Goal: Task Accomplishment & Management: Use online tool/utility

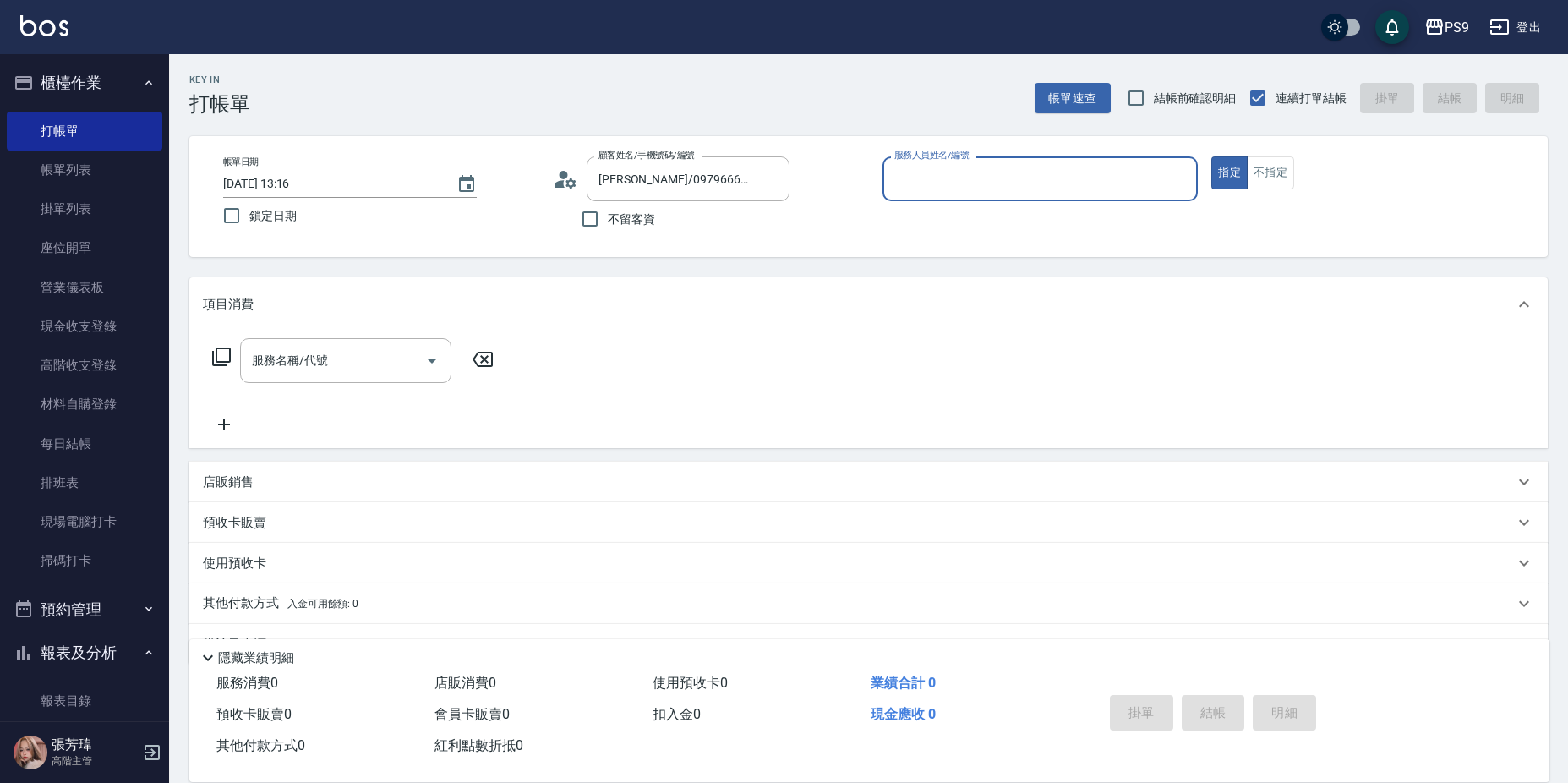
scroll to position [44, 0]
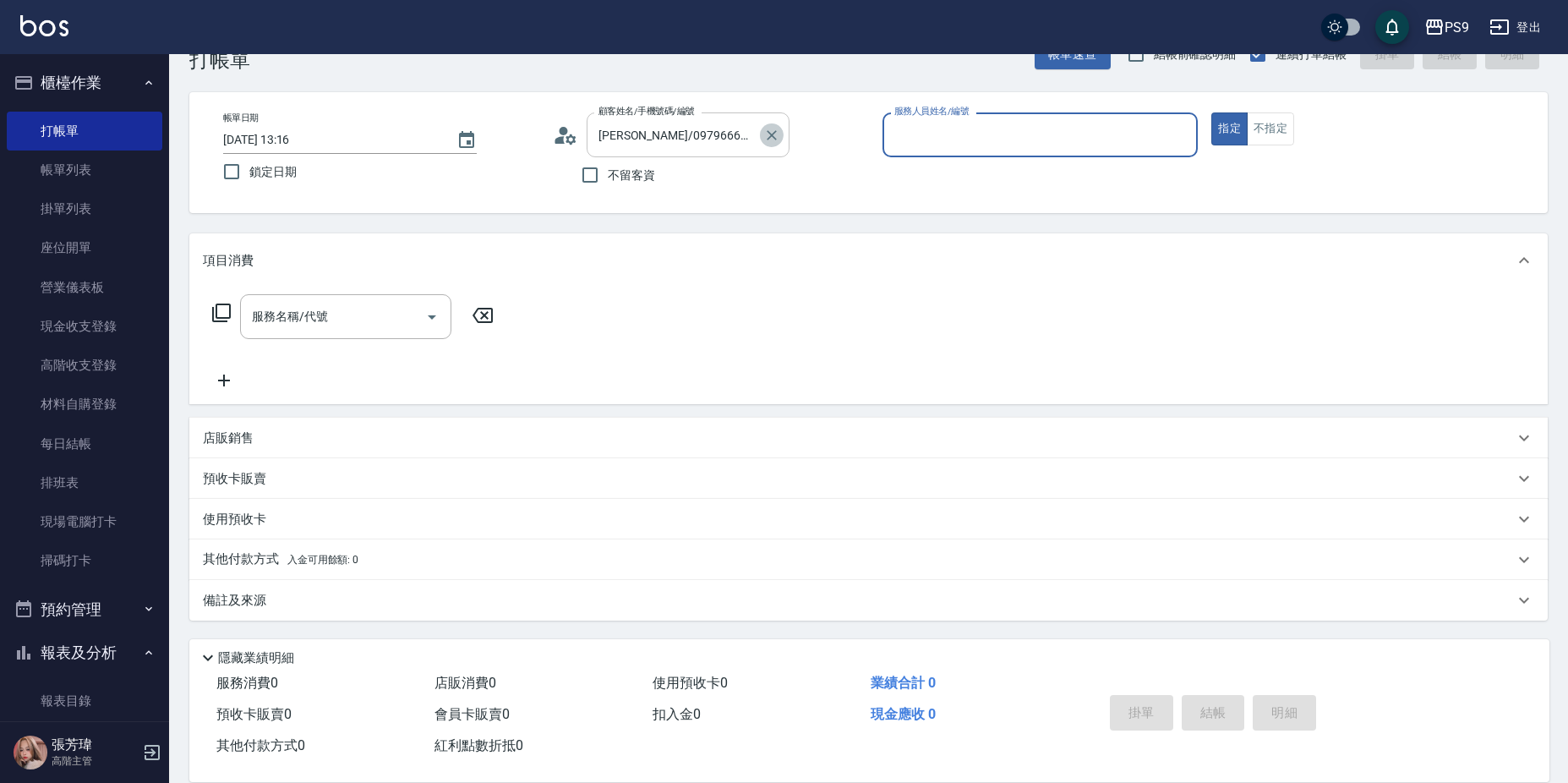
click at [777, 136] on icon "Clear" at bounding box center [771, 135] width 17 height 17
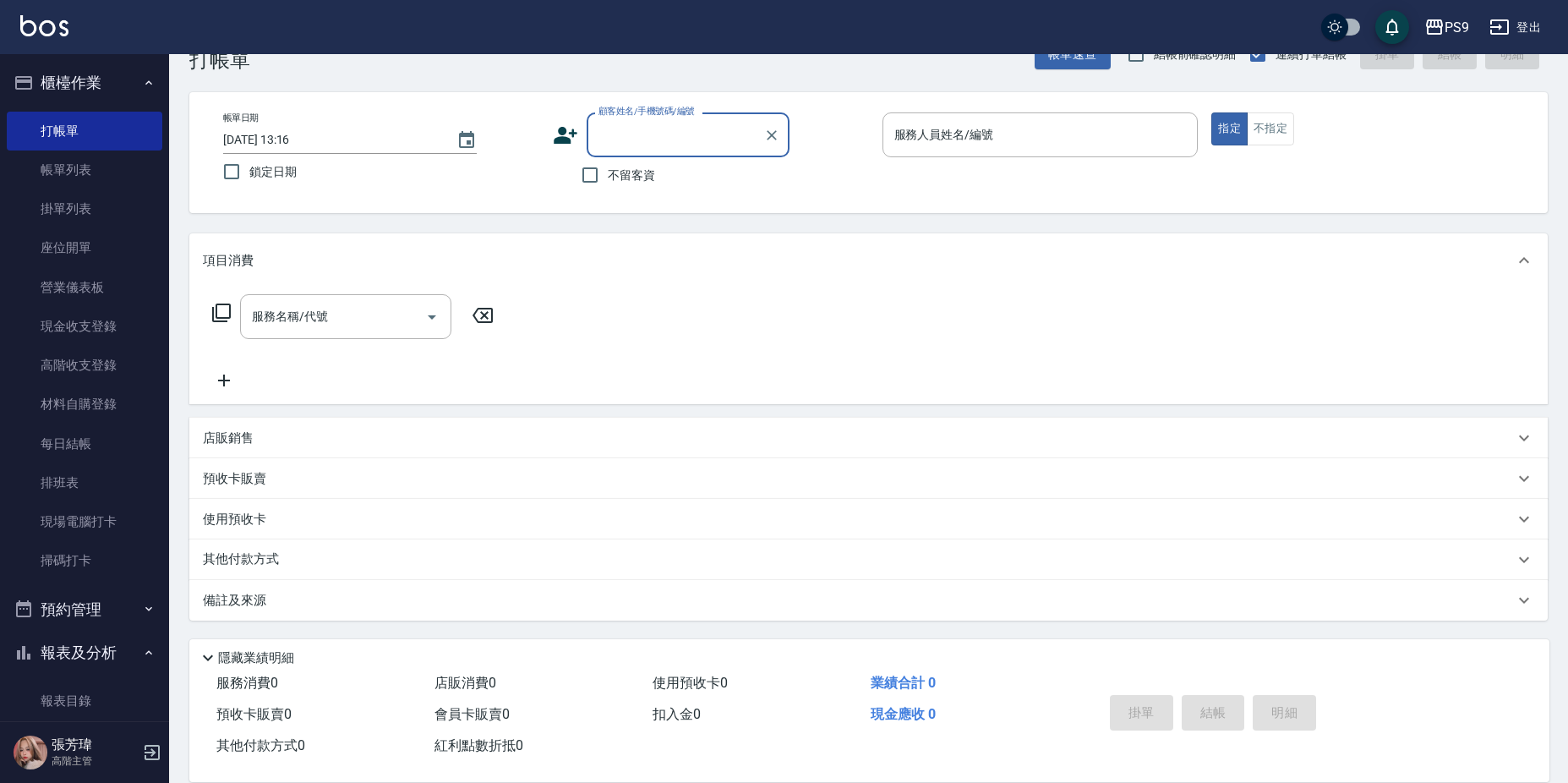
click at [593, 173] on input "不留客資" at bounding box center [590, 175] width 36 height 36
checkbox input "true"
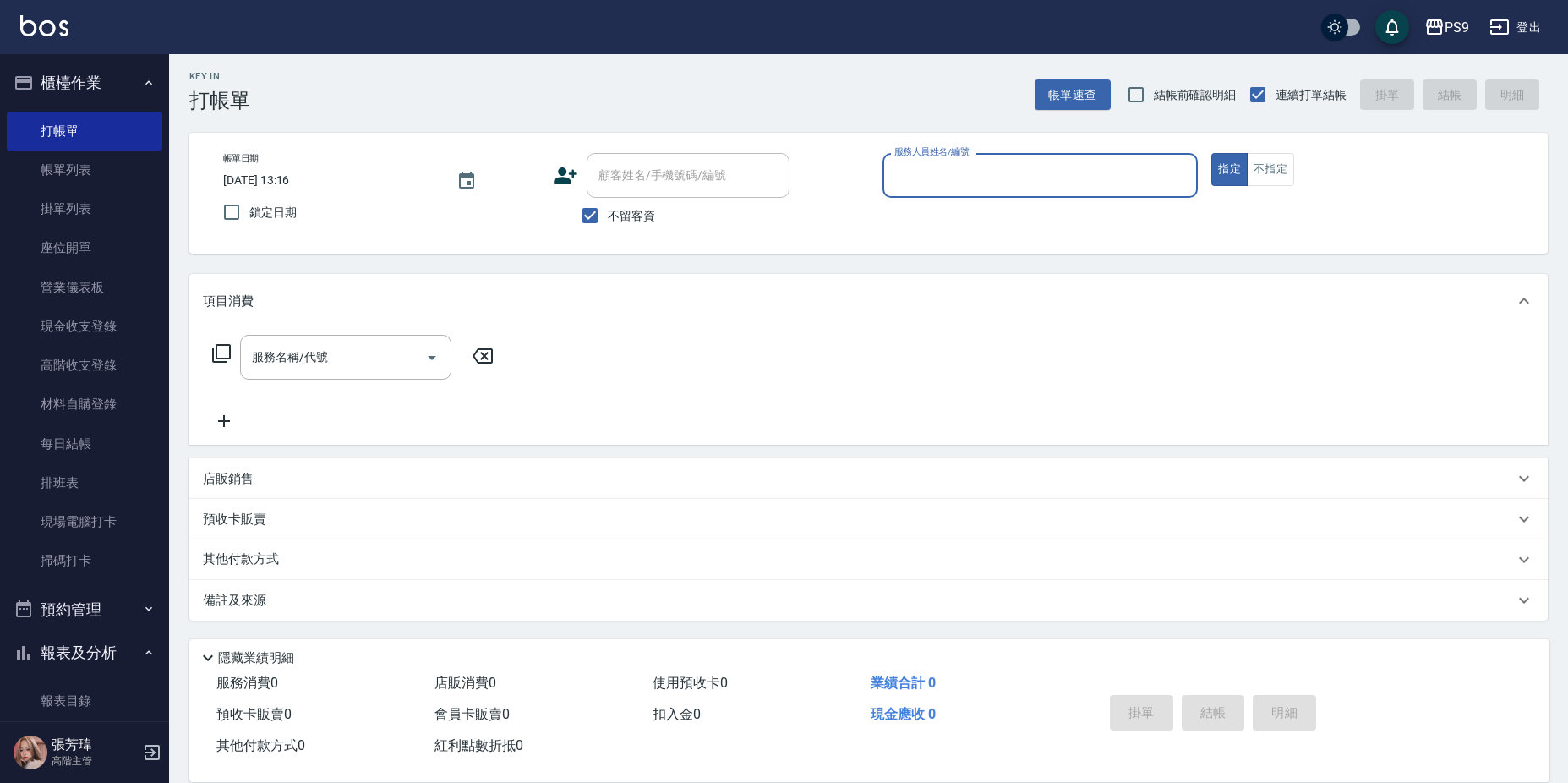
scroll to position [3, 0]
type input "MIA-4"
type button "true"
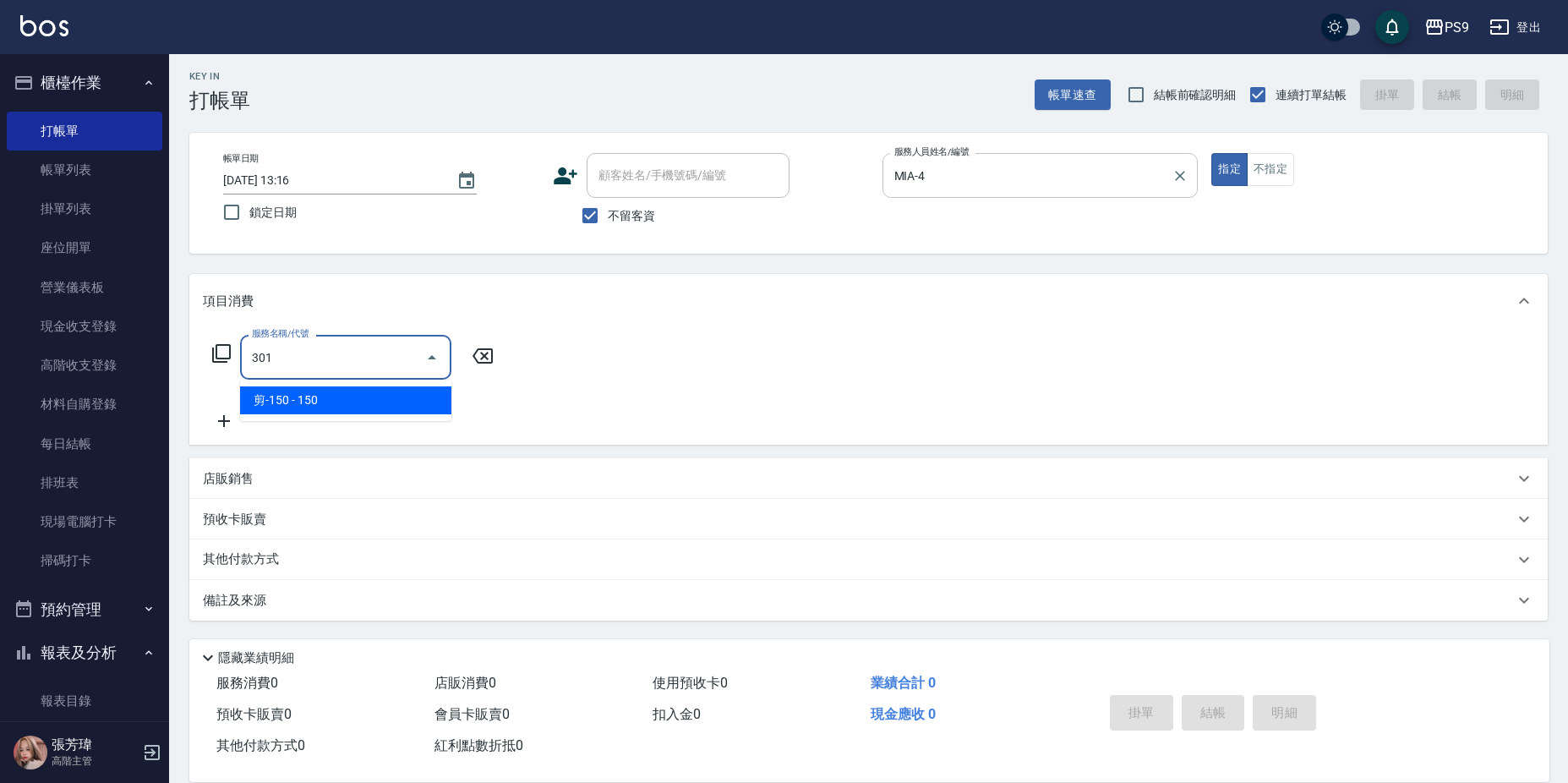
type input "剪-150(301)"
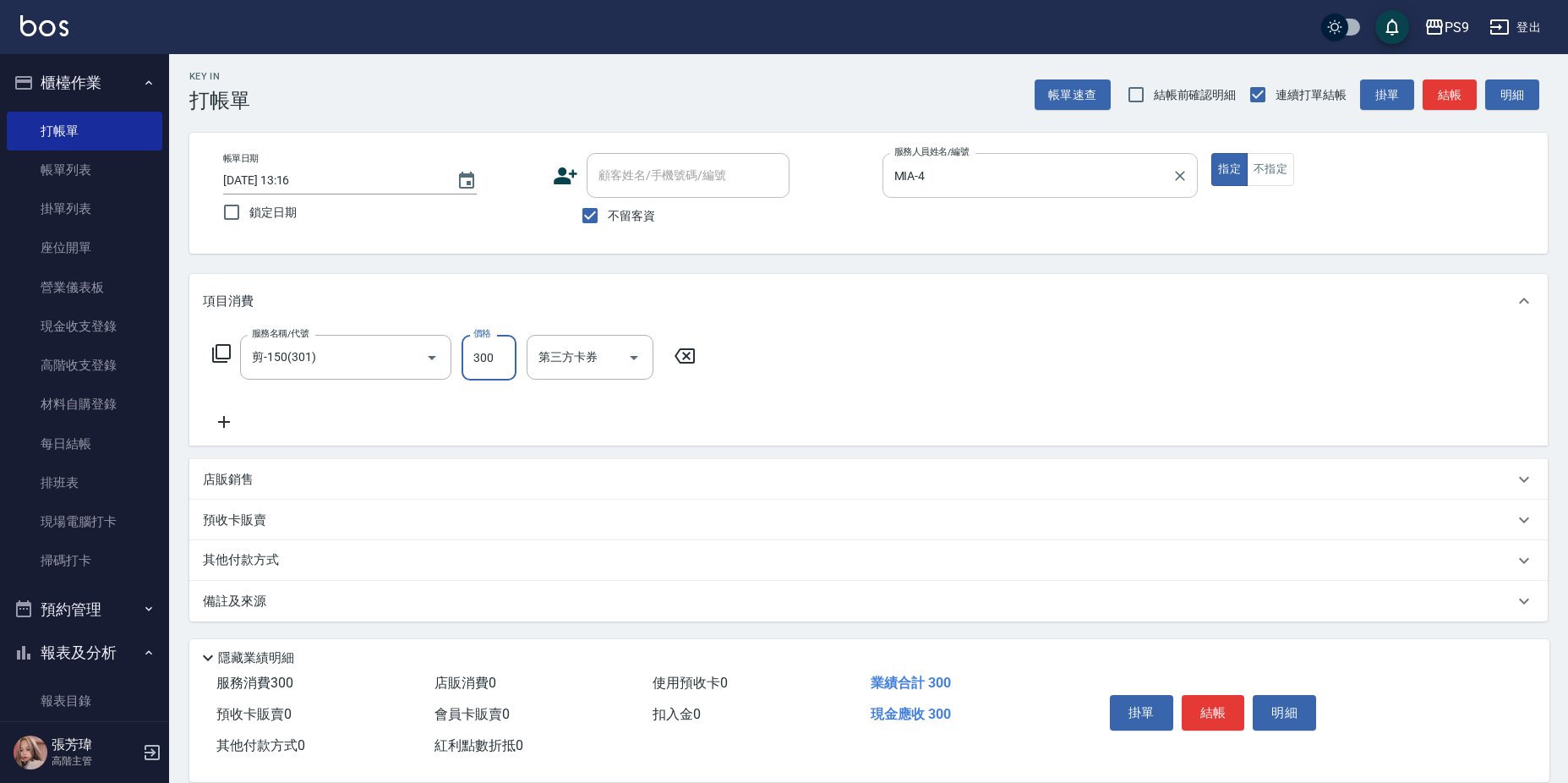
type input "300"
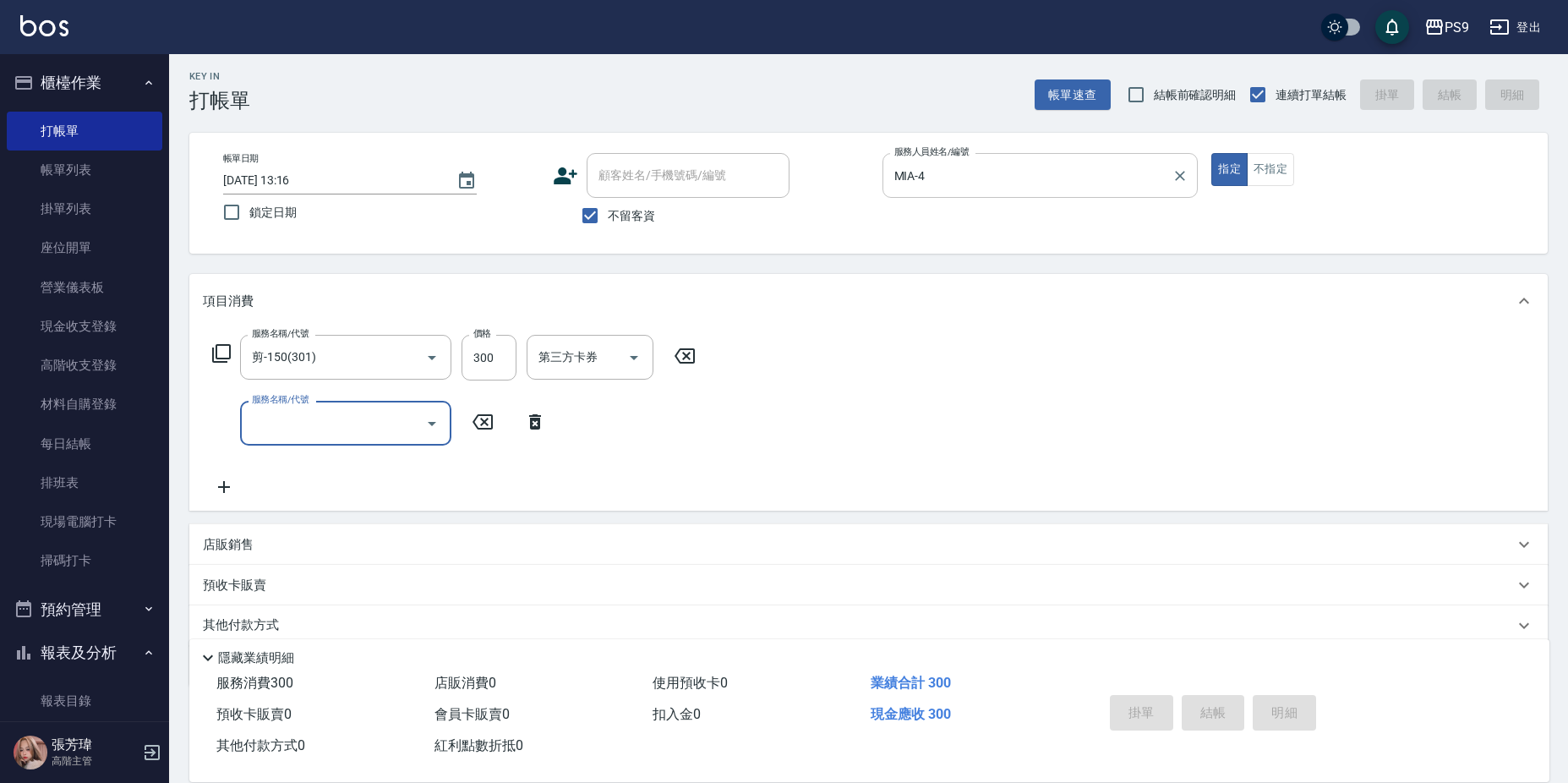
type input "[DATE] 20:57"
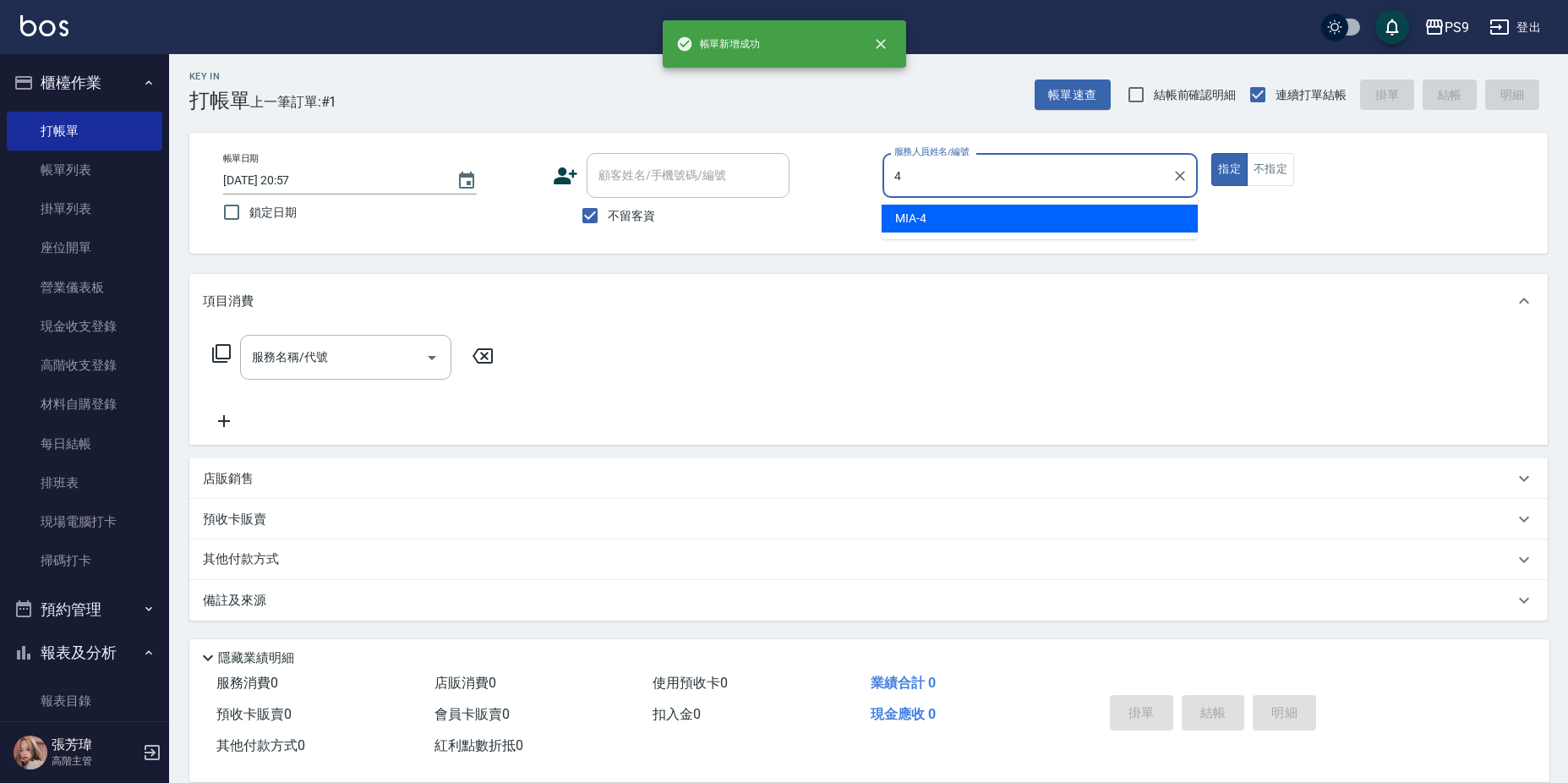
type input "MIA-4"
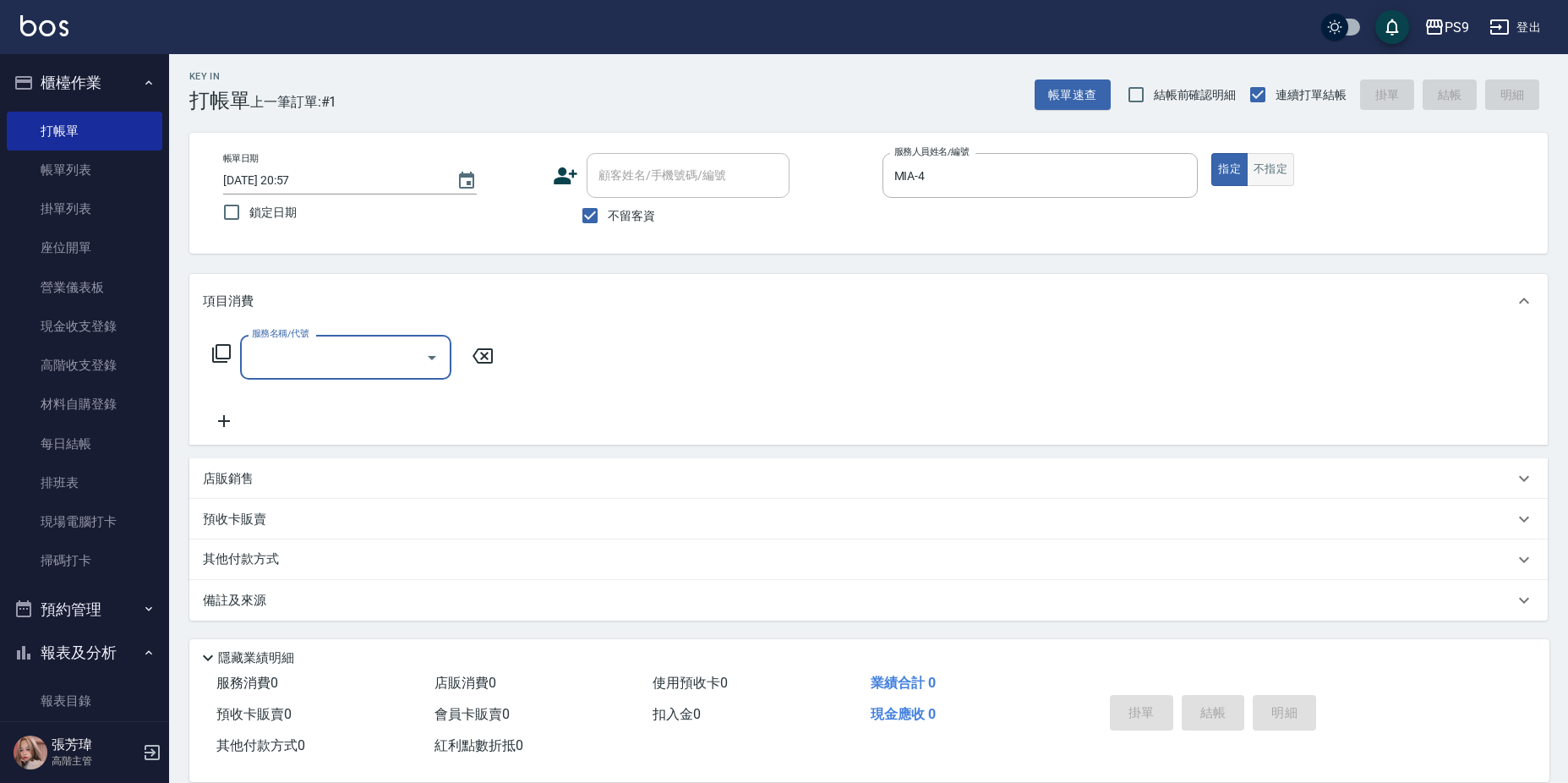
click at [1269, 158] on button "不指定" at bounding box center [1270, 169] width 47 height 33
type button "false"
type input "剪-150(301)"
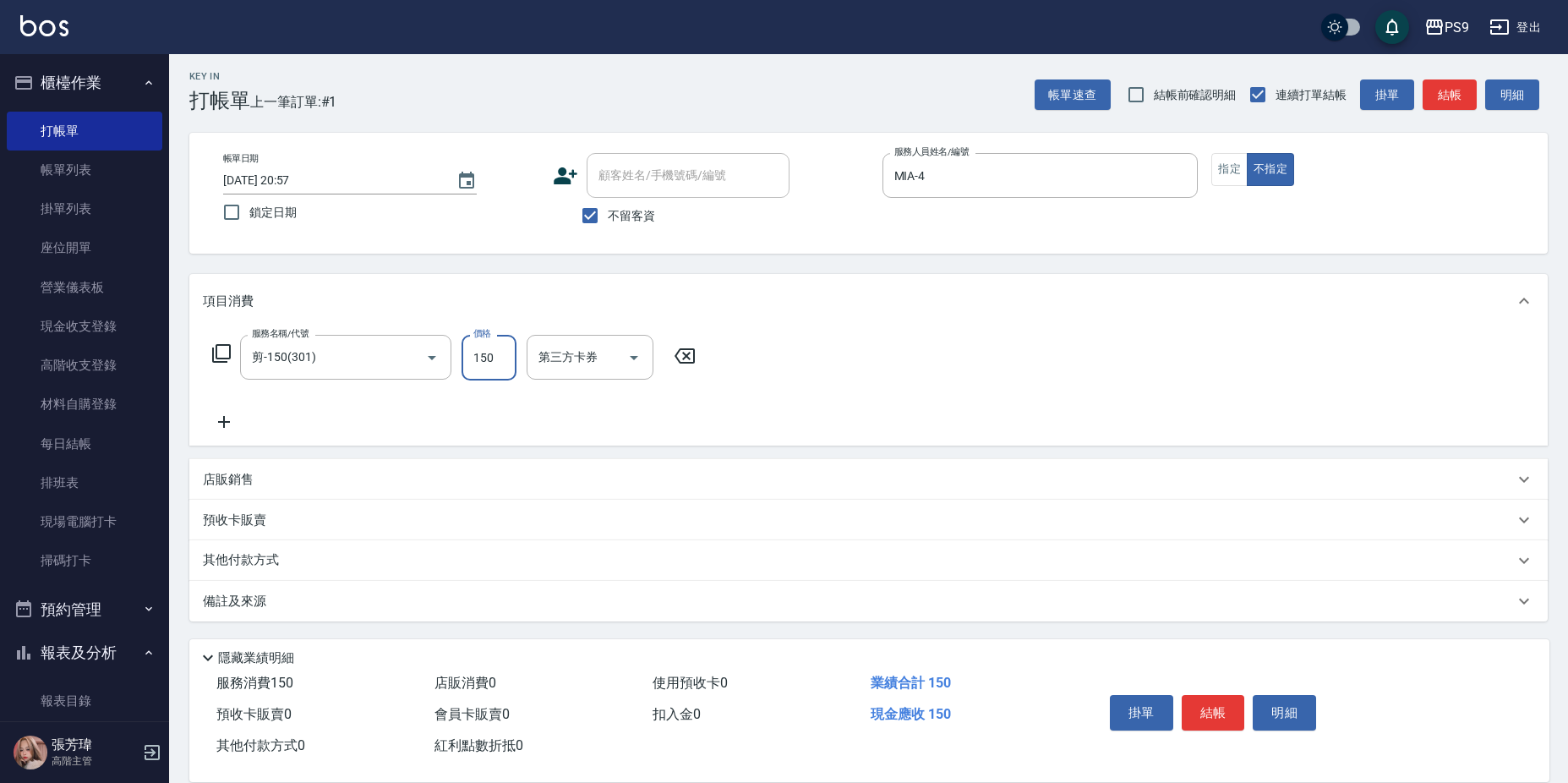
click at [479, 352] on input "150" at bounding box center [489, 357] width 55 height 45
type input "300"
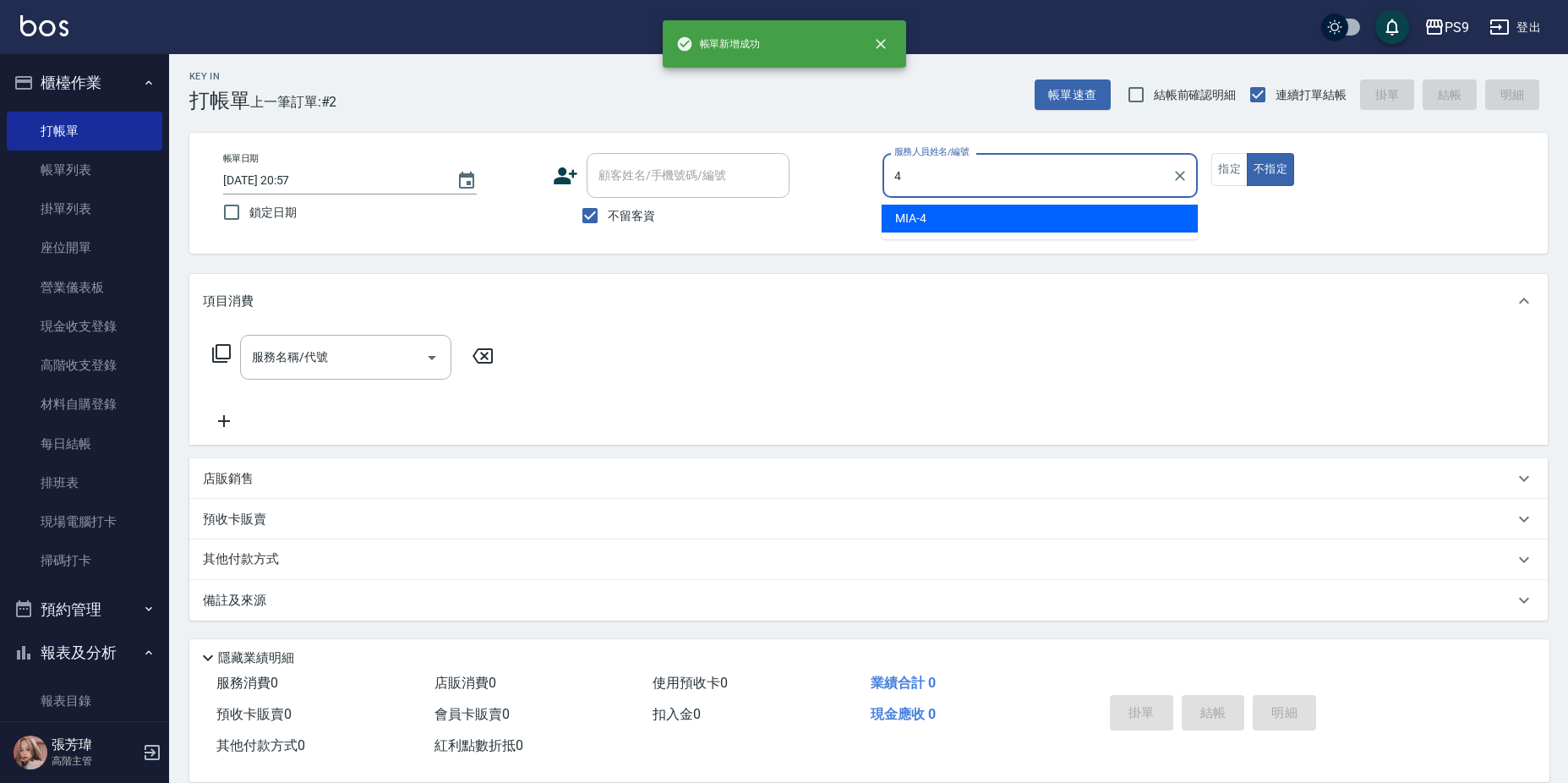
type input "MIA-4"
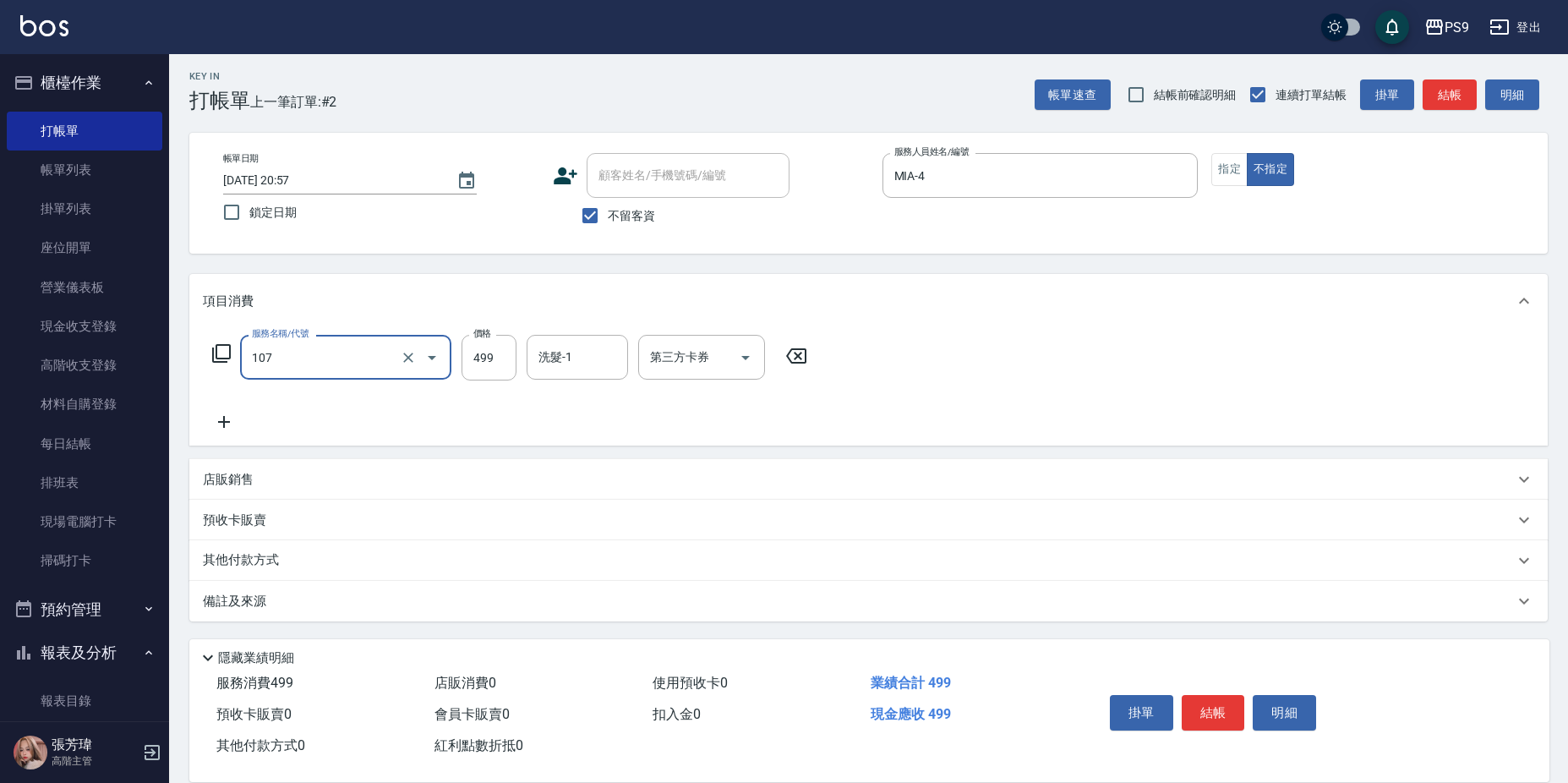
type input "舒活(107)"
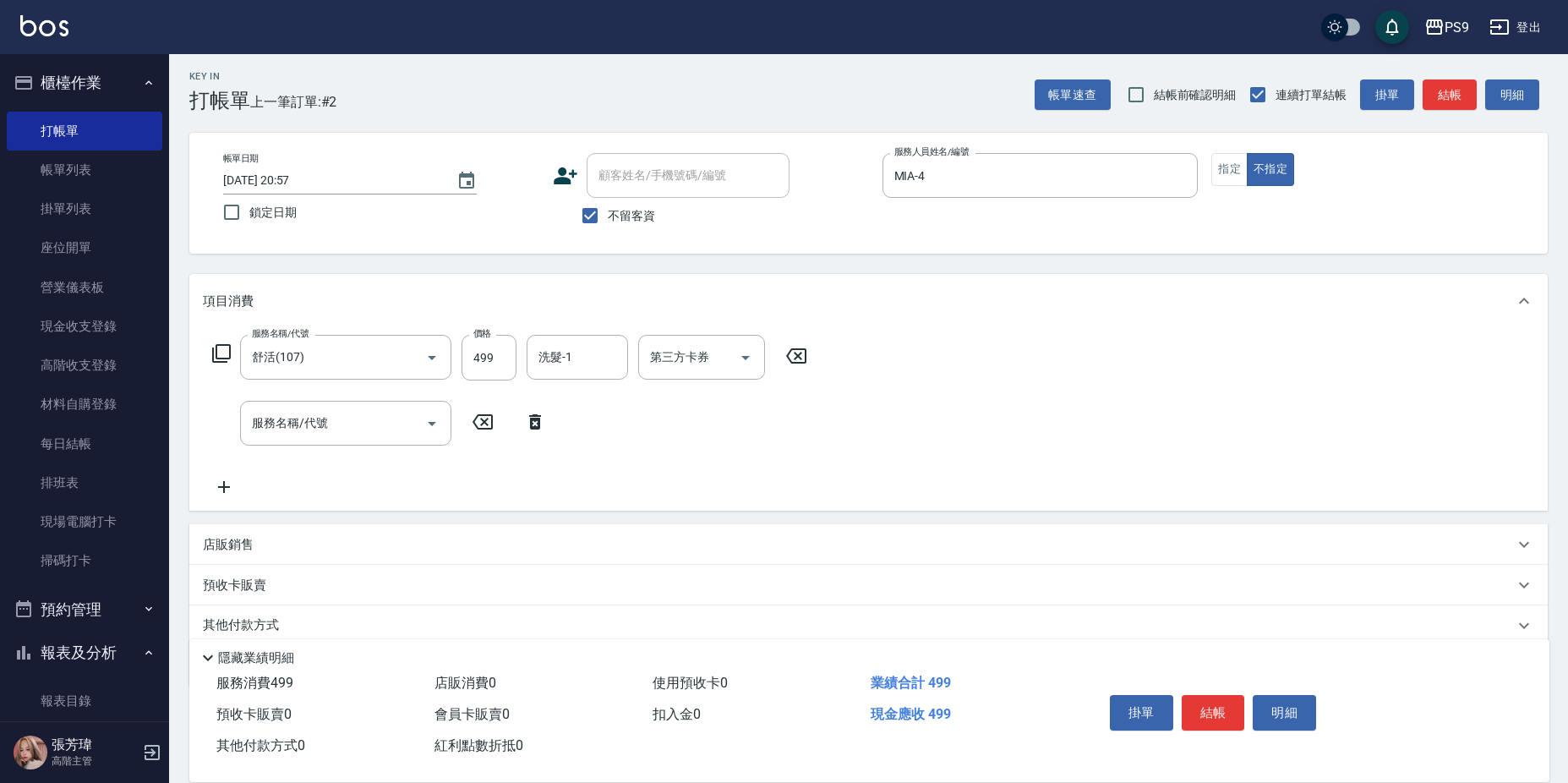
click at [571, 332] on div "服務名稱/代號 [PERSON_NAME](107) 服務名稱/代號 價格 499 價格 洗髮-1 洗髮-1 第三方卡券 第三方卡券 服務名稱/代號 服務名稱…" at bounding box center [868, 419] width 1358 height 182
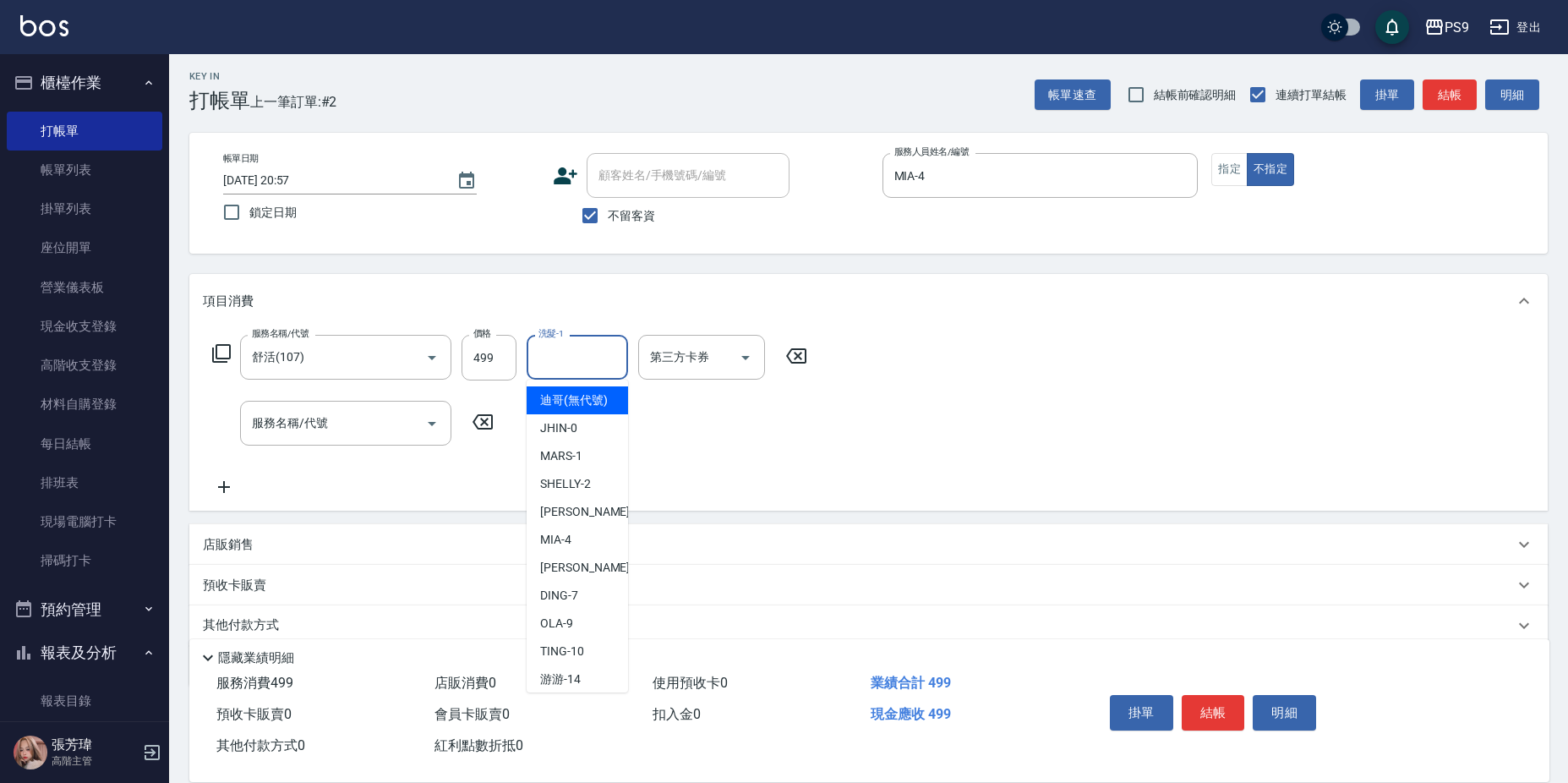
click at [586, 364] on input "洗髮-1" at bounding box center [577, 357] width 86 height 30
type input "[PERSON_NAME]-28"
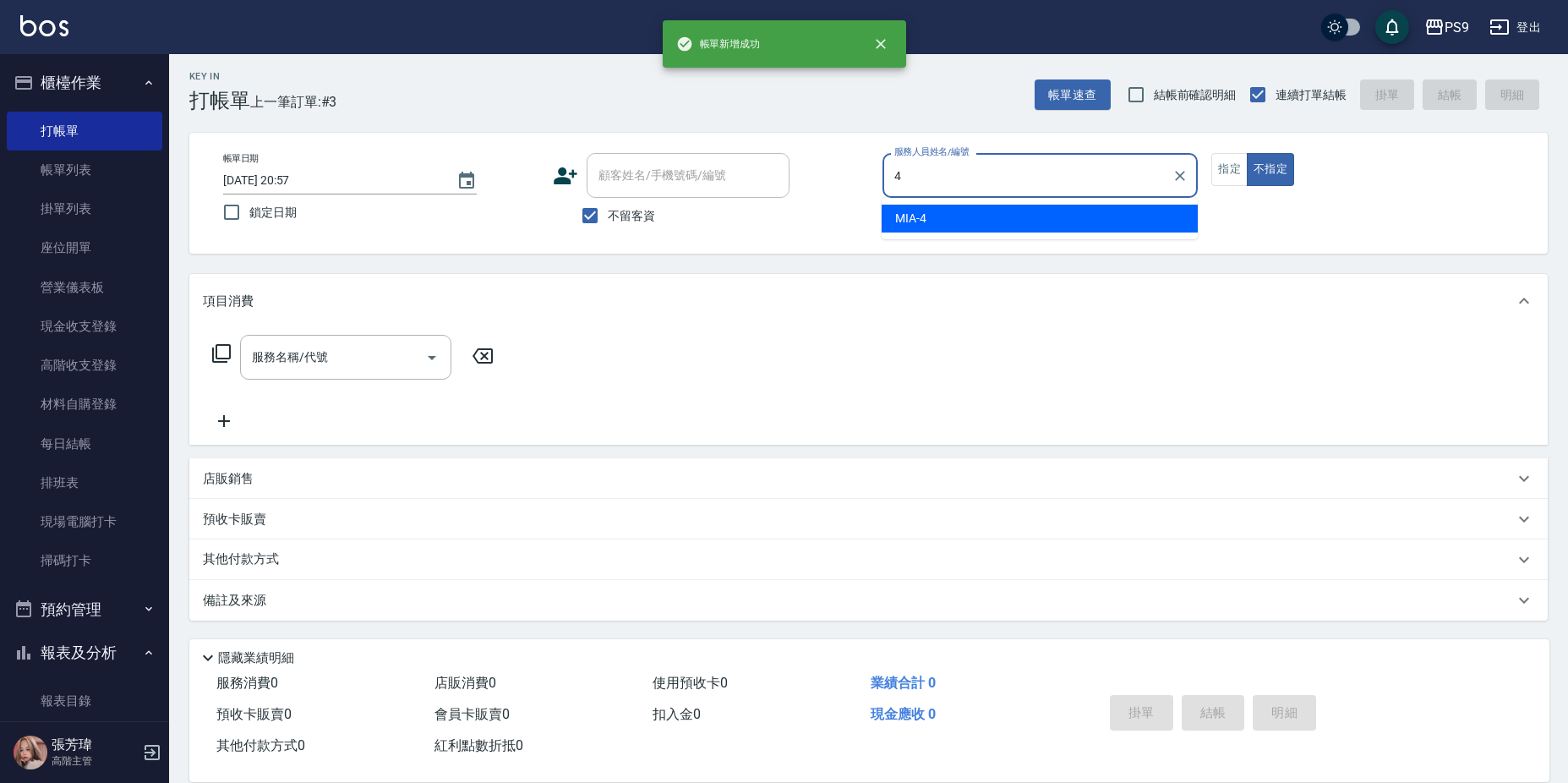
type input "MIA-4"
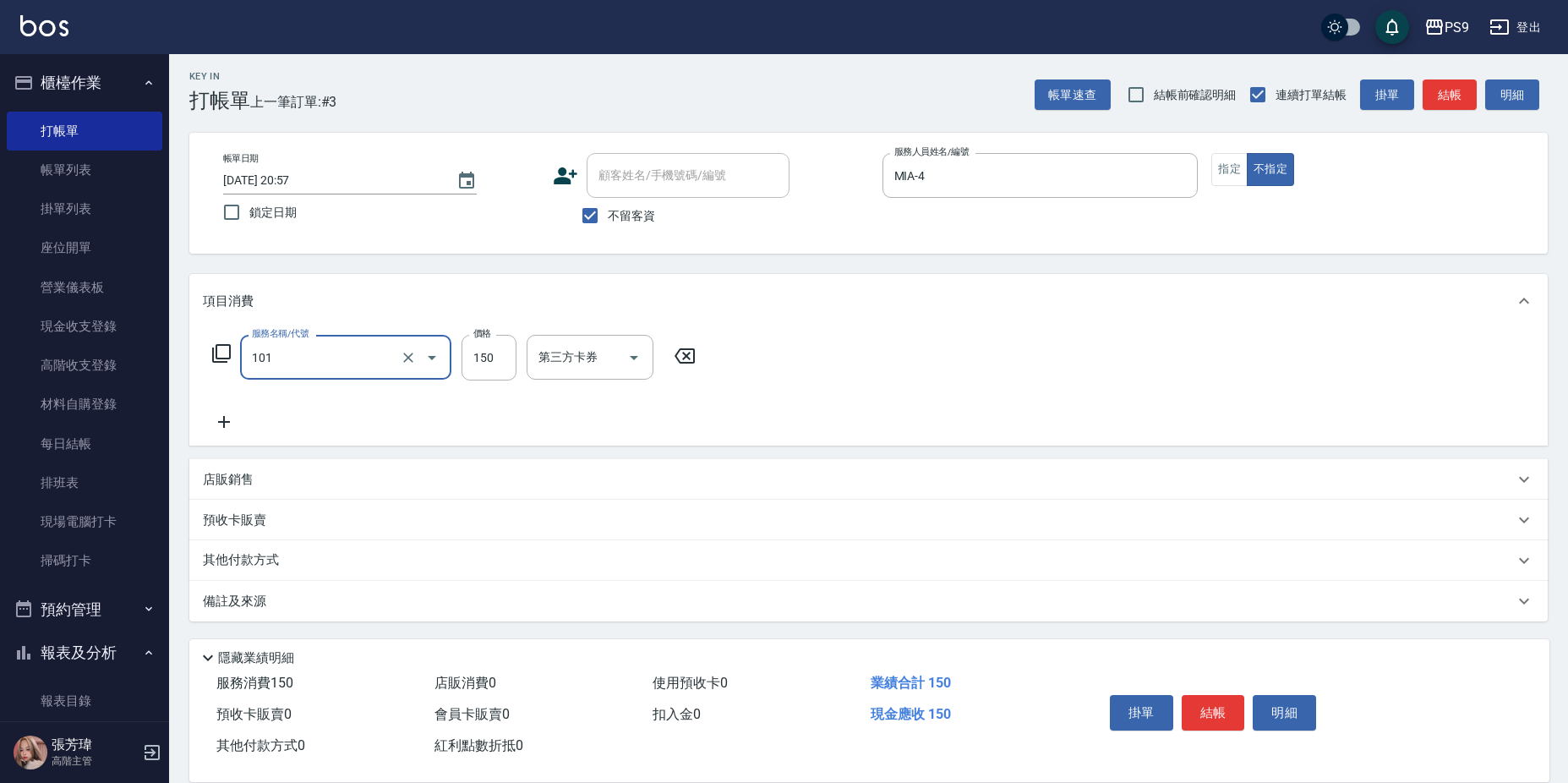
type input "洗髮(101)"
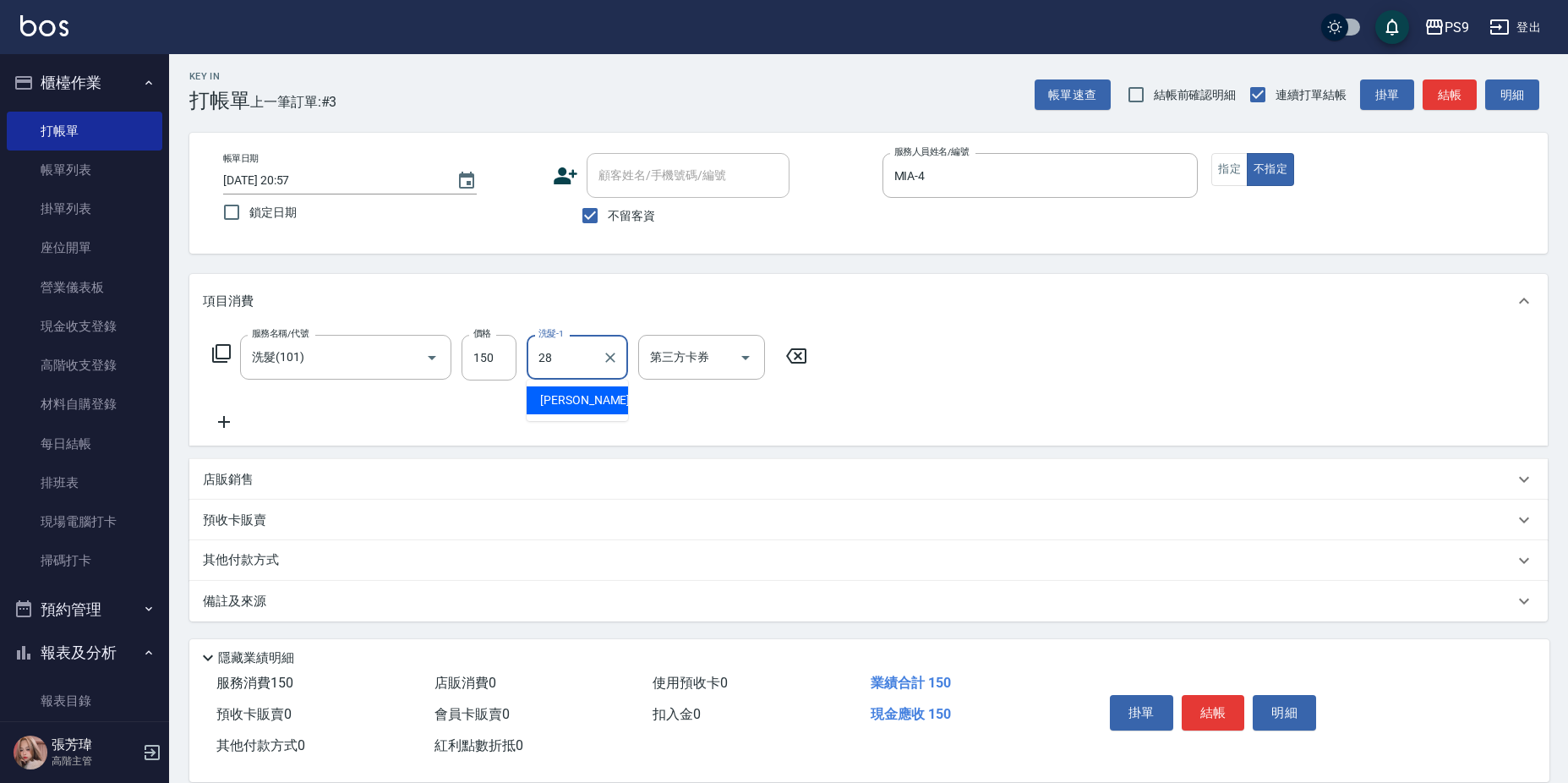
type input "[PERSON_NAME]-28"
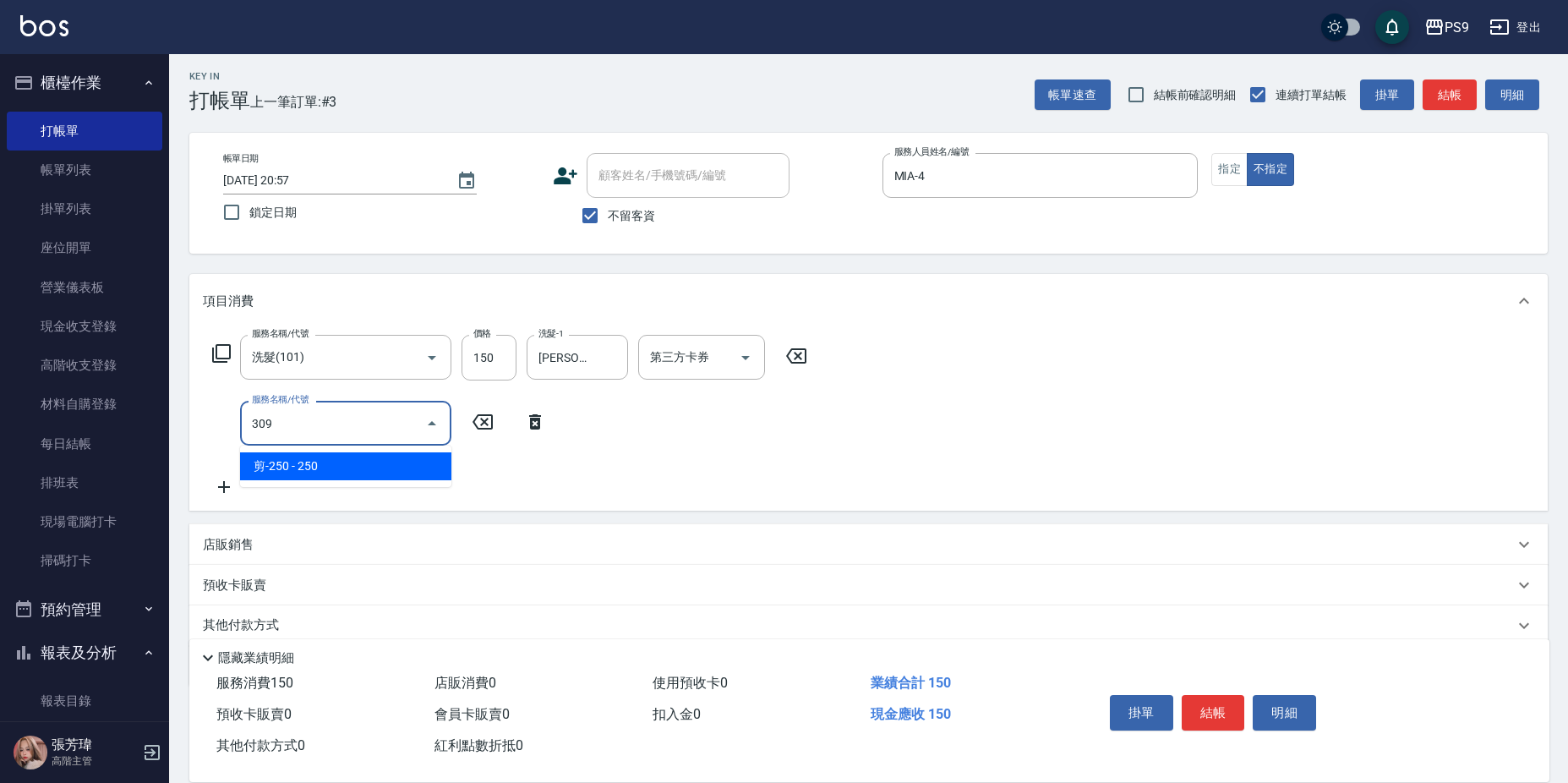
type input "剪-250(309)"
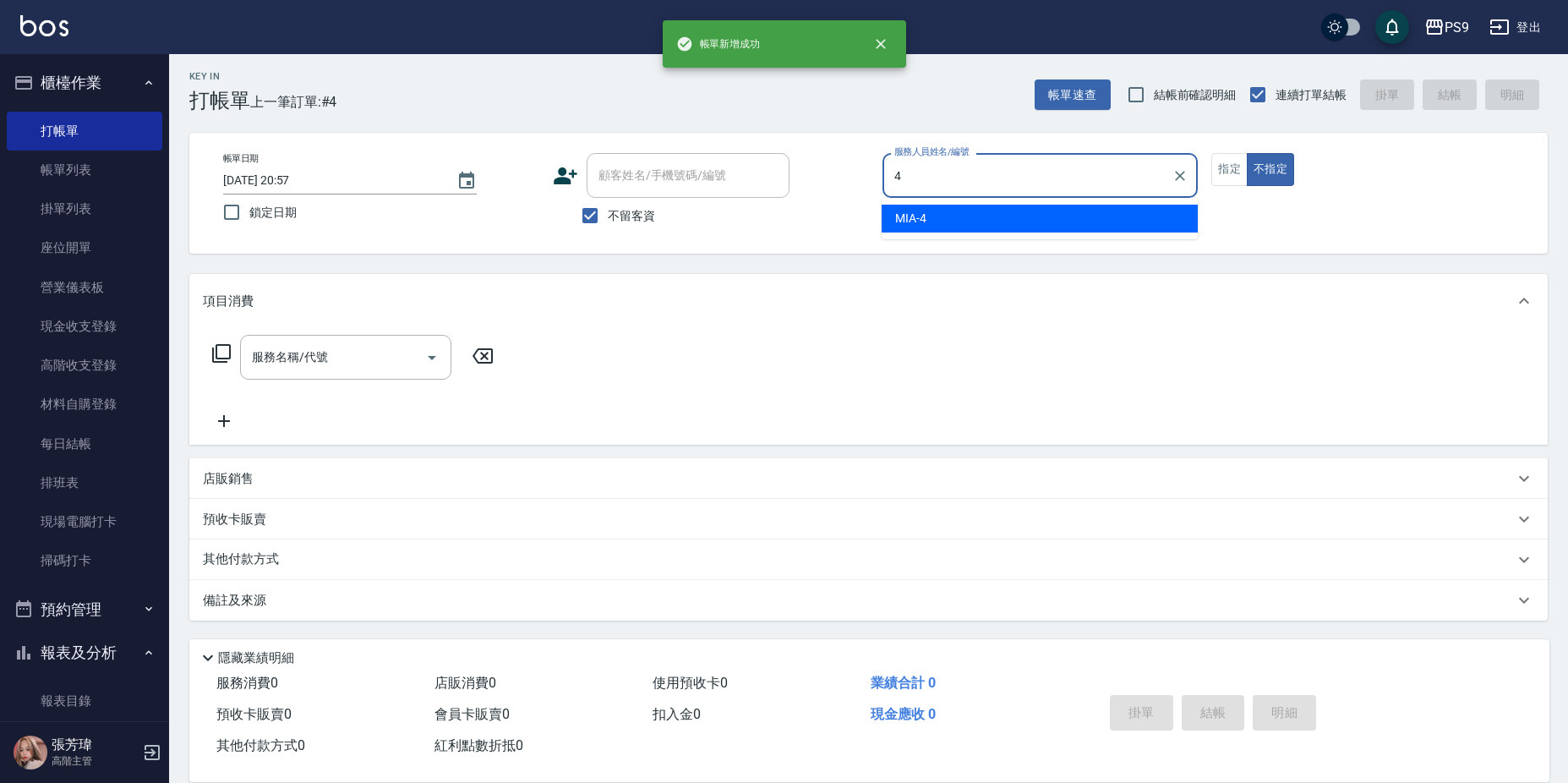
type input "MIA-4"
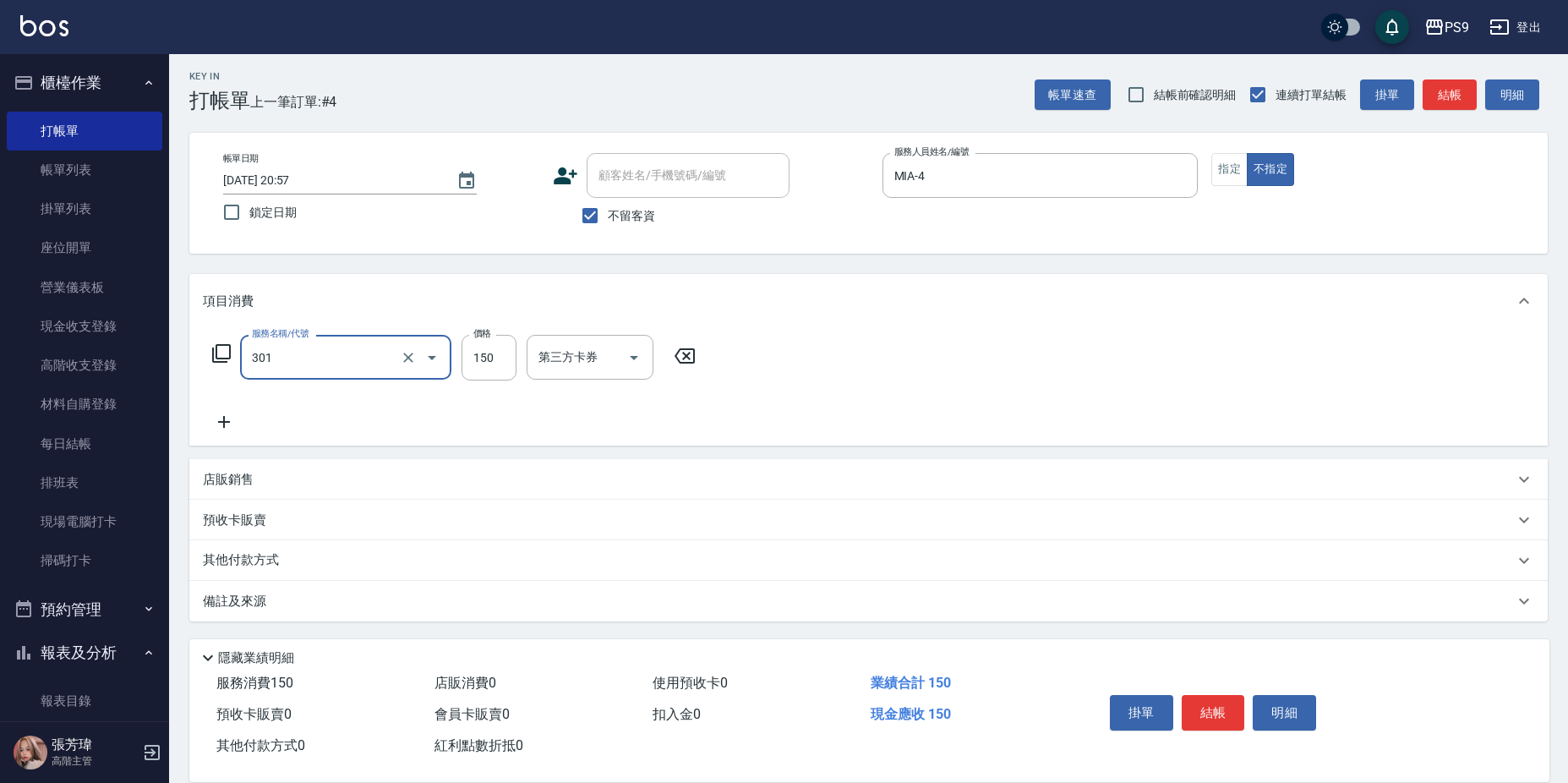
type input "剪-150(301)"
type input "300"
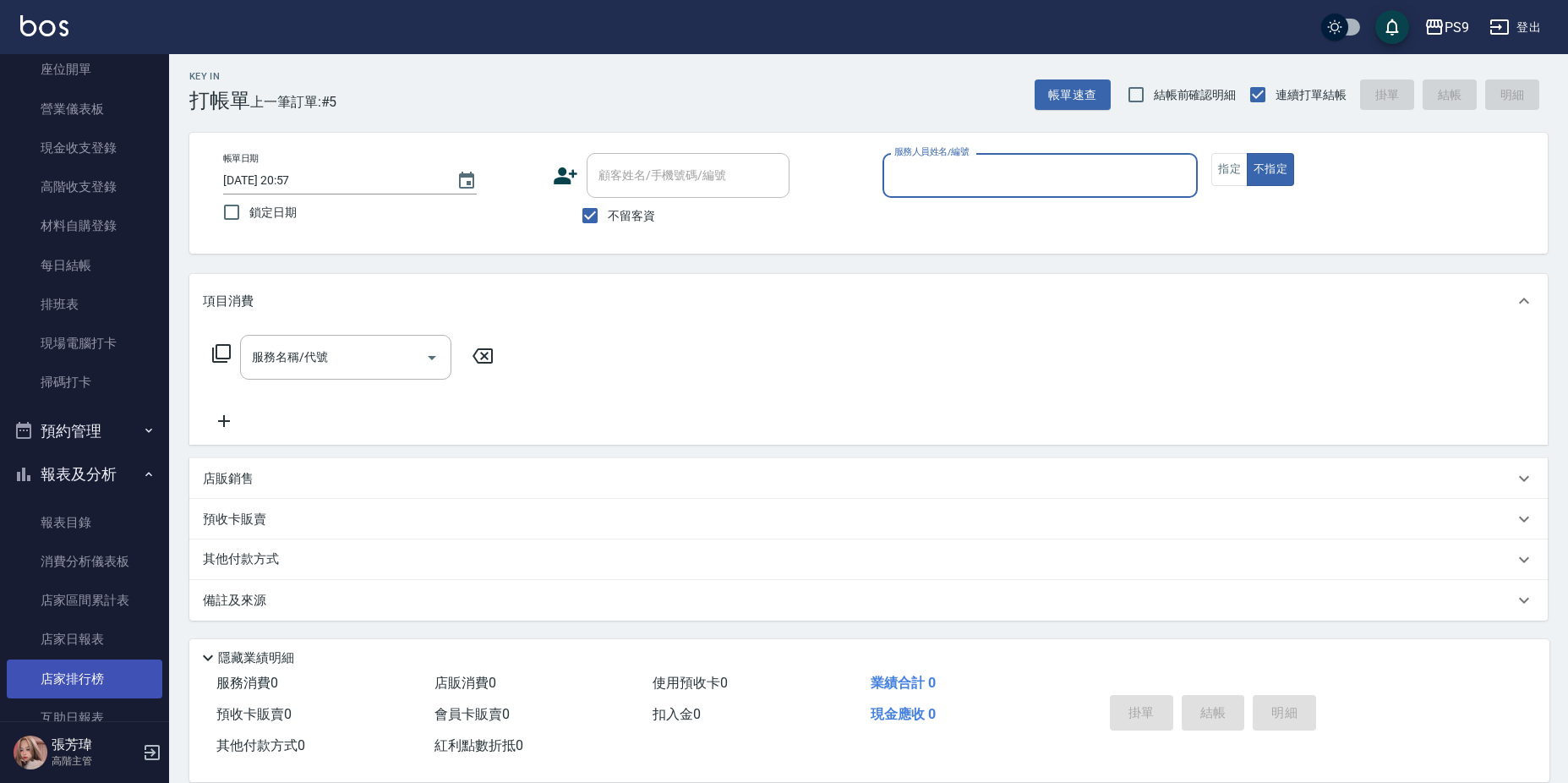
scroll to position [338, 0]
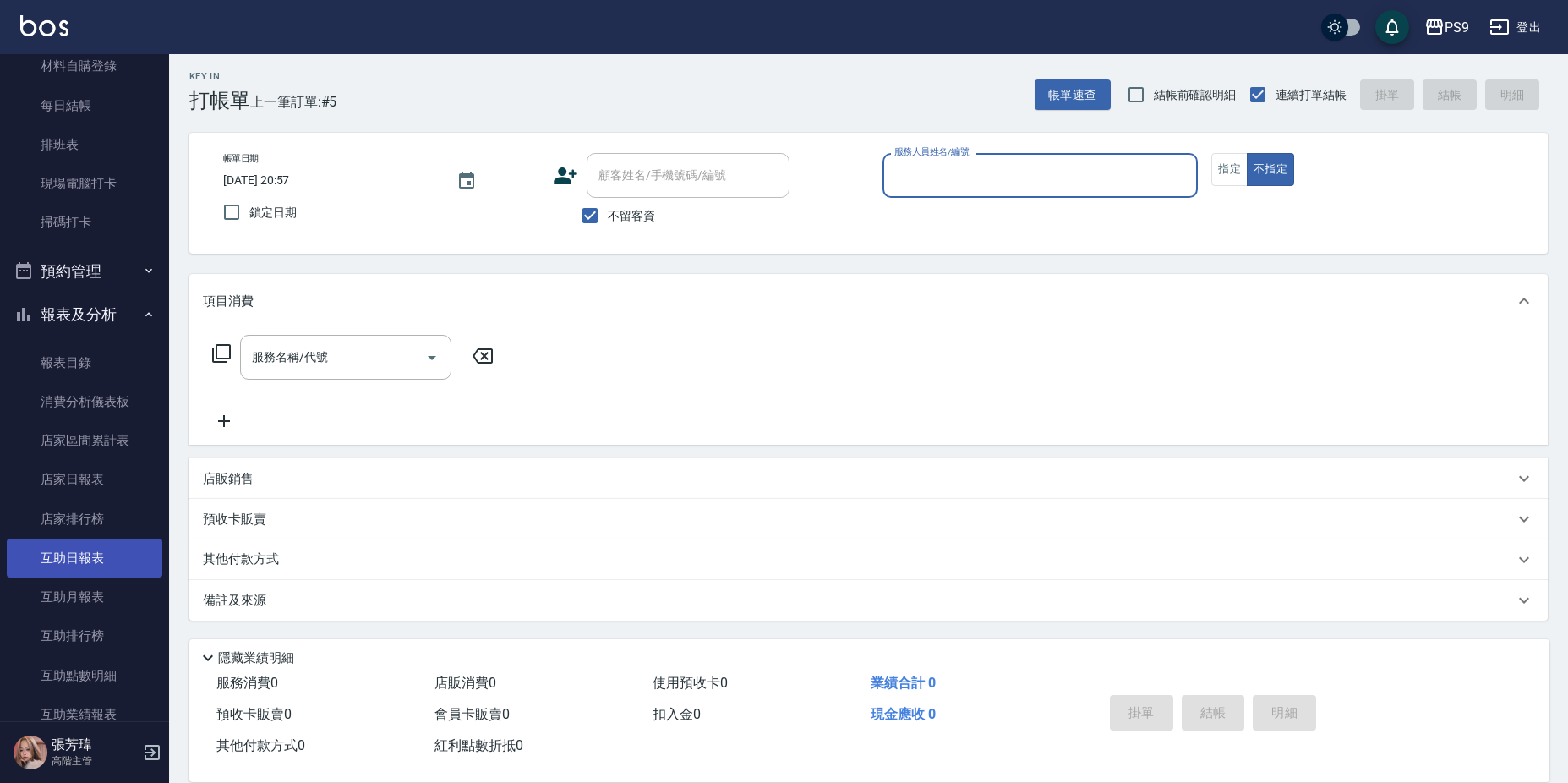
click at [90, 559] on link "互助日報表" at bounding box center [85, 557] width 156 height 38
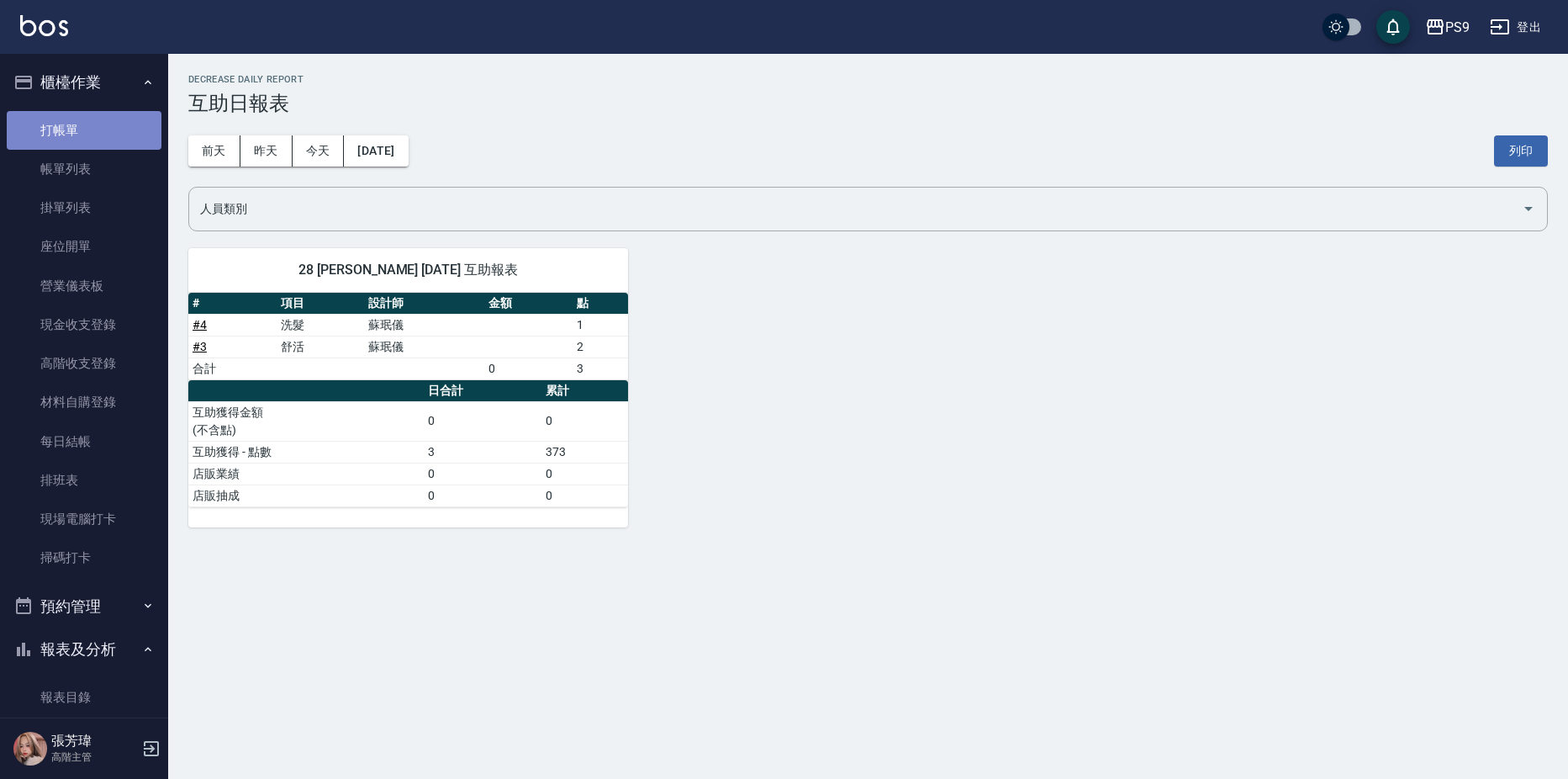
click at [95, 136] on link "打帳單" at bounding box center [84, 130] width 155 height 38
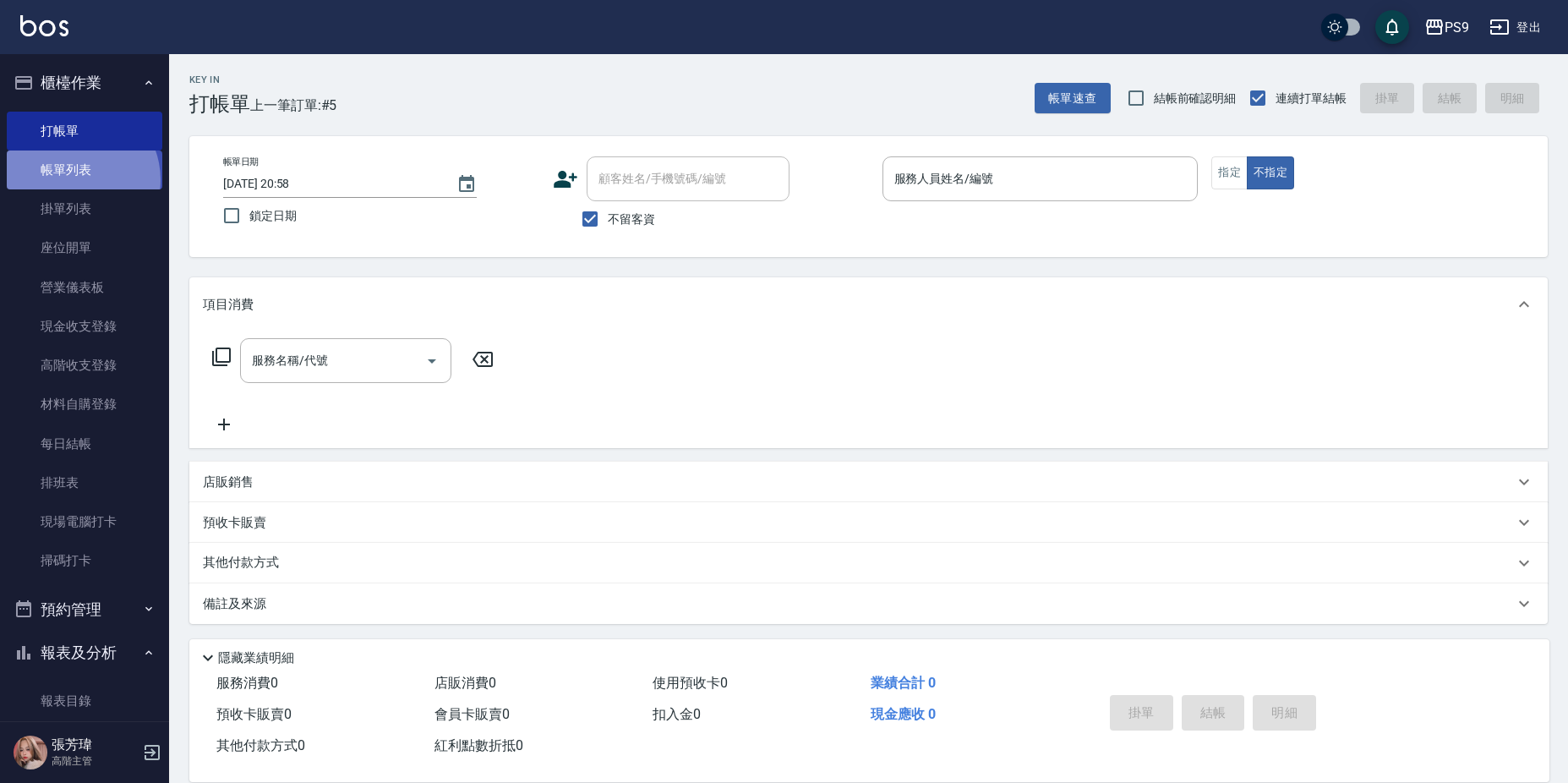
click at [71, 180] on link "帳單列表" at bounding box center [85, 170] width 156 height 38
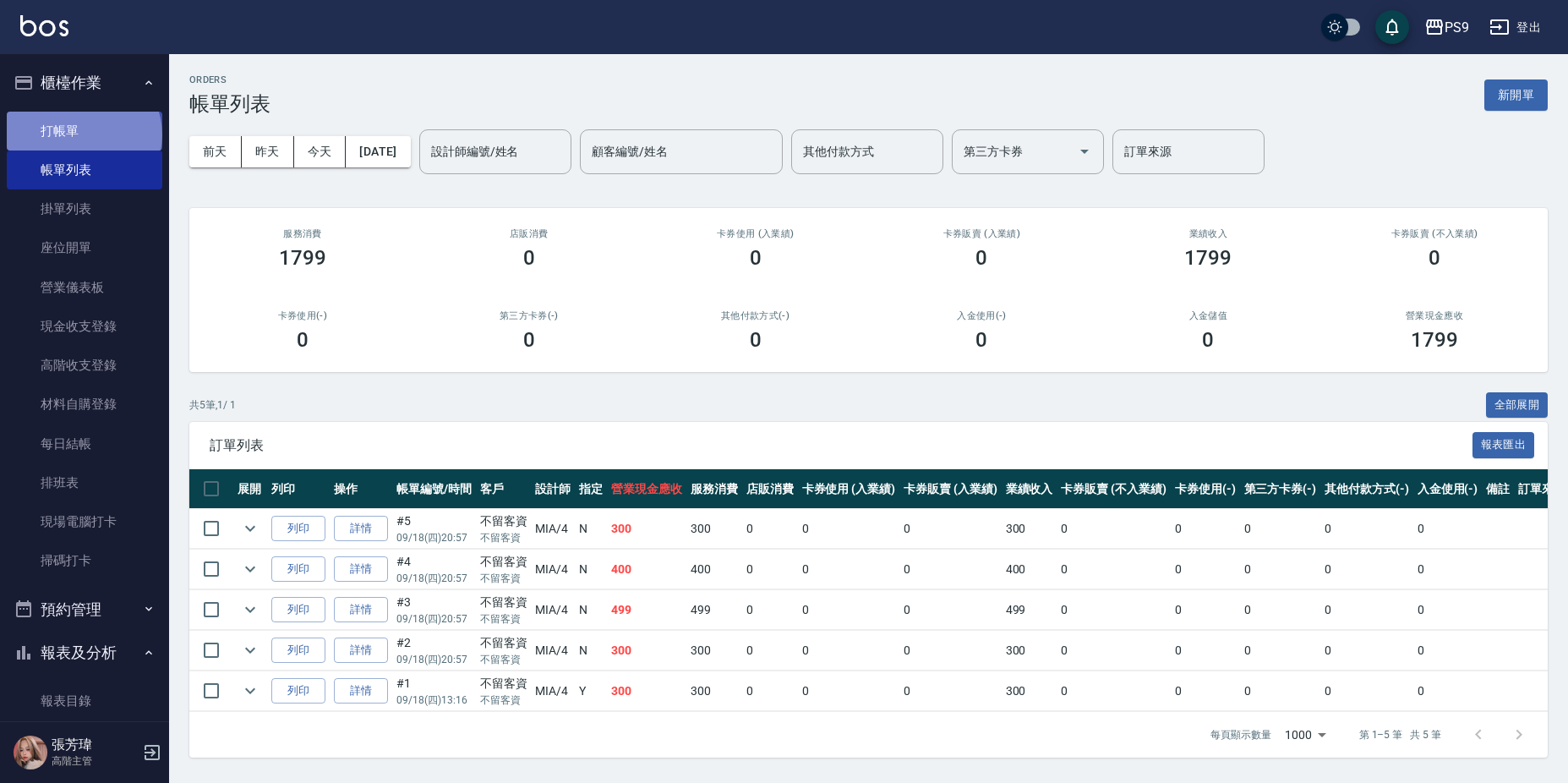
click at [82, 134] on link "打帳單" at bounding box center [85, 130] width 156 height 38
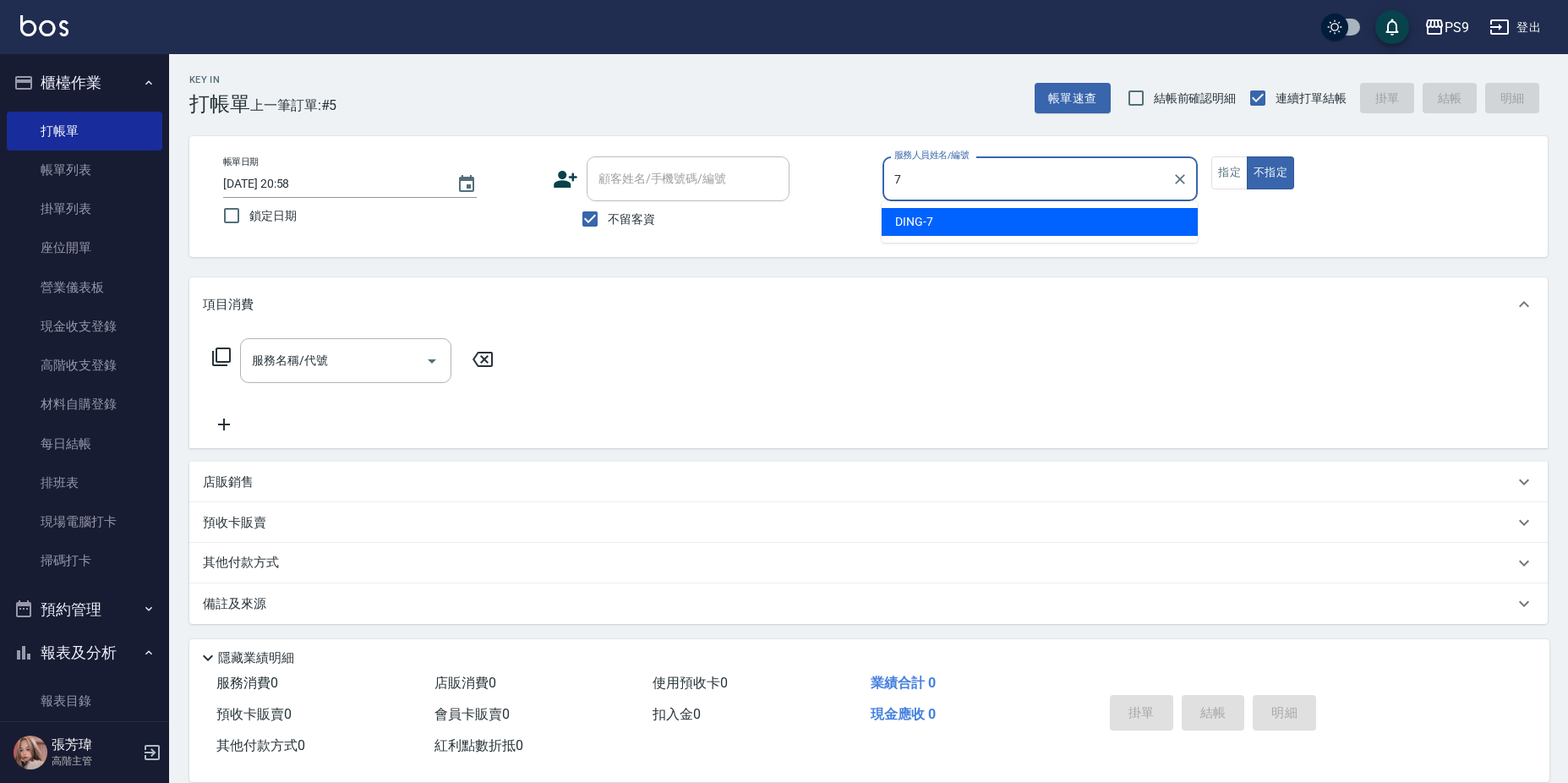
type input "DING-7"
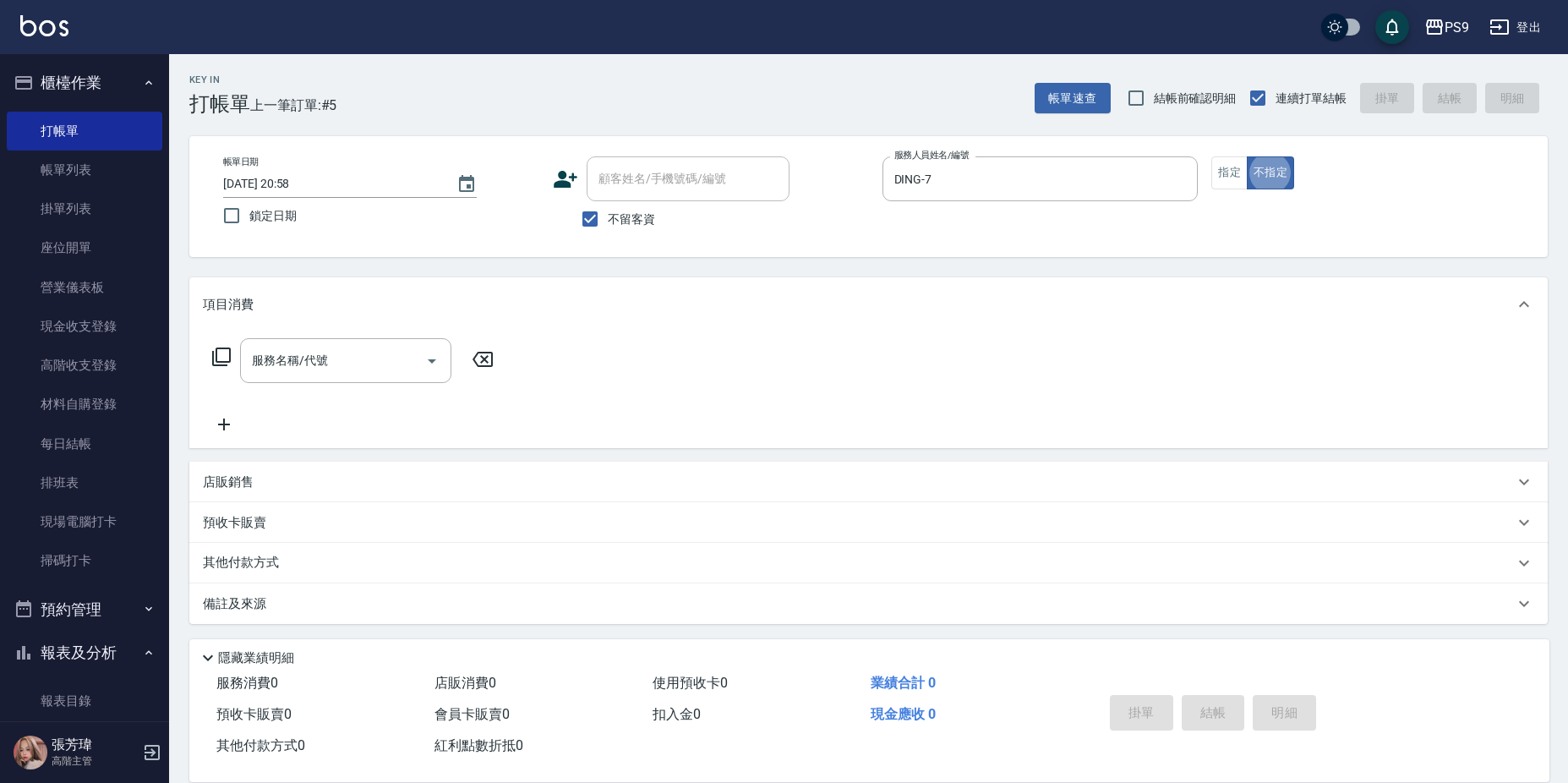
type button "false"
click at [1234, 175] on button "指定" at bounding box center [1229, 173] width 36 height 33
type button "true"
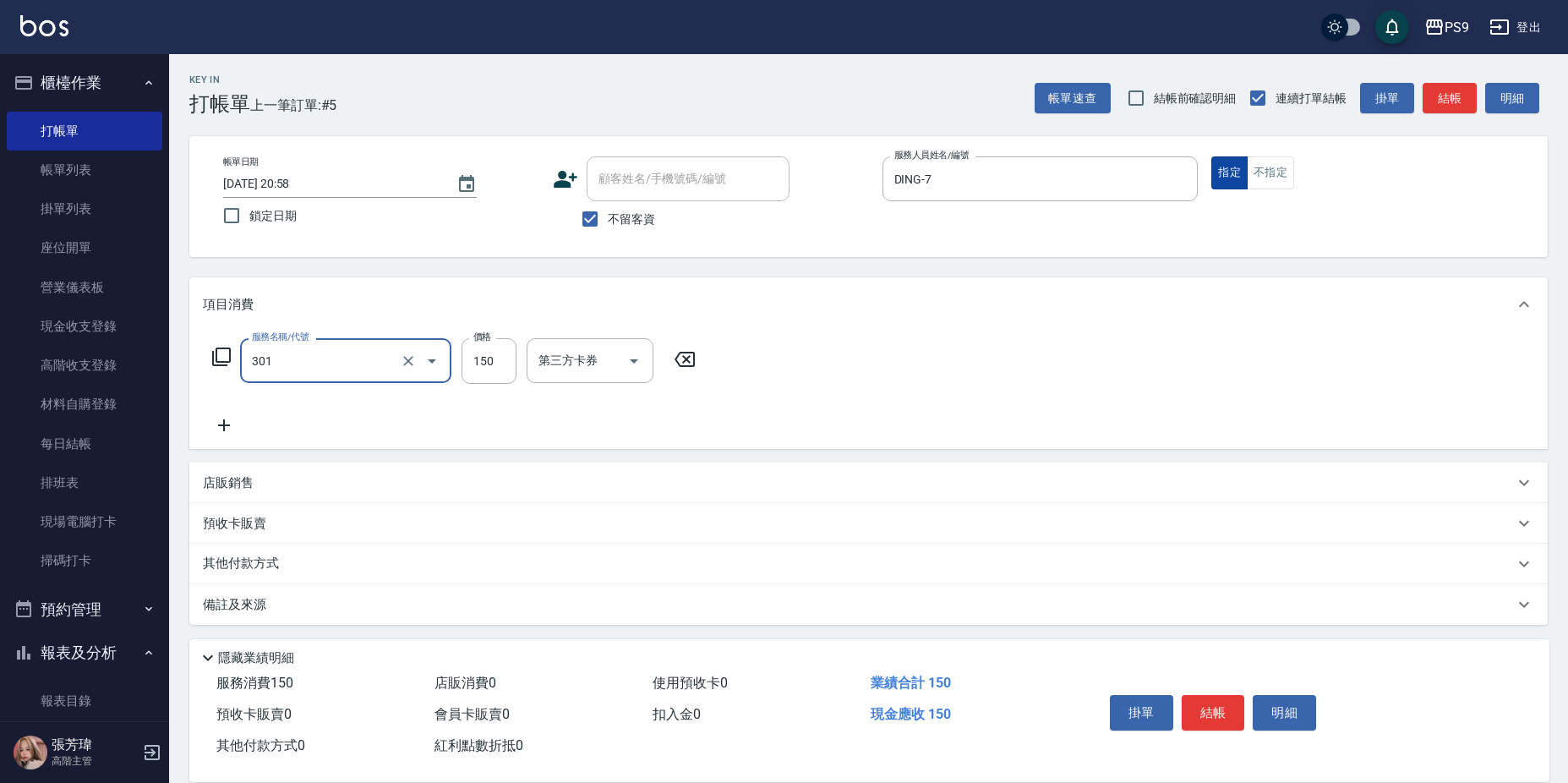
type input "剪-150(301)"
type input "500"
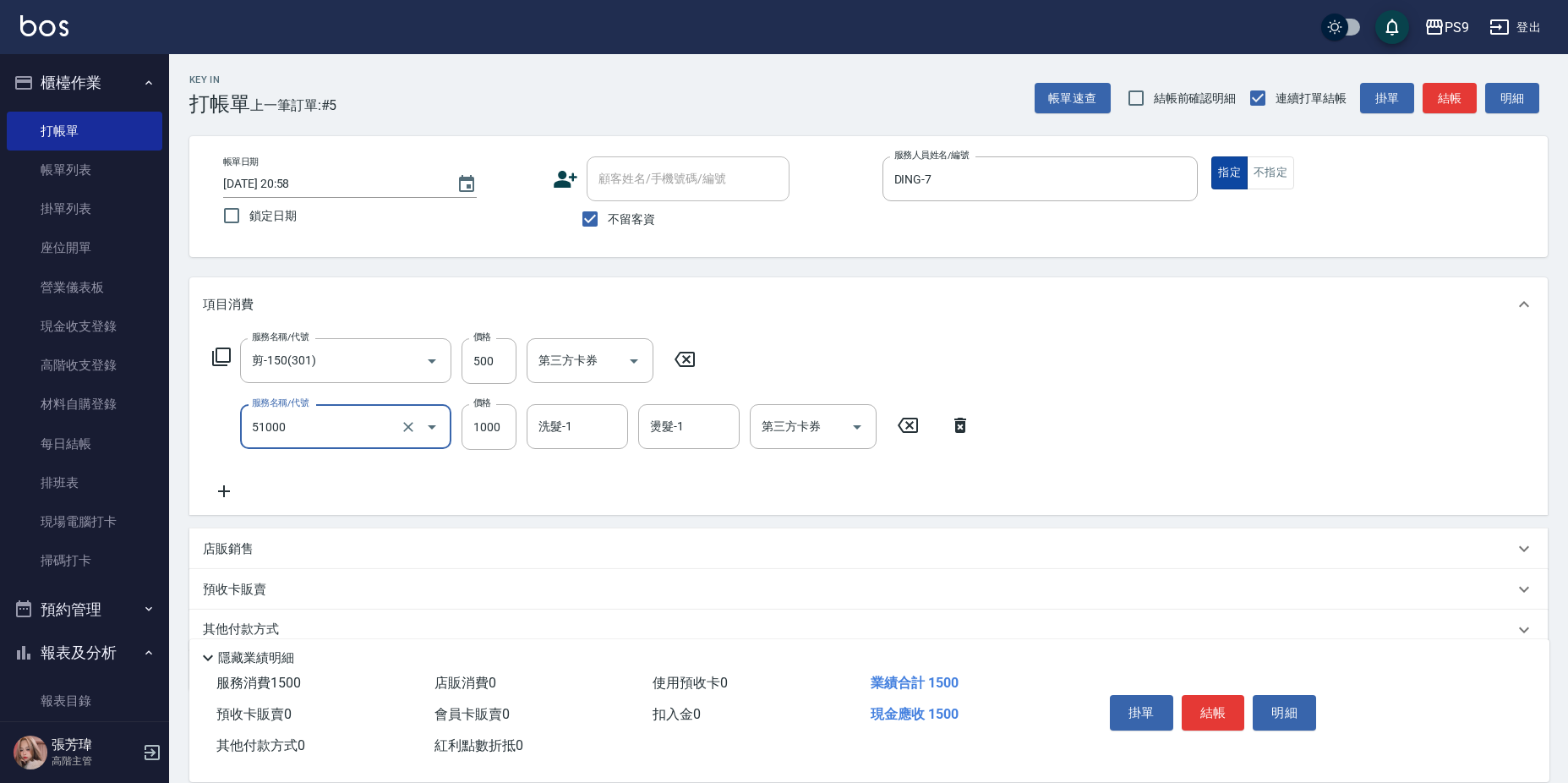
type input "燙髮1000(51000)"
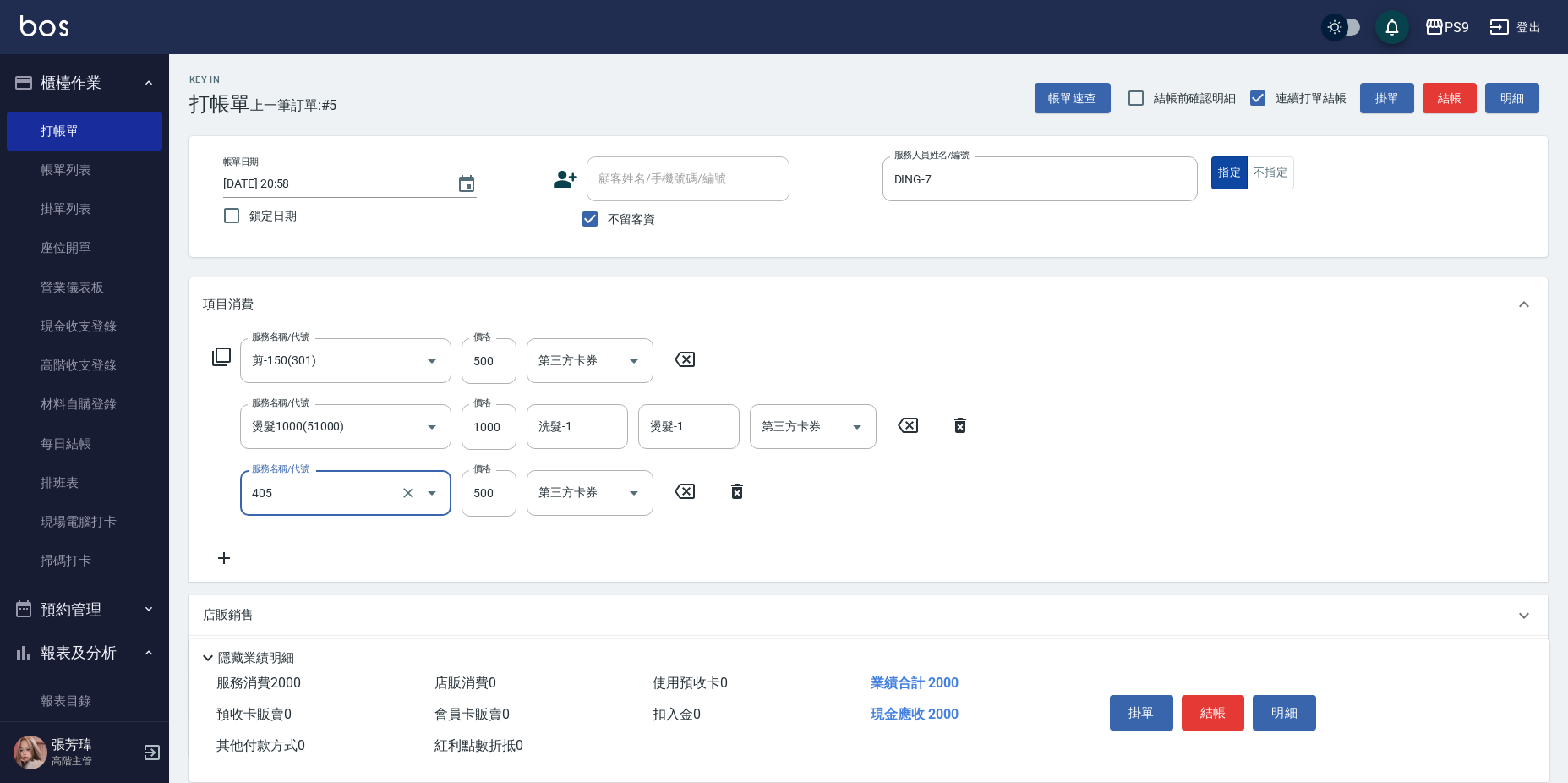
type input "護-500(405)"
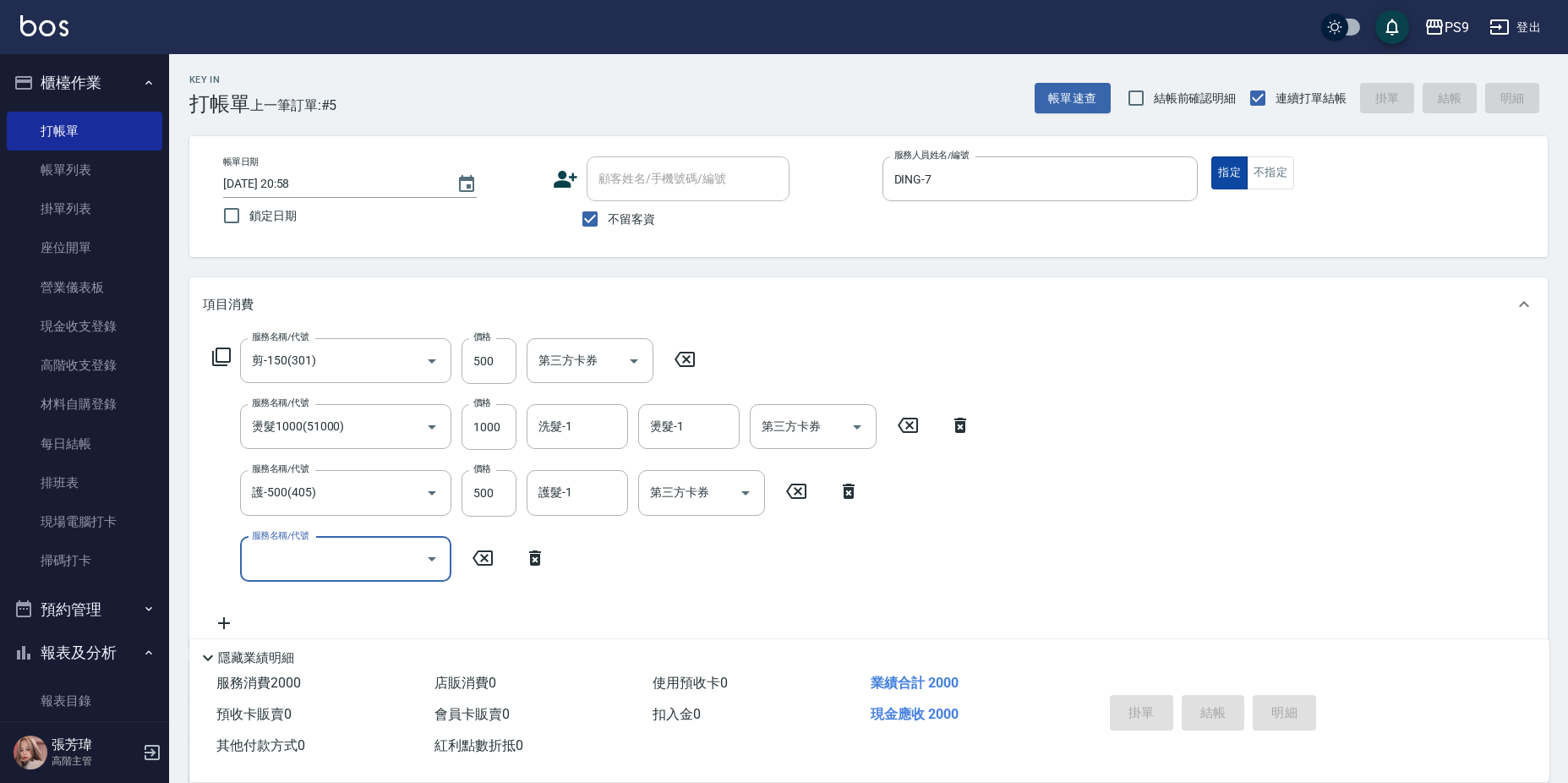
type input "[DATE] 21:00"
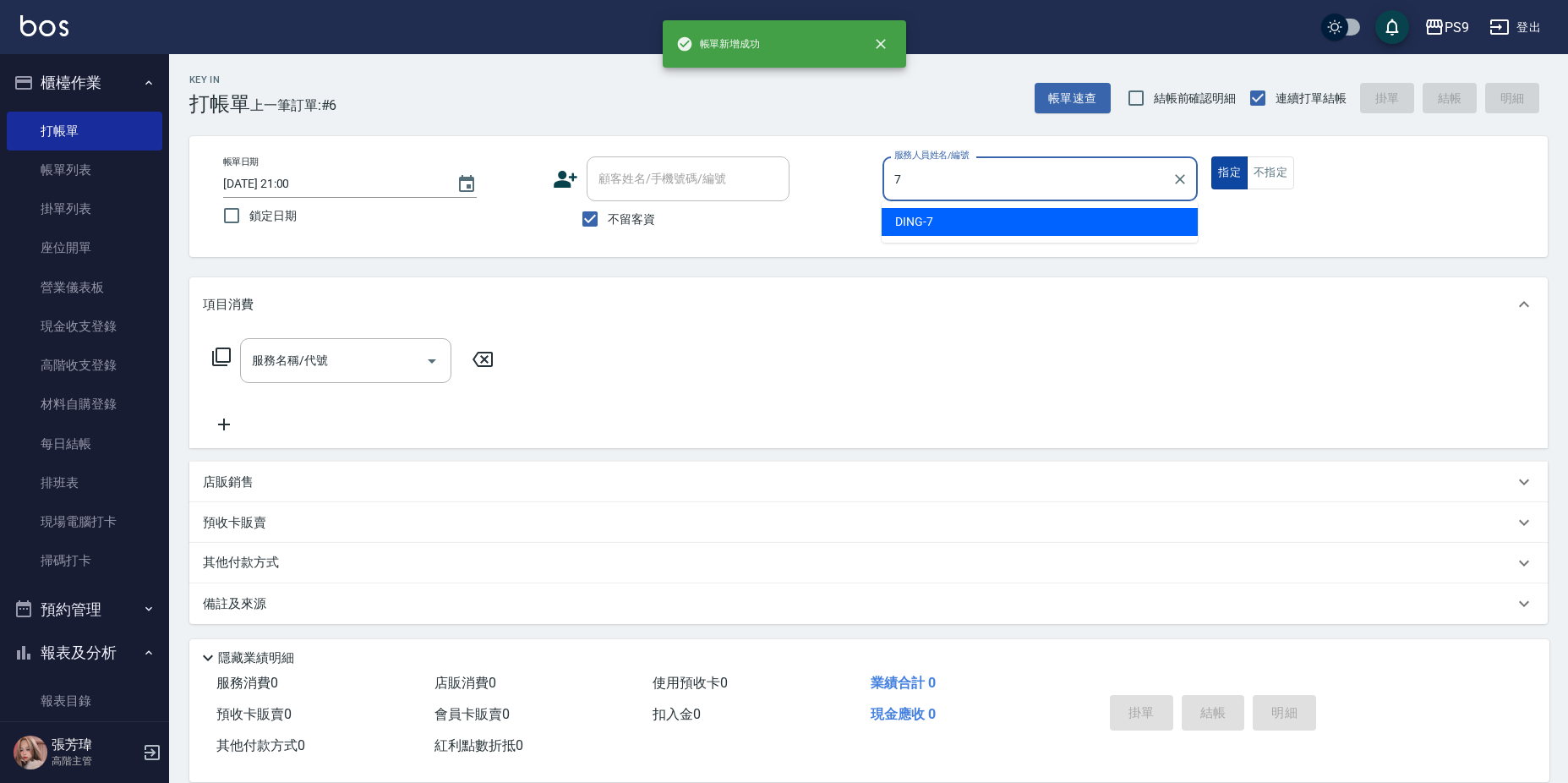
type input "DING-7"
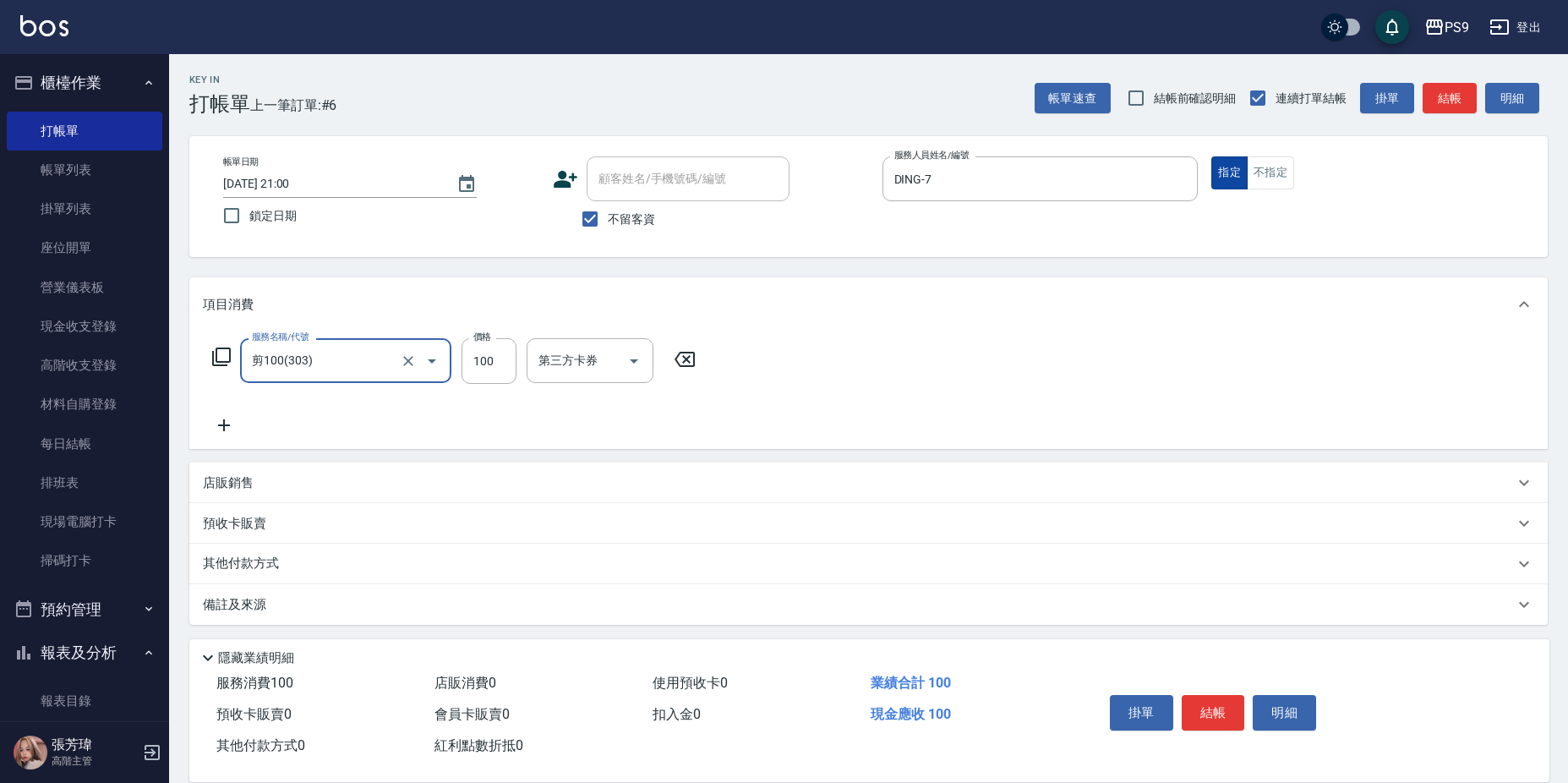
type input "剪100(303)"
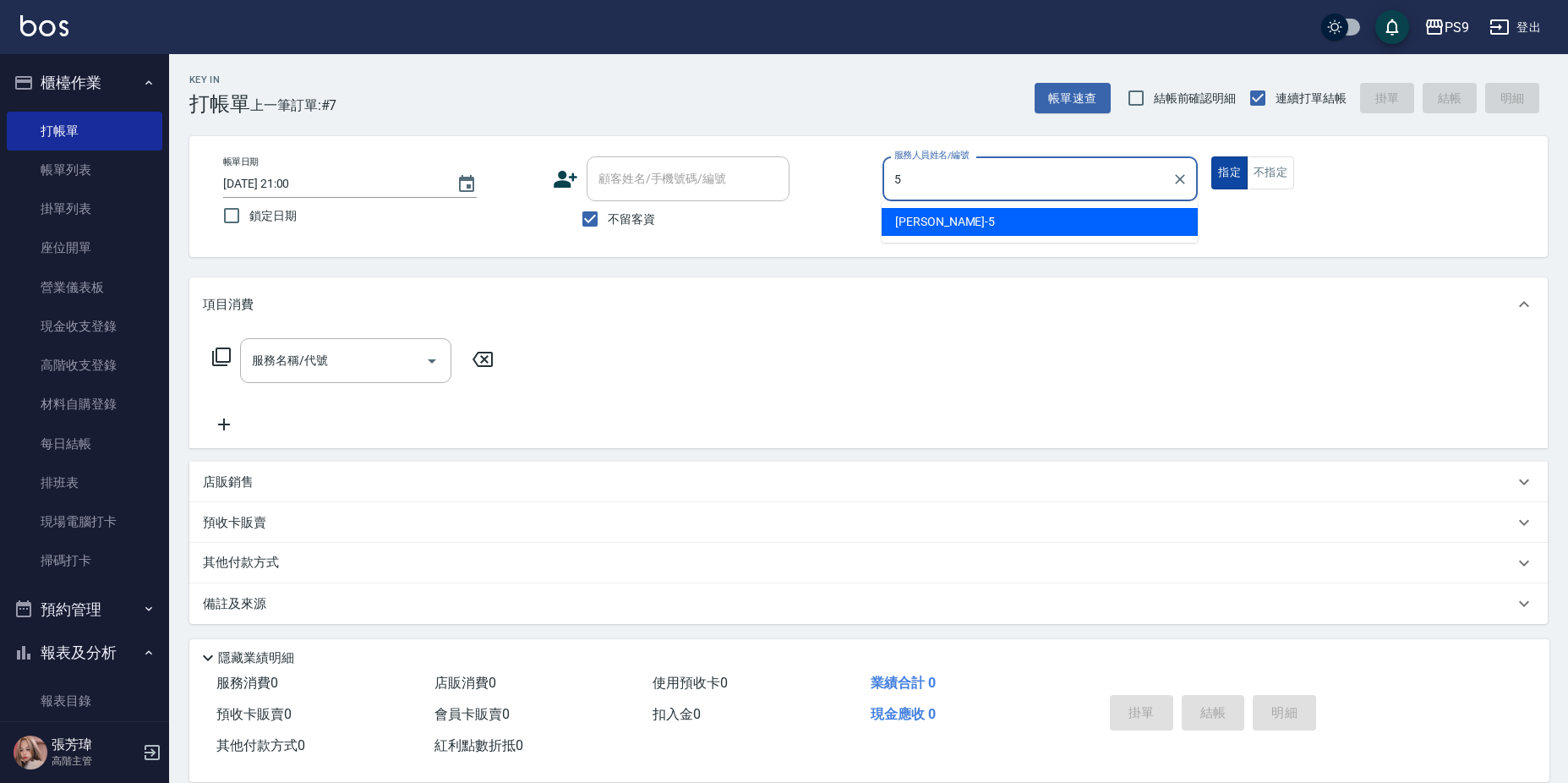
type input "[PERSON_NAME]-5"
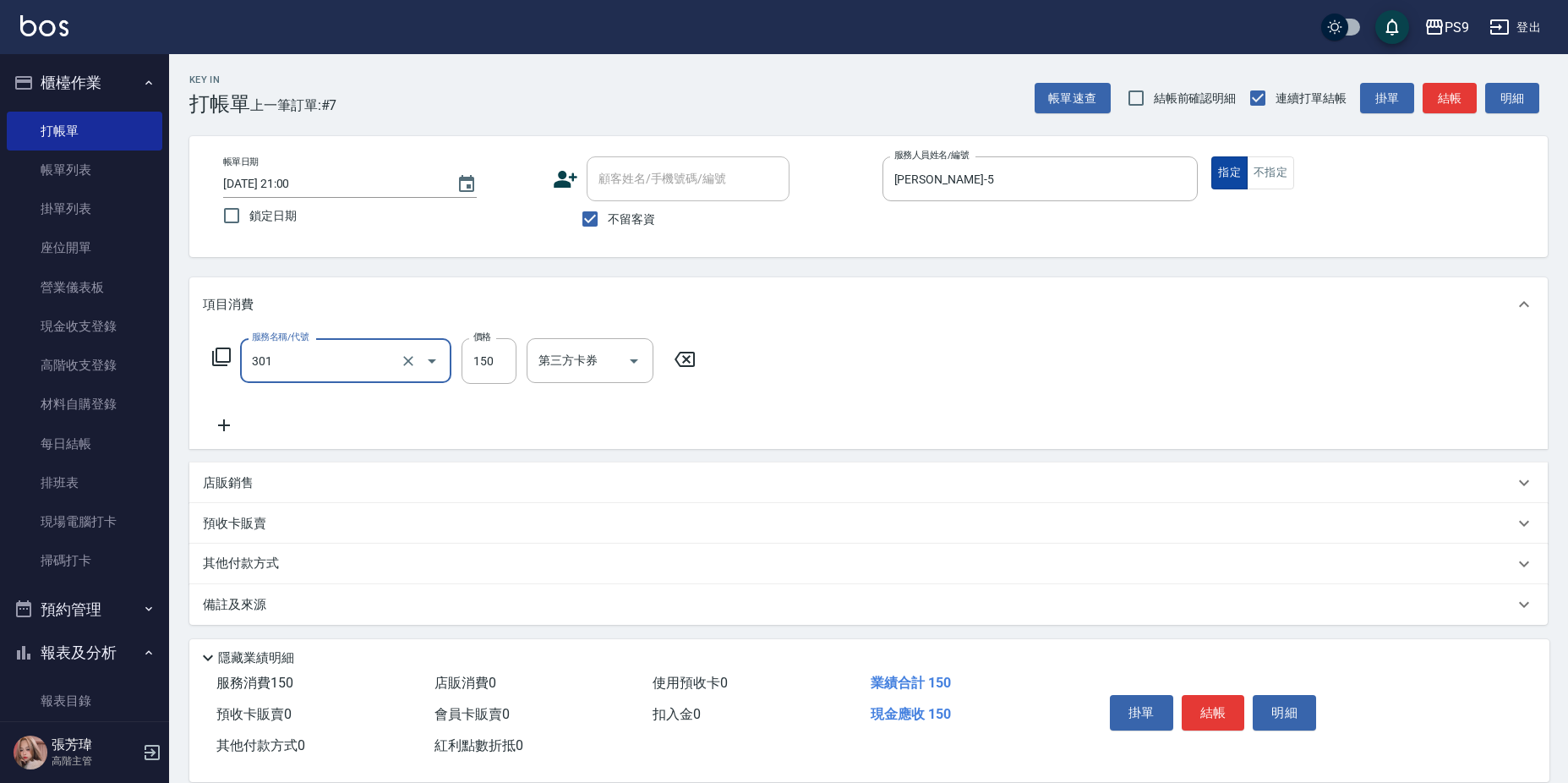
type input "剪-150(301)"
type input "500"
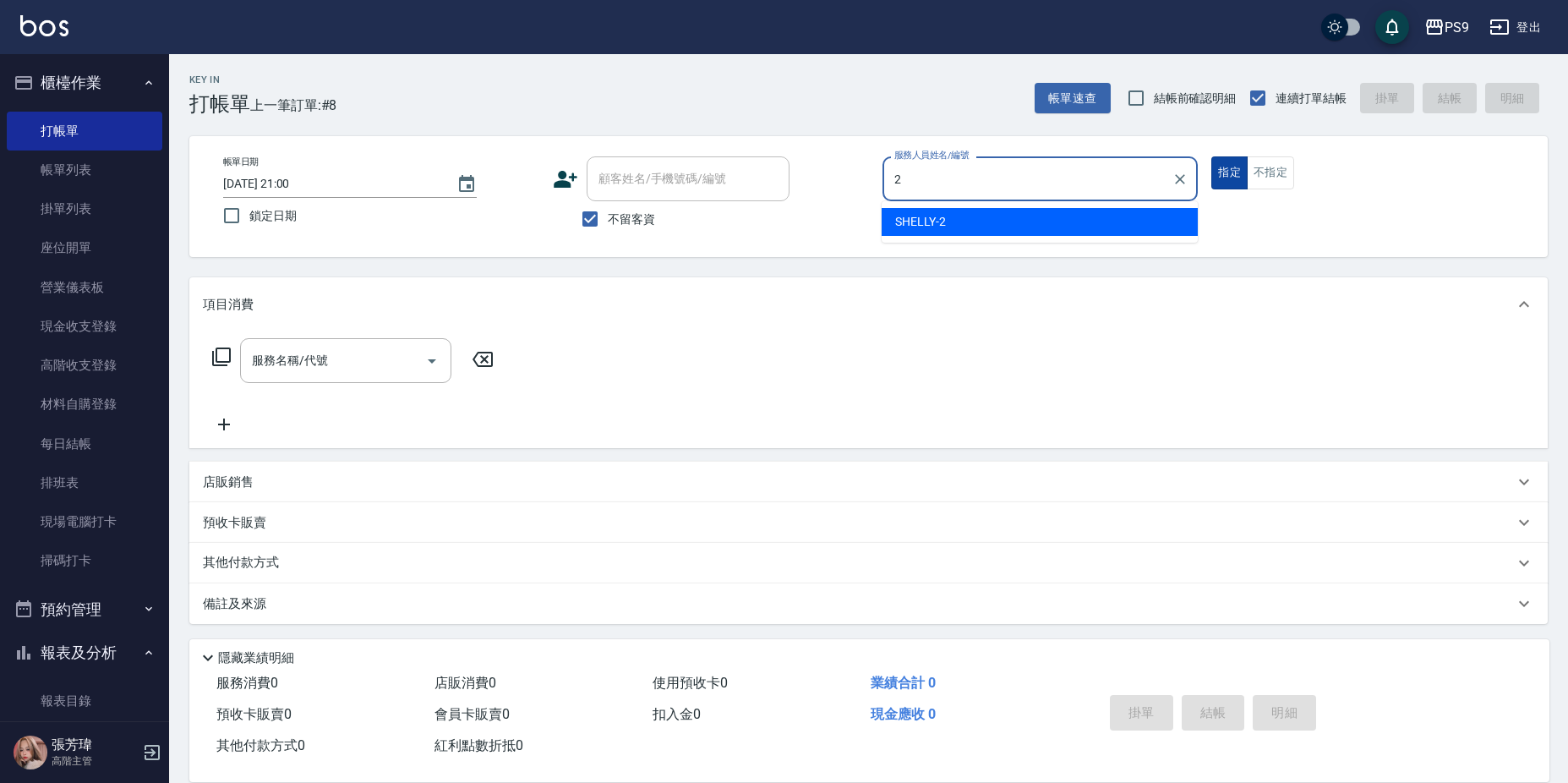
type input "SHELLY-2"
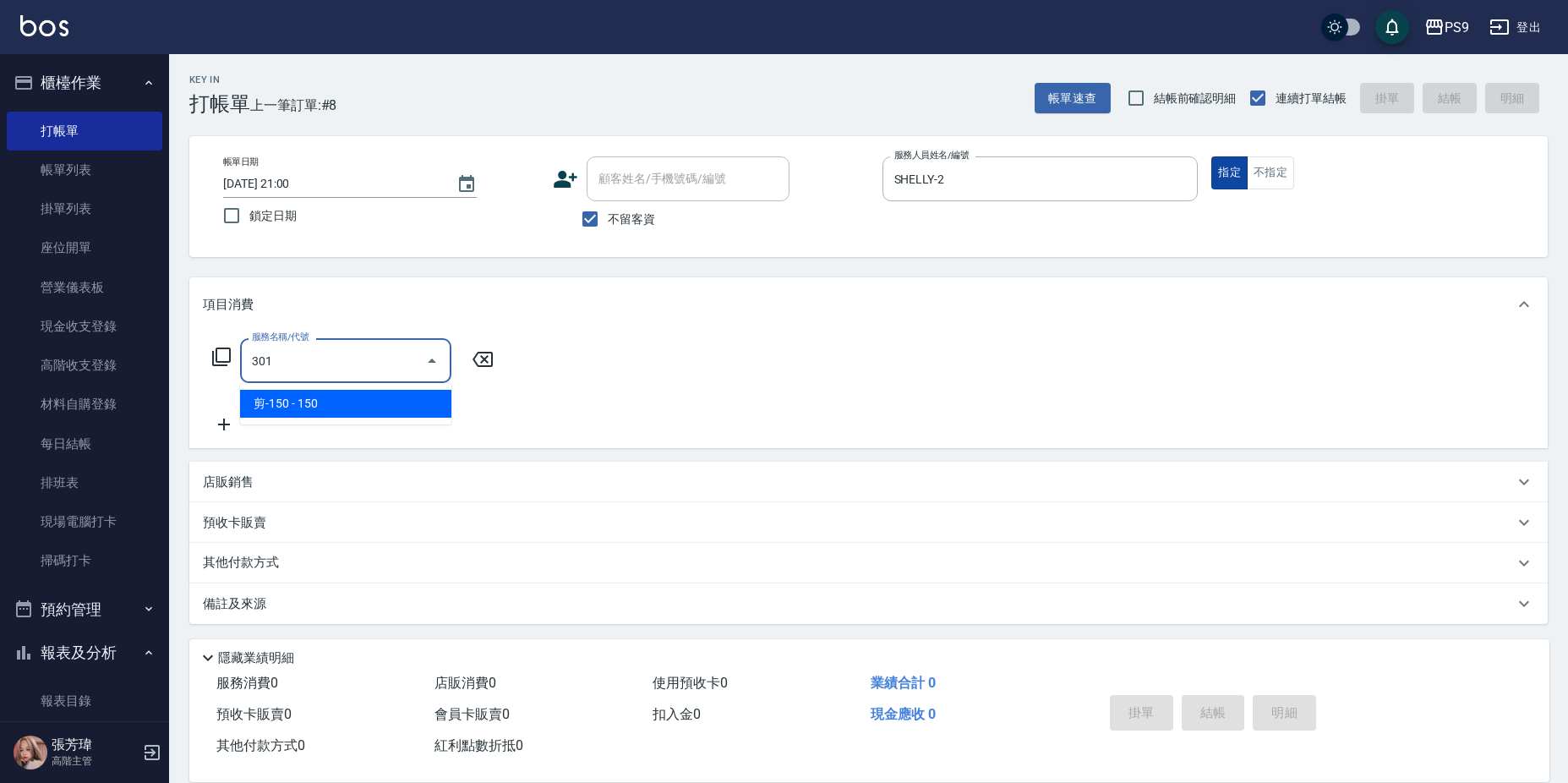
type input "剪-150(301)"
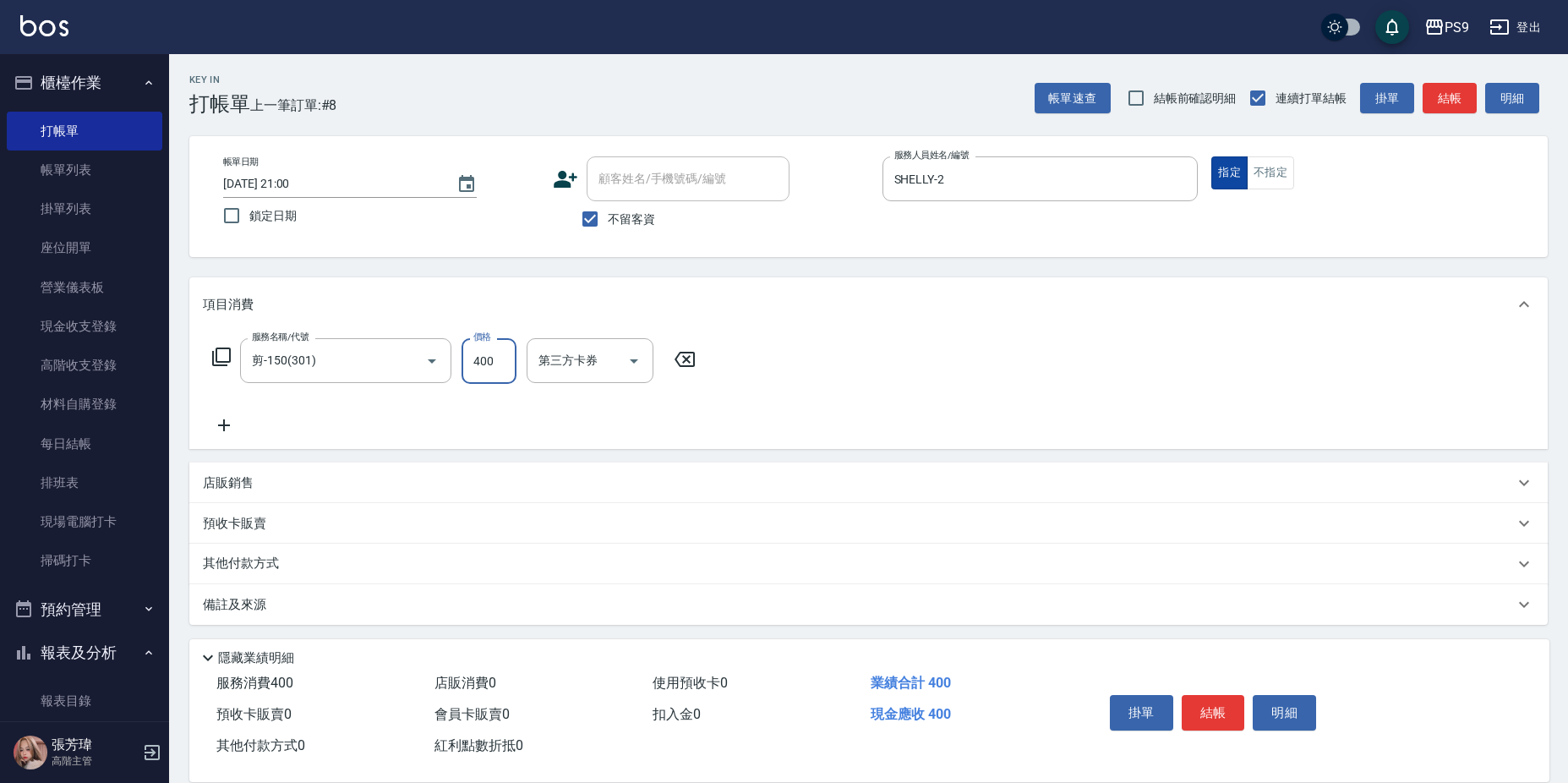
type input "400"
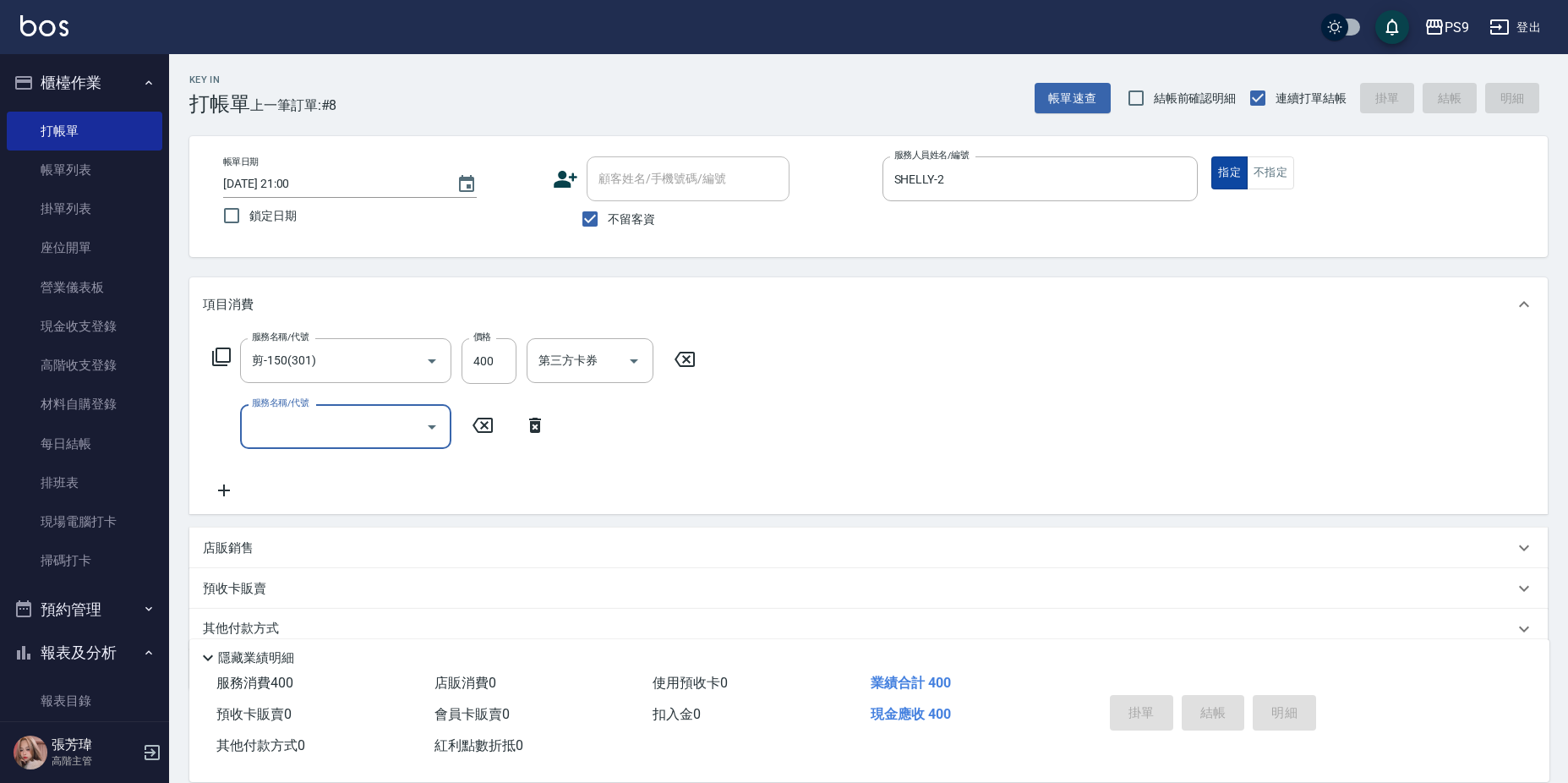
type input "[DATE] 21:01"
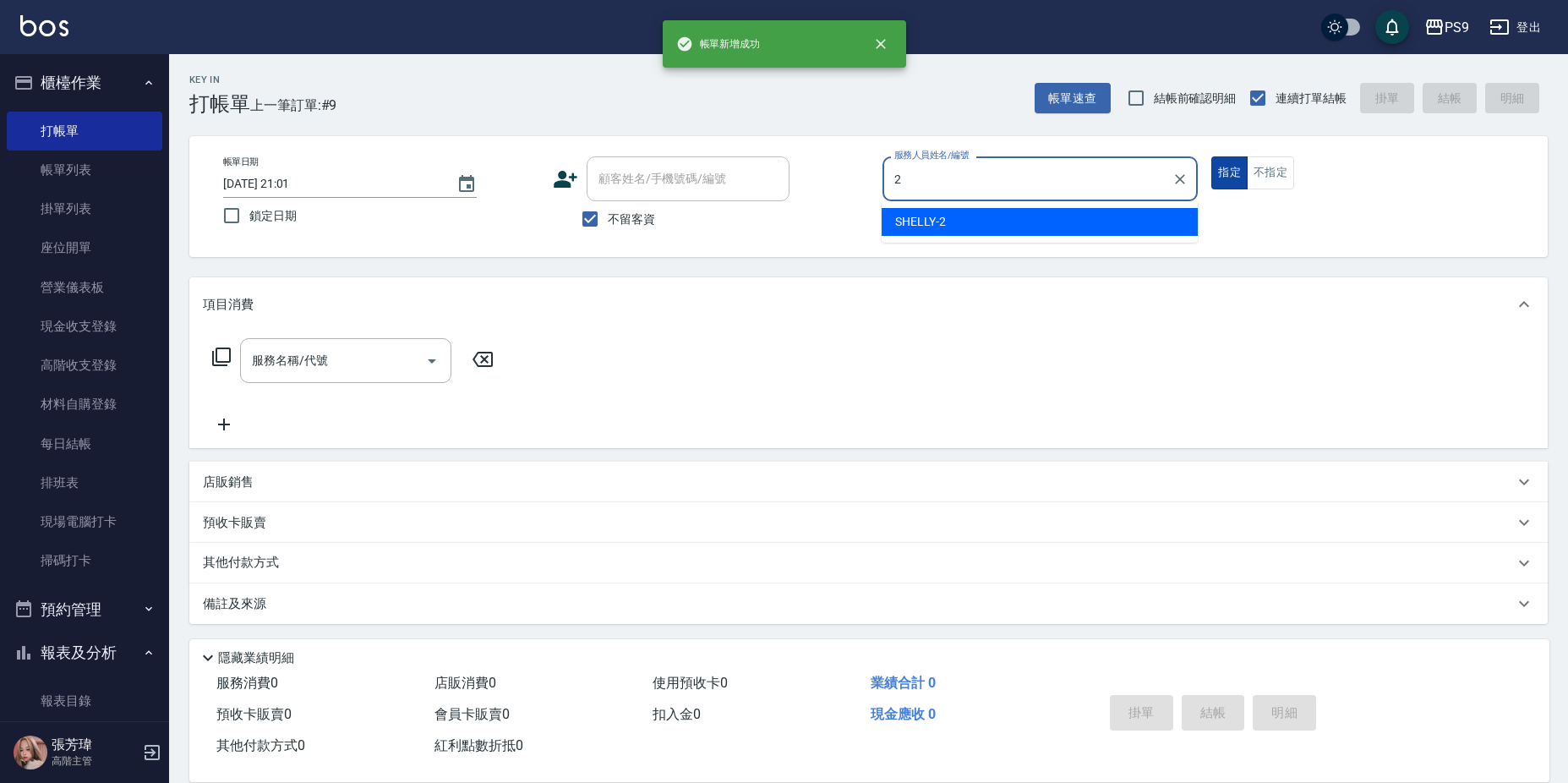
type input "SHELLY-2"
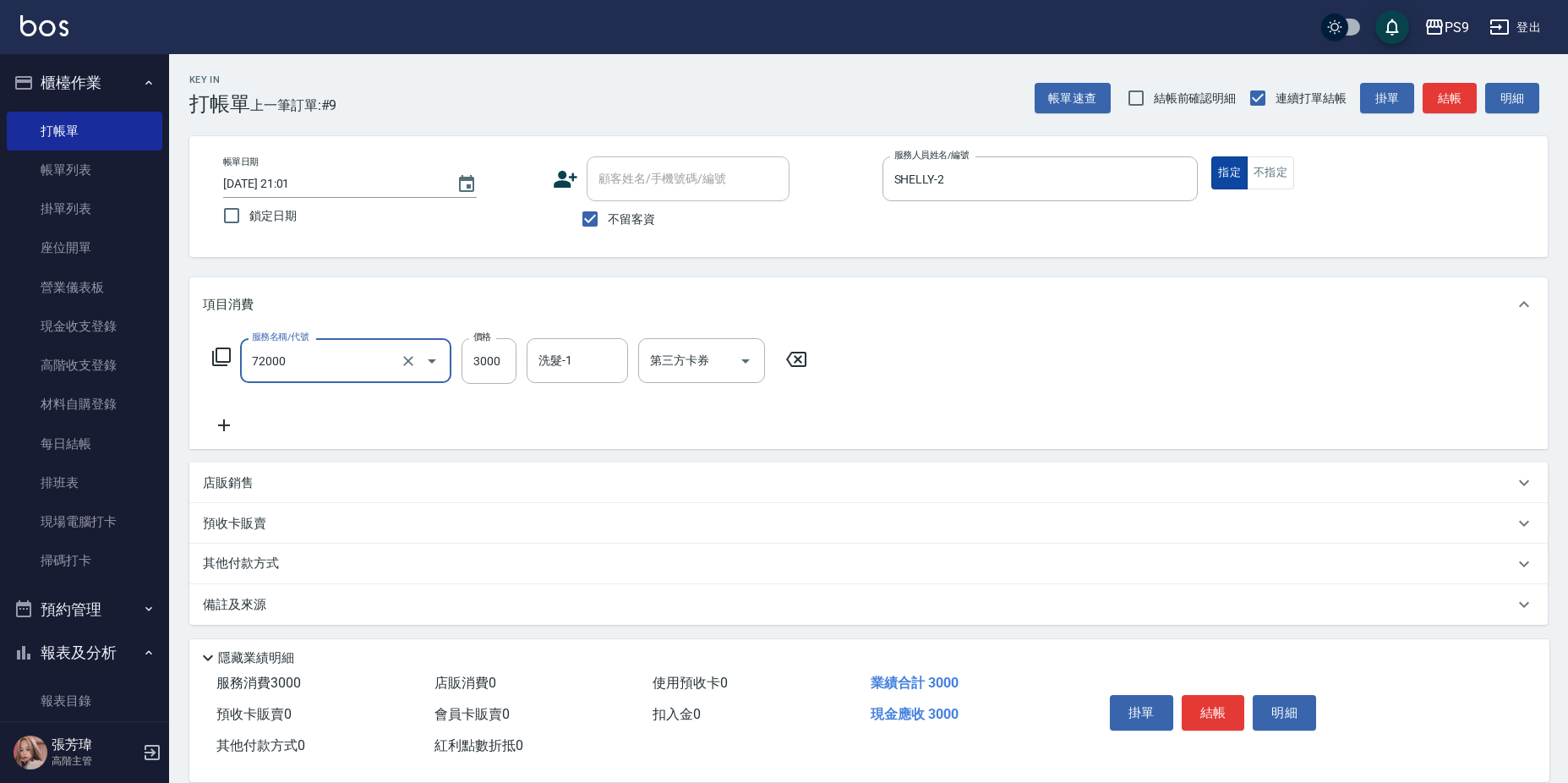
type input "接髮重整(72000)"
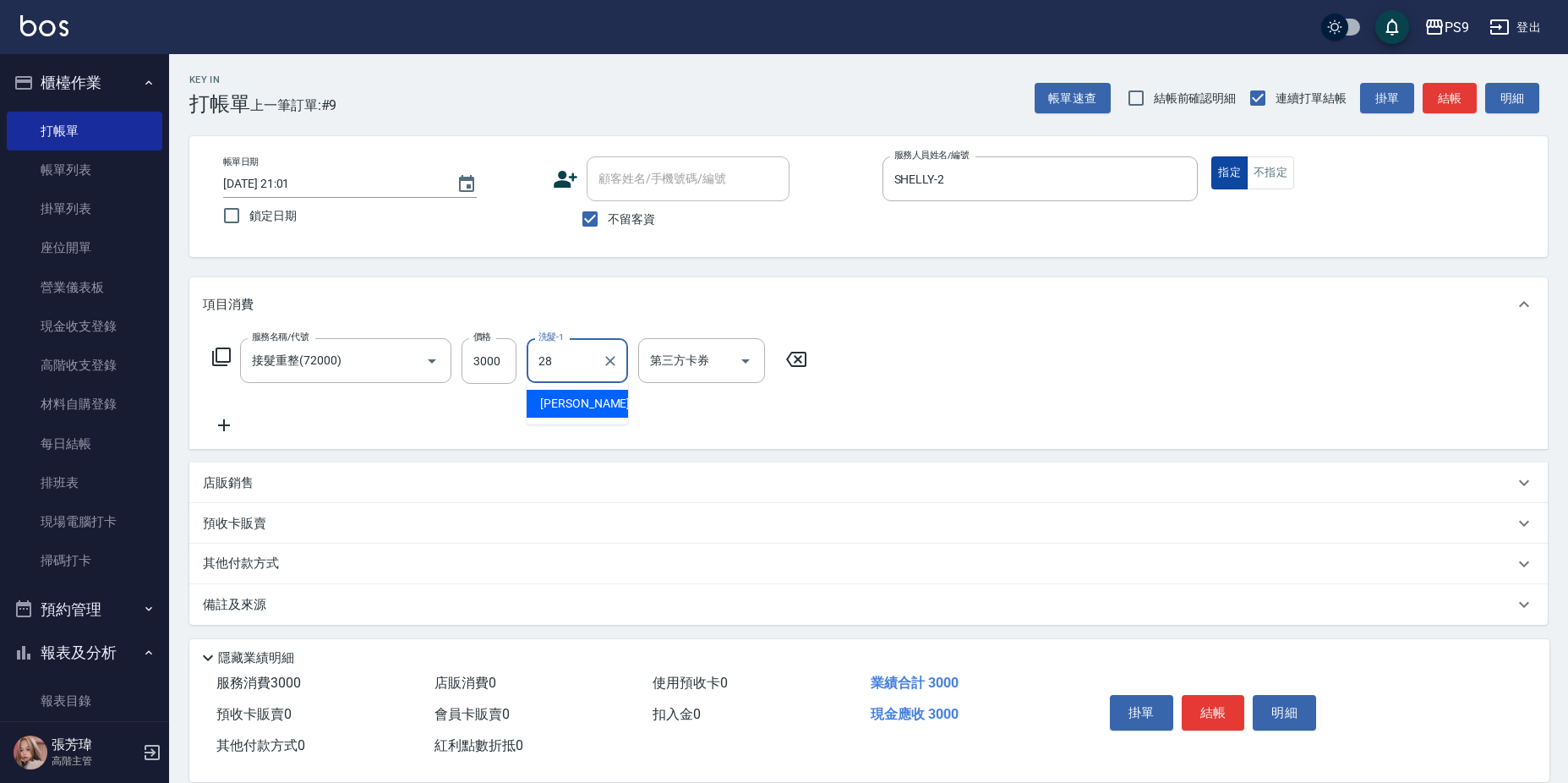
type input "[PERSON_NAME]-28"
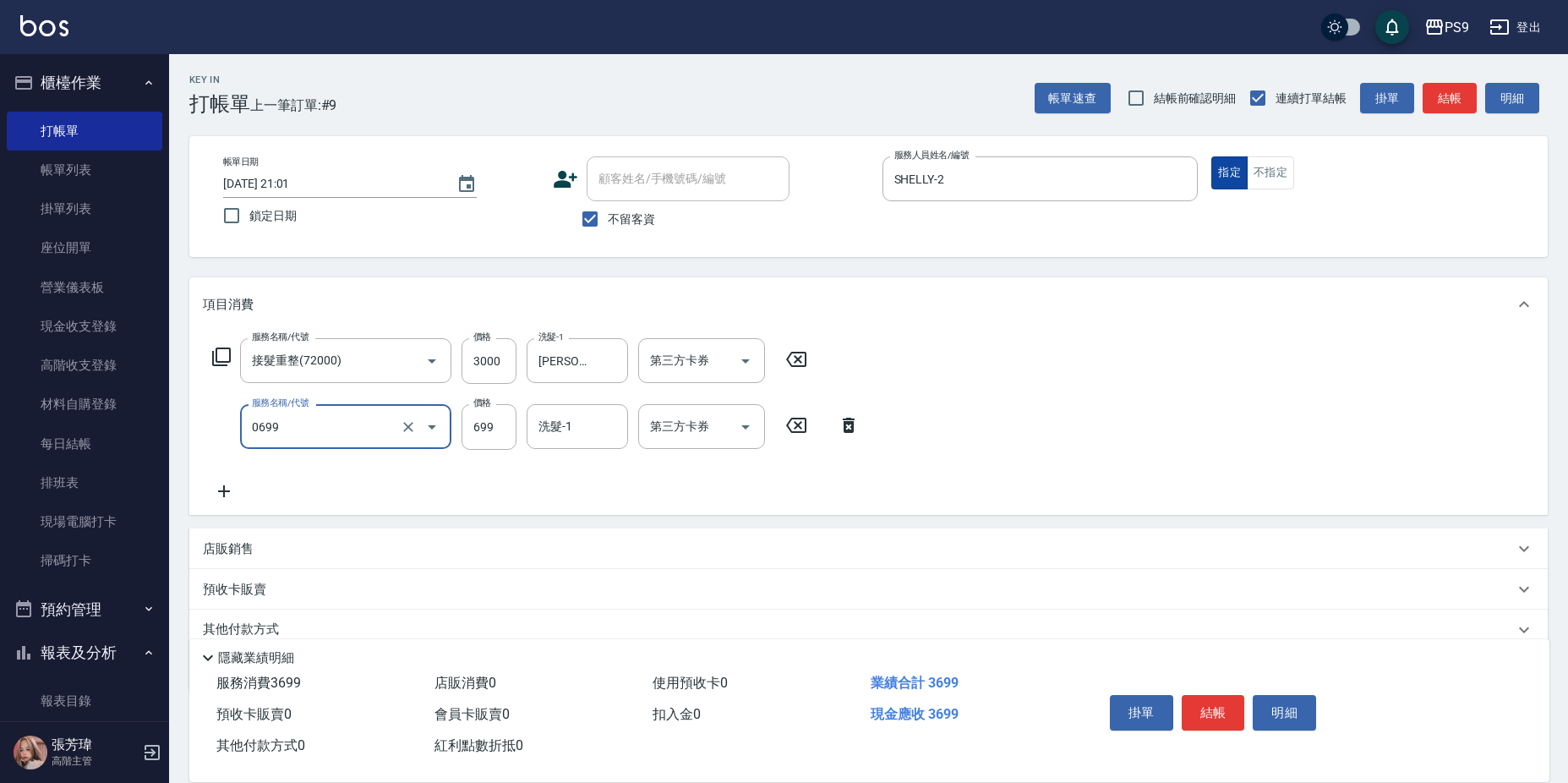
type input "699精油(0699)"
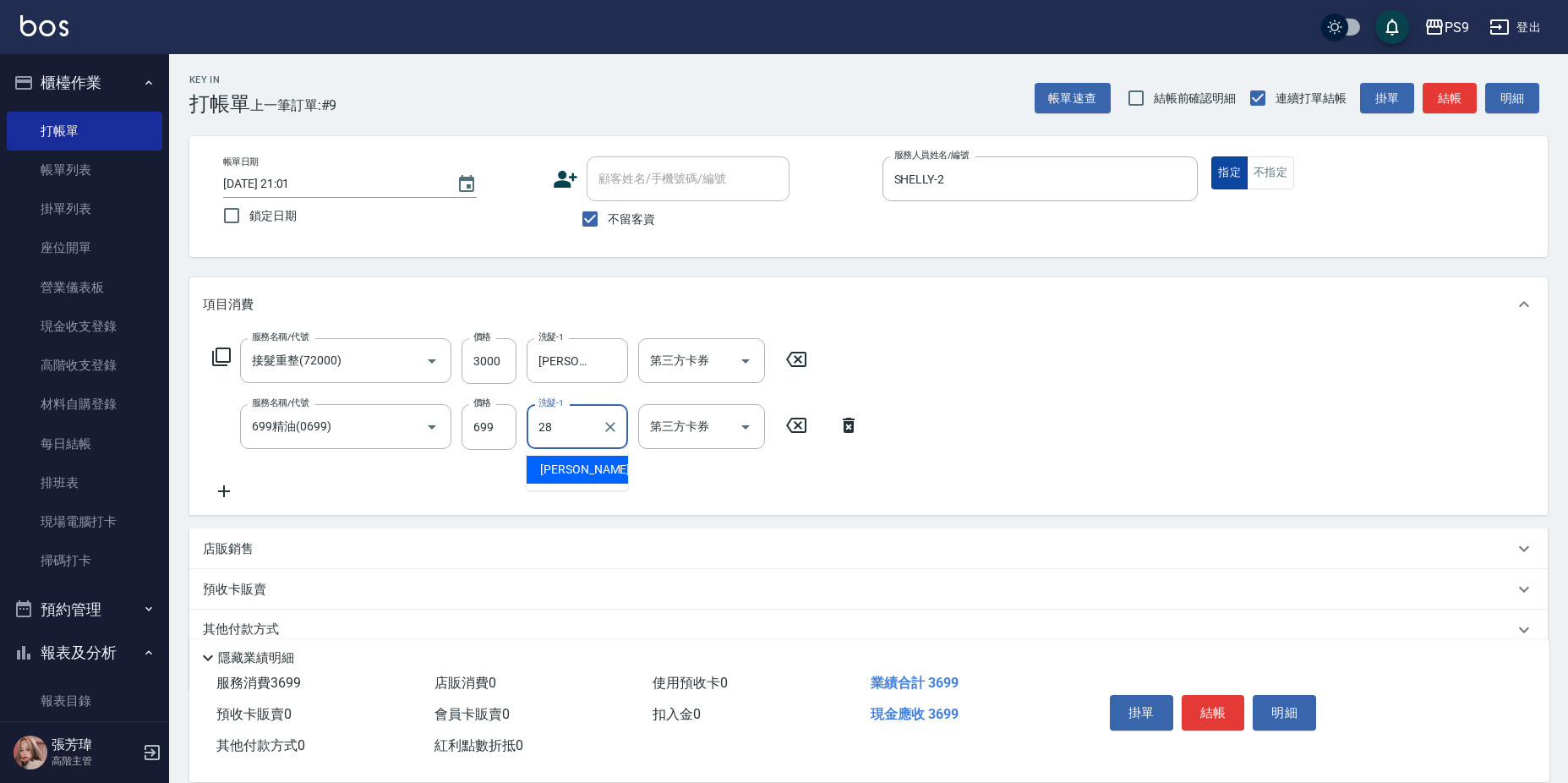
type input "[PERSON_NAME]-28"
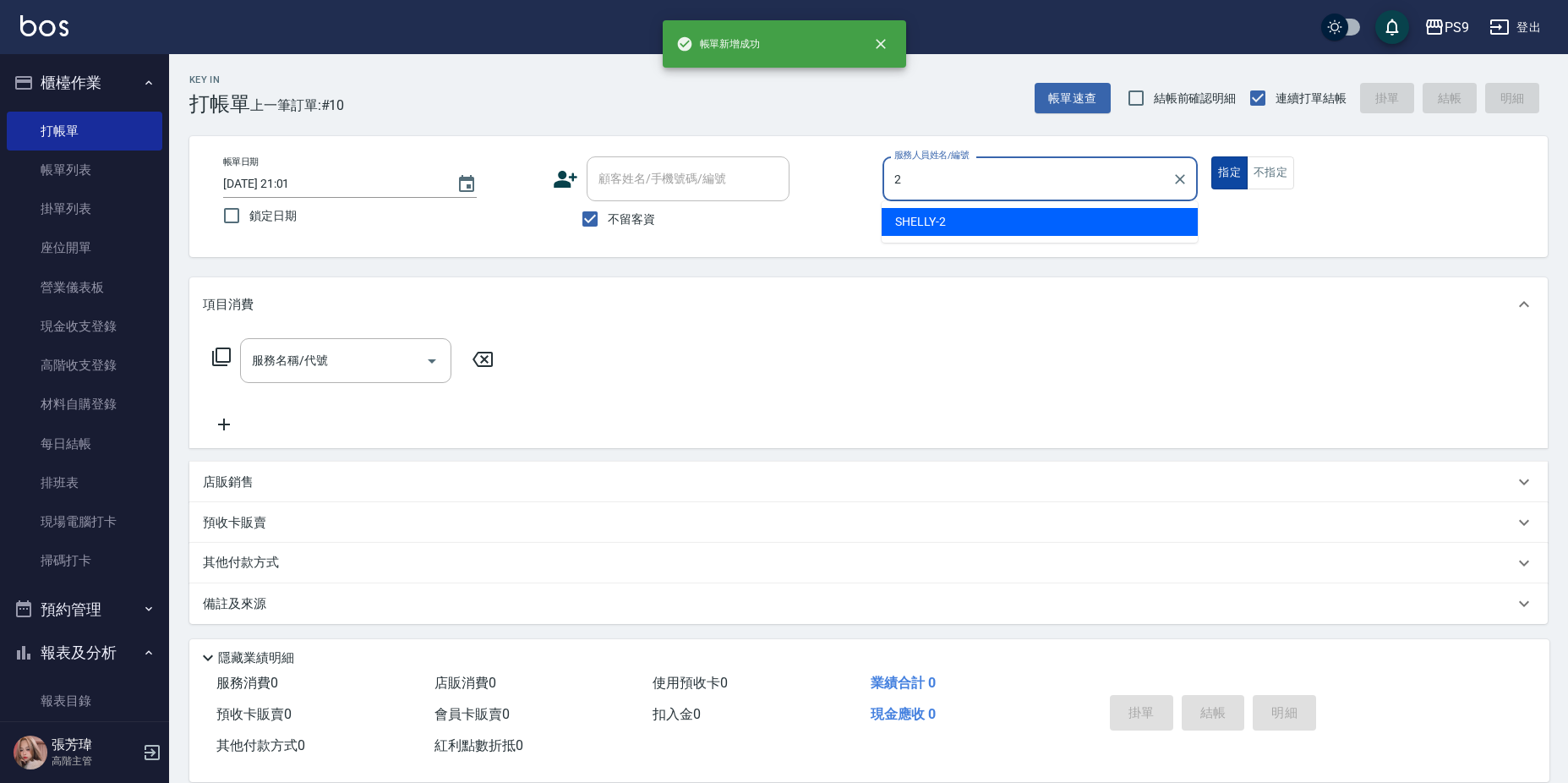
type input "SHELLY-2"
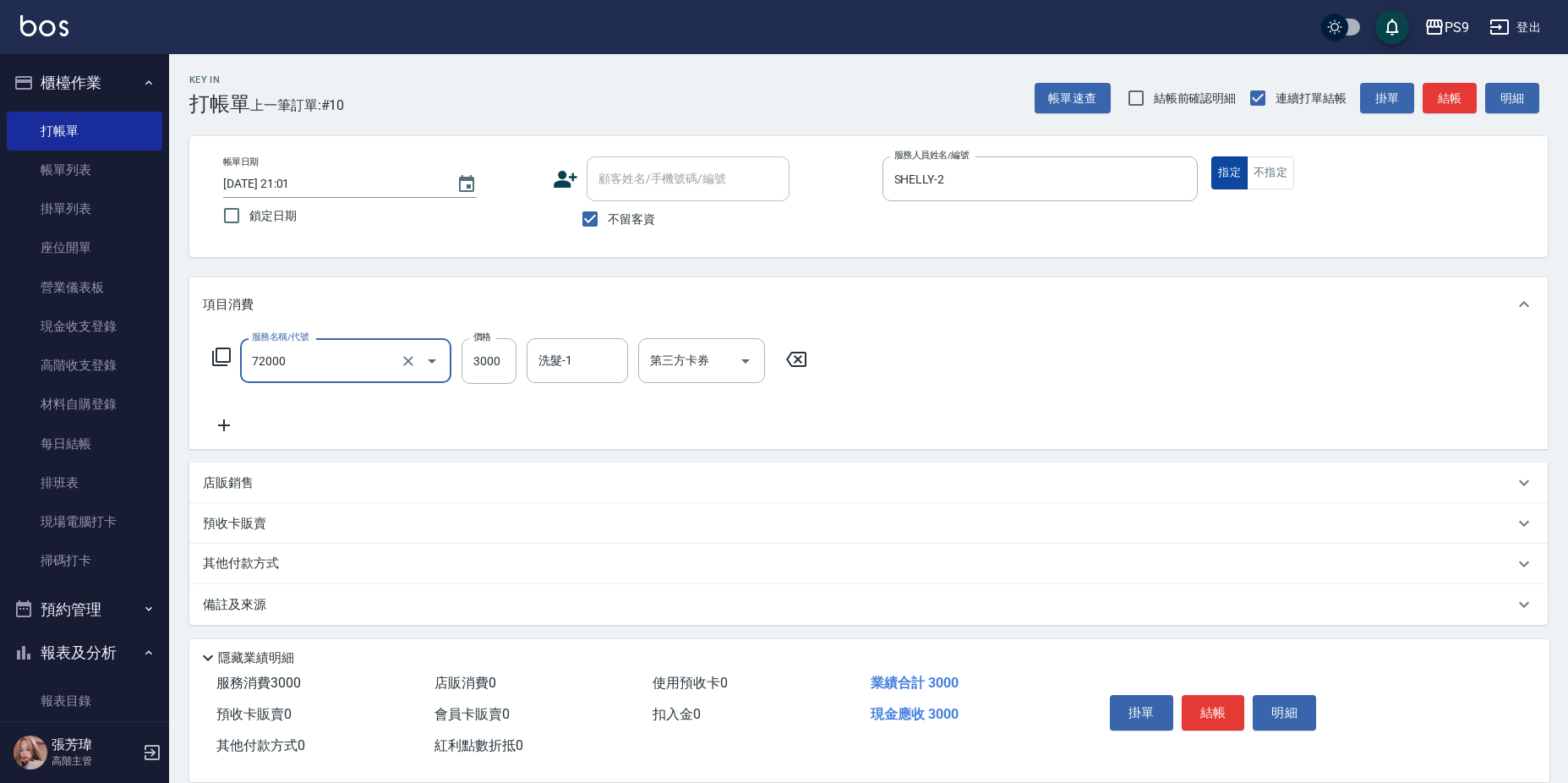
type input "接髮重整(72000)"
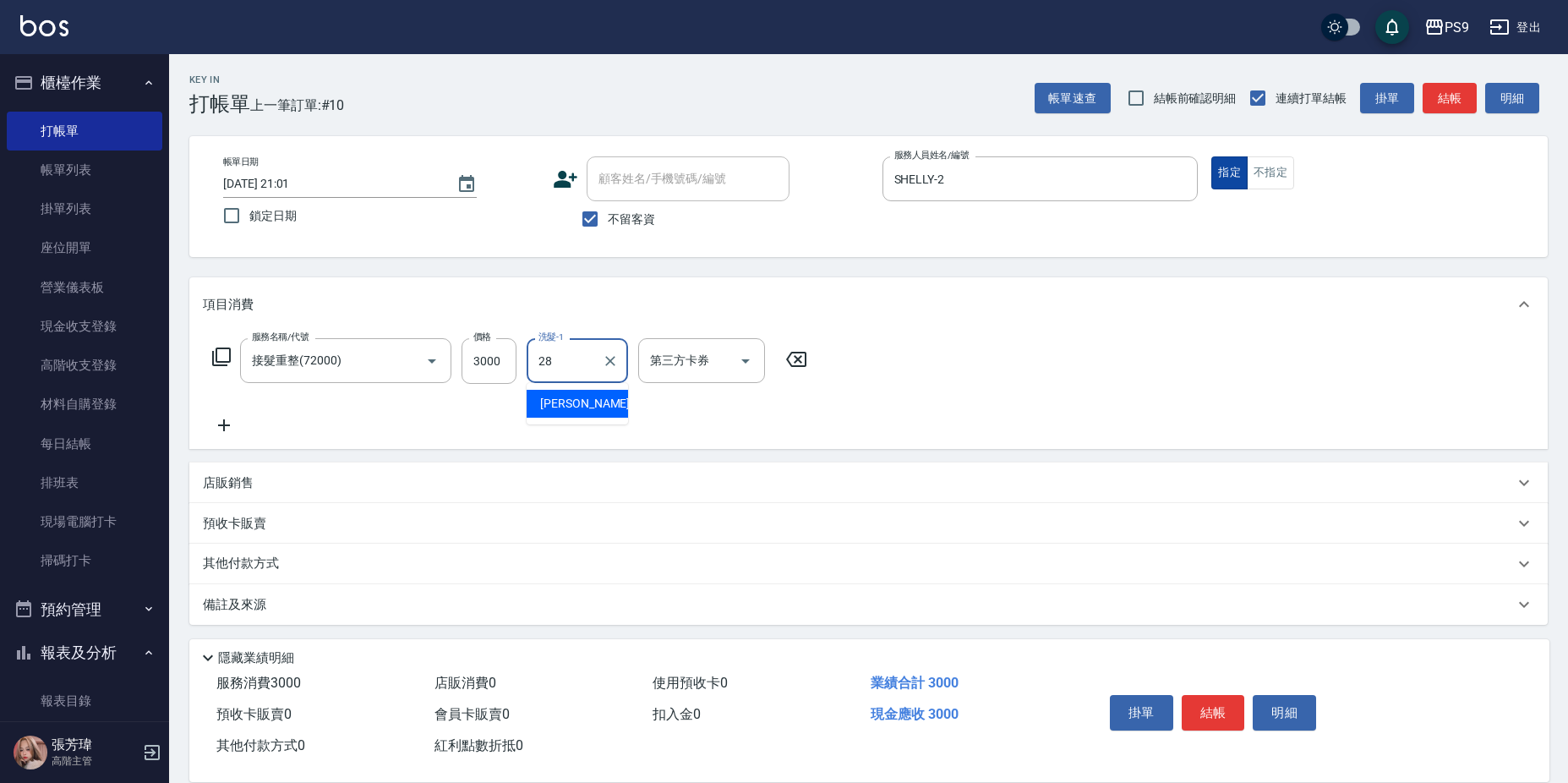
type input "[PERSON_NAME]-28"
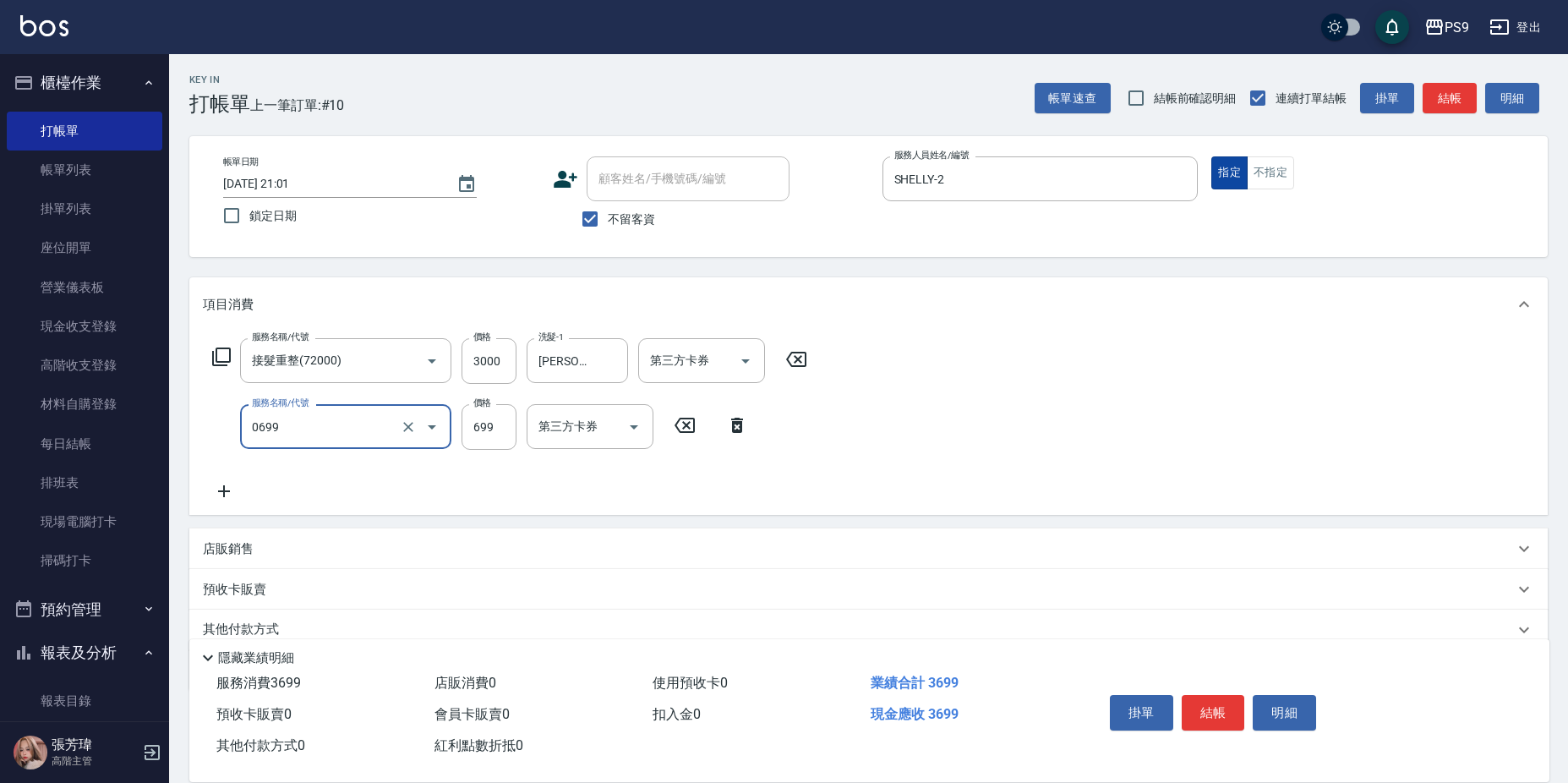
type input "699精油(0699)"
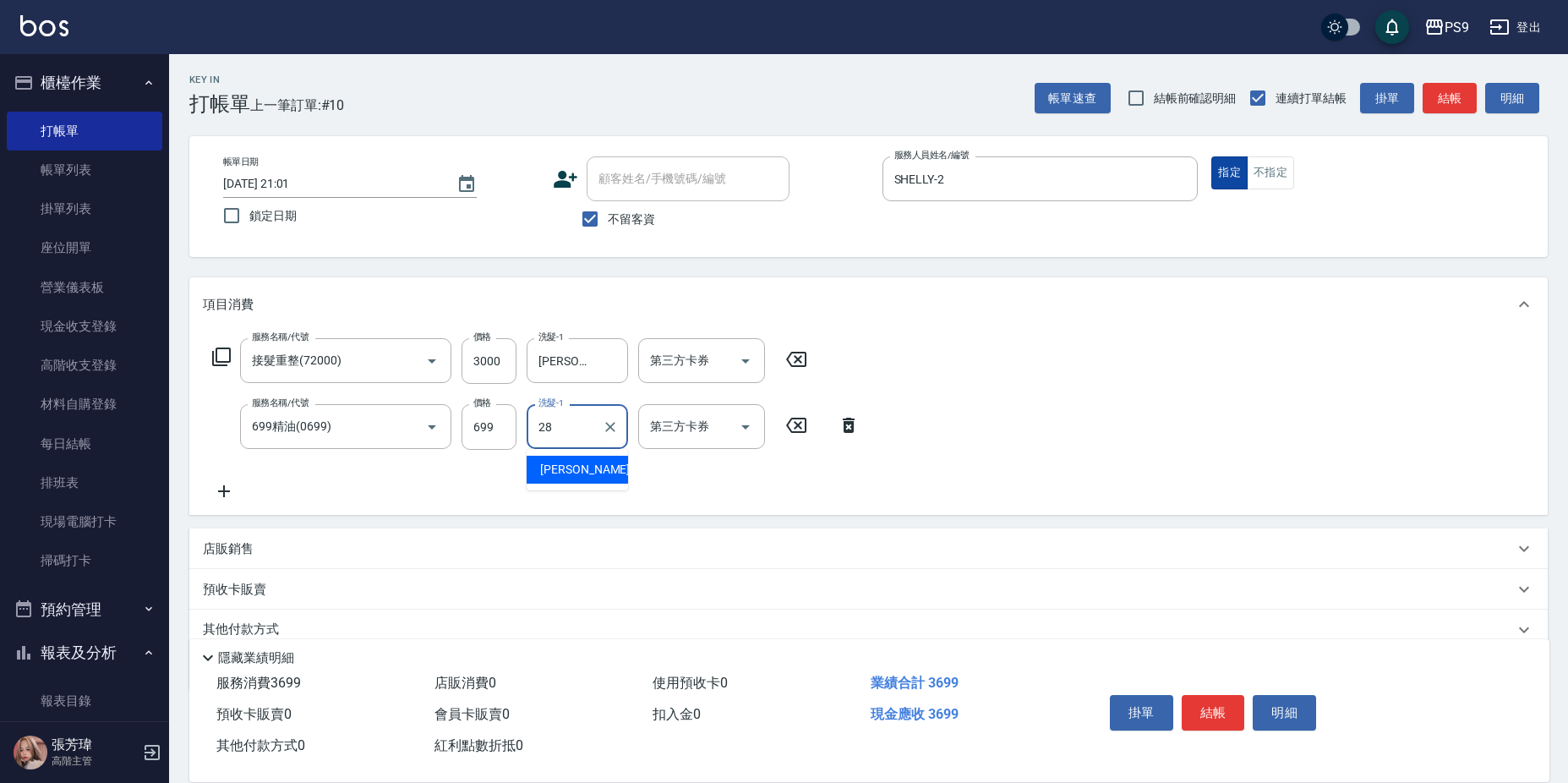
type input "[PERSON_NAME]-28"
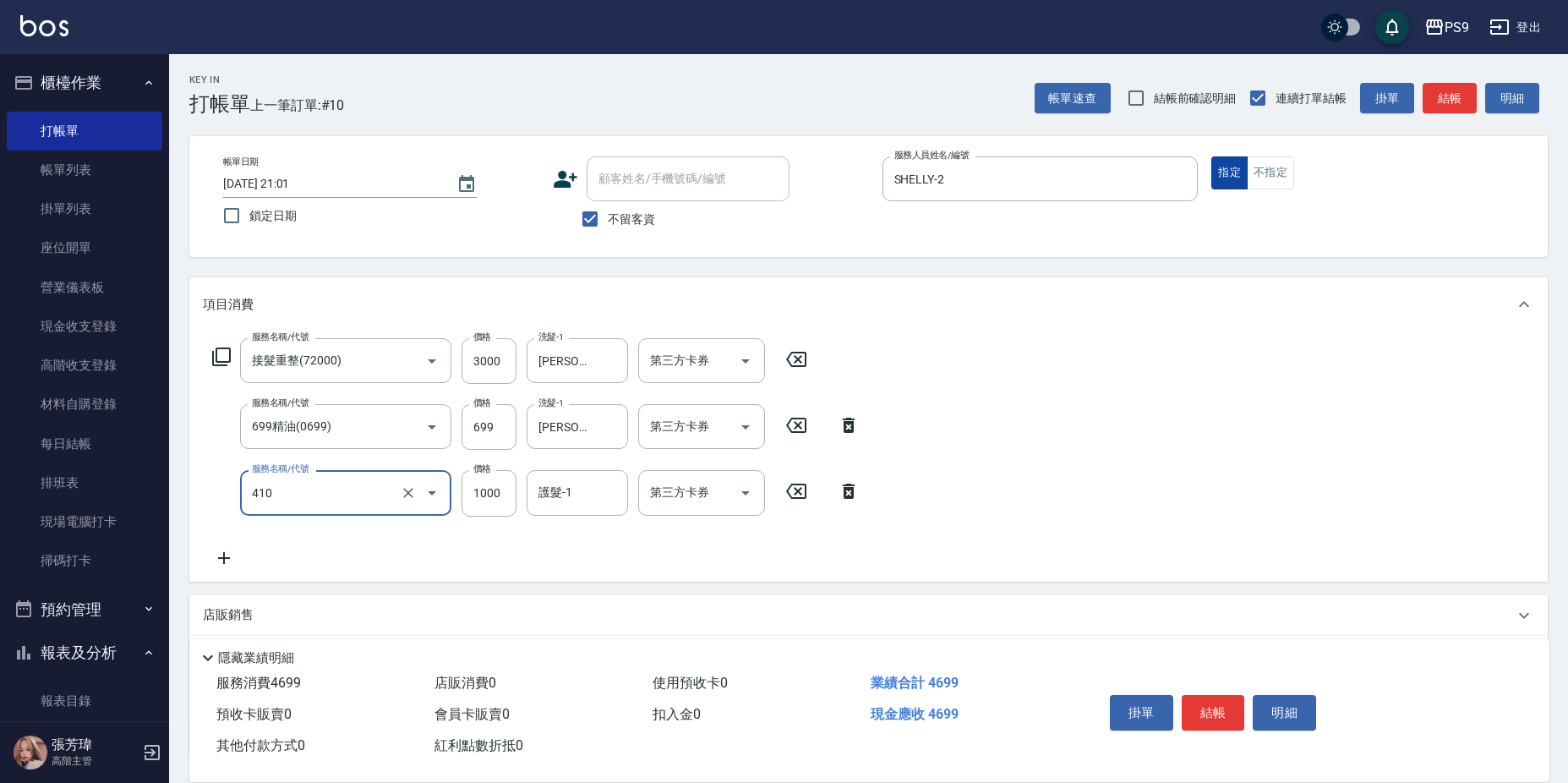
type input "鏡面護髮(燙染)(410)"
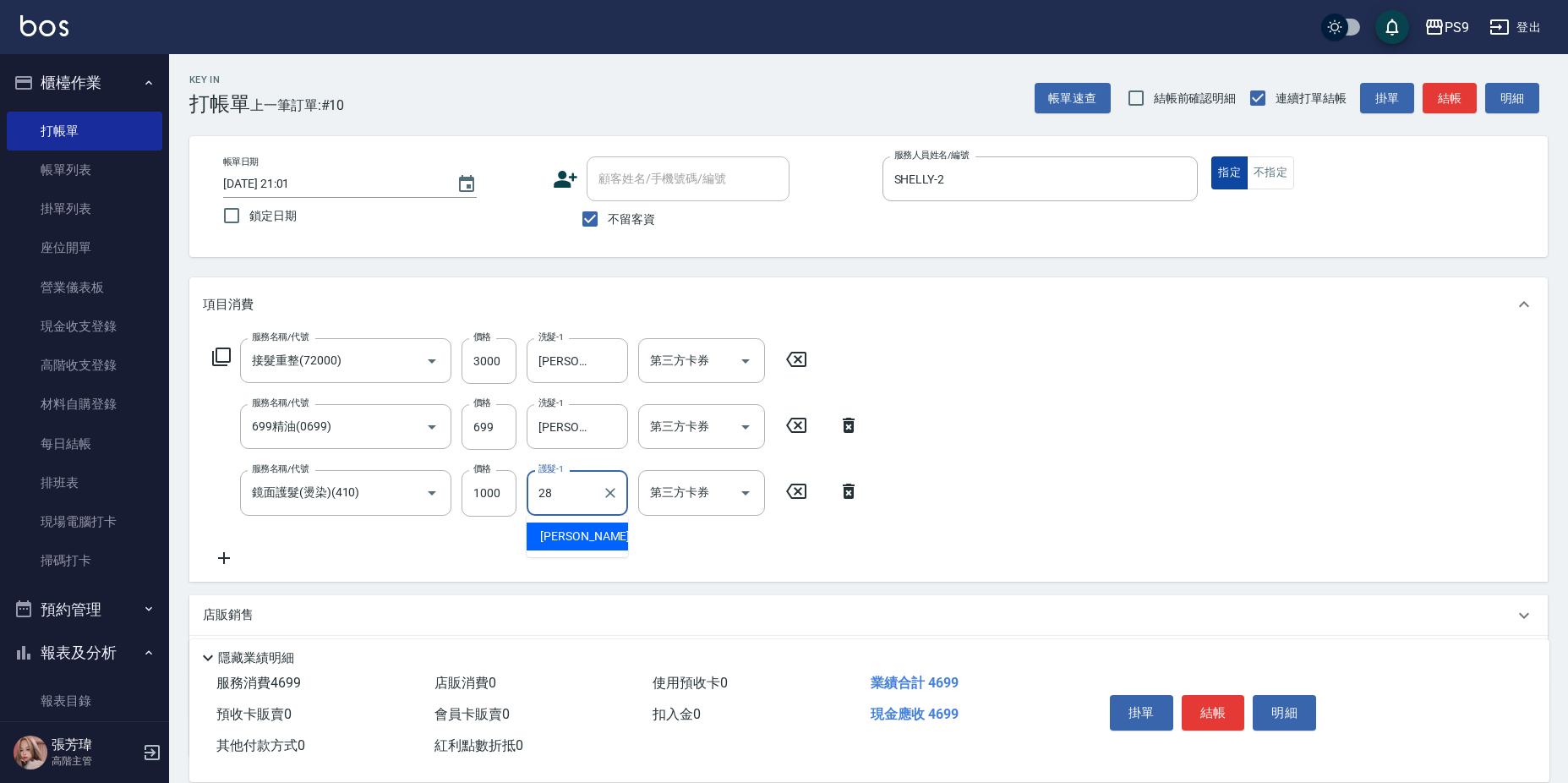
type input "[PERSON_NAME]-28"
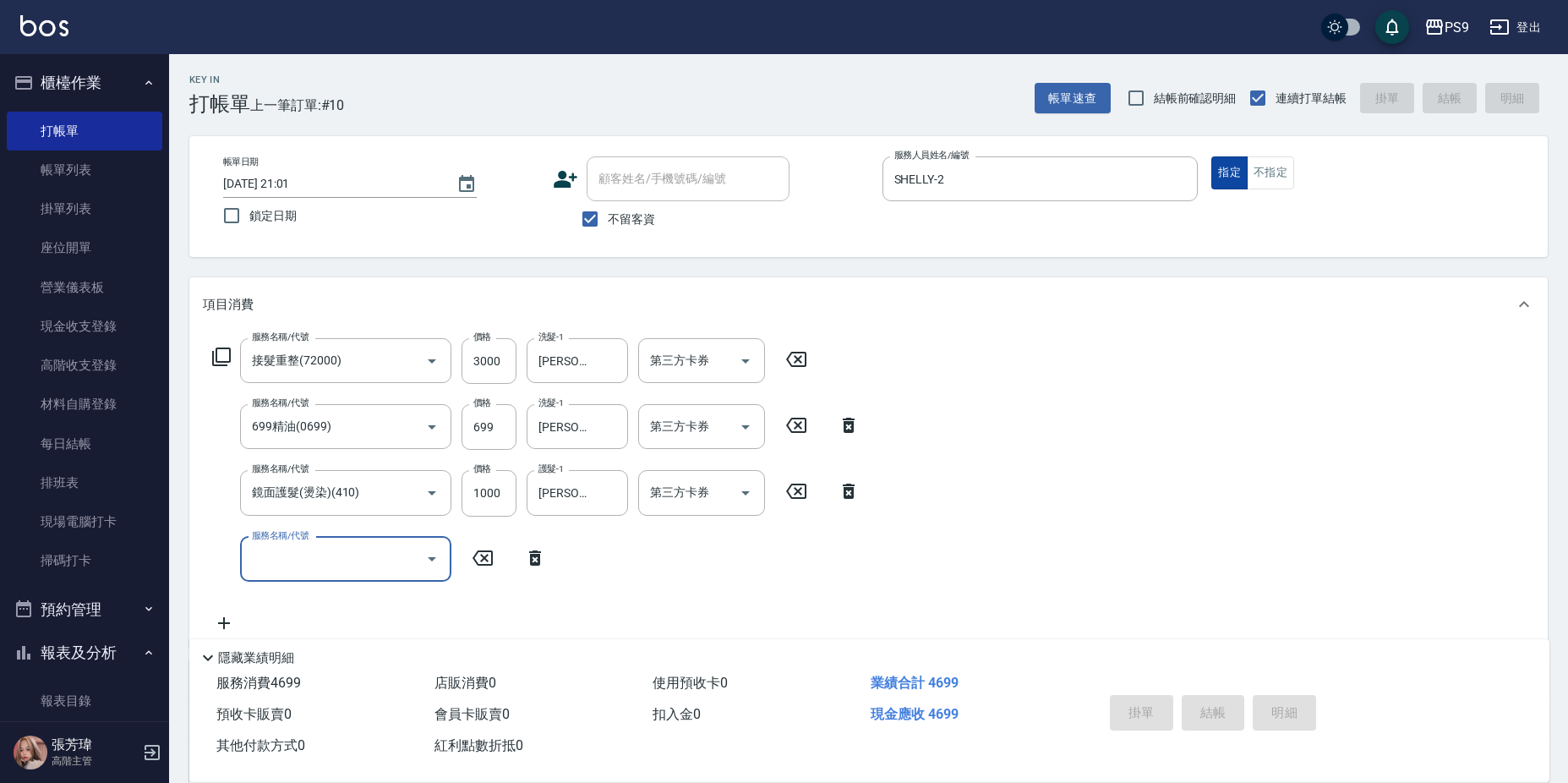
type input "[DATE] 21:03"
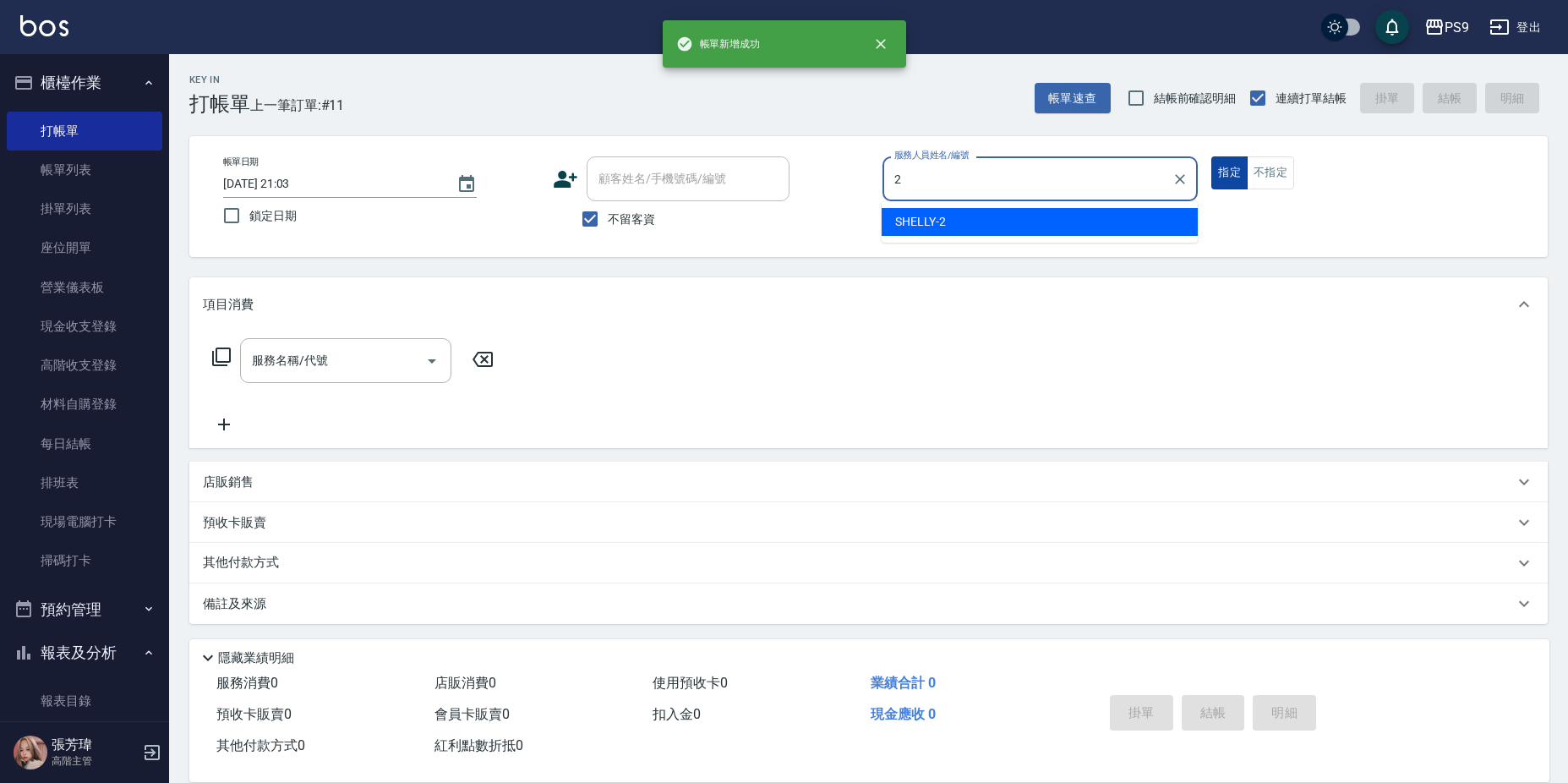
type input "SHELLY-2"
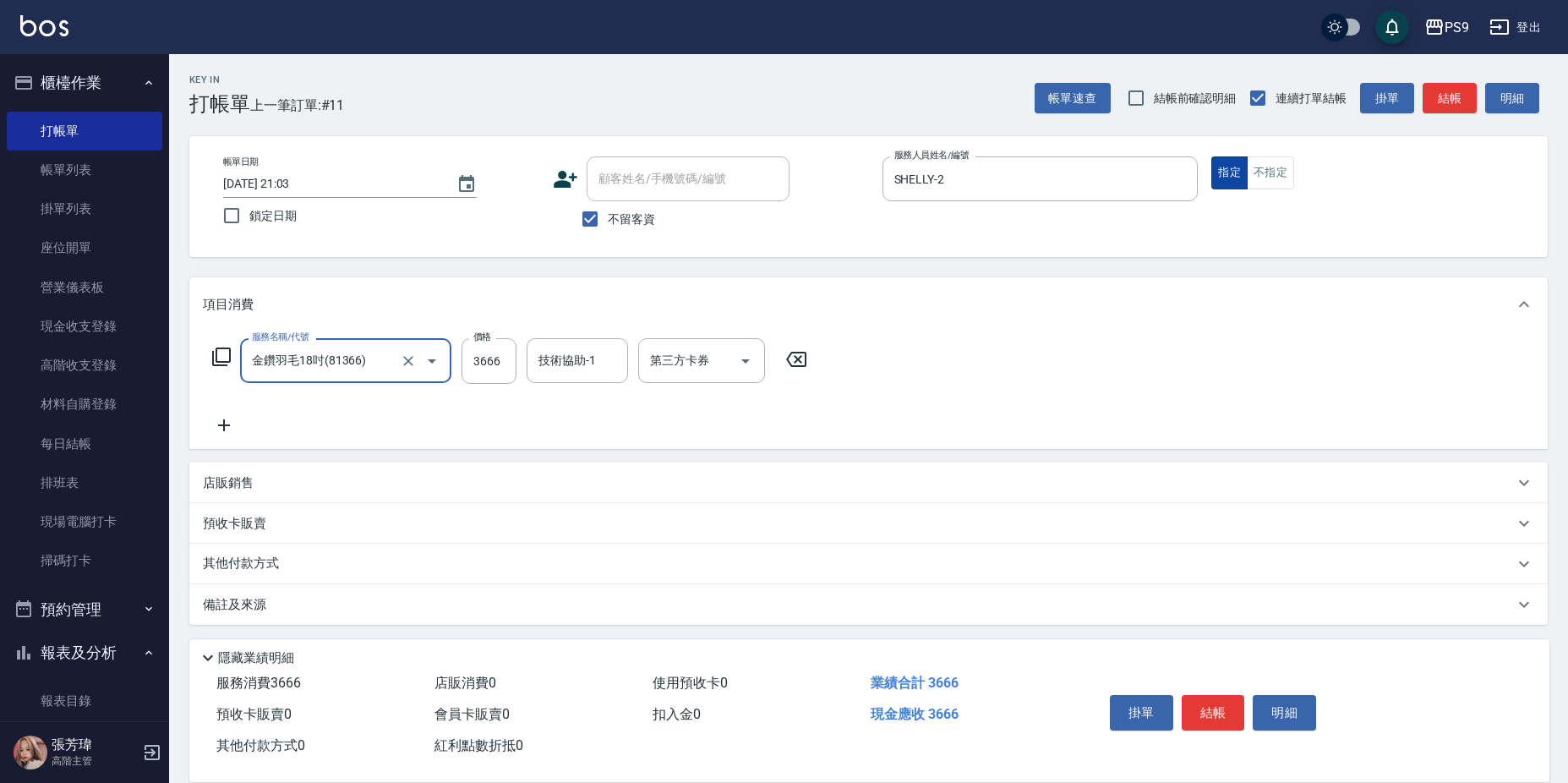
type input "金鑽羽毛18吋(81366)"
type input "[PERSON_NAME]-28"
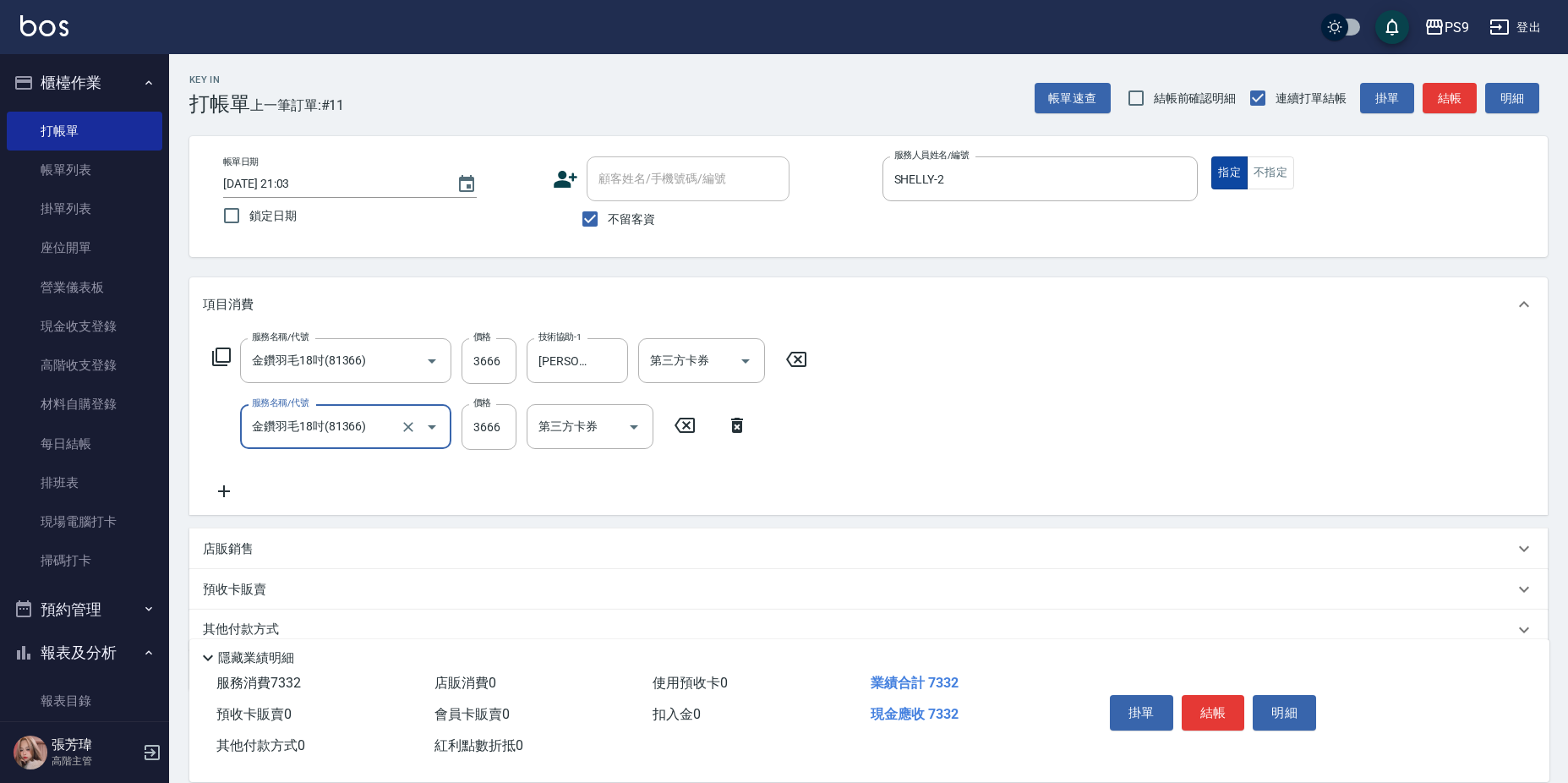
type input "金鑽羽毛18吋(81366)"
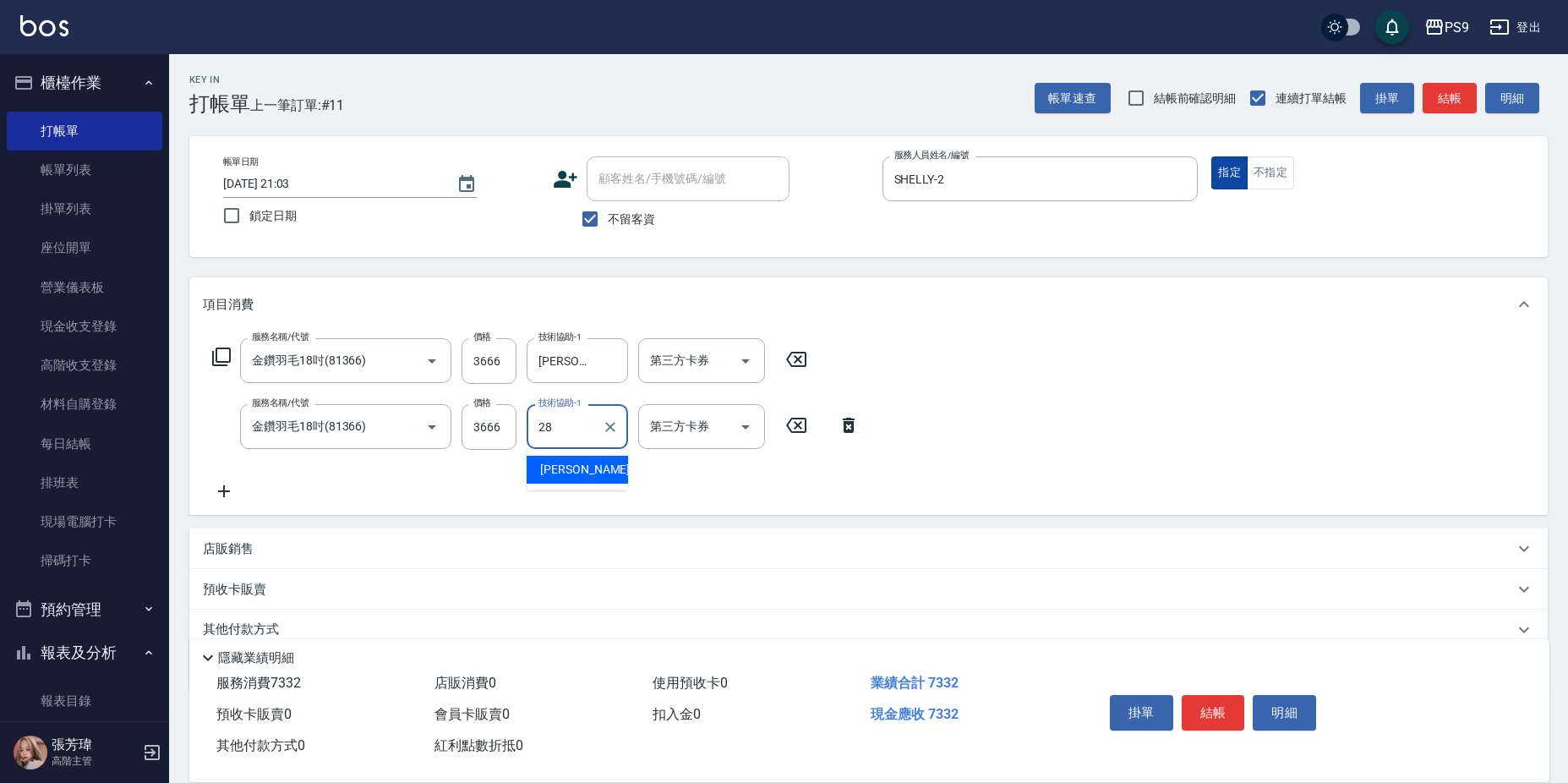
type input "[PERSON_NAME]-28"
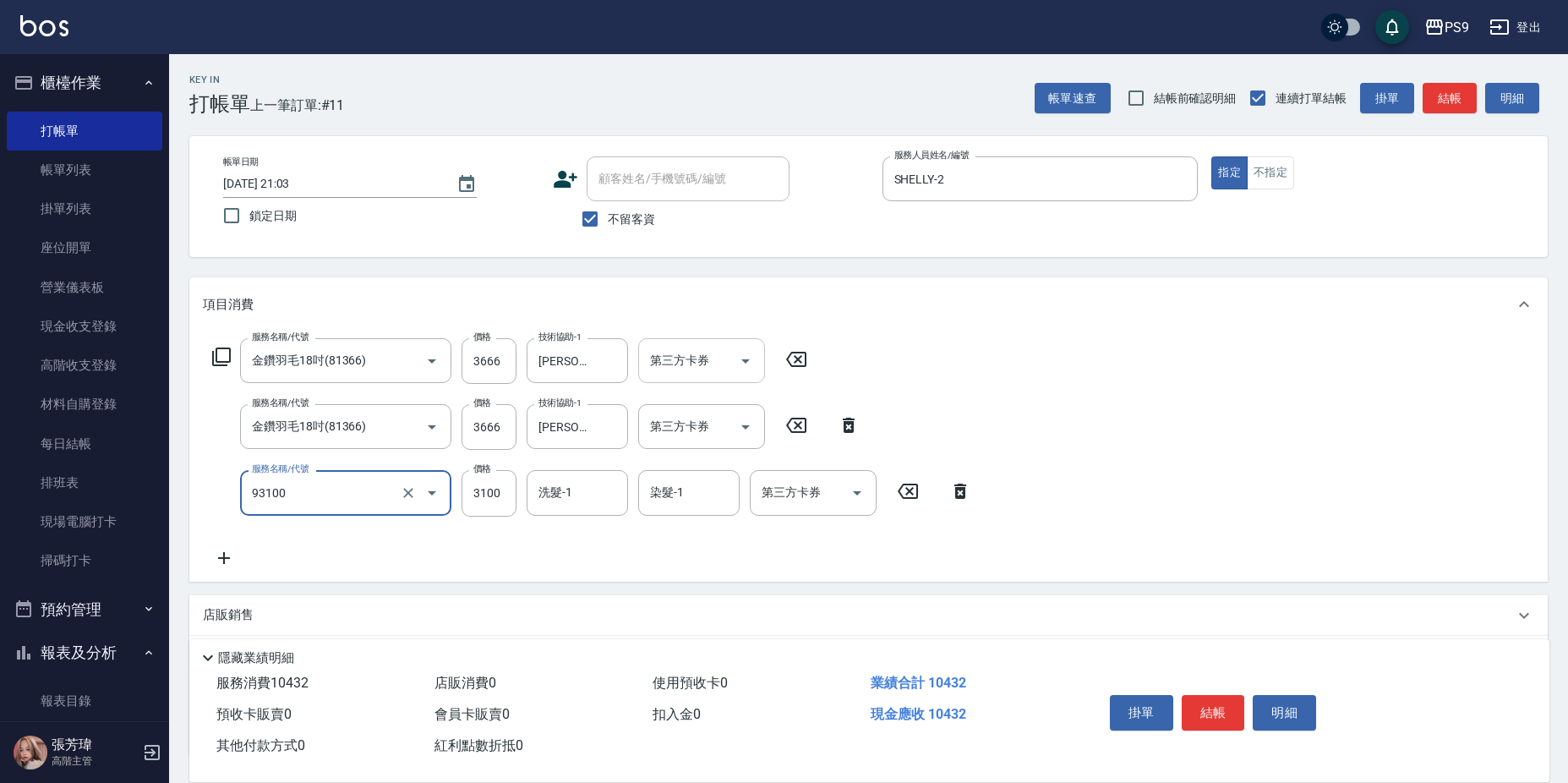
type input "過年-染A(93100)"
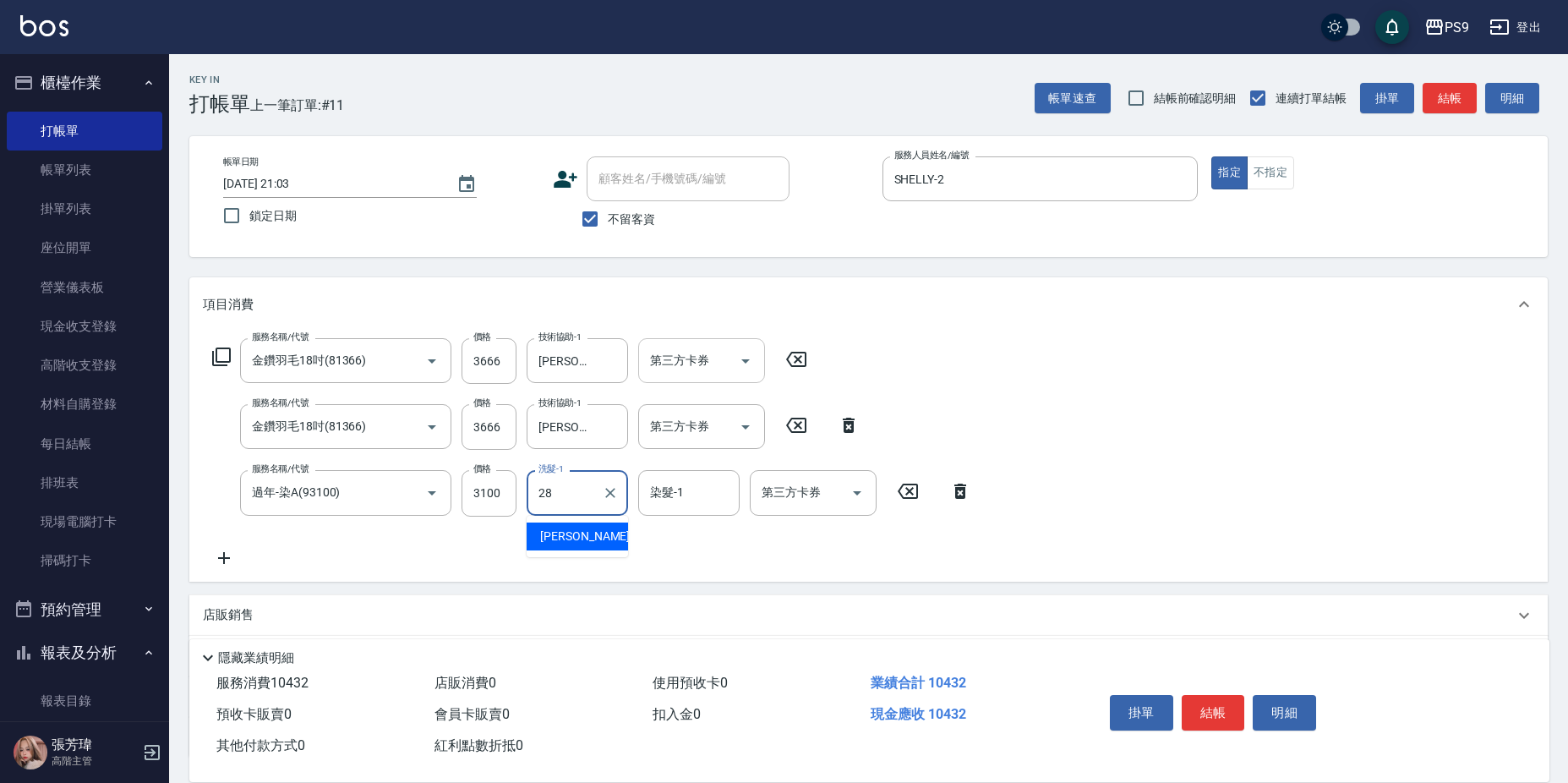
type input "[PERSON_NAME]-28"
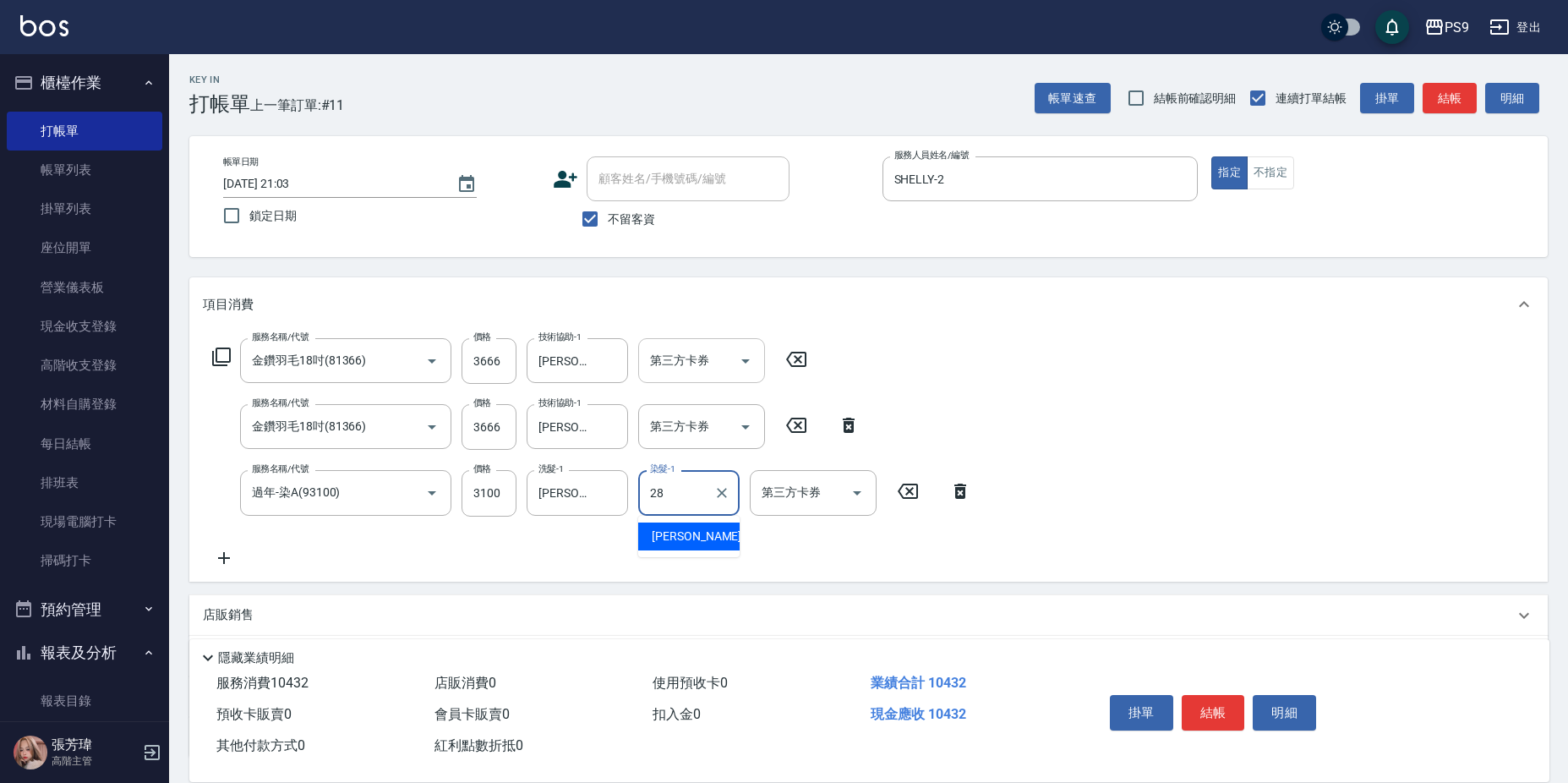
type input "[PERSON_NAME]-28"
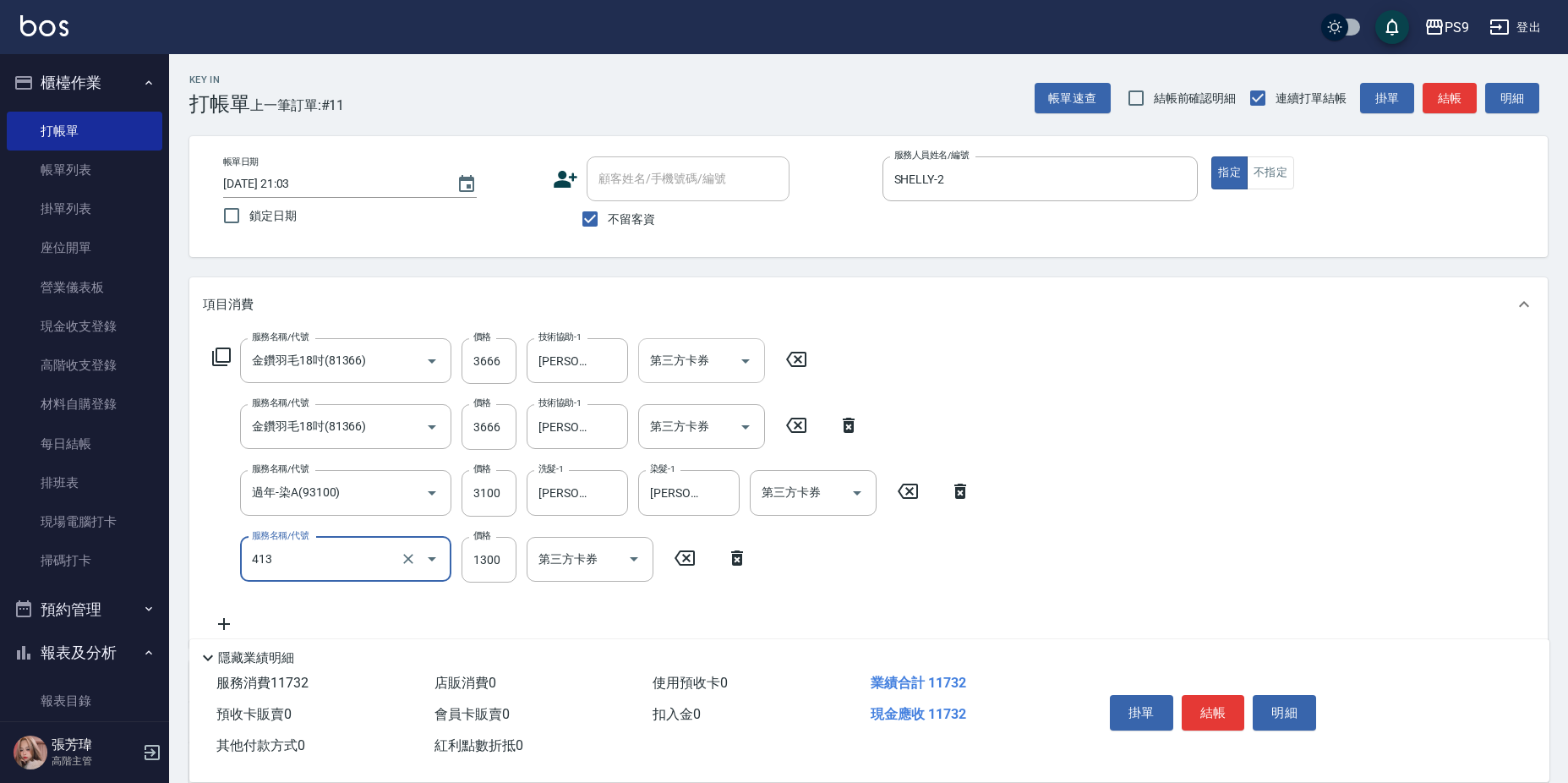
type input "鏡面護髮(413)"
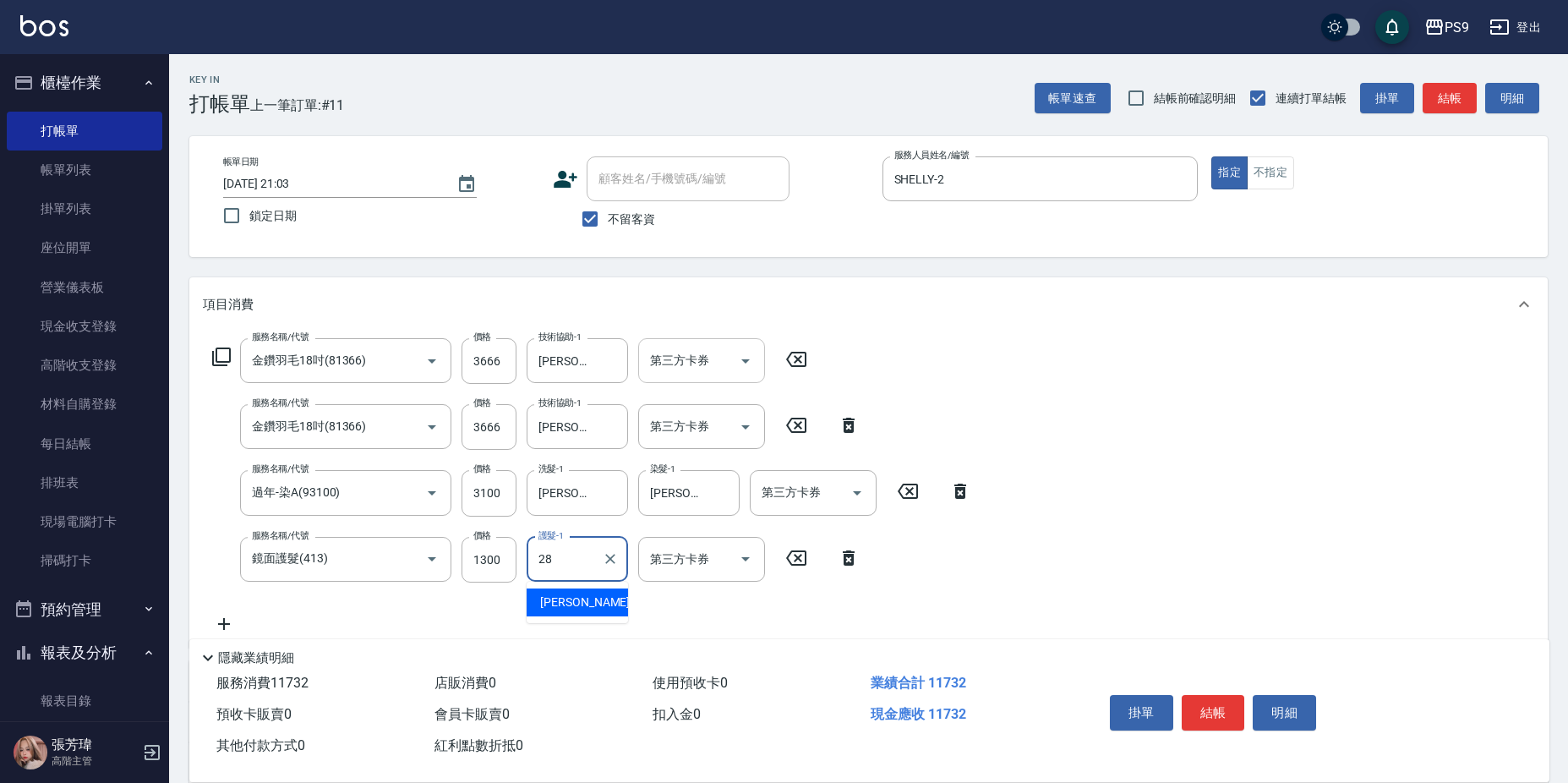
type input "[PERSON_NAME]-28"
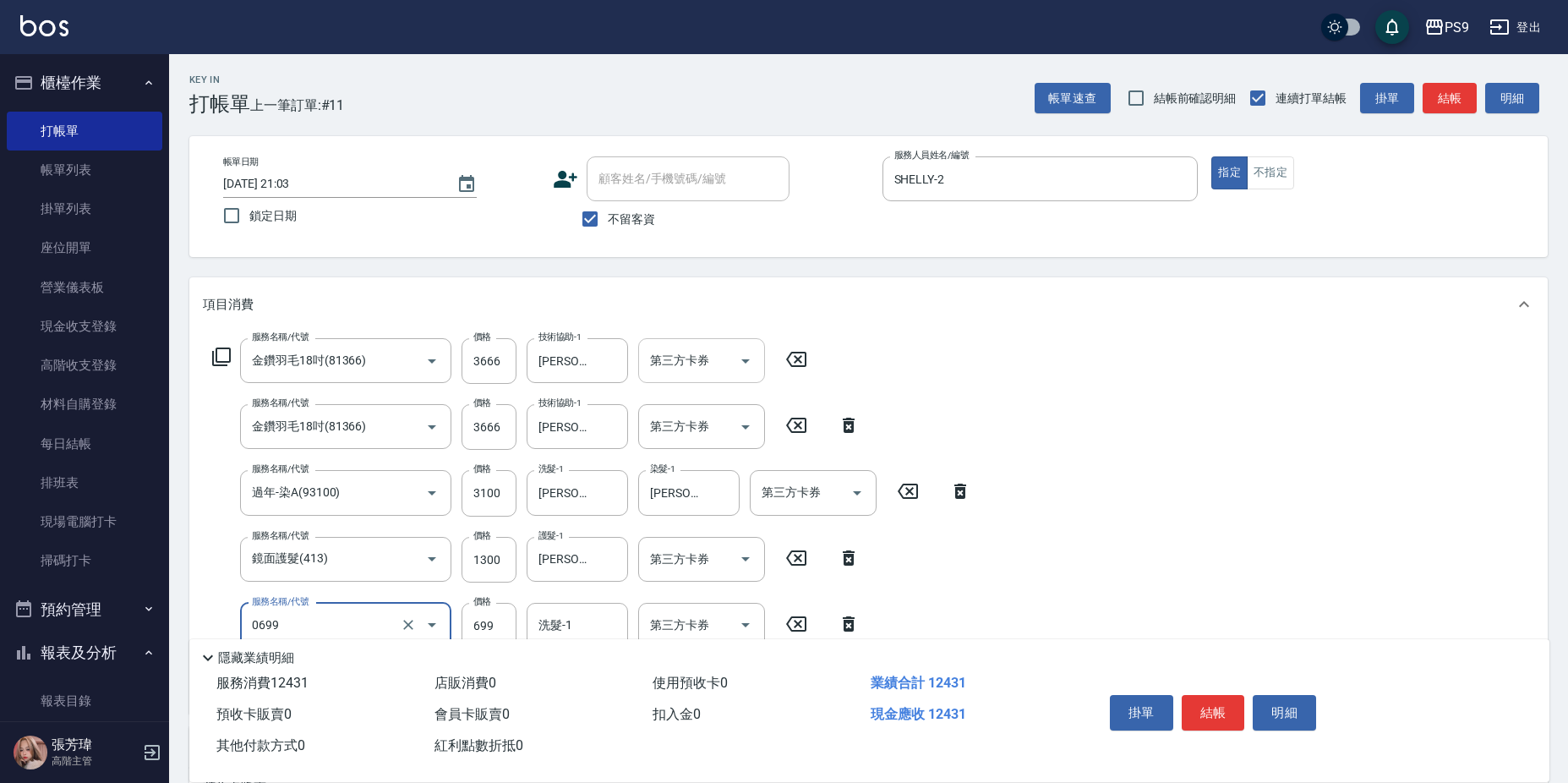
type input "699精油(0699)"
type input "[PERSON_NAME]-28"
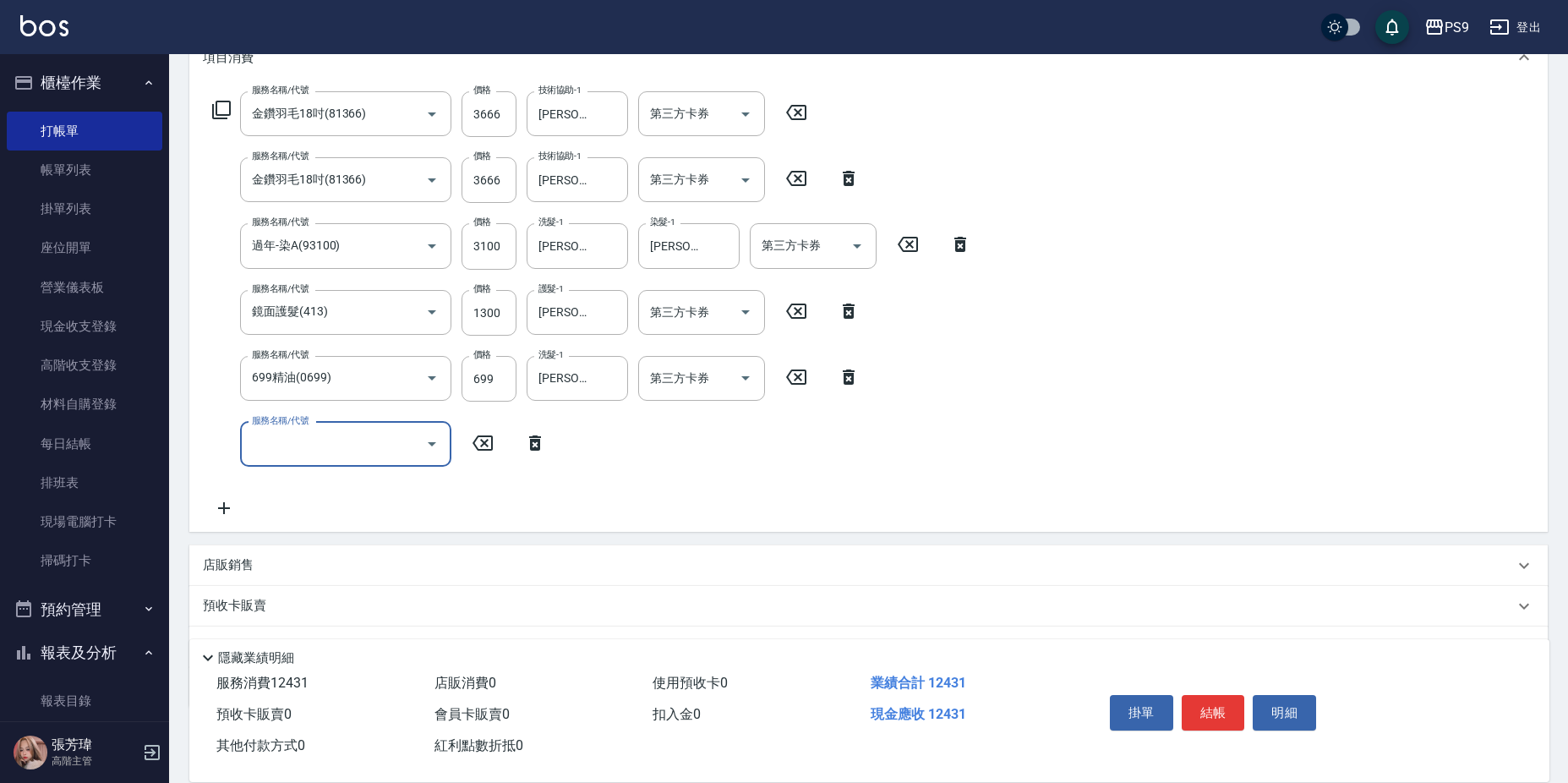
scroll to position [253, 0]
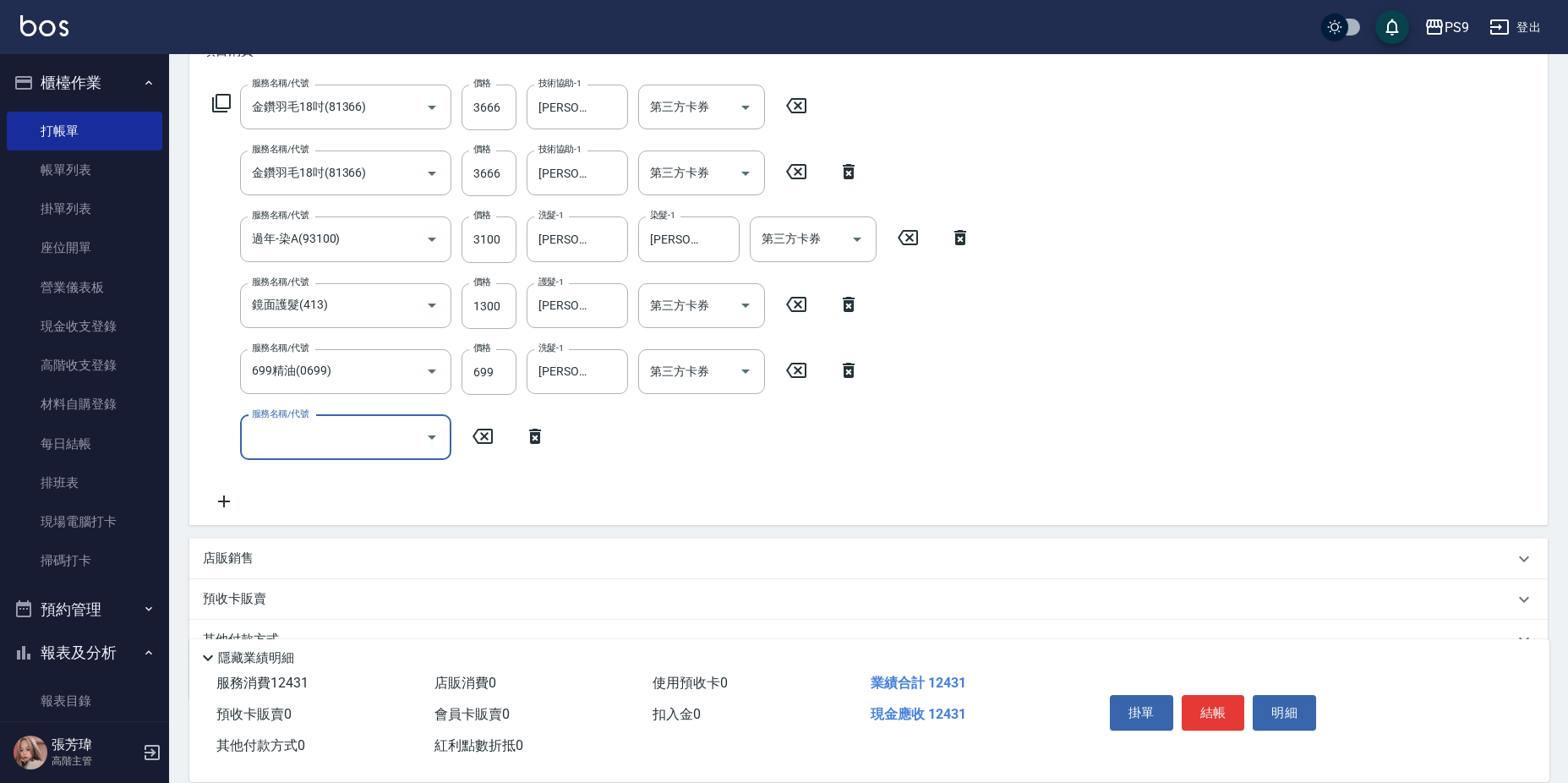
click at [489, 221] on label "價格" at bounding box center [482, 215] width 18 height 13
click at [489, 221] on input "3100" at bounding box center [489, 239] width 55 height 45
click at [487, 231] on input "3100" at bounding box center [489, 239] width 55 height 45
click at [478, 237] on input "2666" at bounding box center [489, 239] width 55 height 45
click at [478, 239] on input "2666" at bounding box center [489, 239] width 55 height 45
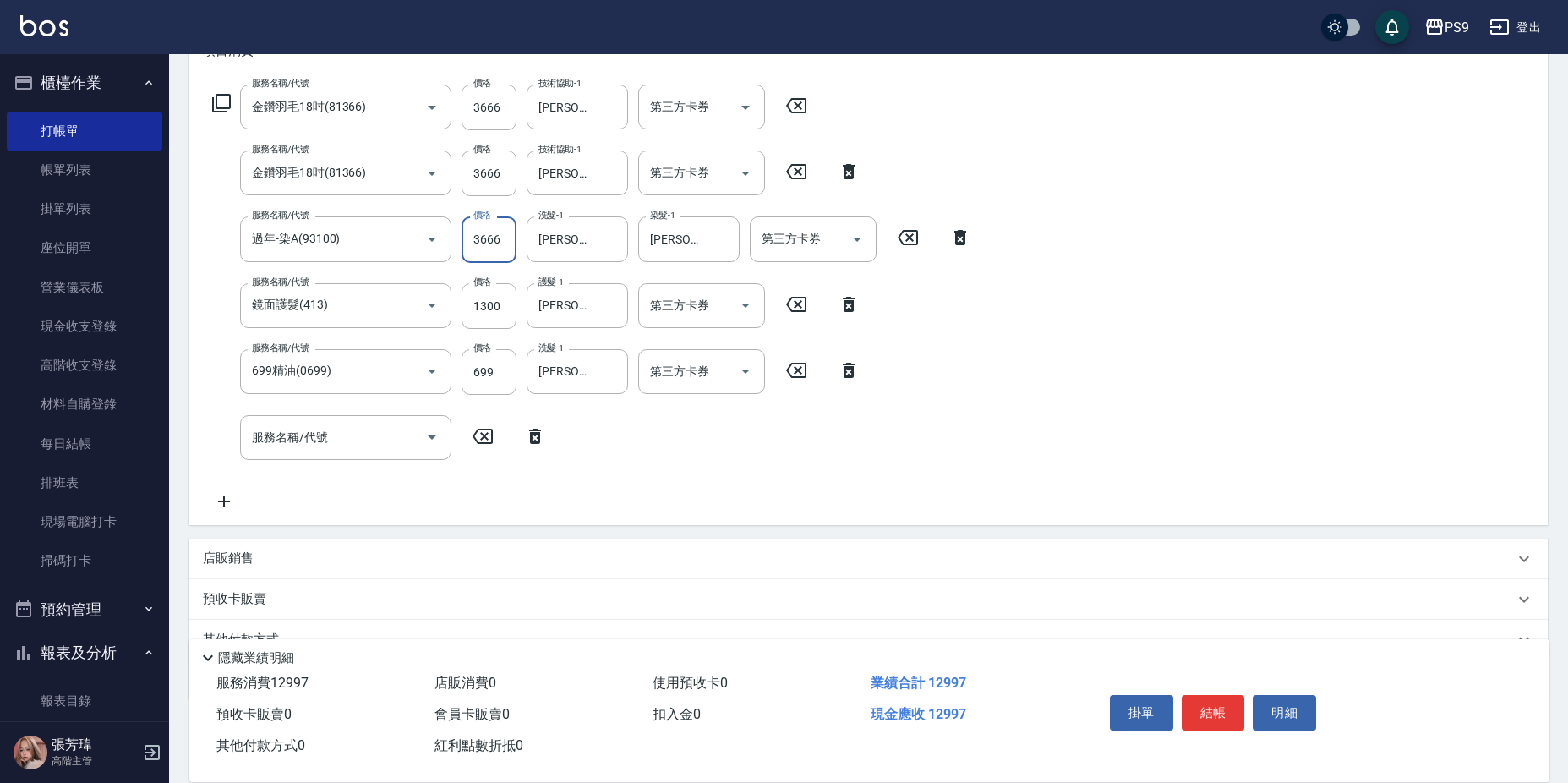
type input "3666"
click at [497, 105] on input "3666" at bounding box center [489, 107] width 55 height 45
click at [497, 104] on input "3666" at bounding box center [489, 107] width 55 height 45
click at [490, 303] on input "1300" at bounding box center [489, 306] width 55 height 45
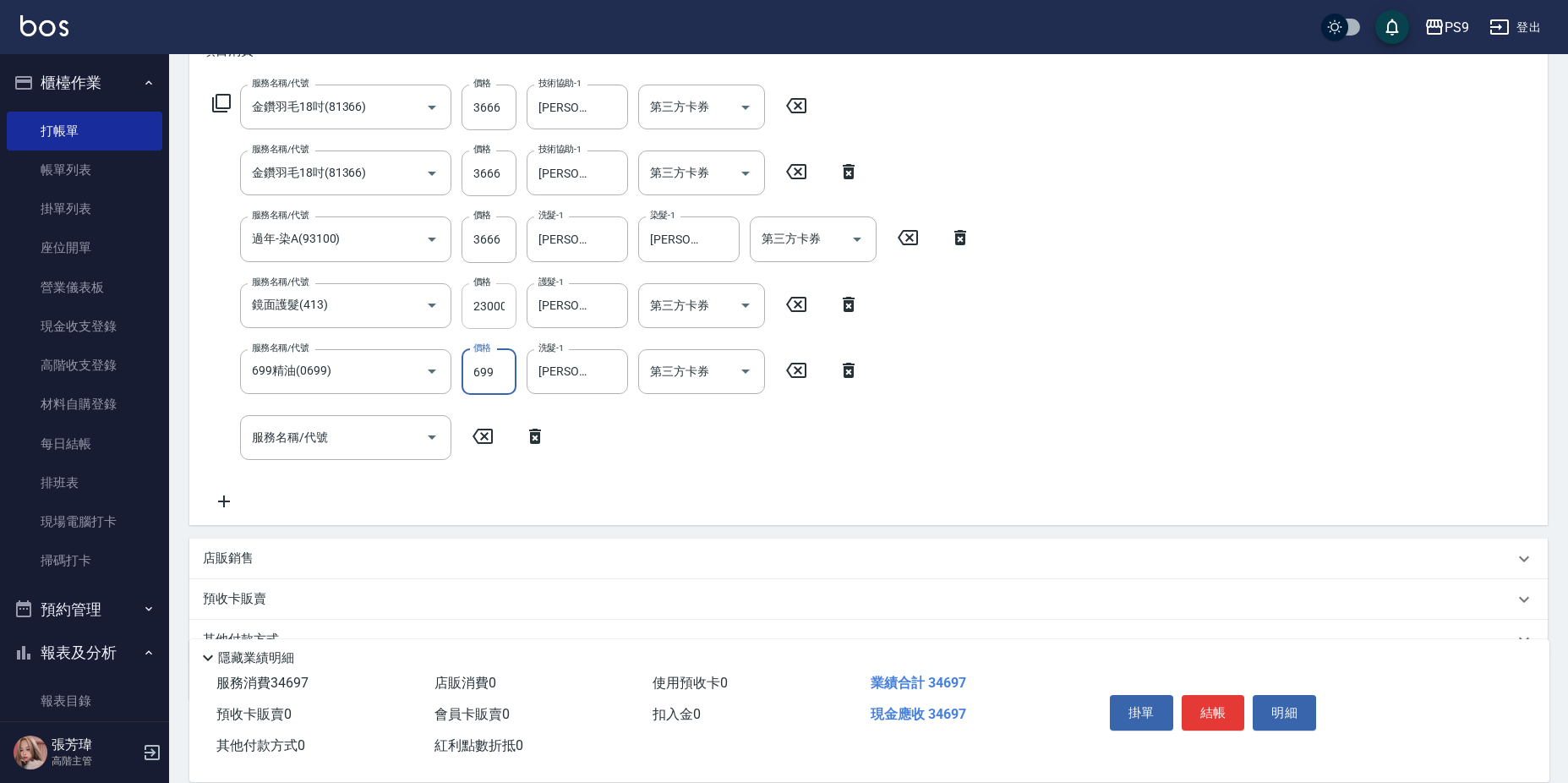
drag, startPoint x: 490, startPoint y: 307, endPoint x: 486, endPoint y: 317, distance: 10.8
click at [487, 316] on input "23000" at bounding box center [489, 306] width 55 height 45
click at [486, 316] on input "23000" at bounding box center [489, 306] width 55 height 45
type input "2300"
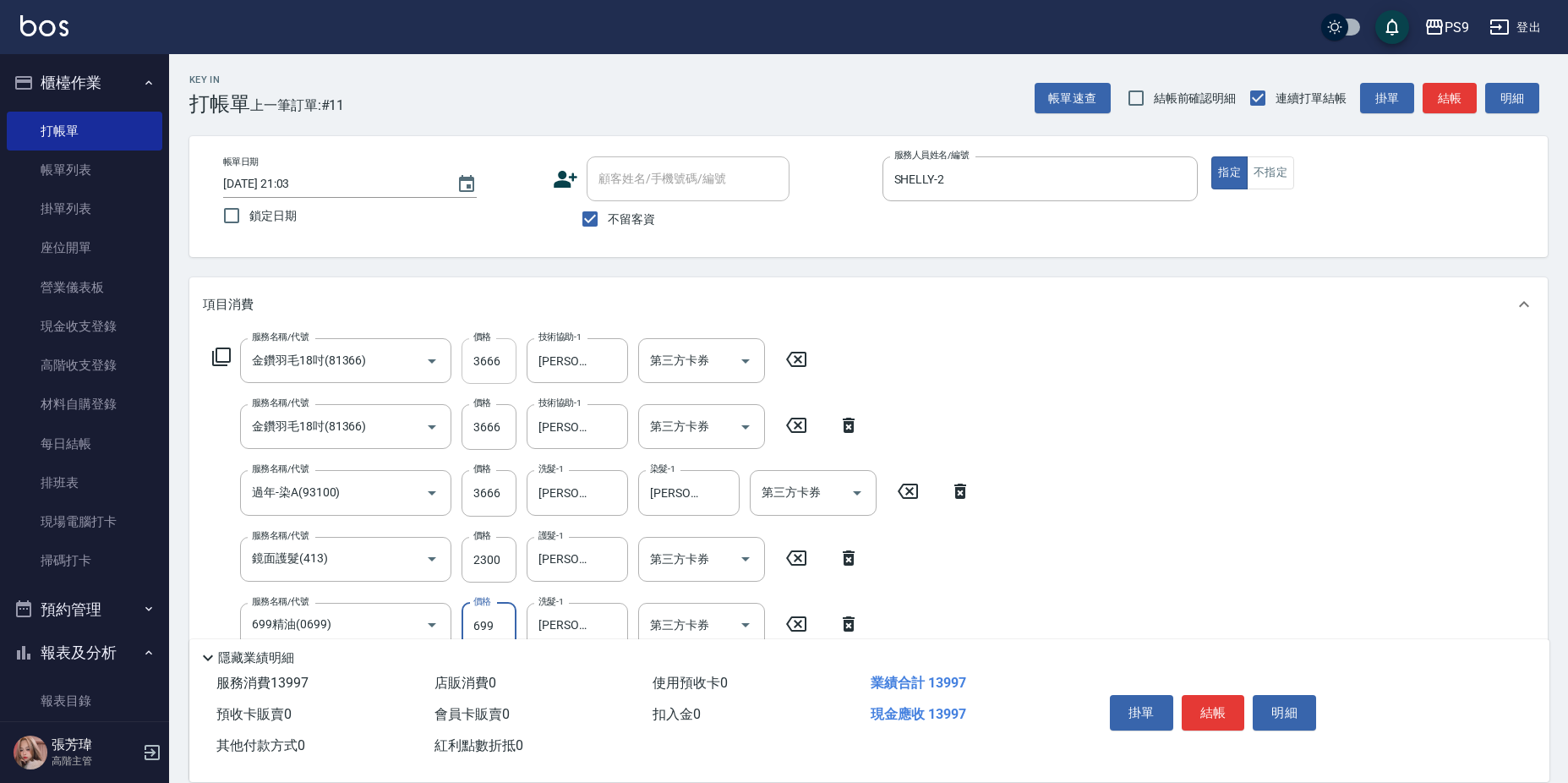
click at [494, 359] on input "3666" at bounding box center [489, 361] width 55 height 45
click at [475, 358] on input "3669" at bounding box center [489, 361] width 55 height 45
click at [482, 358] on input "3669" at bounding box center [489, 361] width 55 height 45
type input "3668"
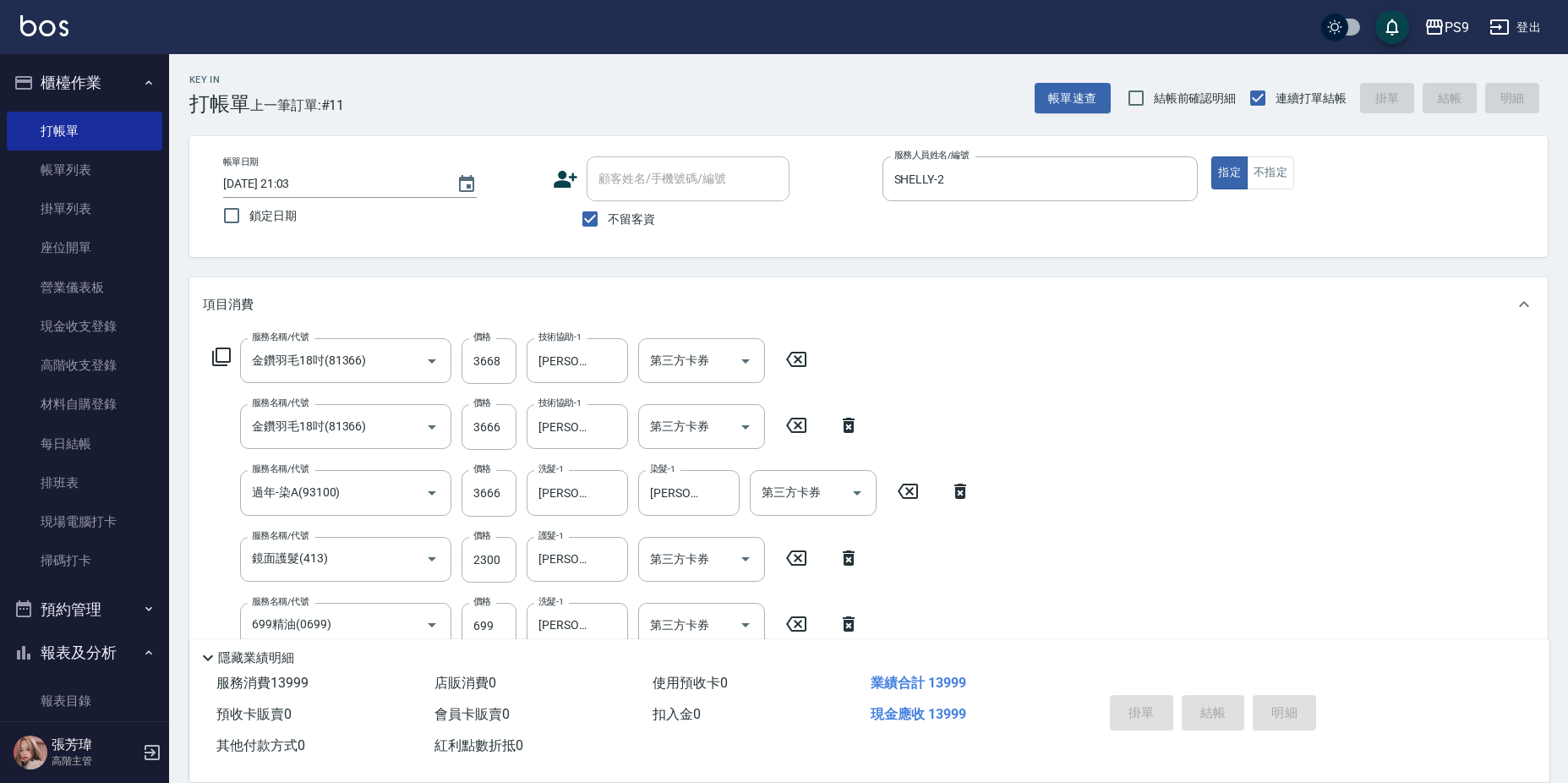
type input "[DATE] 21:05"
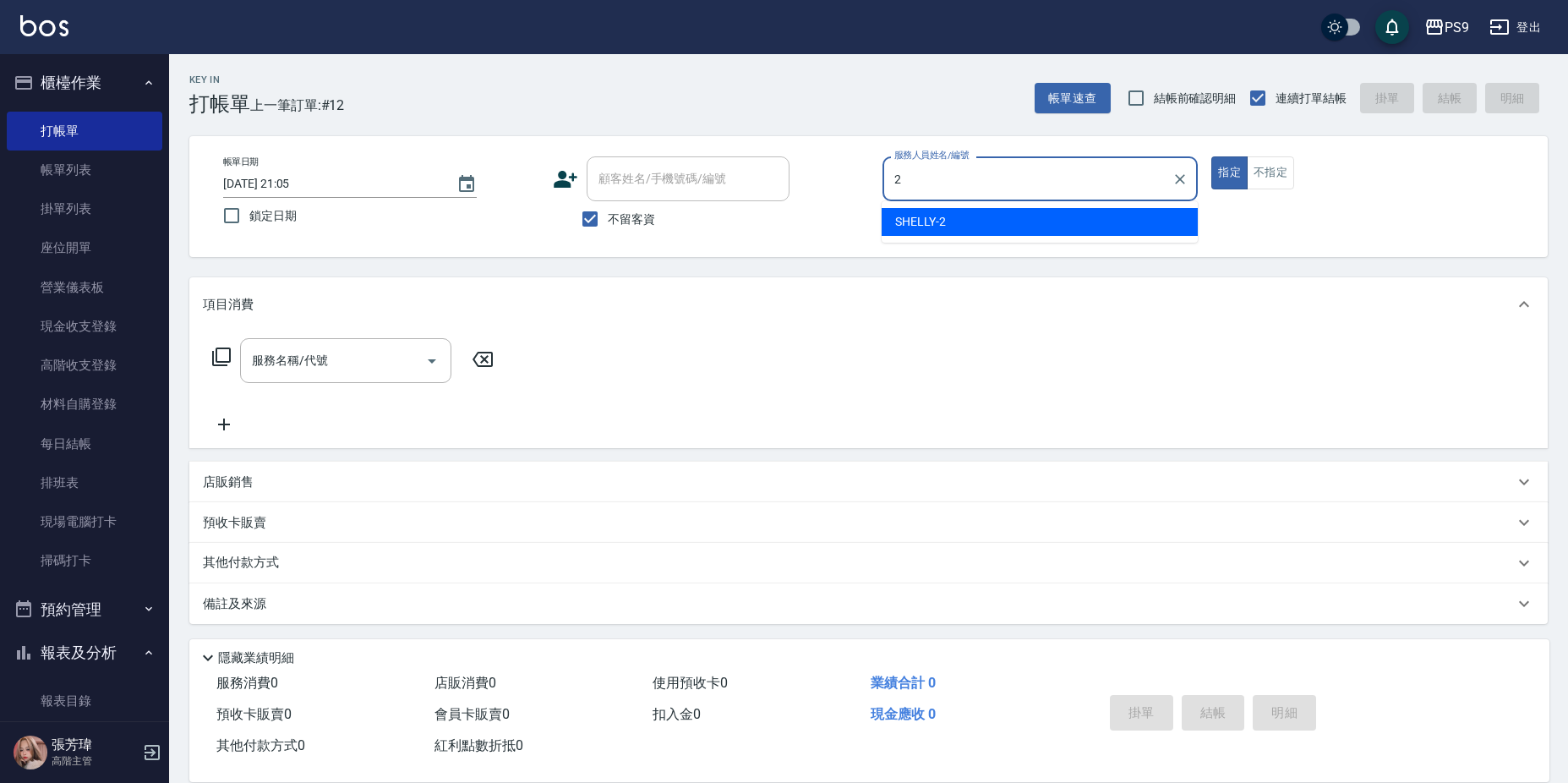
type input "SHELLY-2"
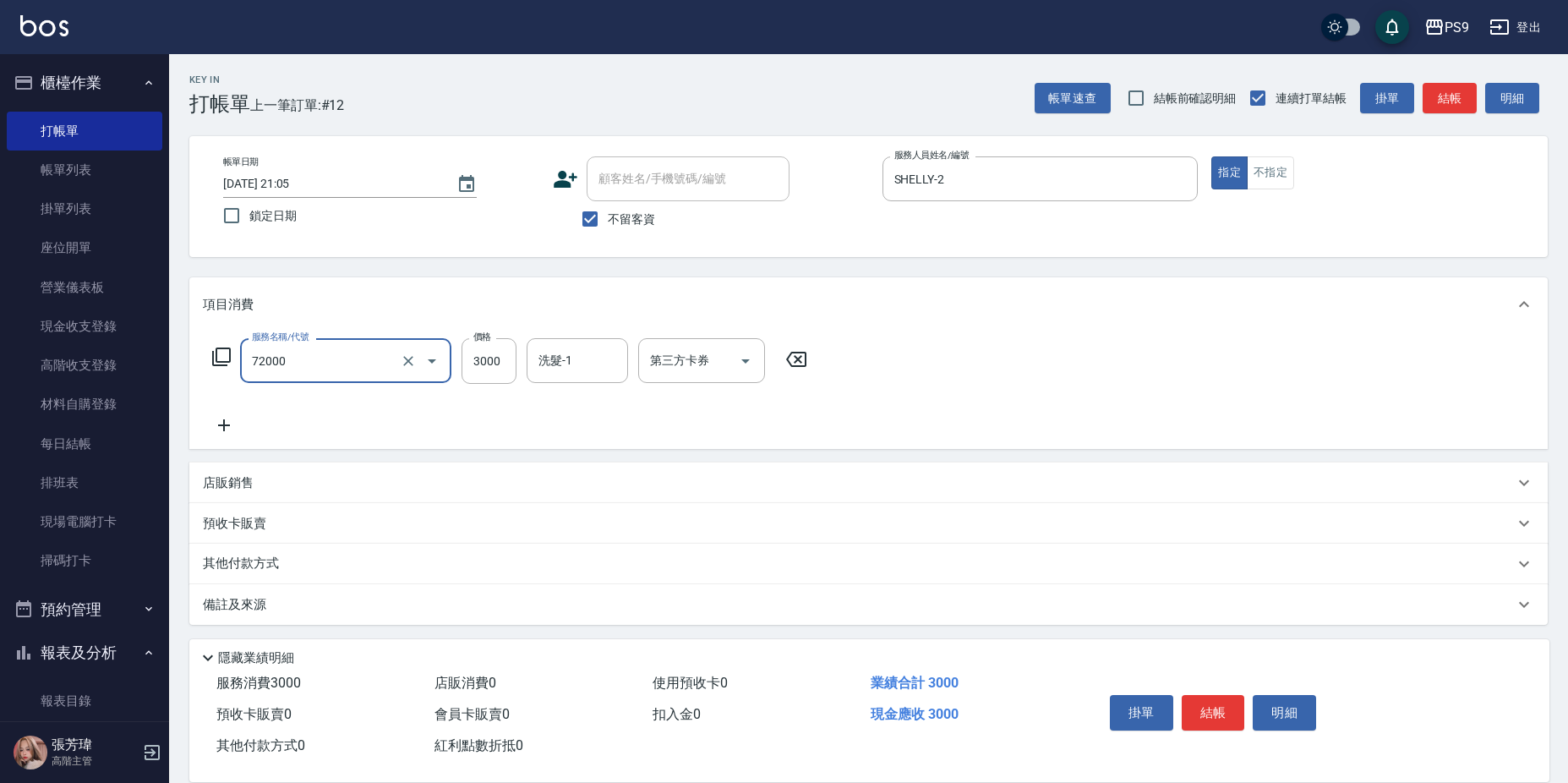
type input "接髮重整(72000)"
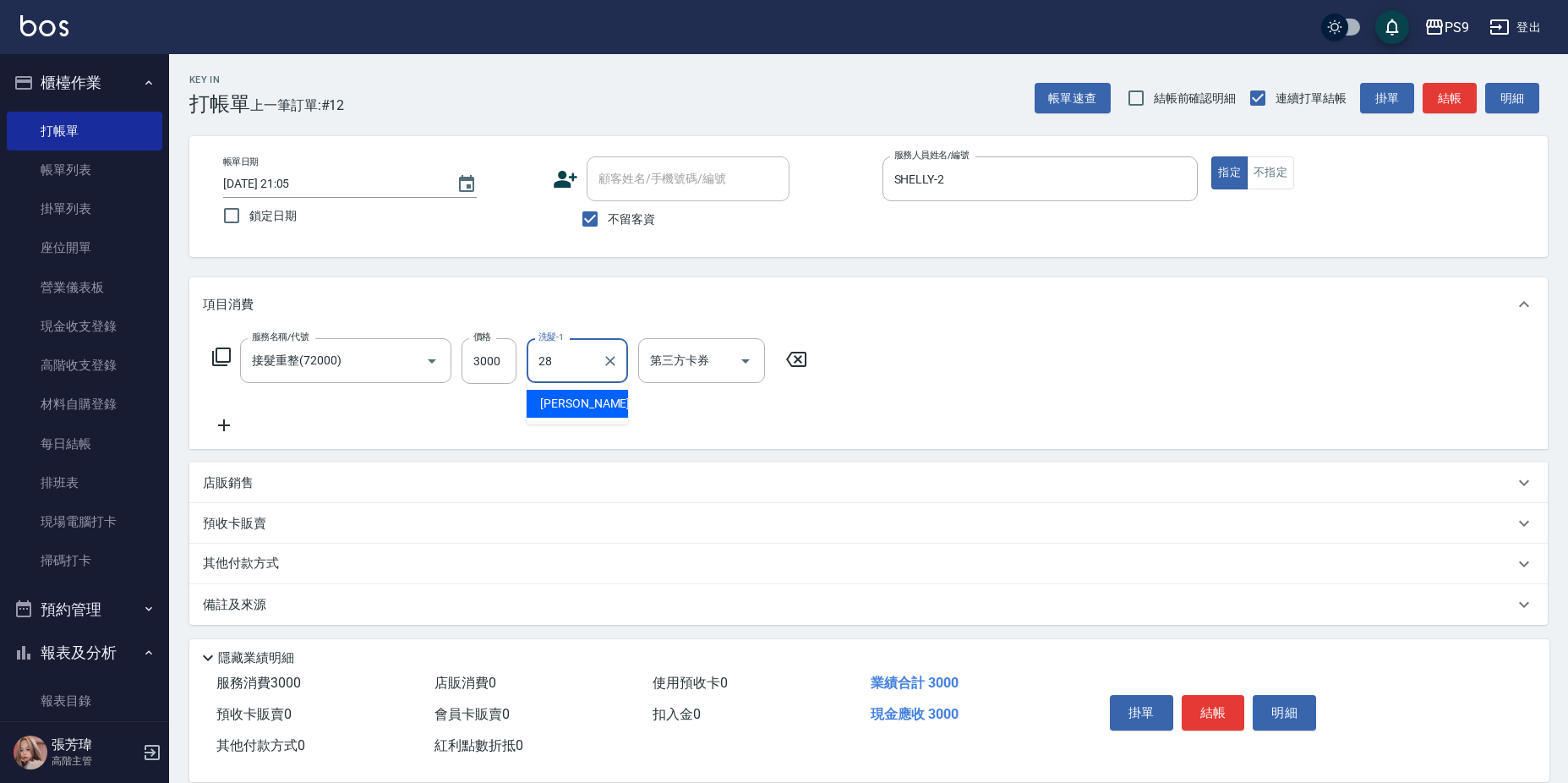
type input "[PERSON_NAME]-28"
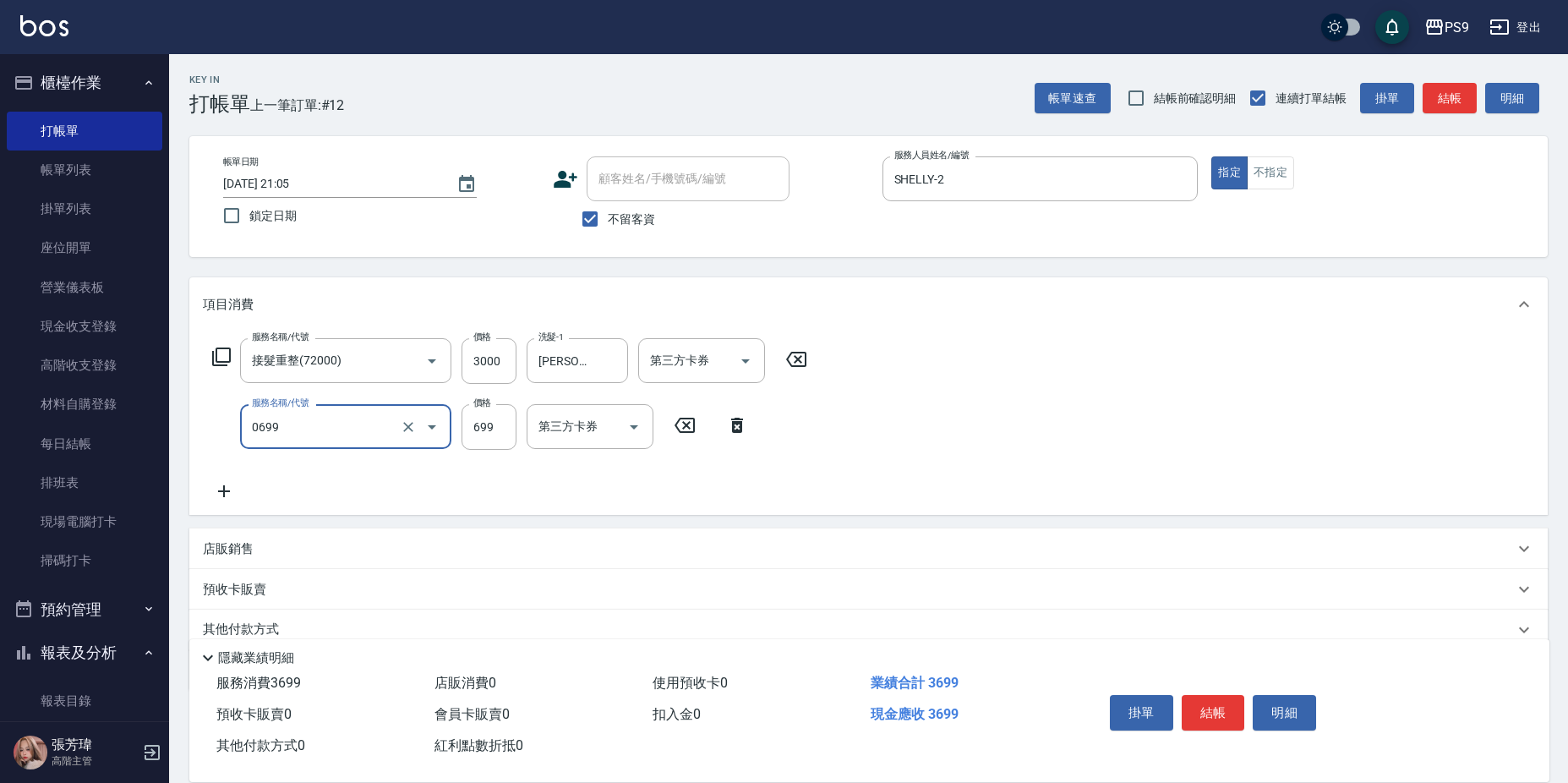
type input "699精油(0699)"
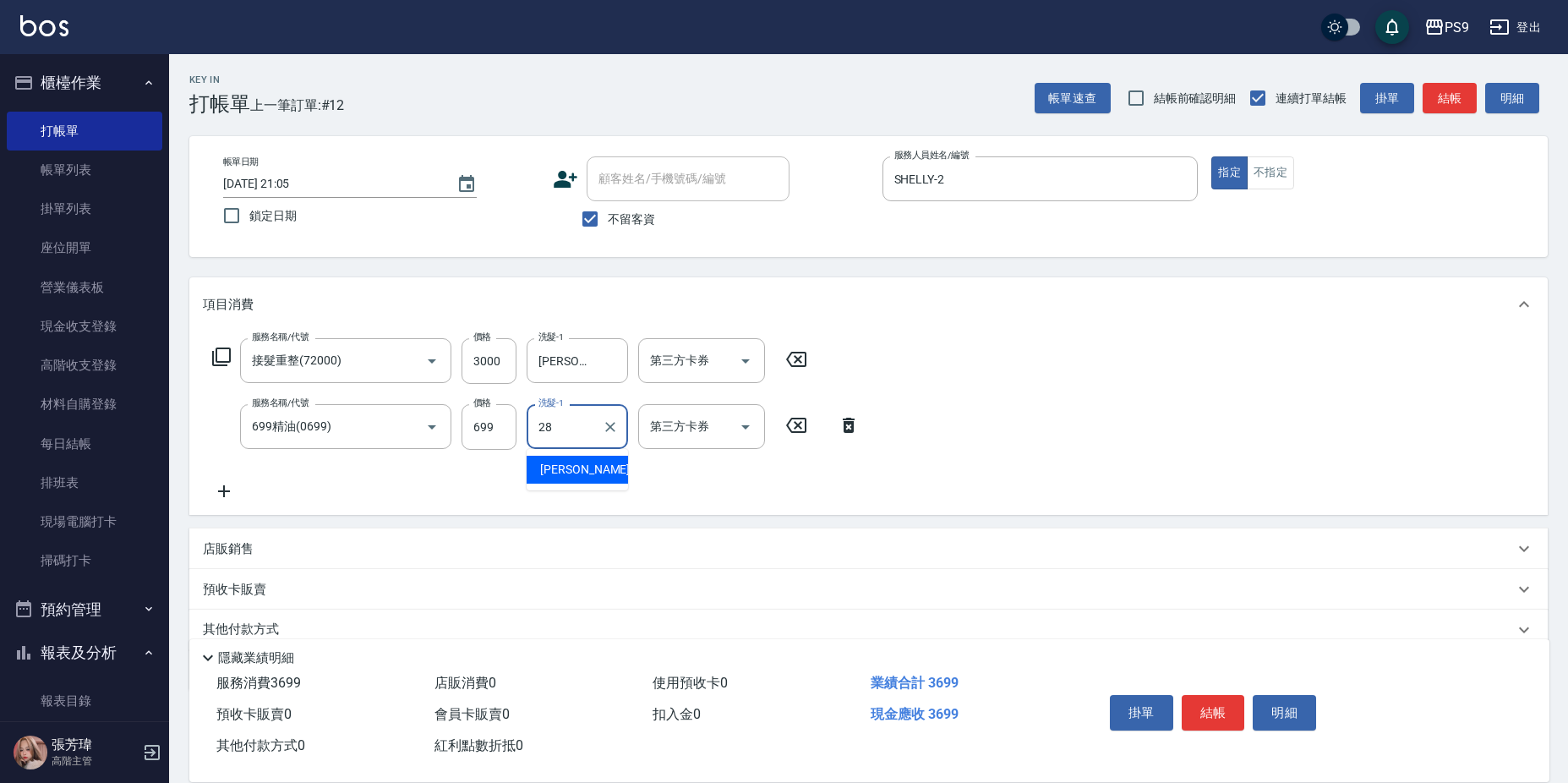
type input "[PERSON_NAME]-28"
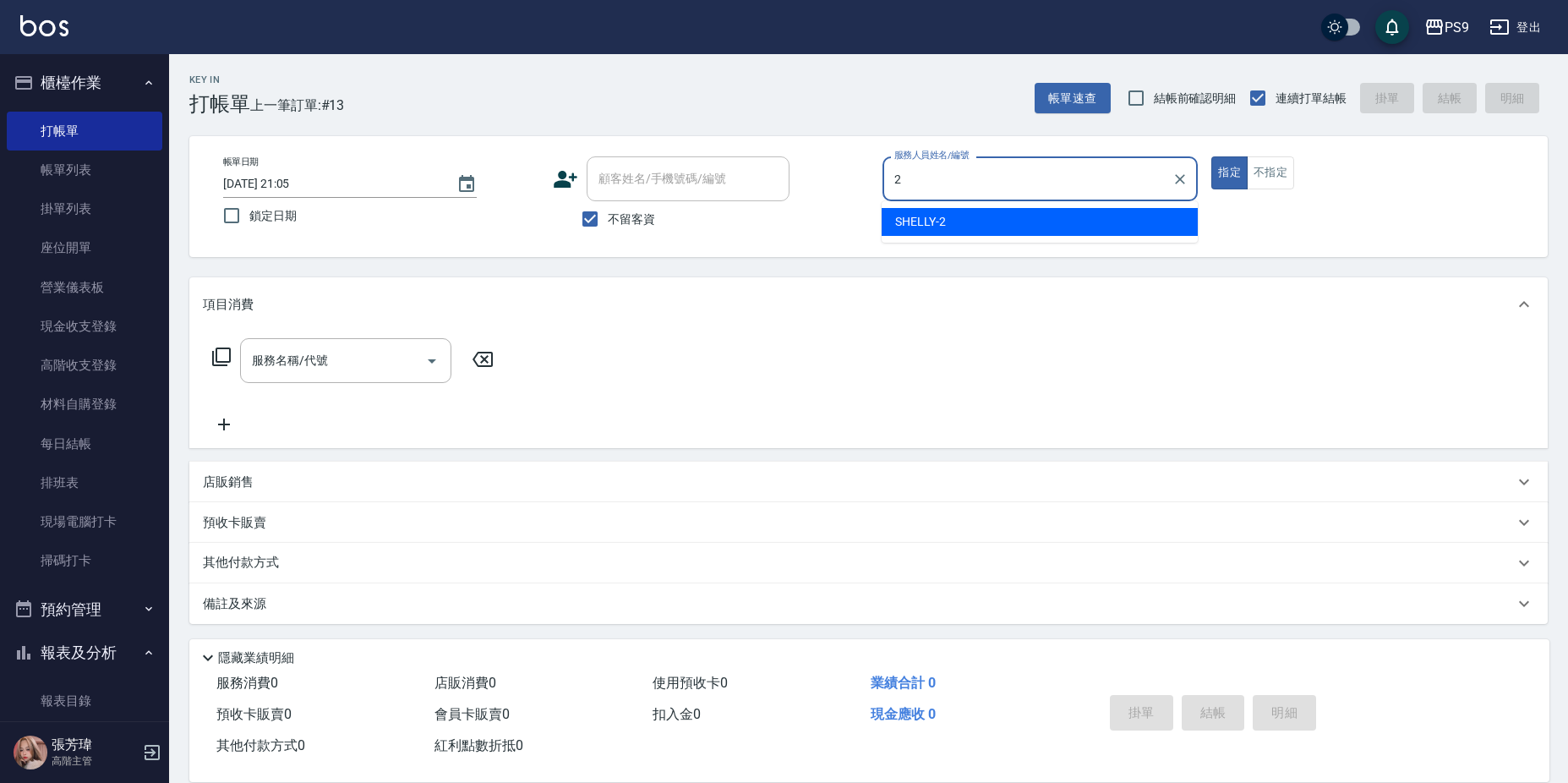
type input "SHELLY-2"
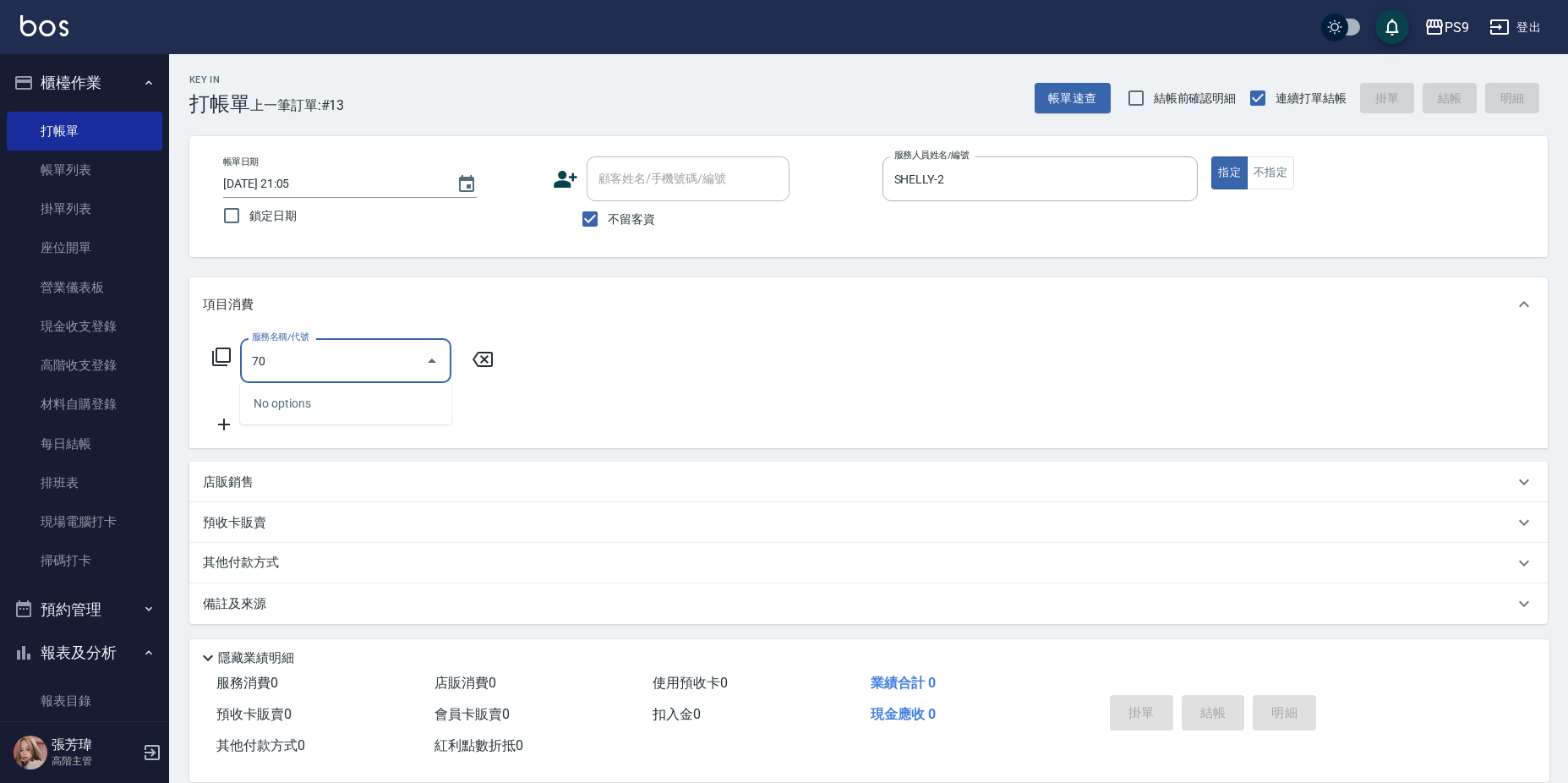
type input "7"
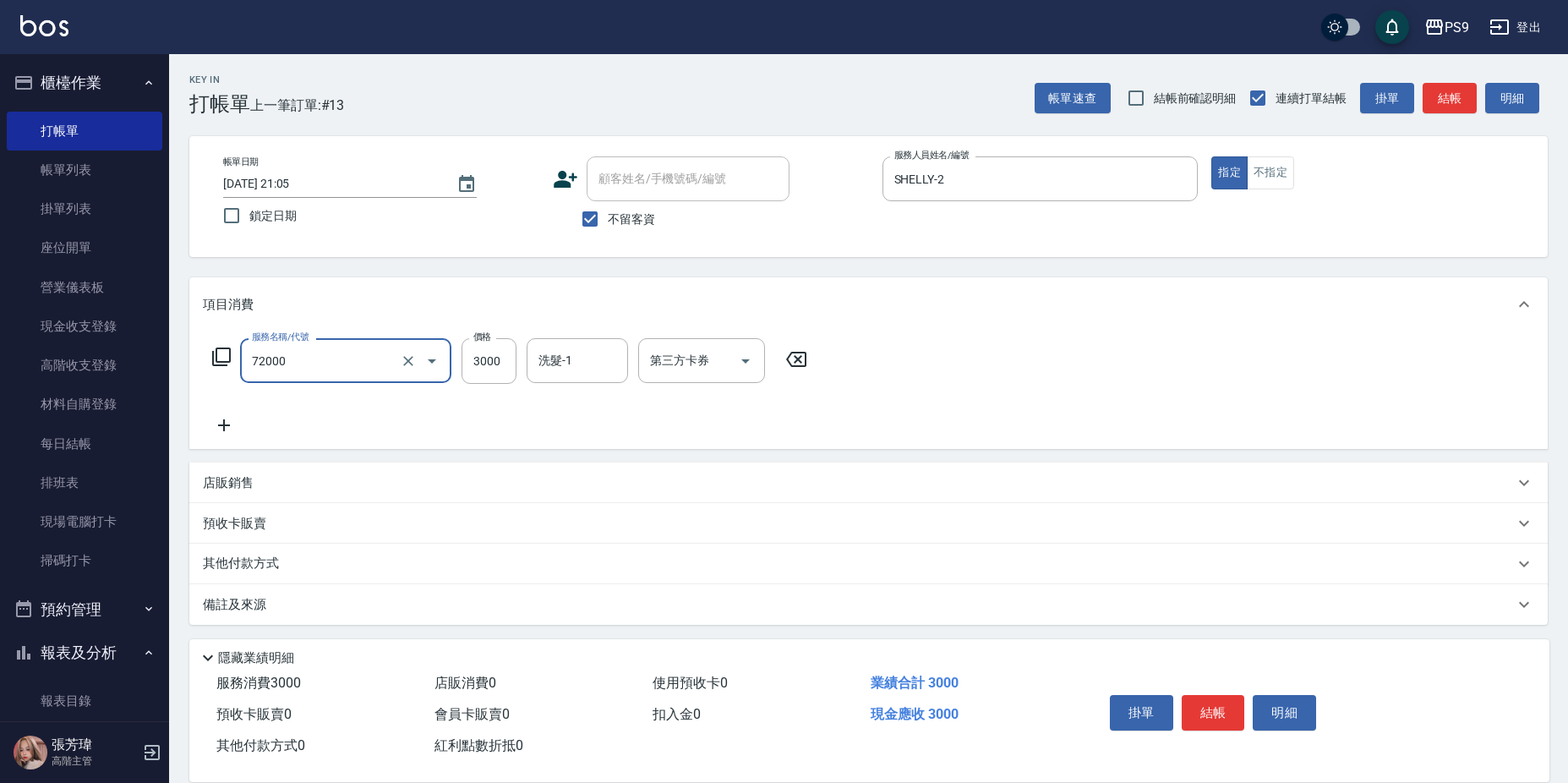
type input "接髮重整(72000)"
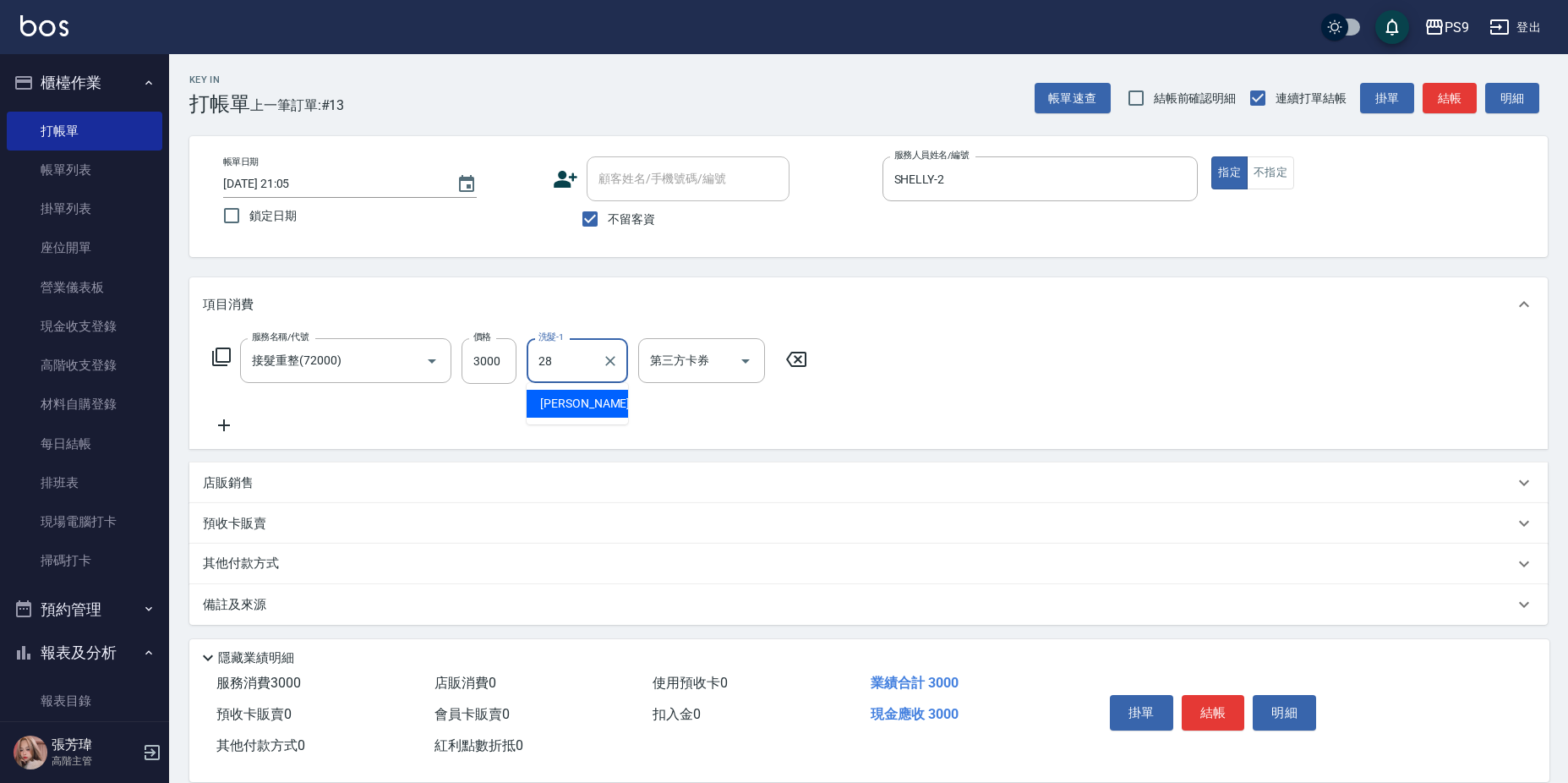
type input "[PERSON_NAME]-28"
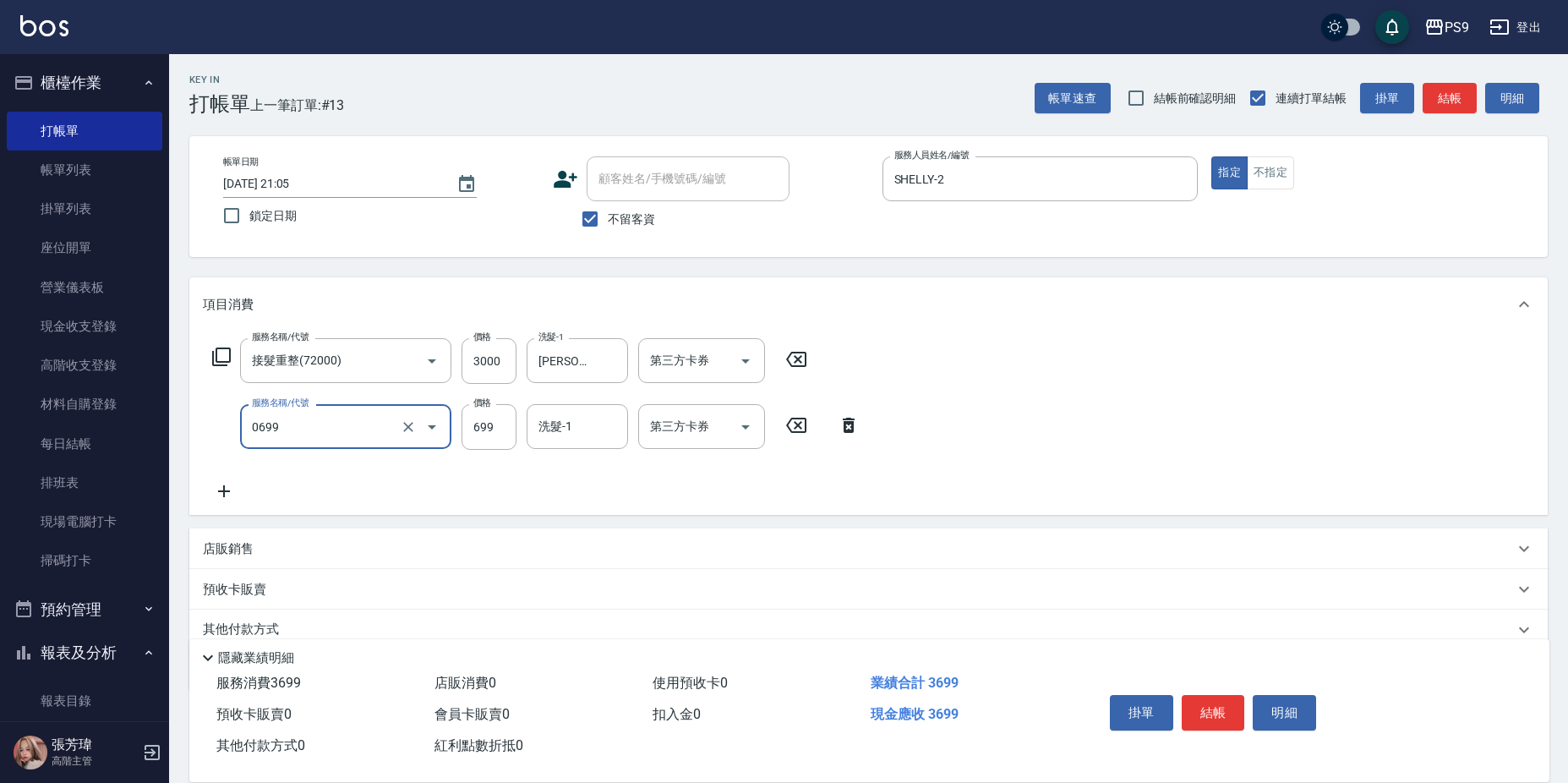
type input "699精油(0699)"
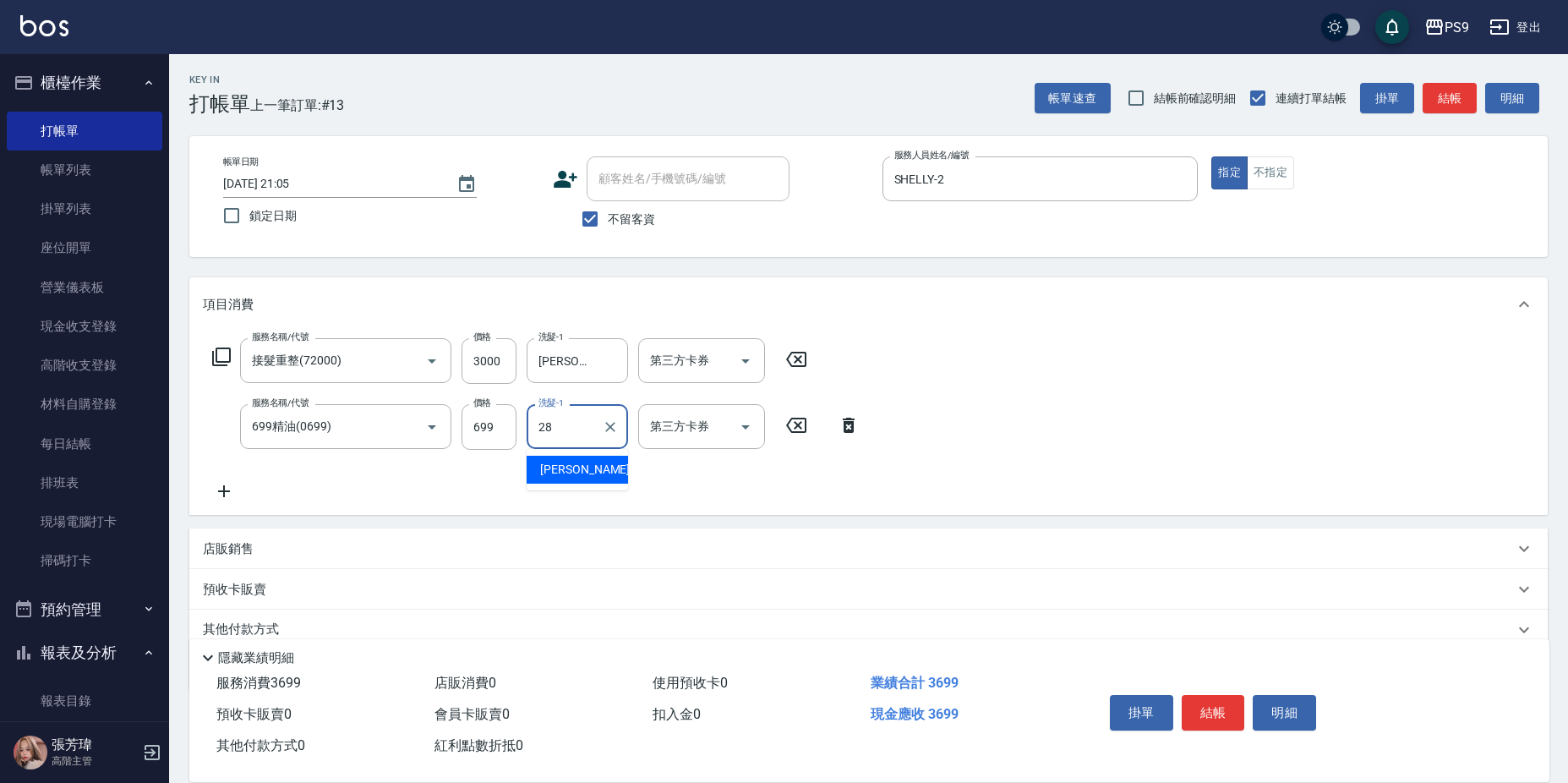
type input "[PERSON_NAME]-28"
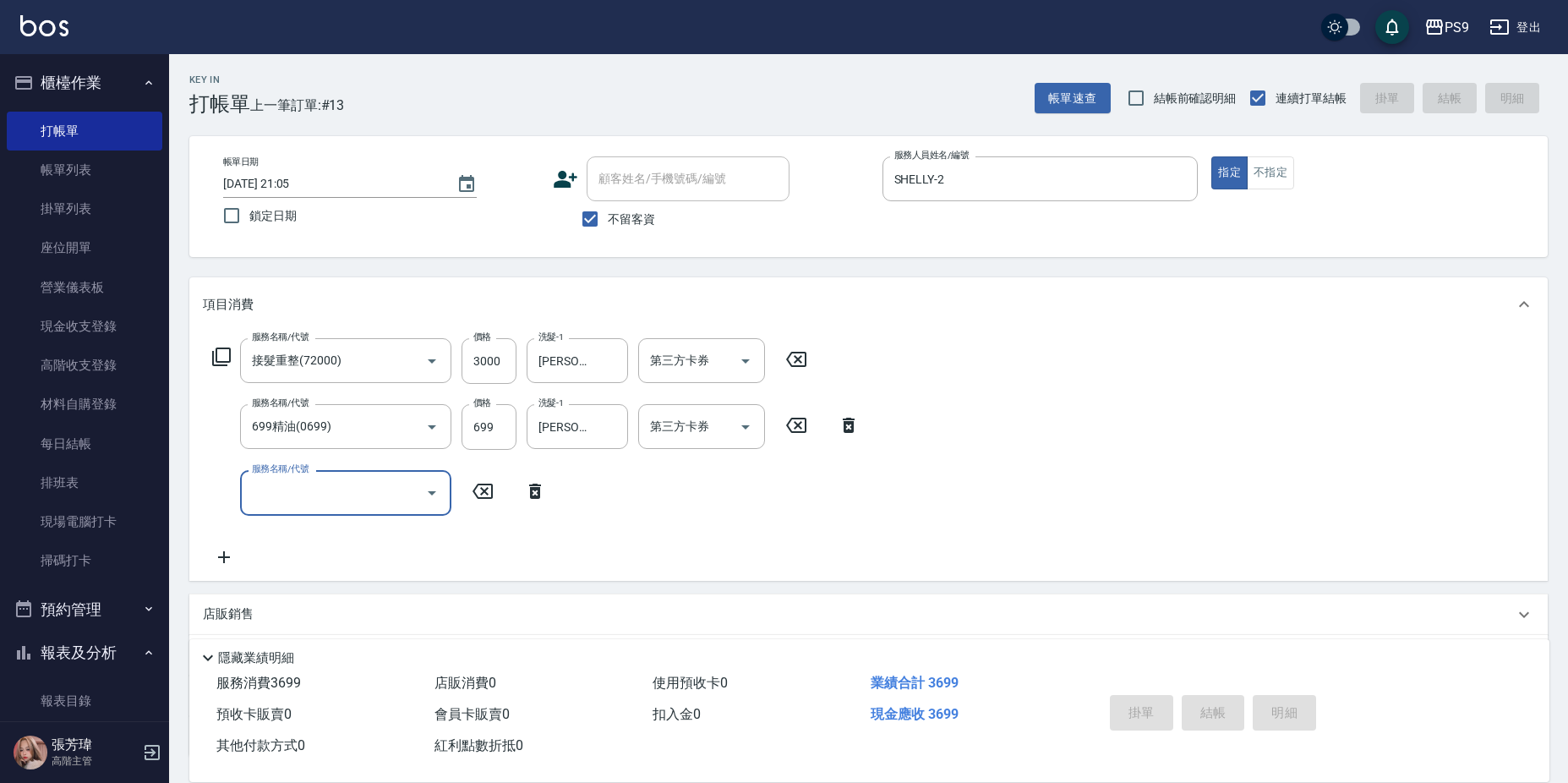
type input "[DATE] 21:06"
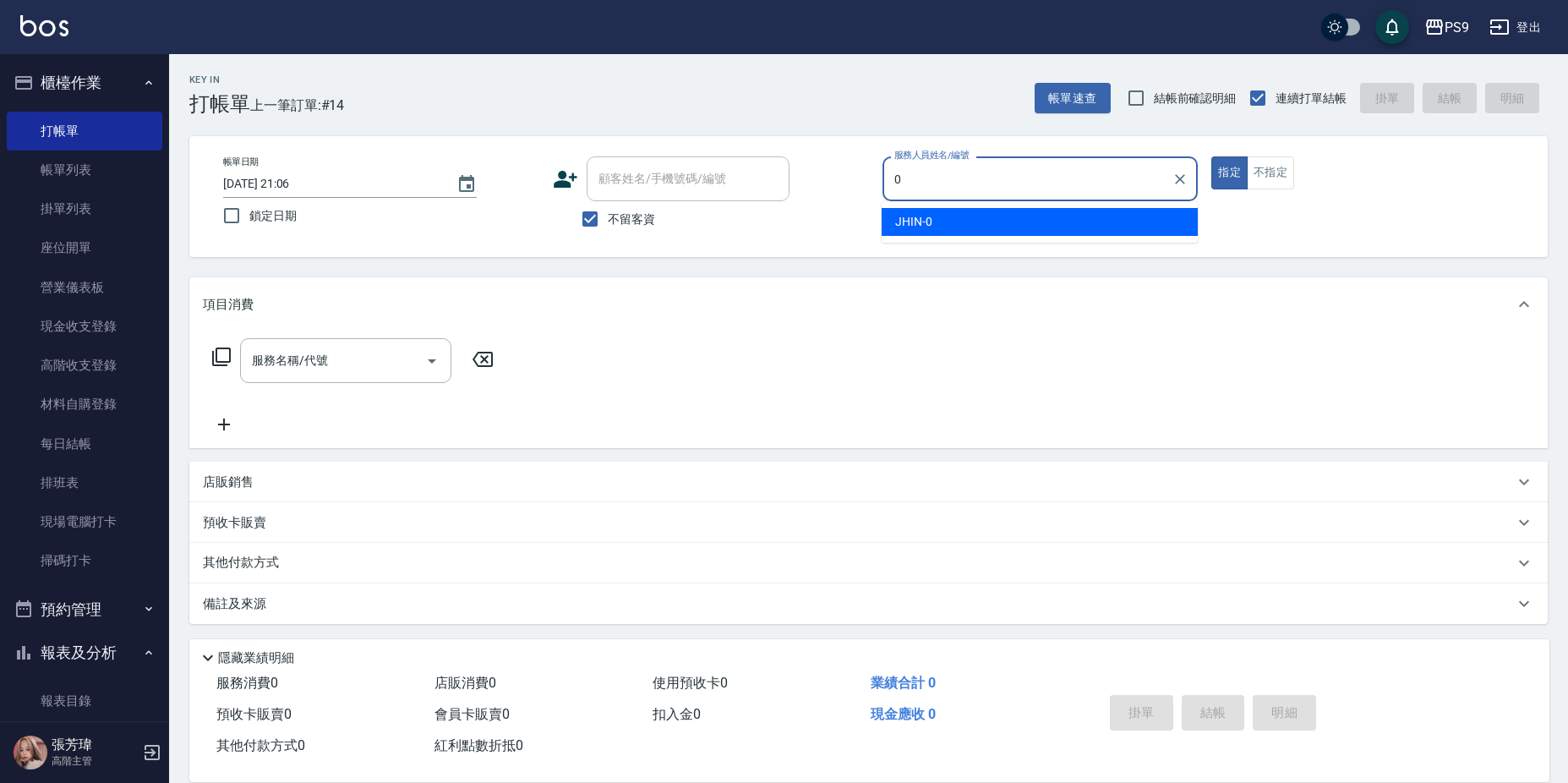
type input "JHIN-0"
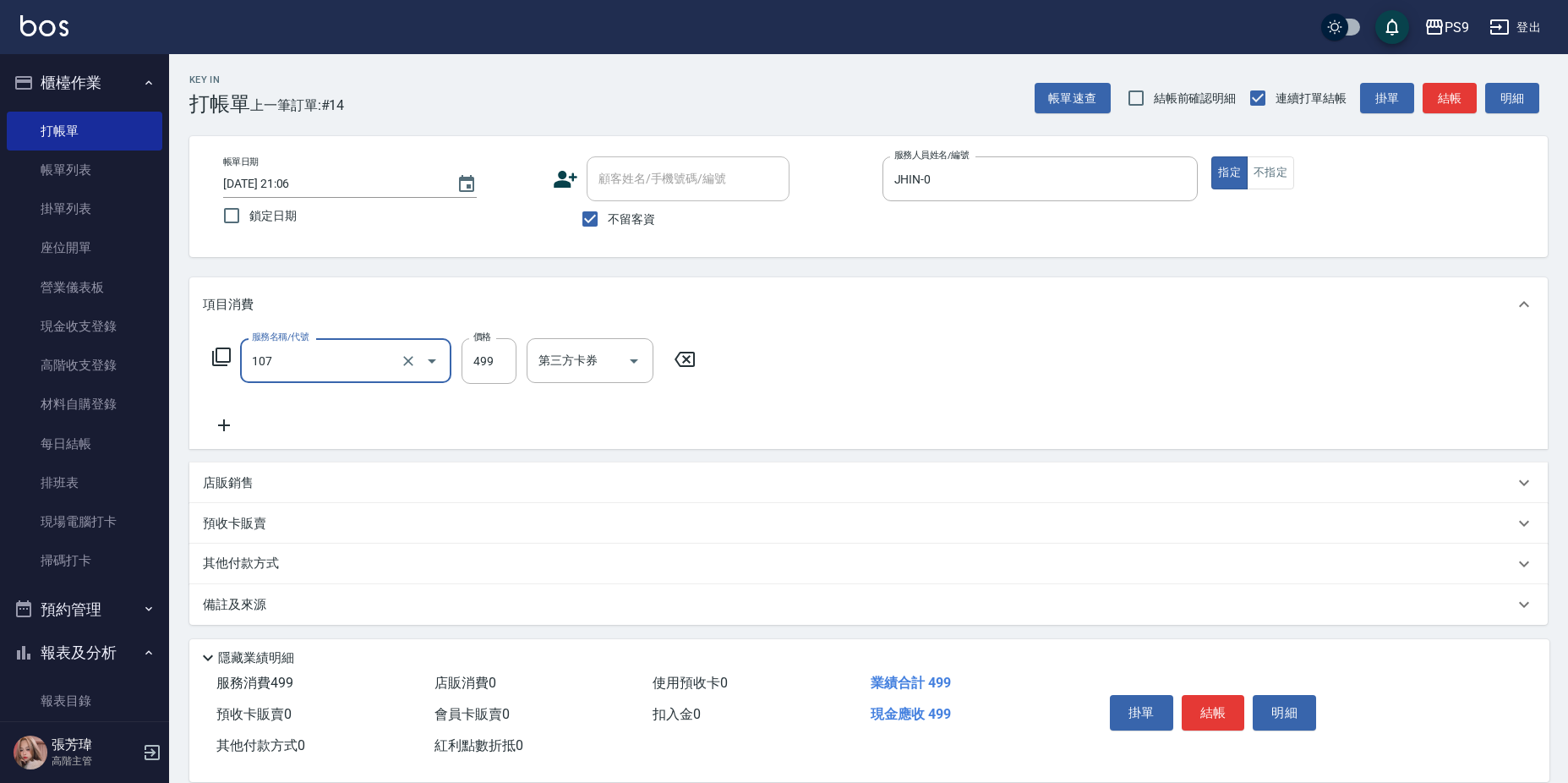
type input "舒活(107)"
type input "599"
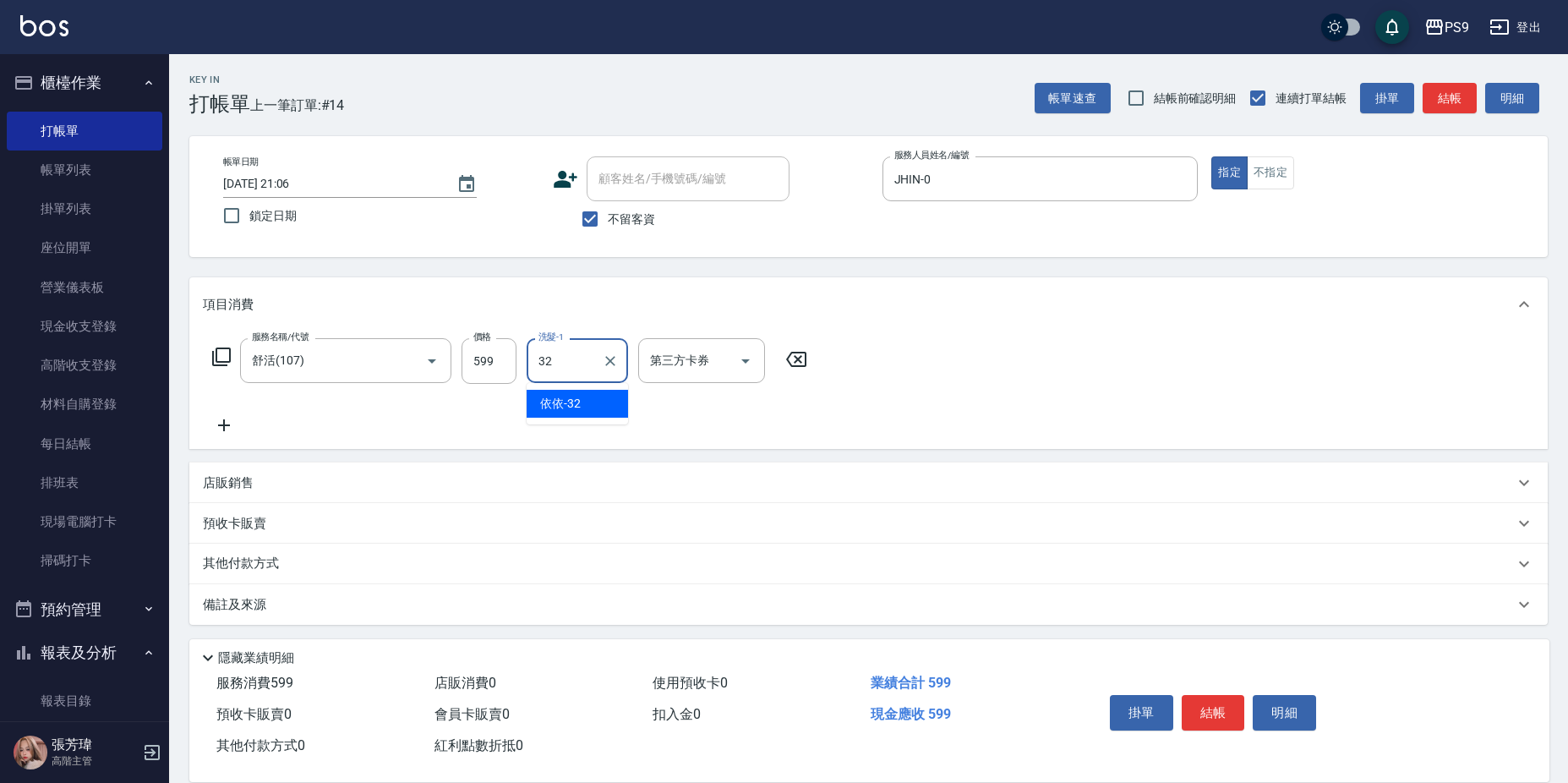
type input "依依-32"
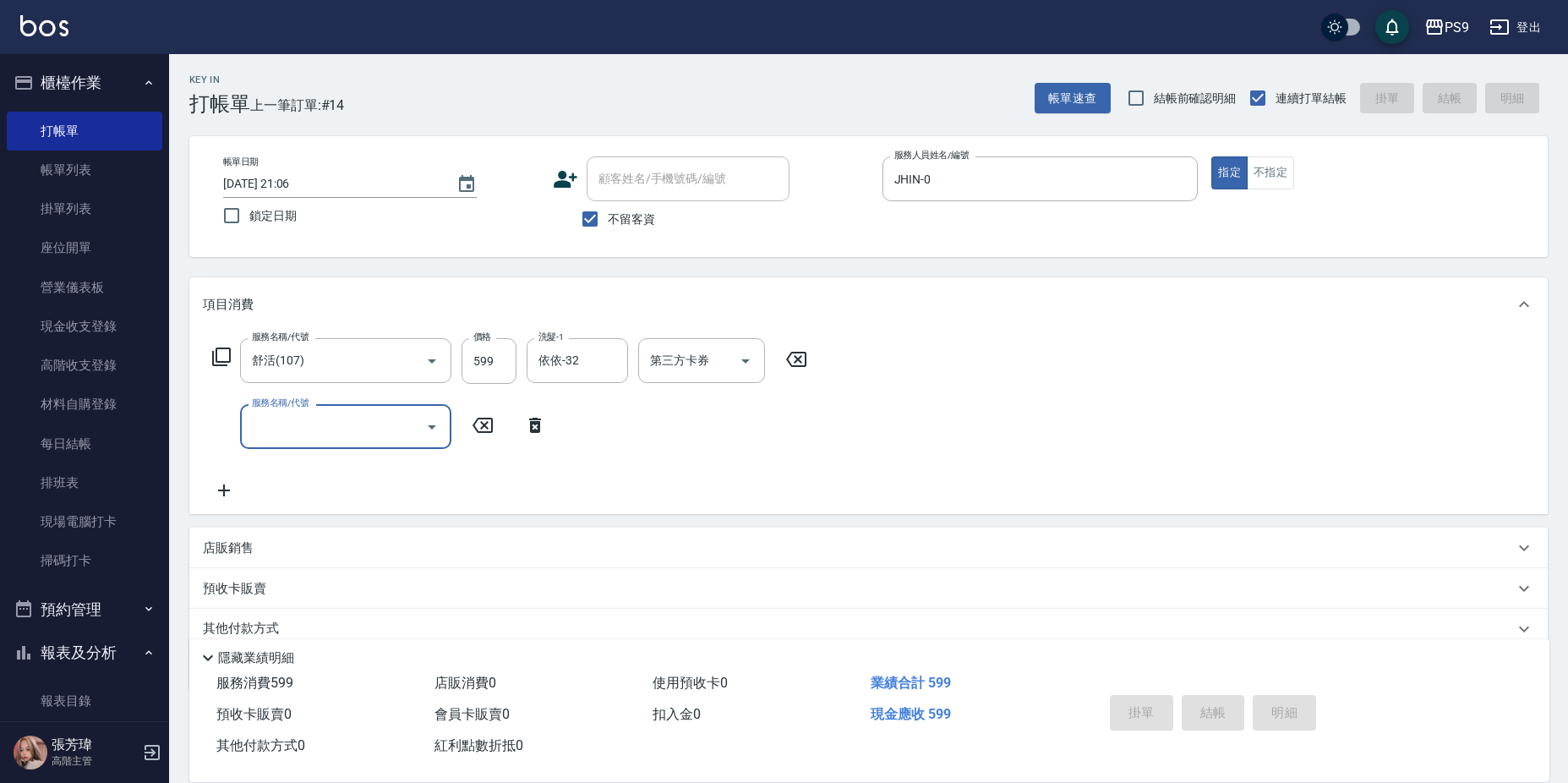
type input "[DATE] 21:07"
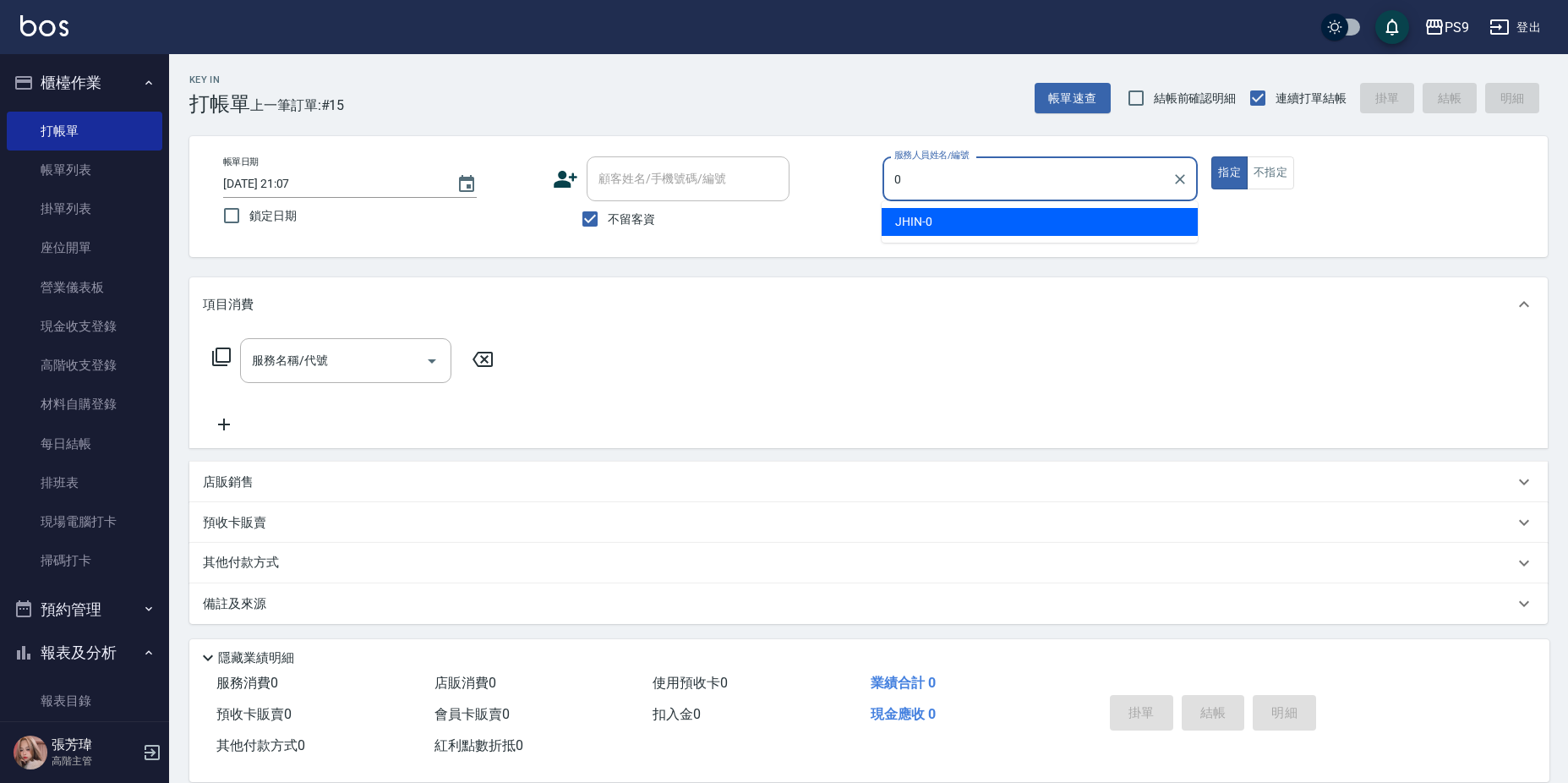
type input "JHIN-0"
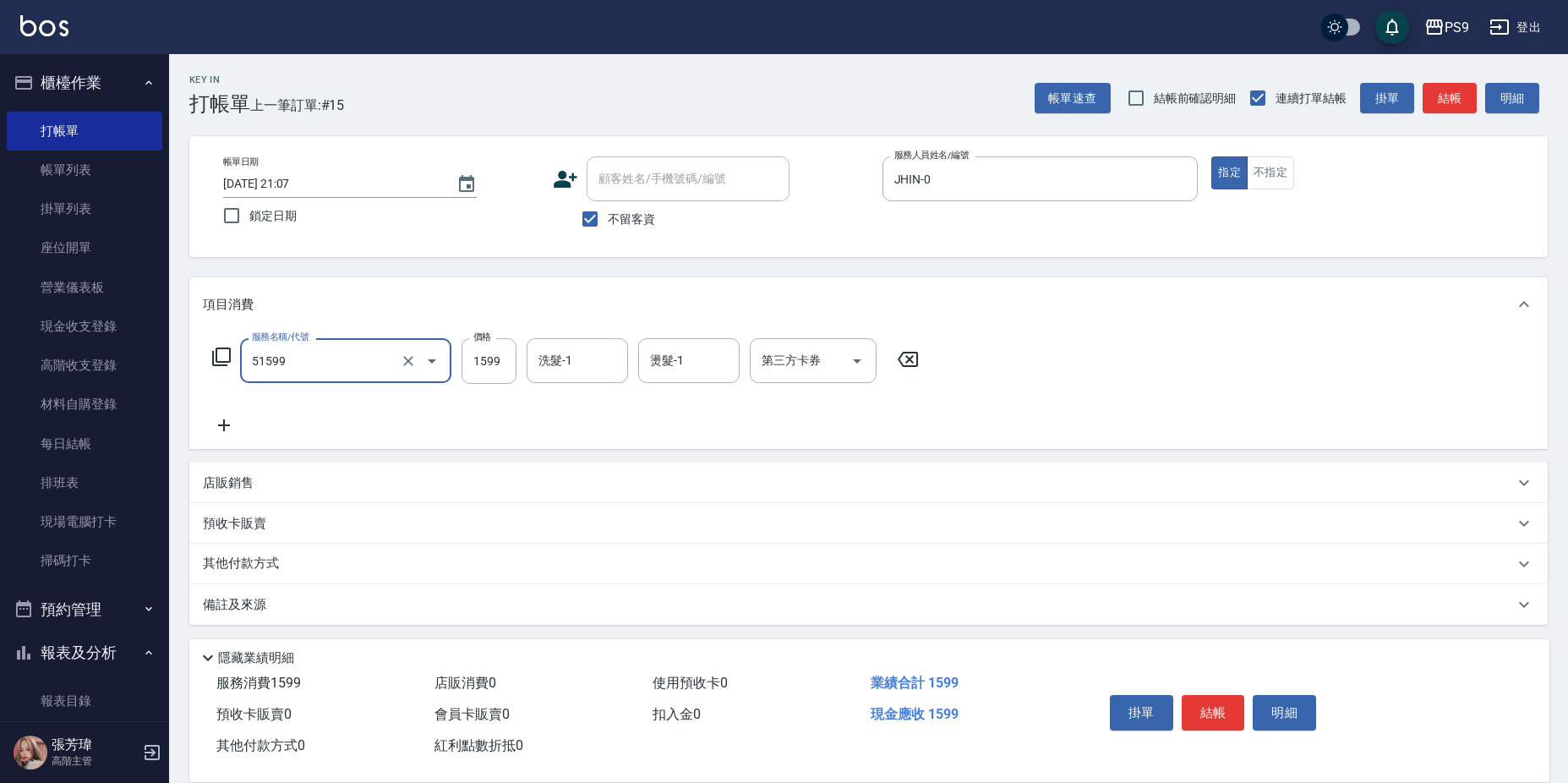
type input "燙1599(51599)"
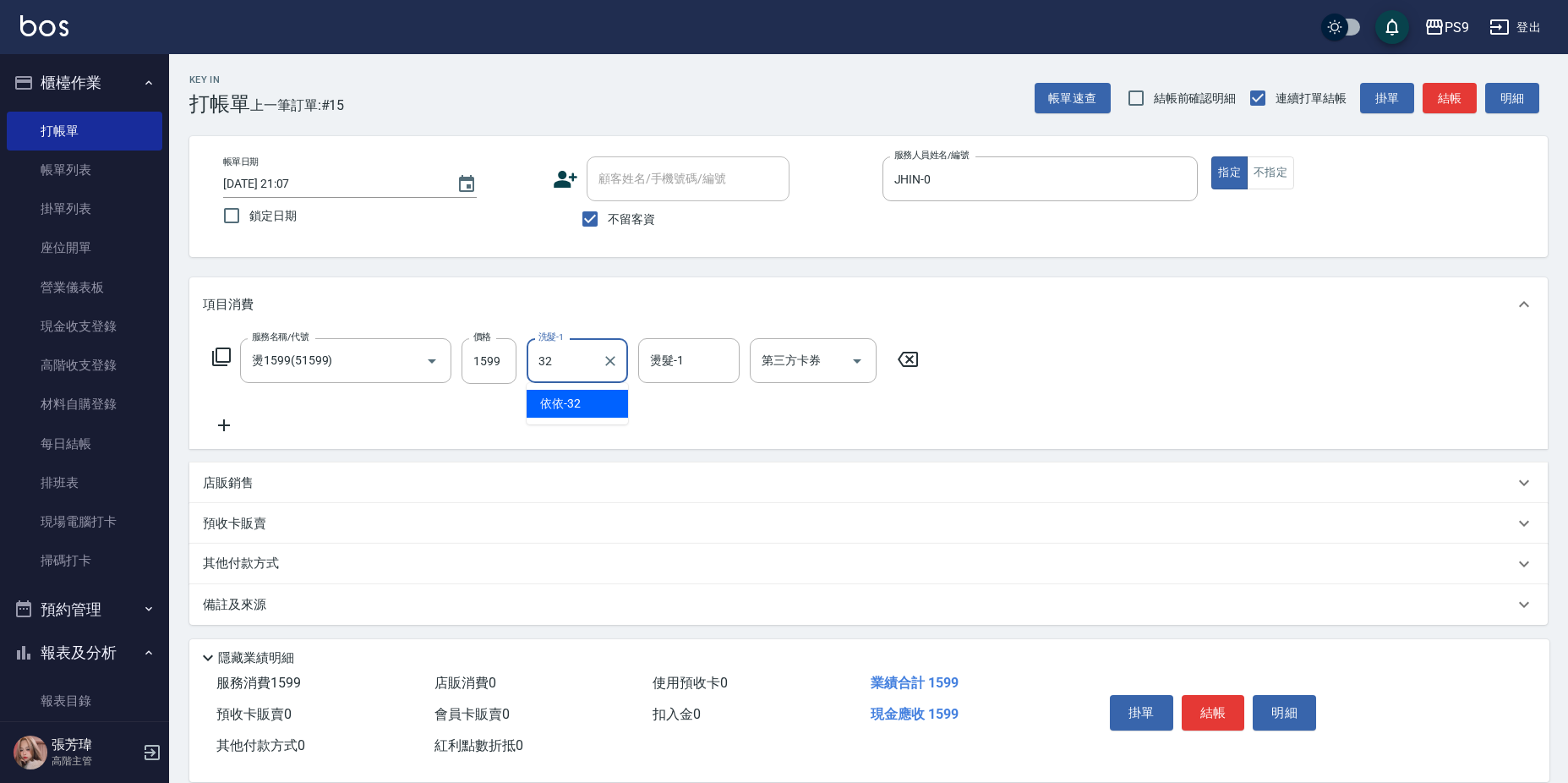
type input "依依-32"
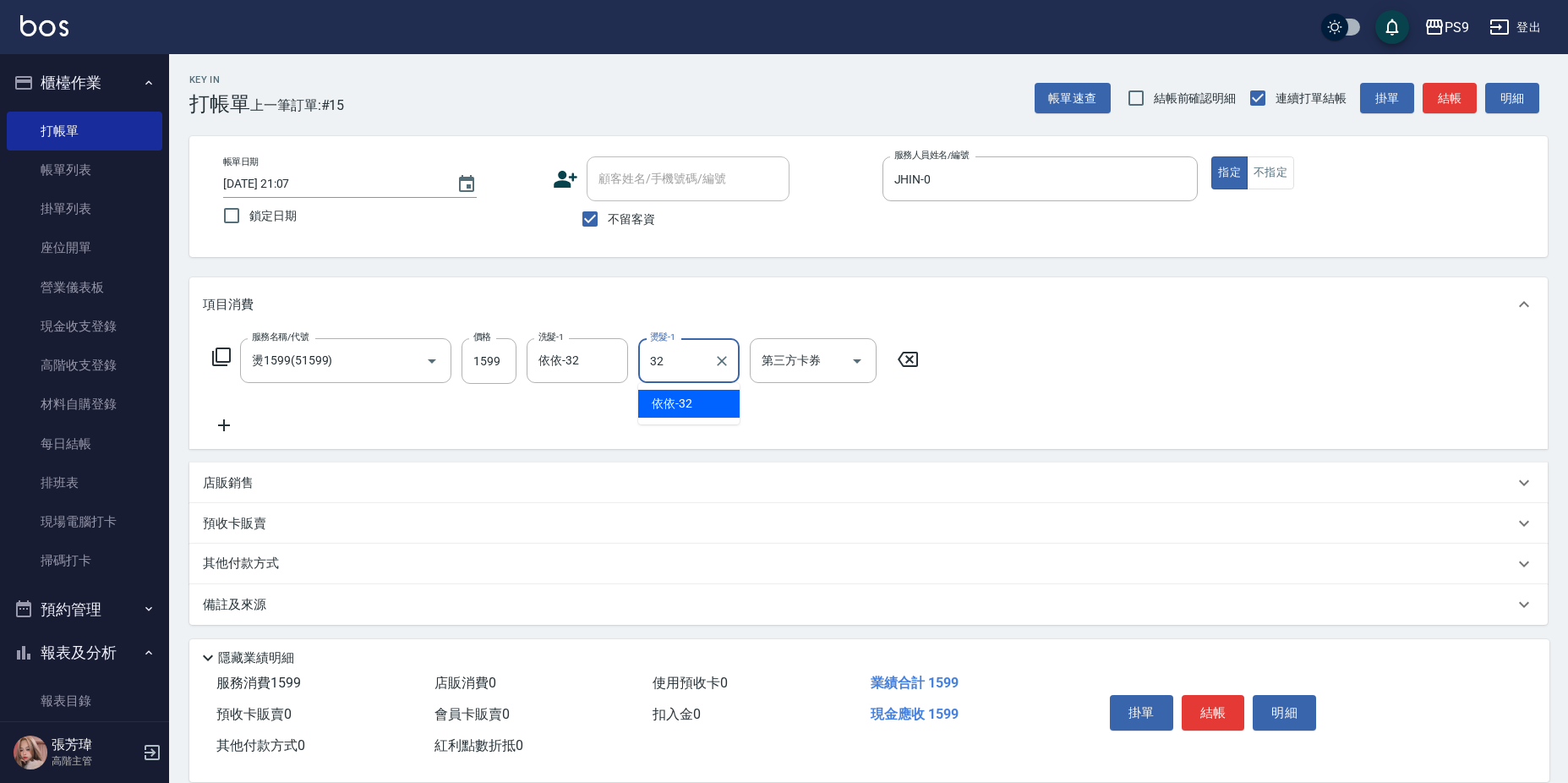
type input "依依-32"
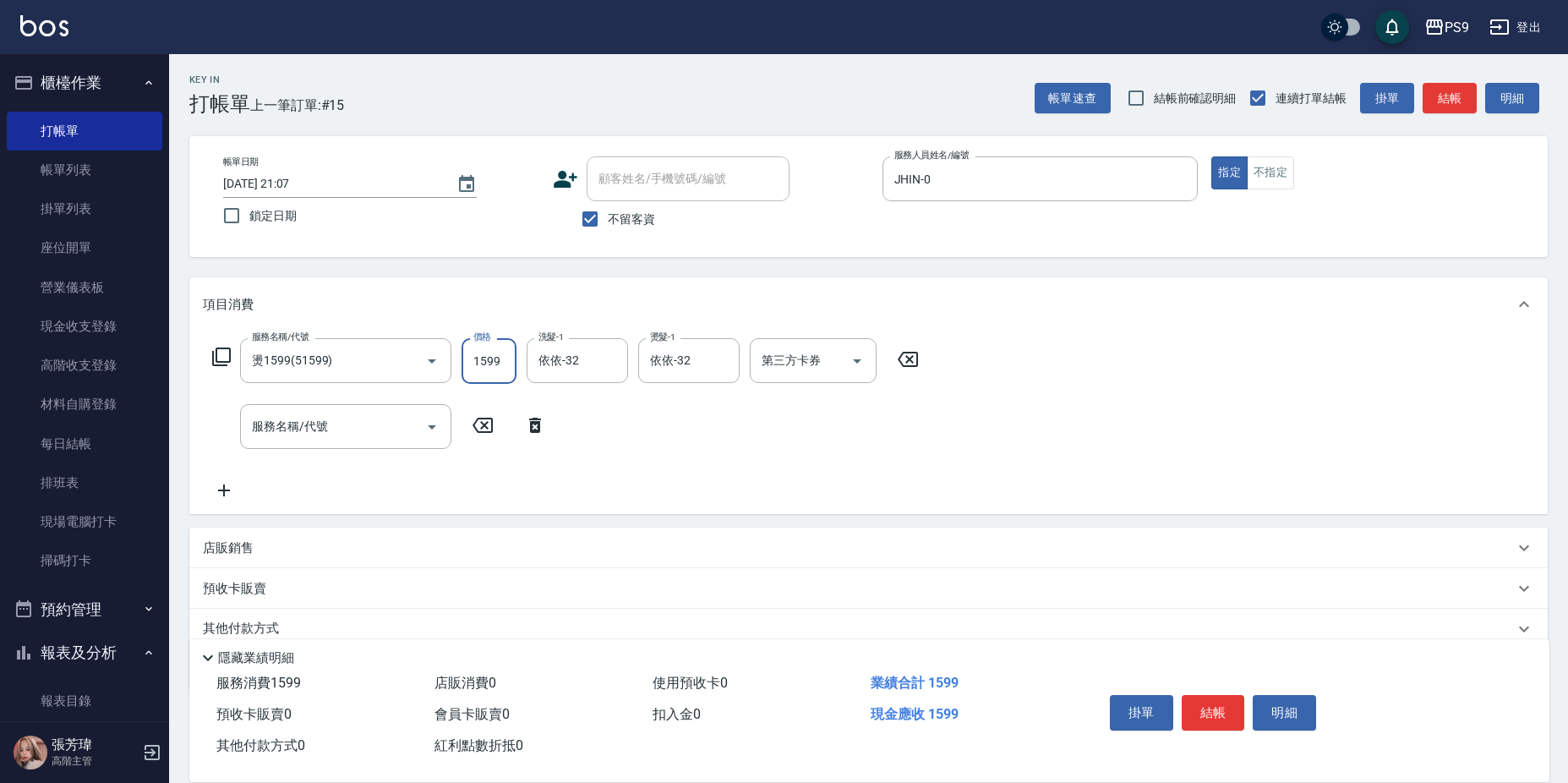
click at [492, 365] on input "1599" at bounding box center [489, 361] width 55 height 45
type input "1800"
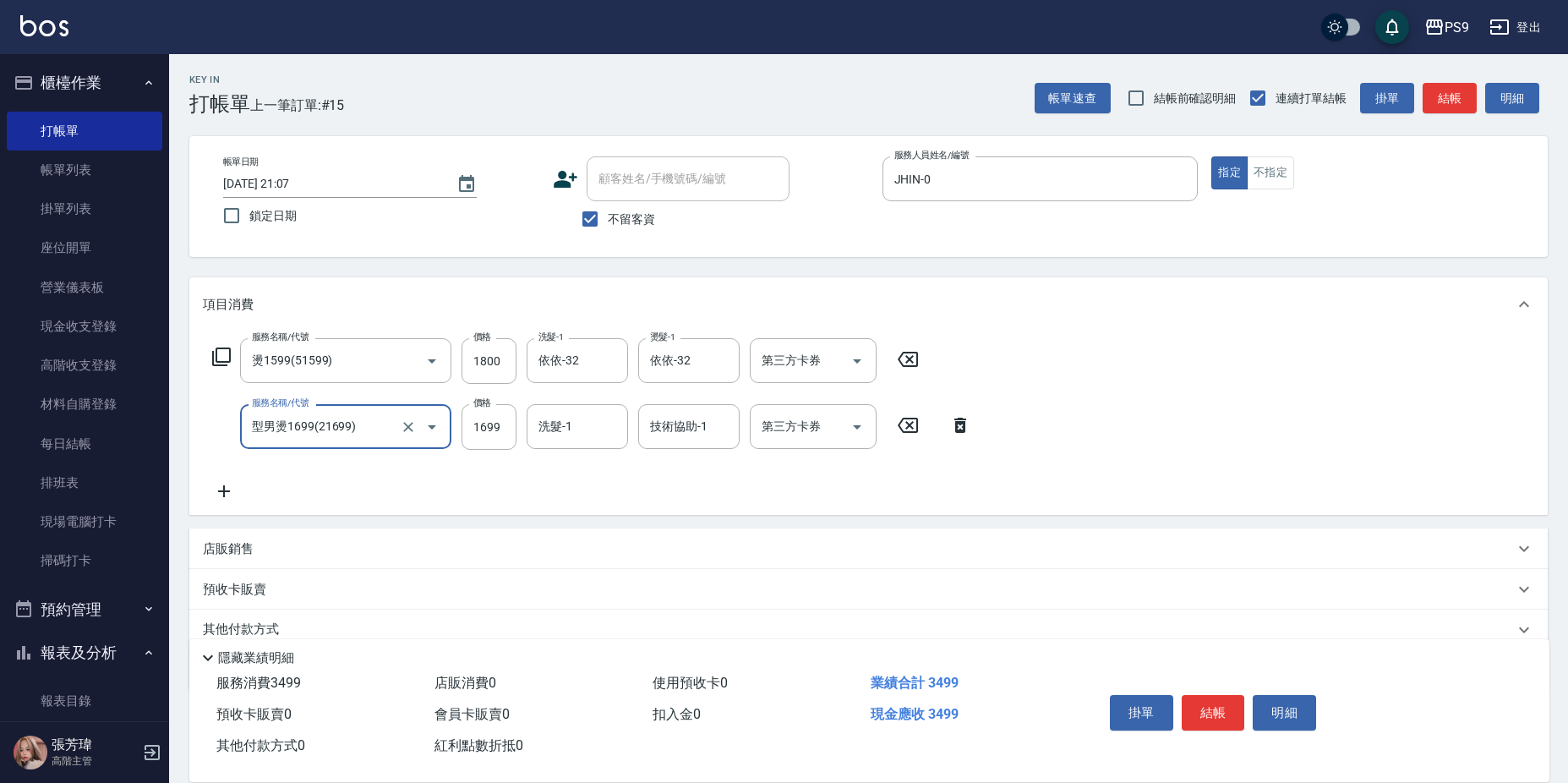
type input "型男燙1699(21699)"
type input "1800"
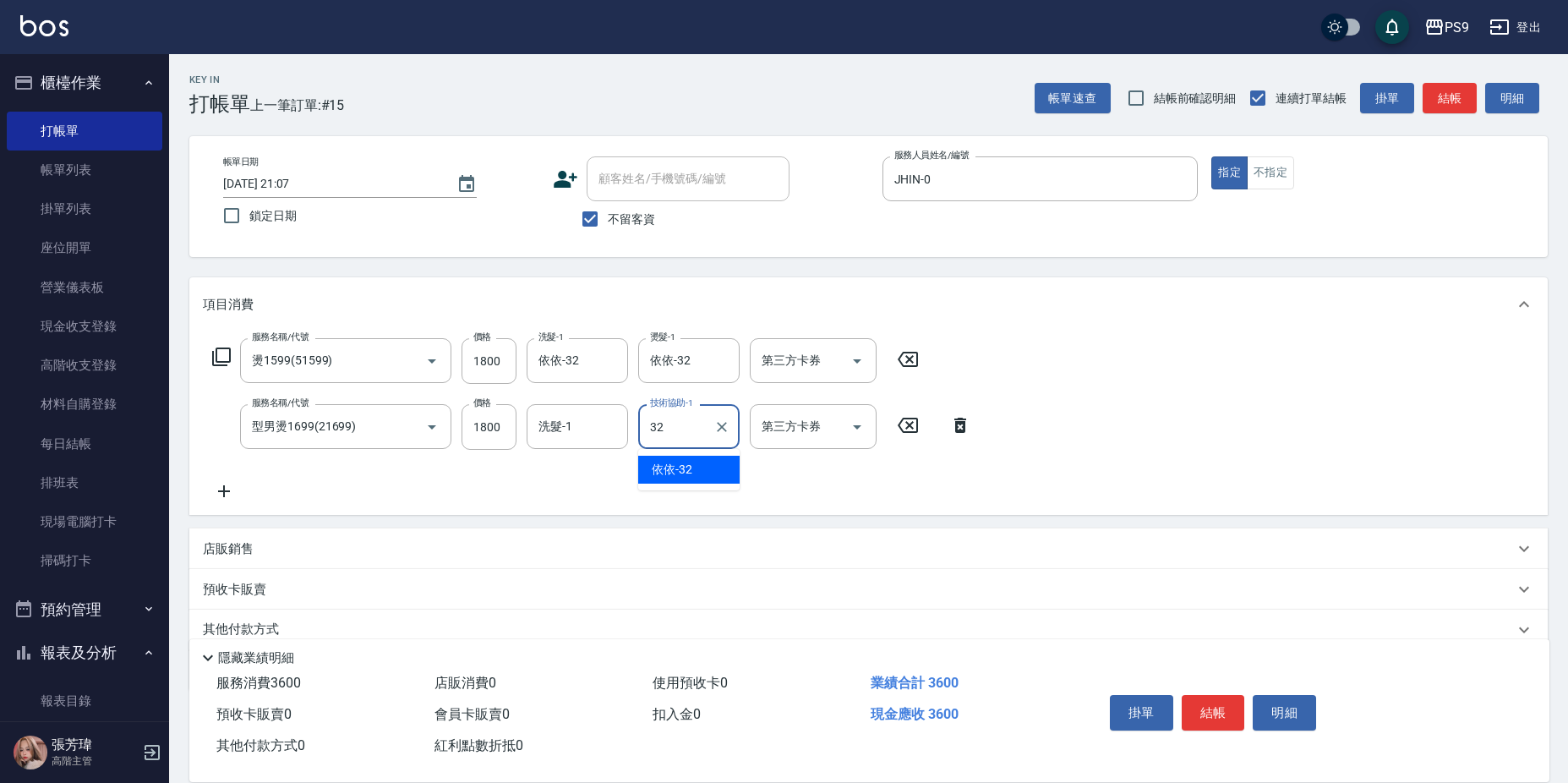
type input "依依-32"
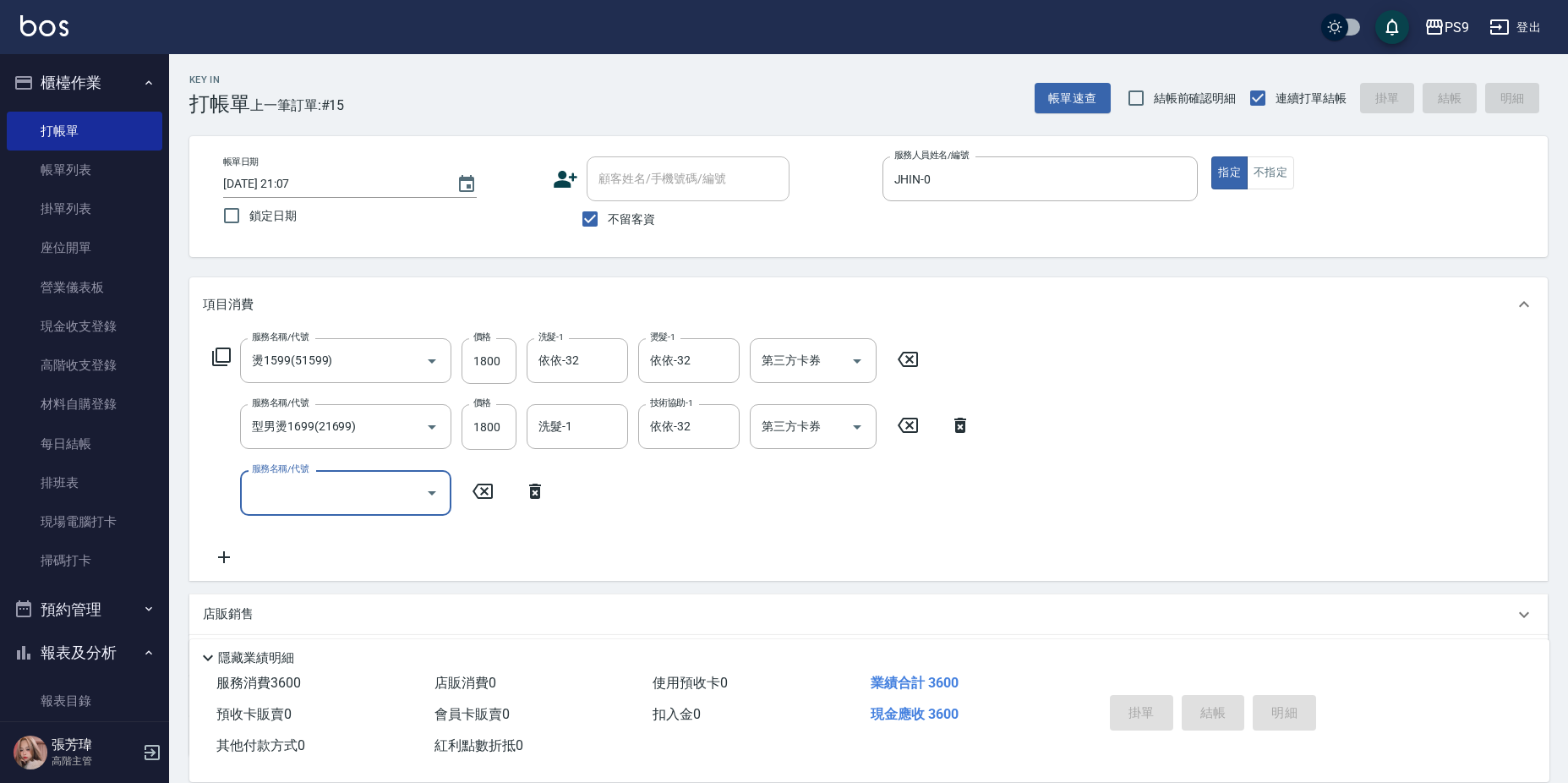
type input "[DATE] 21:08"
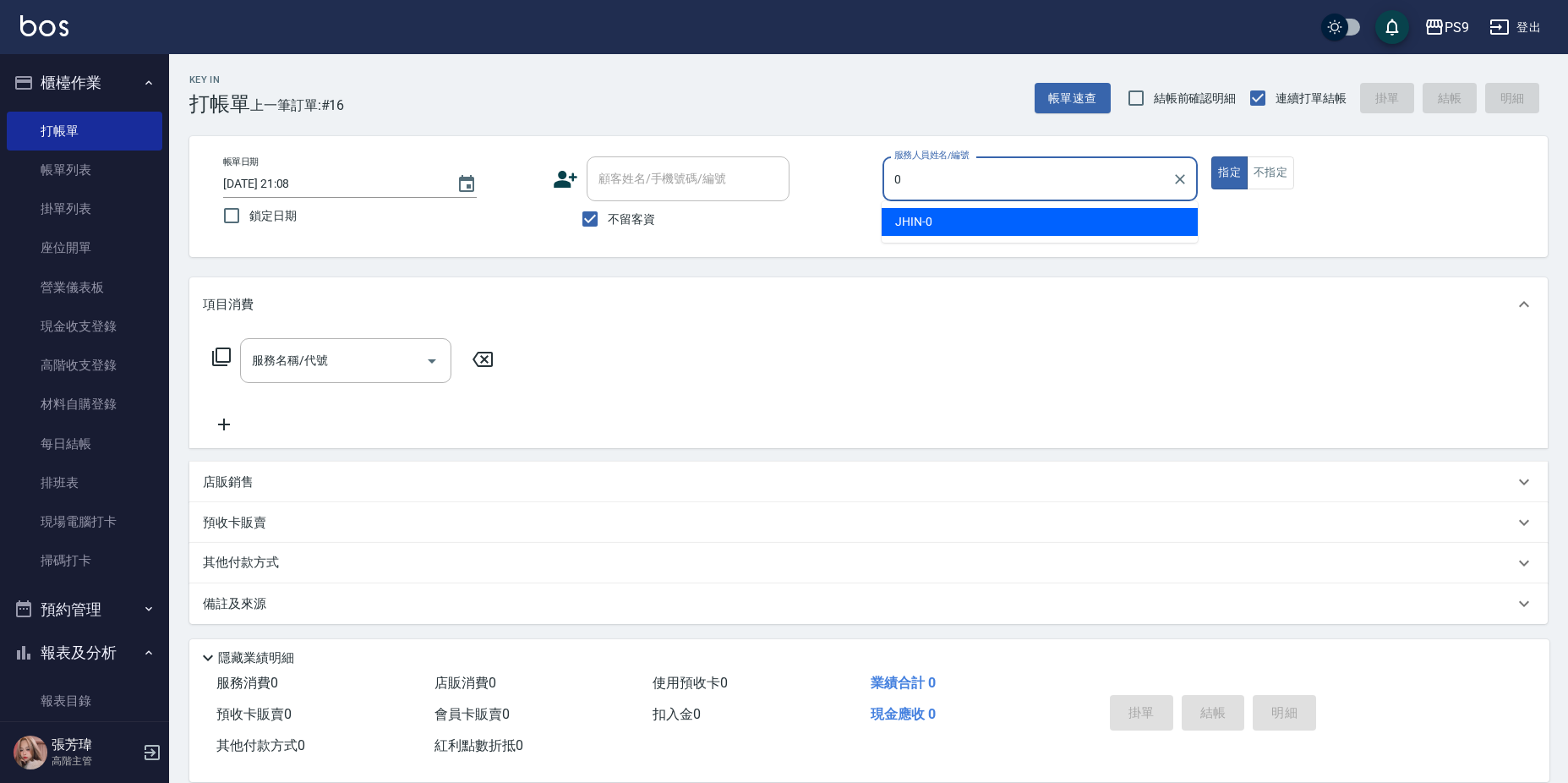
type input "JHIN-0"
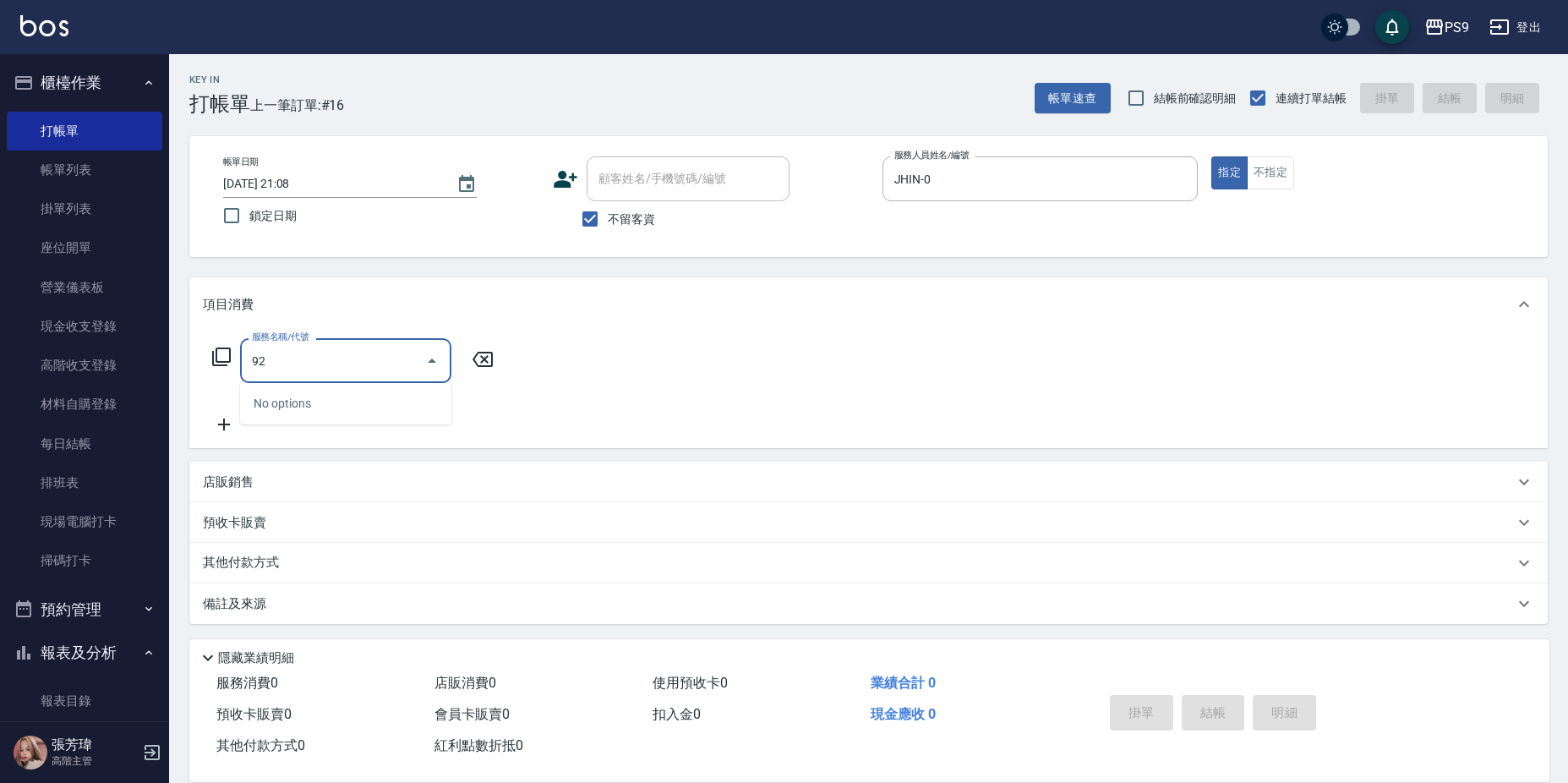
type input "9"
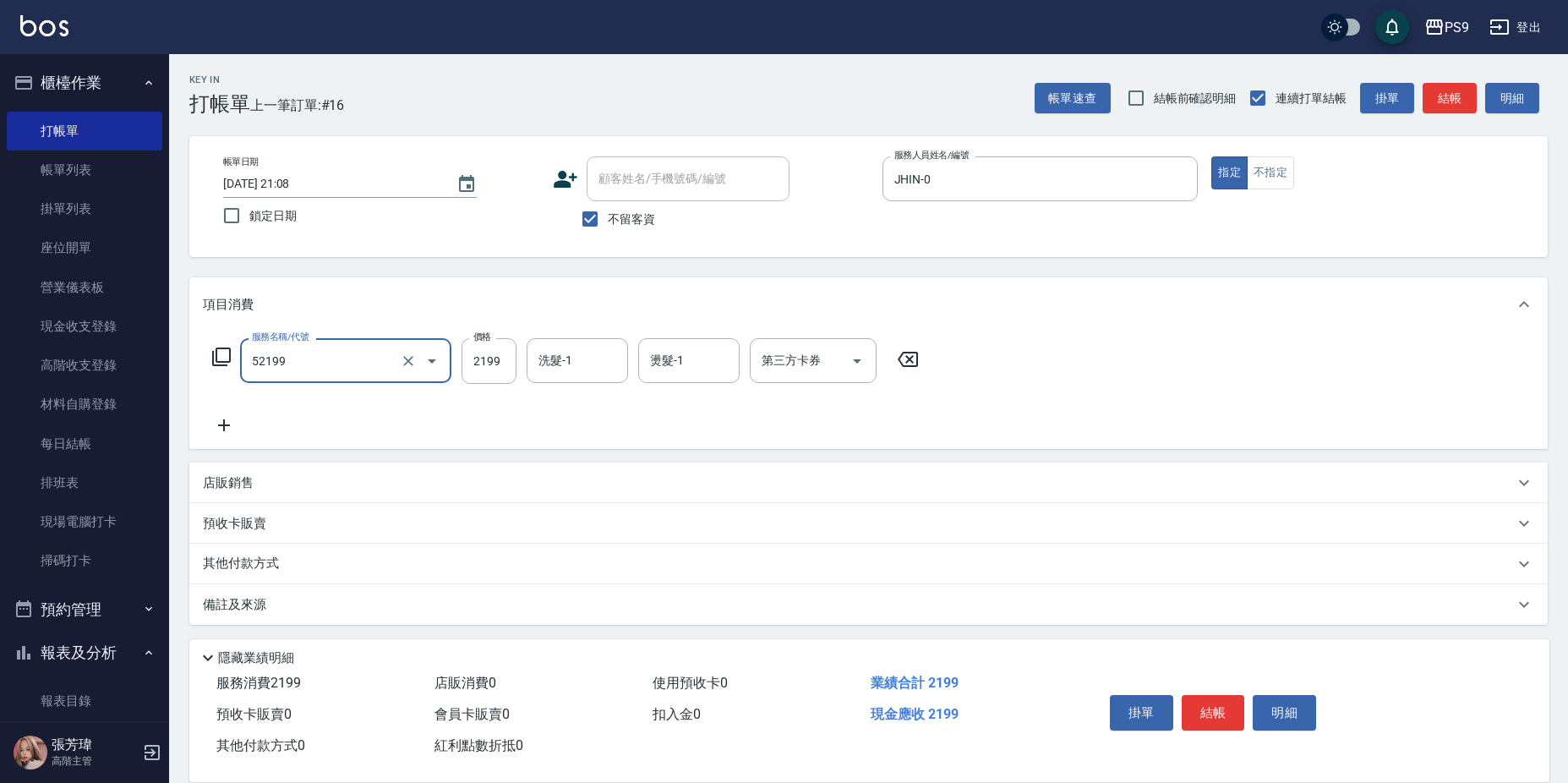
type input "燙髮(52199)"
type input "2399"
type input "依依-32"
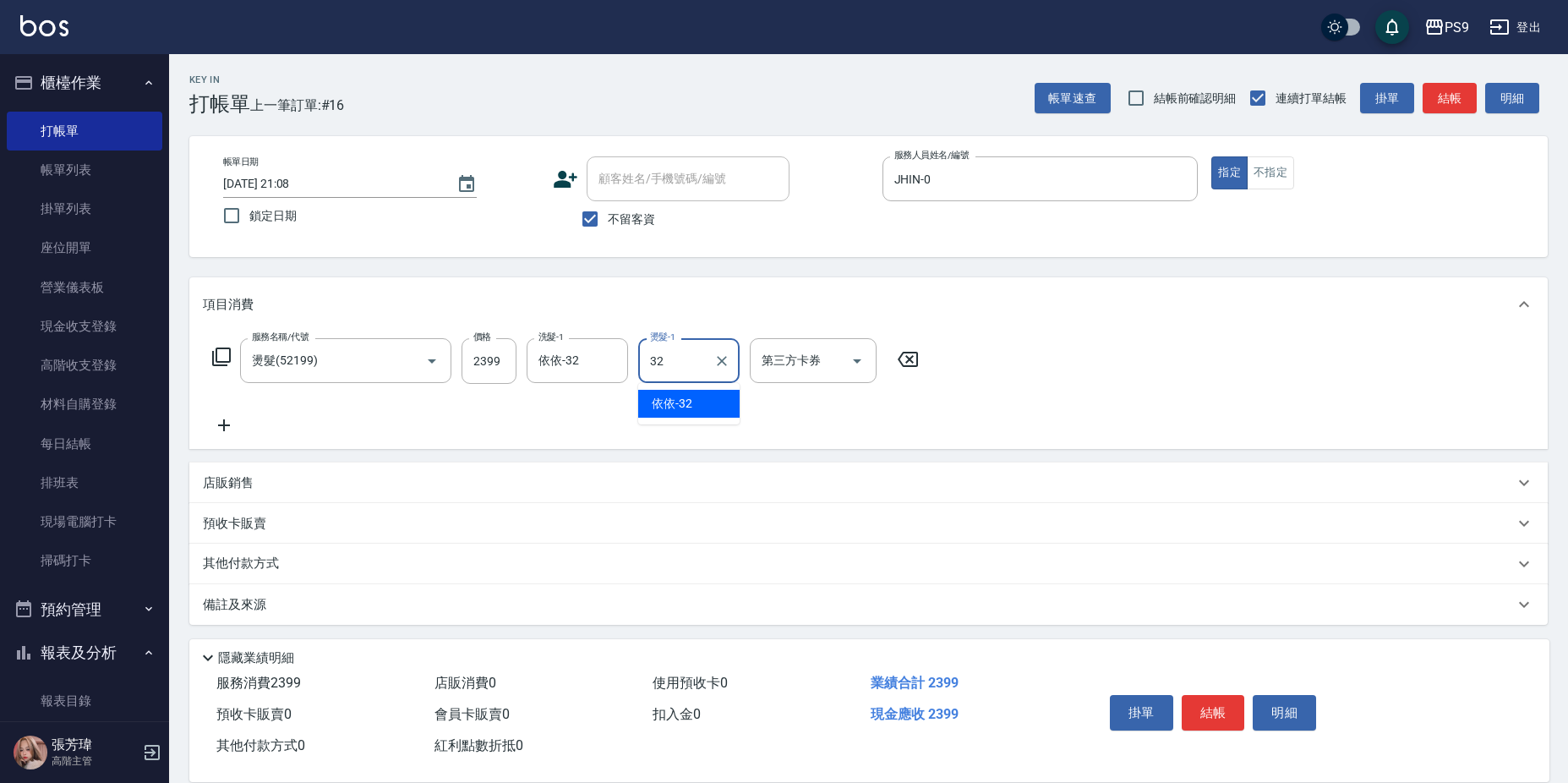
type input "依依-32"
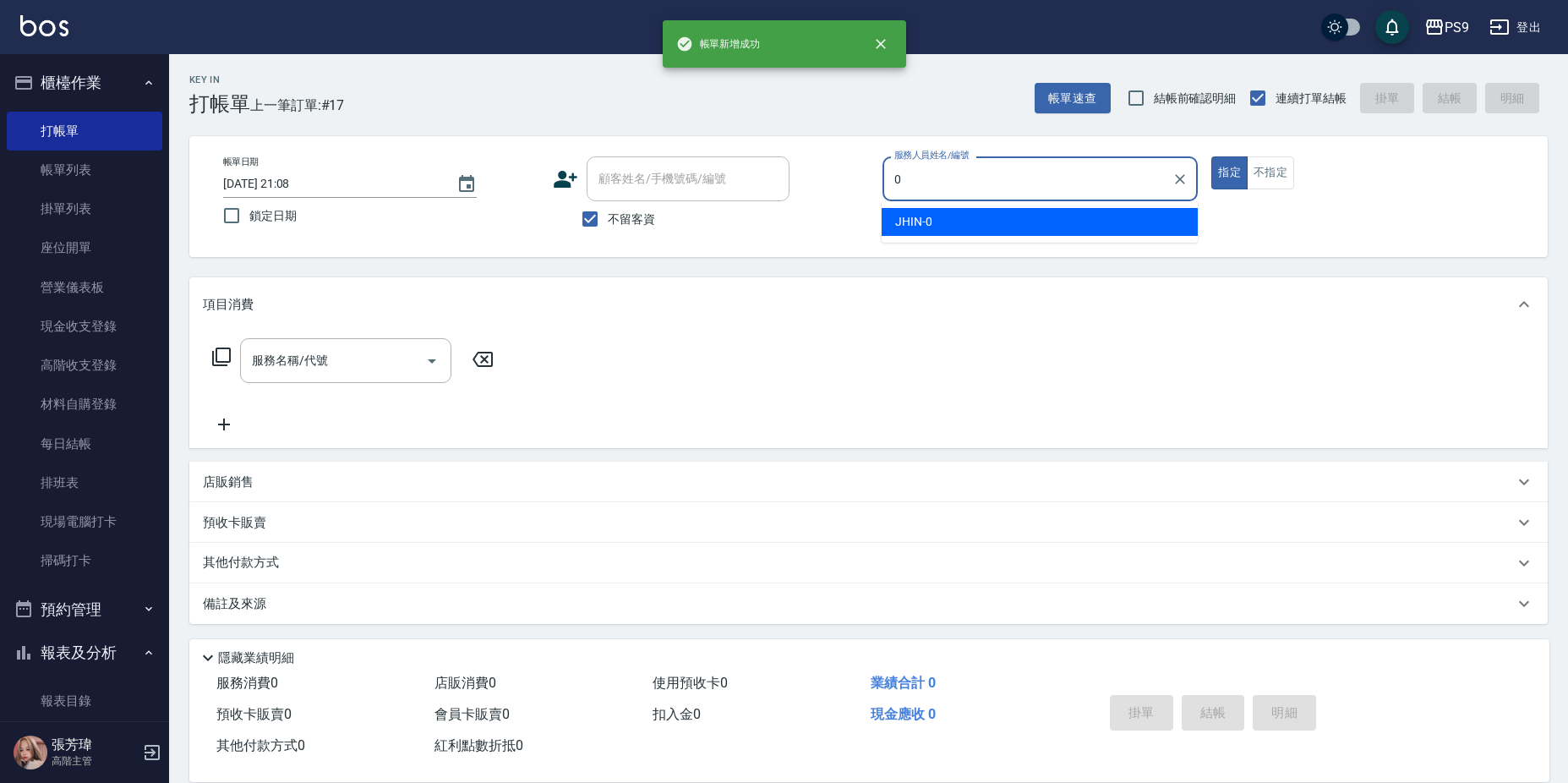
type input "JHIN-0"
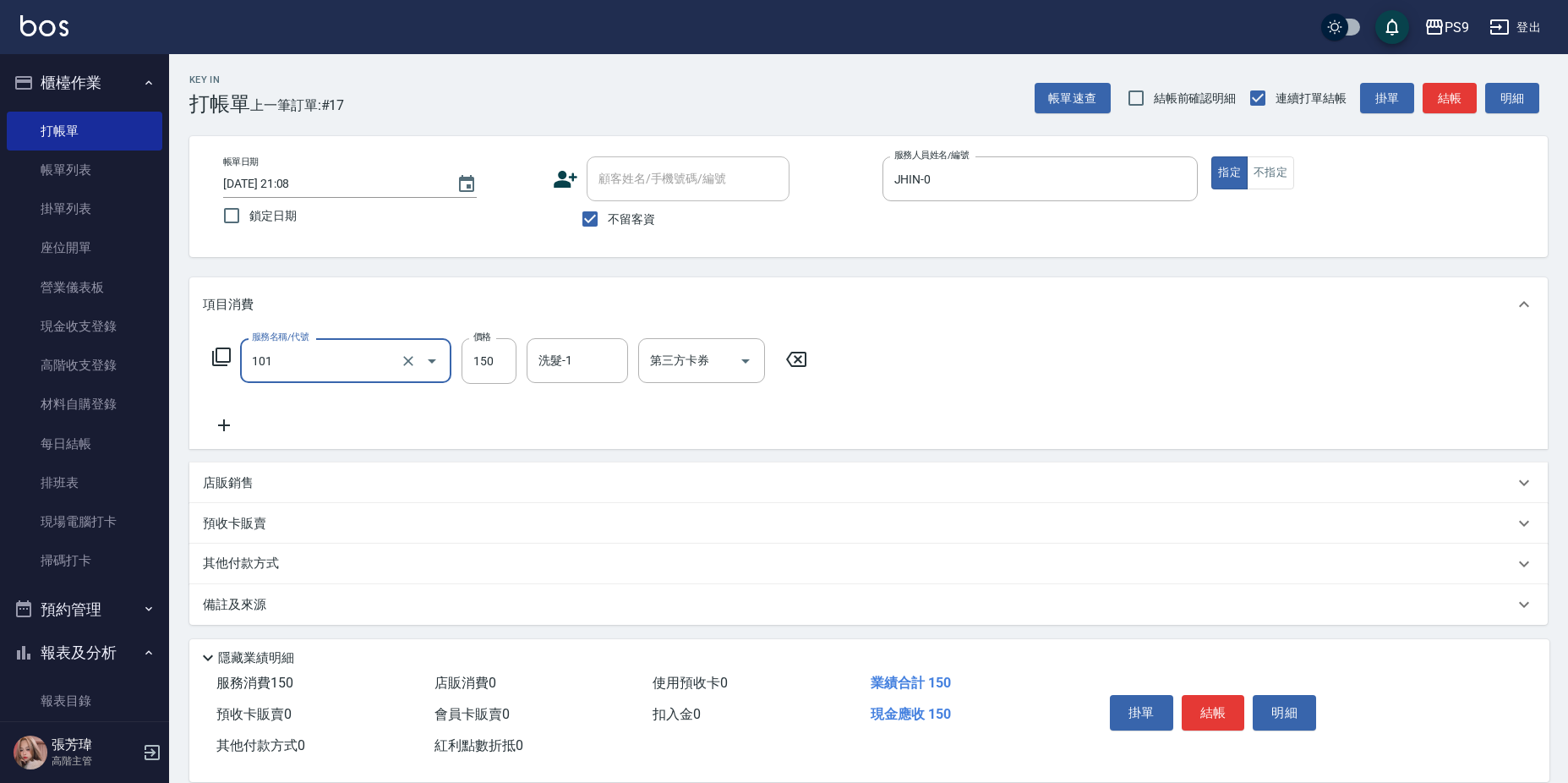
type input "洗髮(101)"
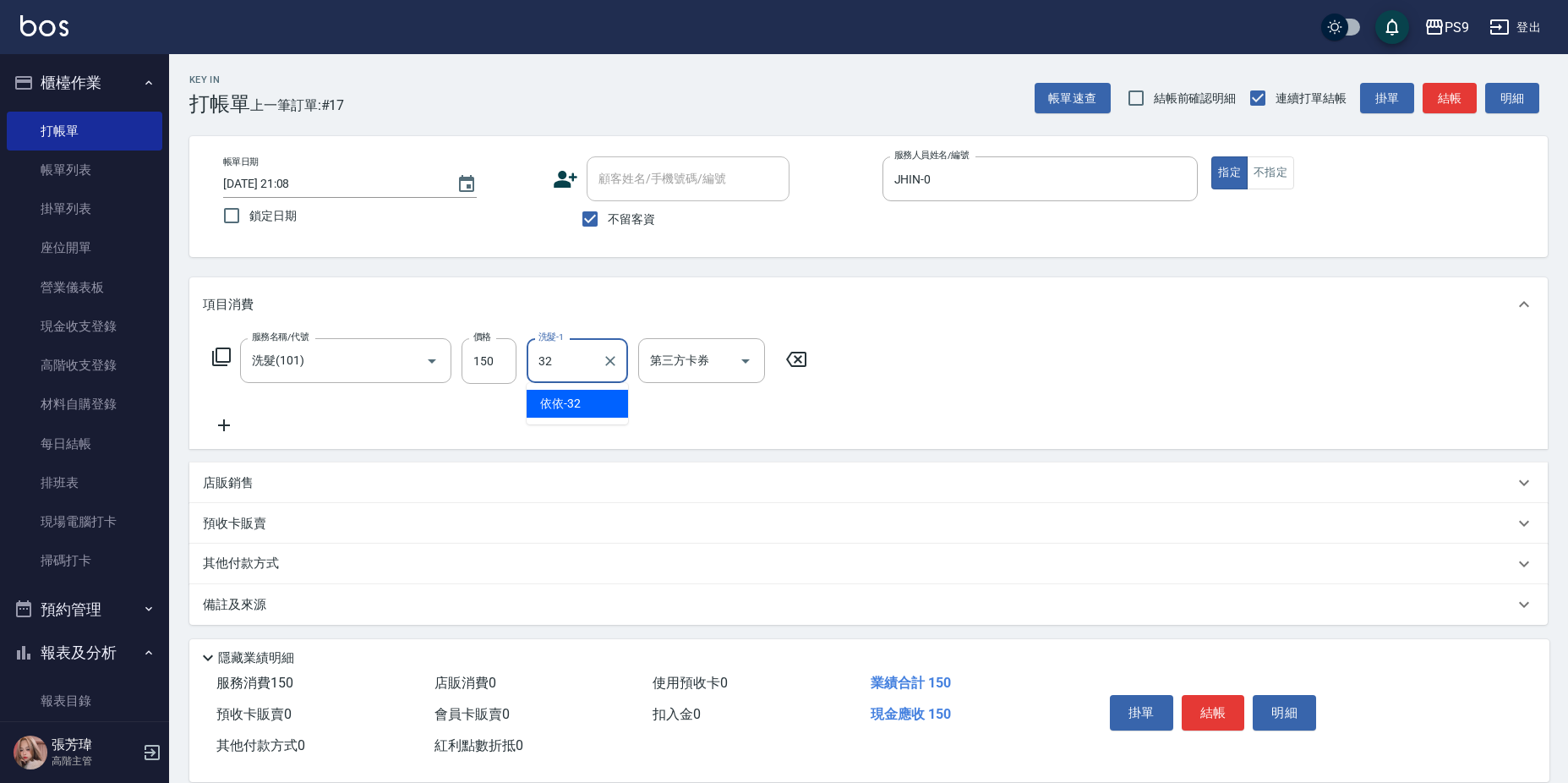
type input "依依-32"
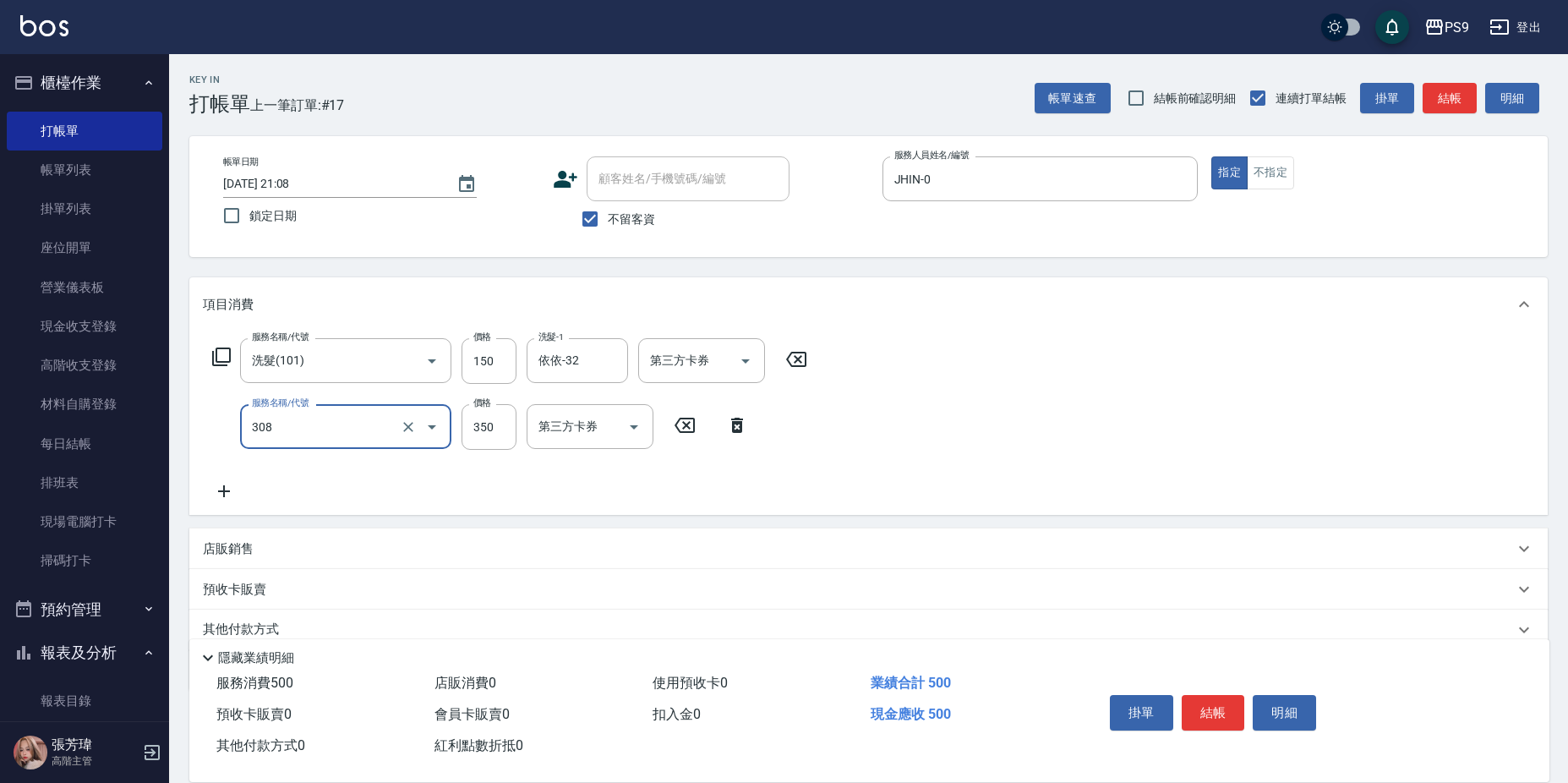
type input "剪-350(308)"
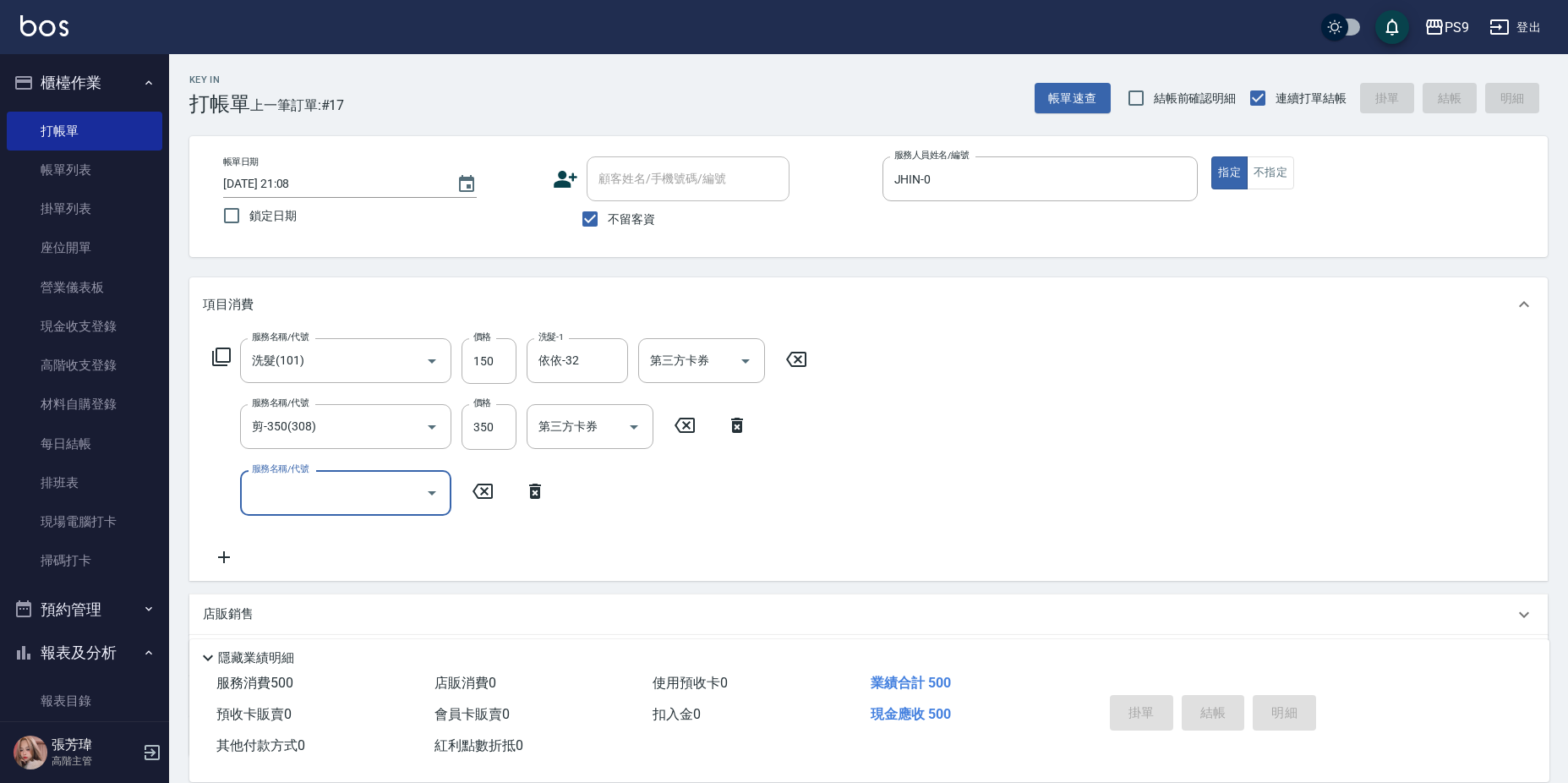
type input "[DATE] 21:09"
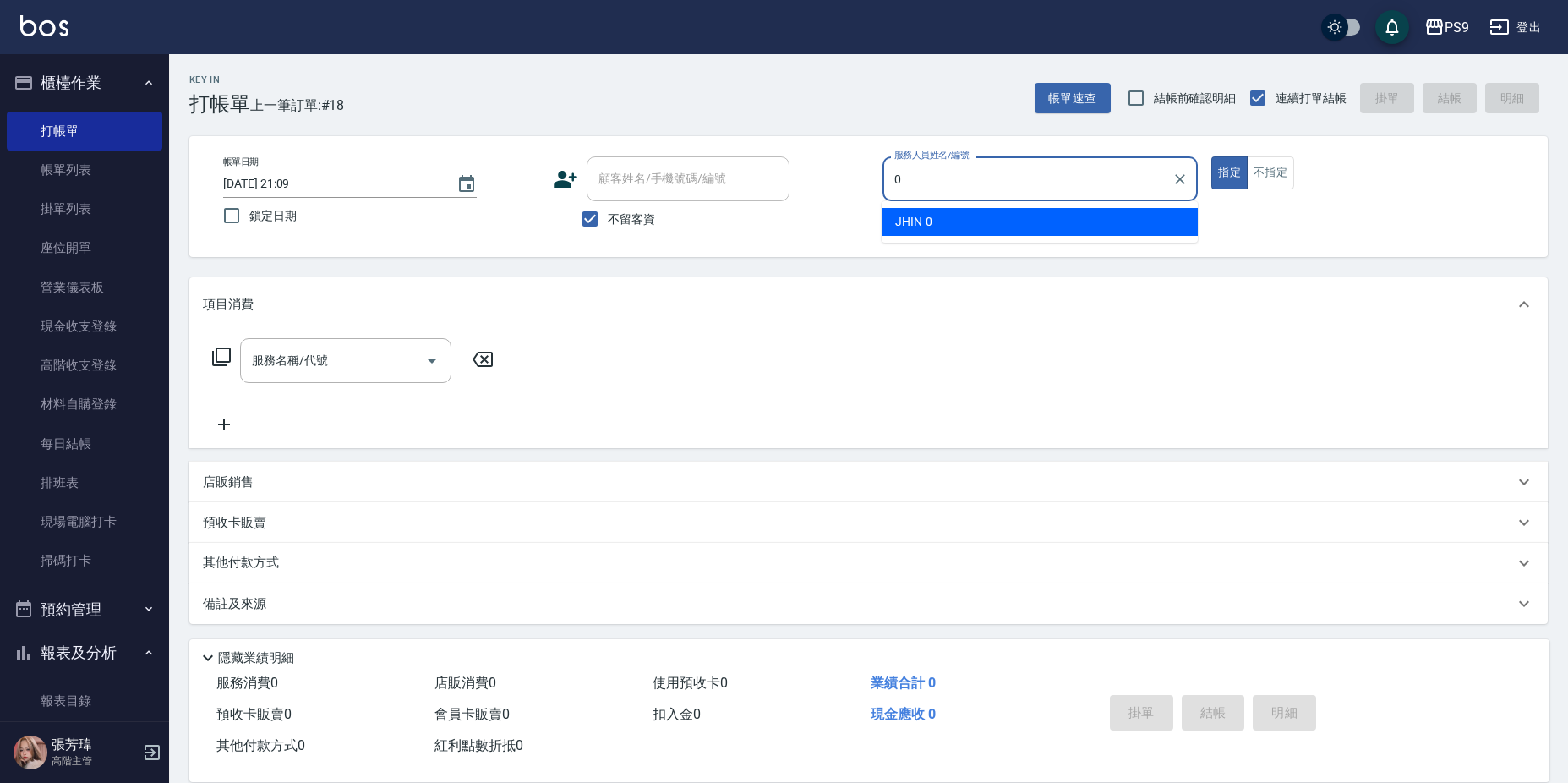
type input "JHIN-0"
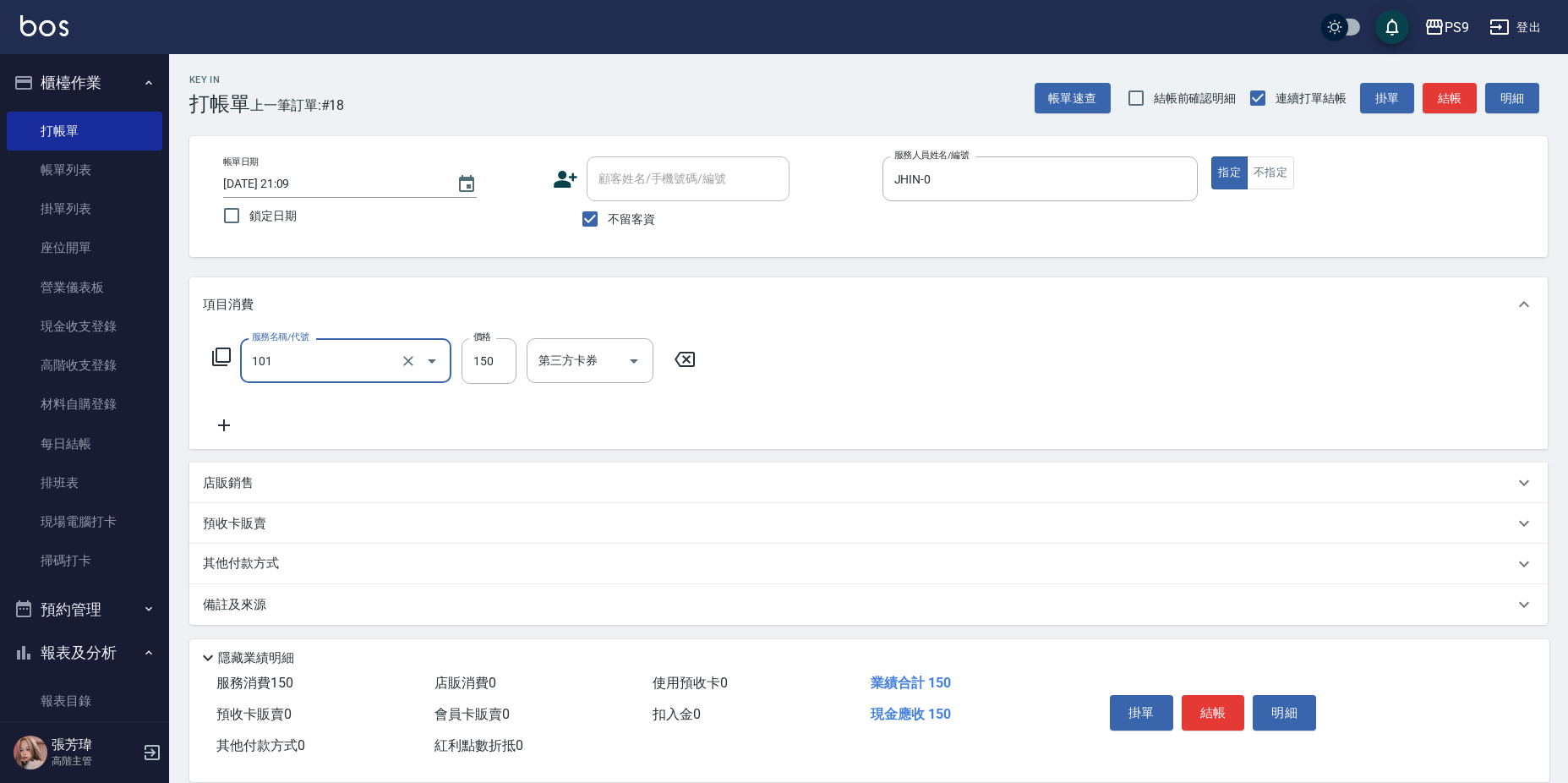
type input "洗髮(101)"
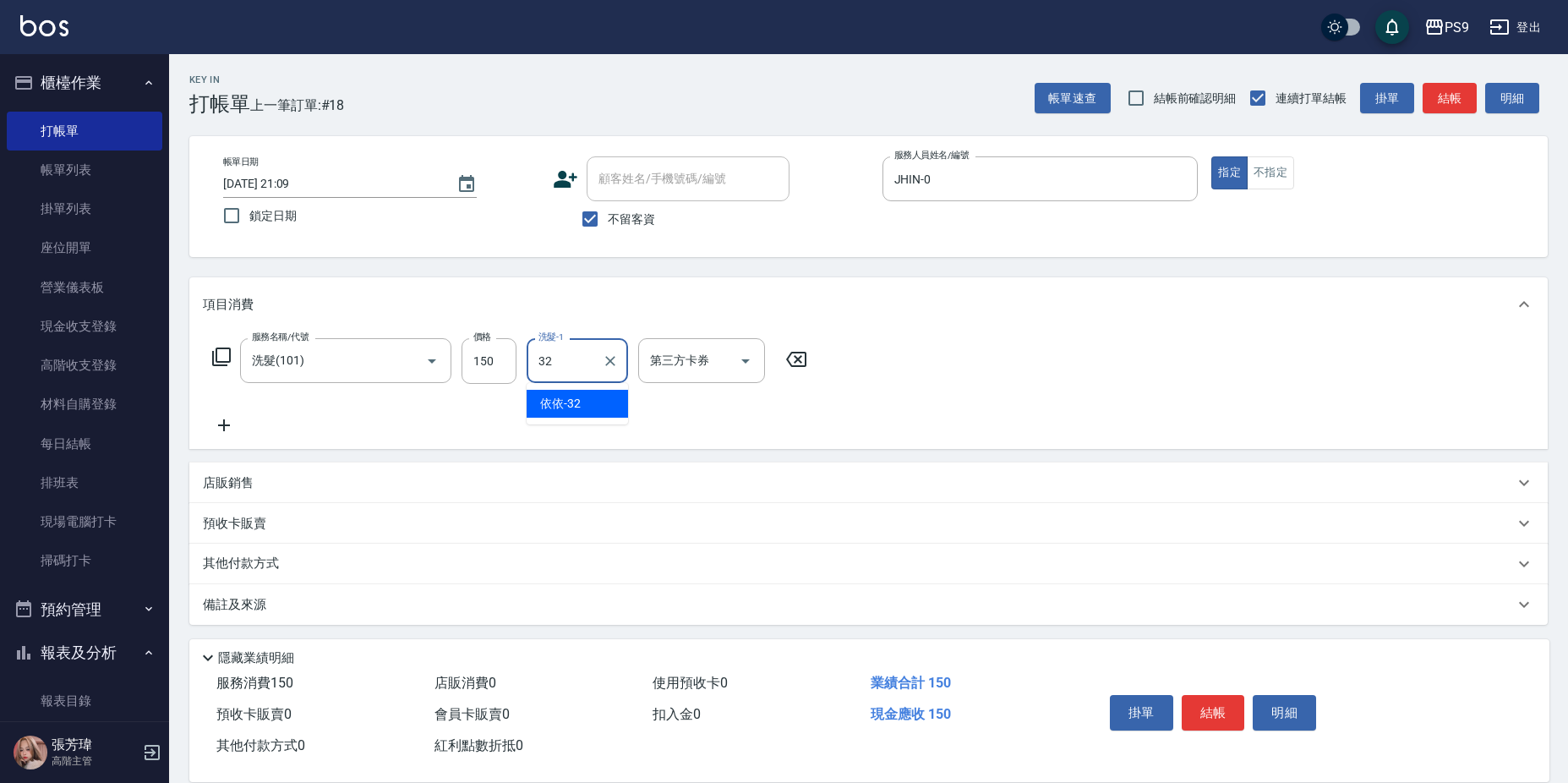
type input "依依-32"
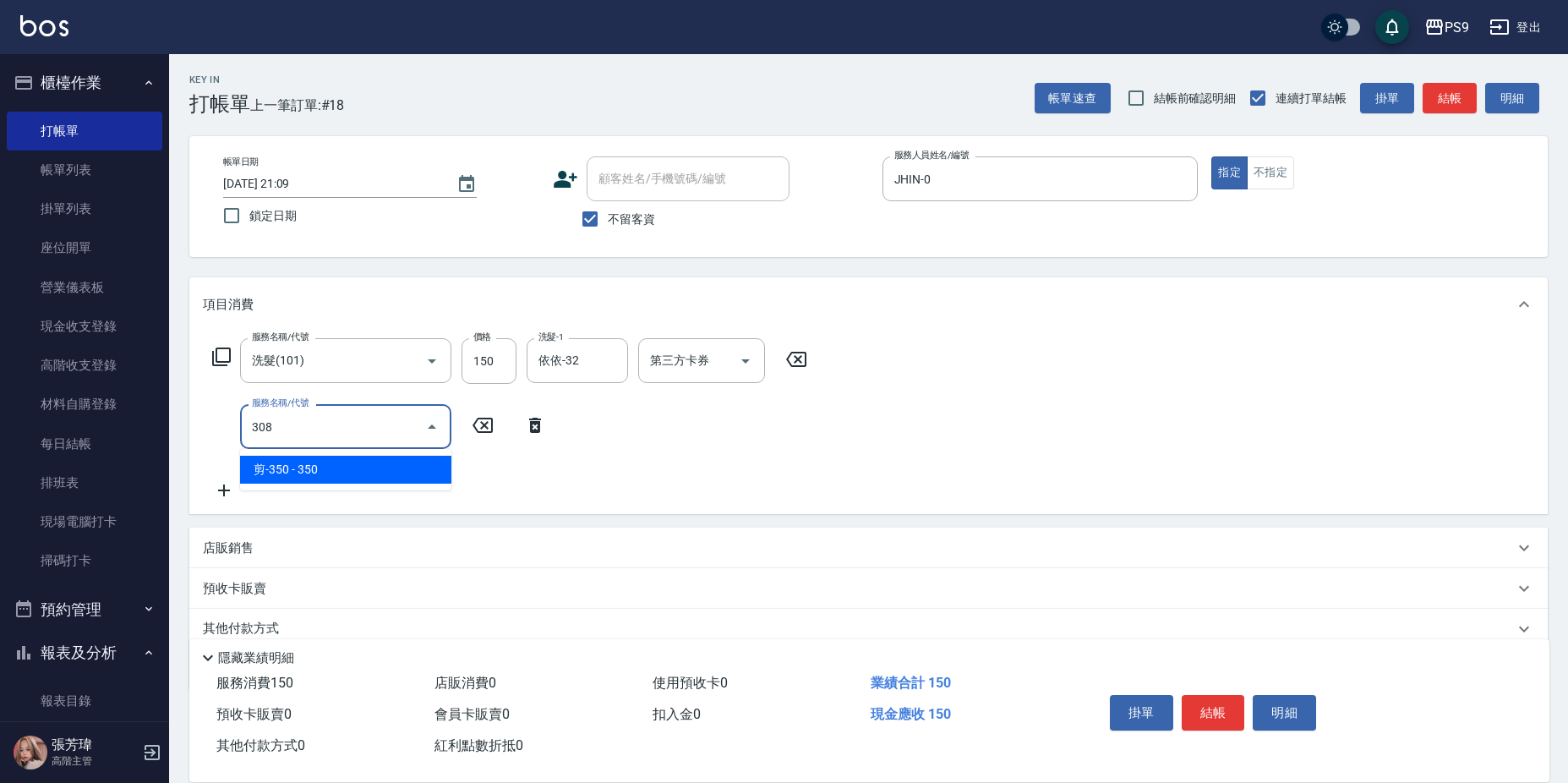
type input "剪-350(308)"
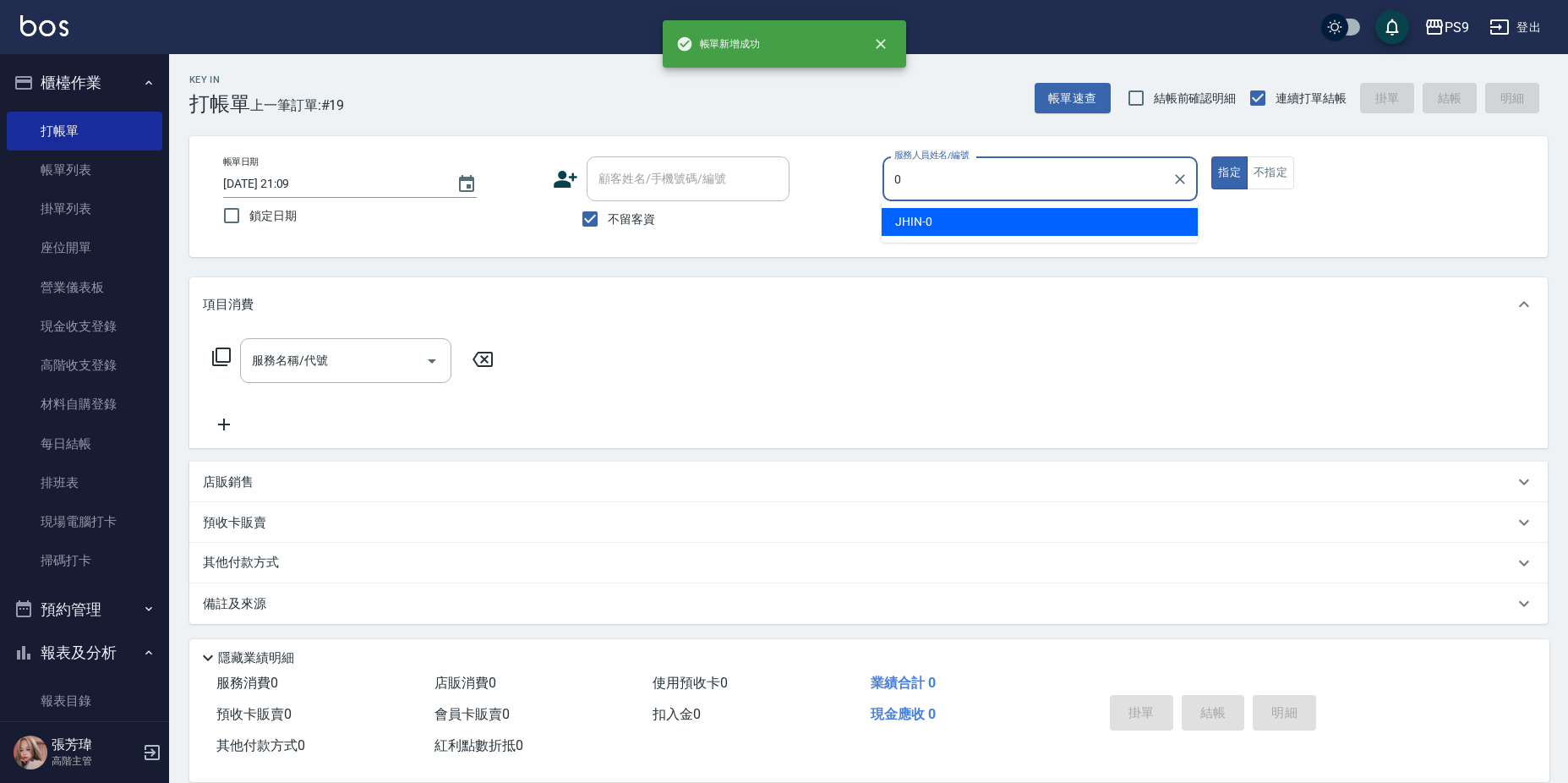
type input "JHIN-0"
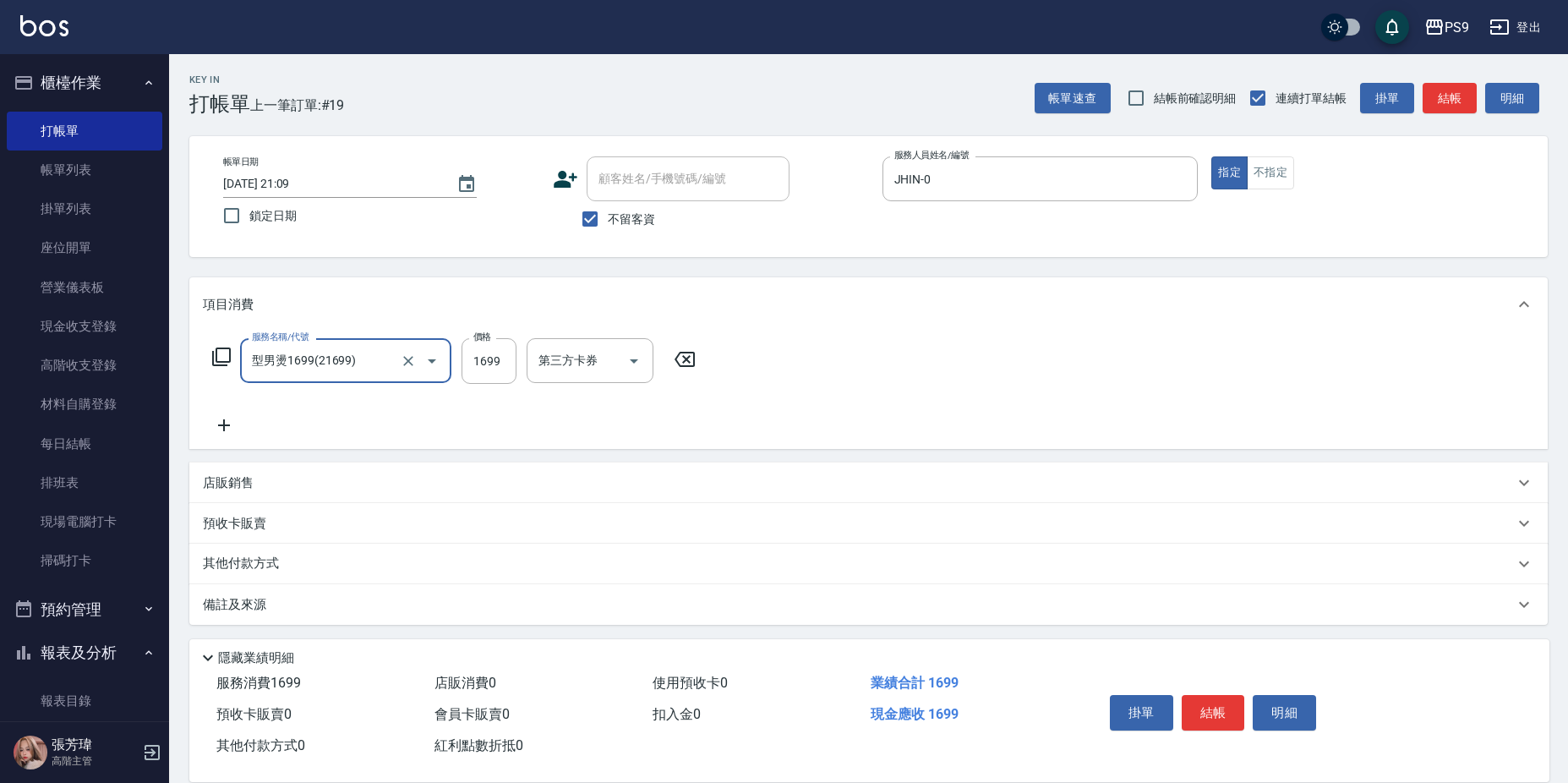
type input "型男燙1699(21699)"
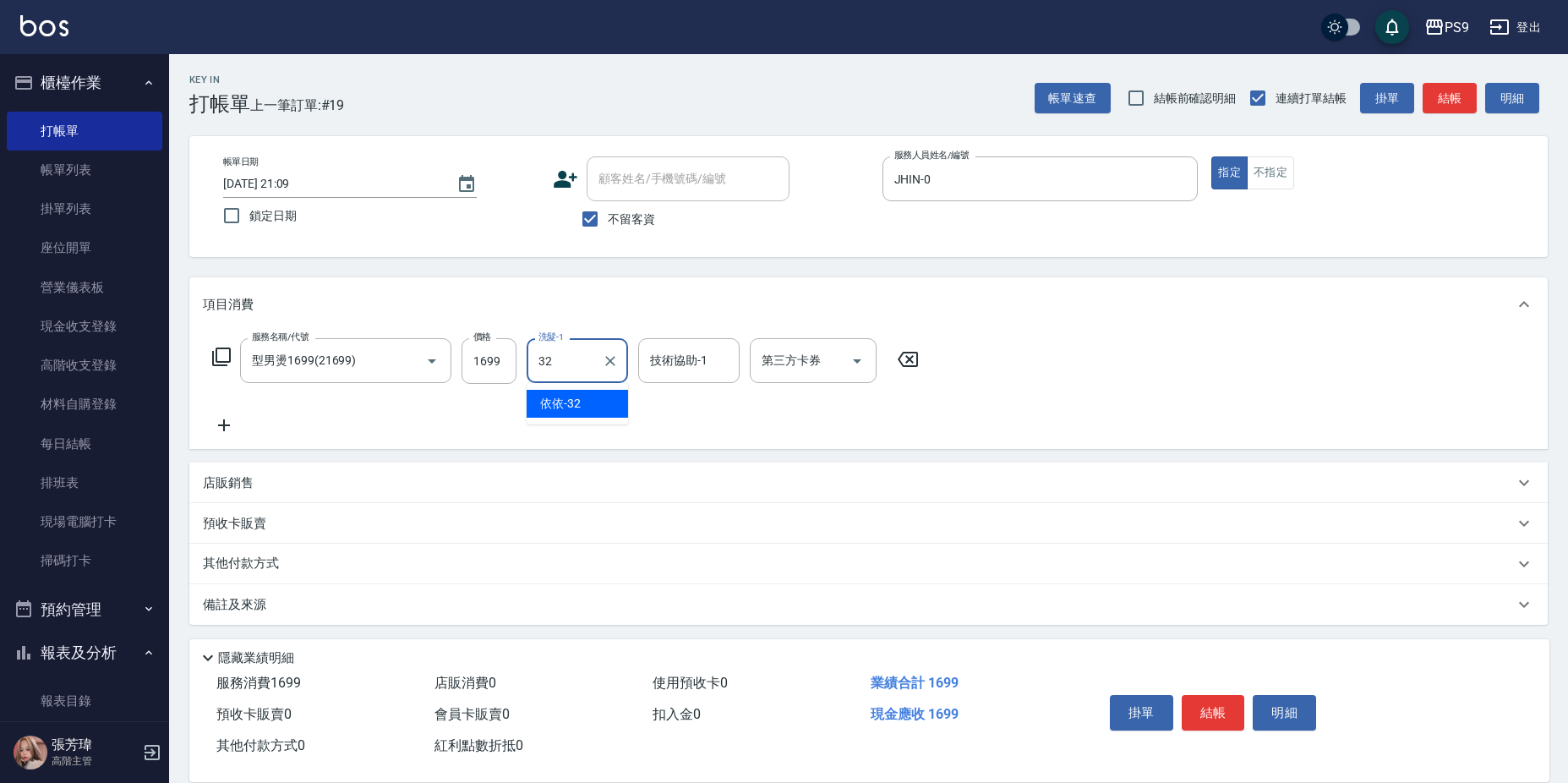
type input "依依-32"
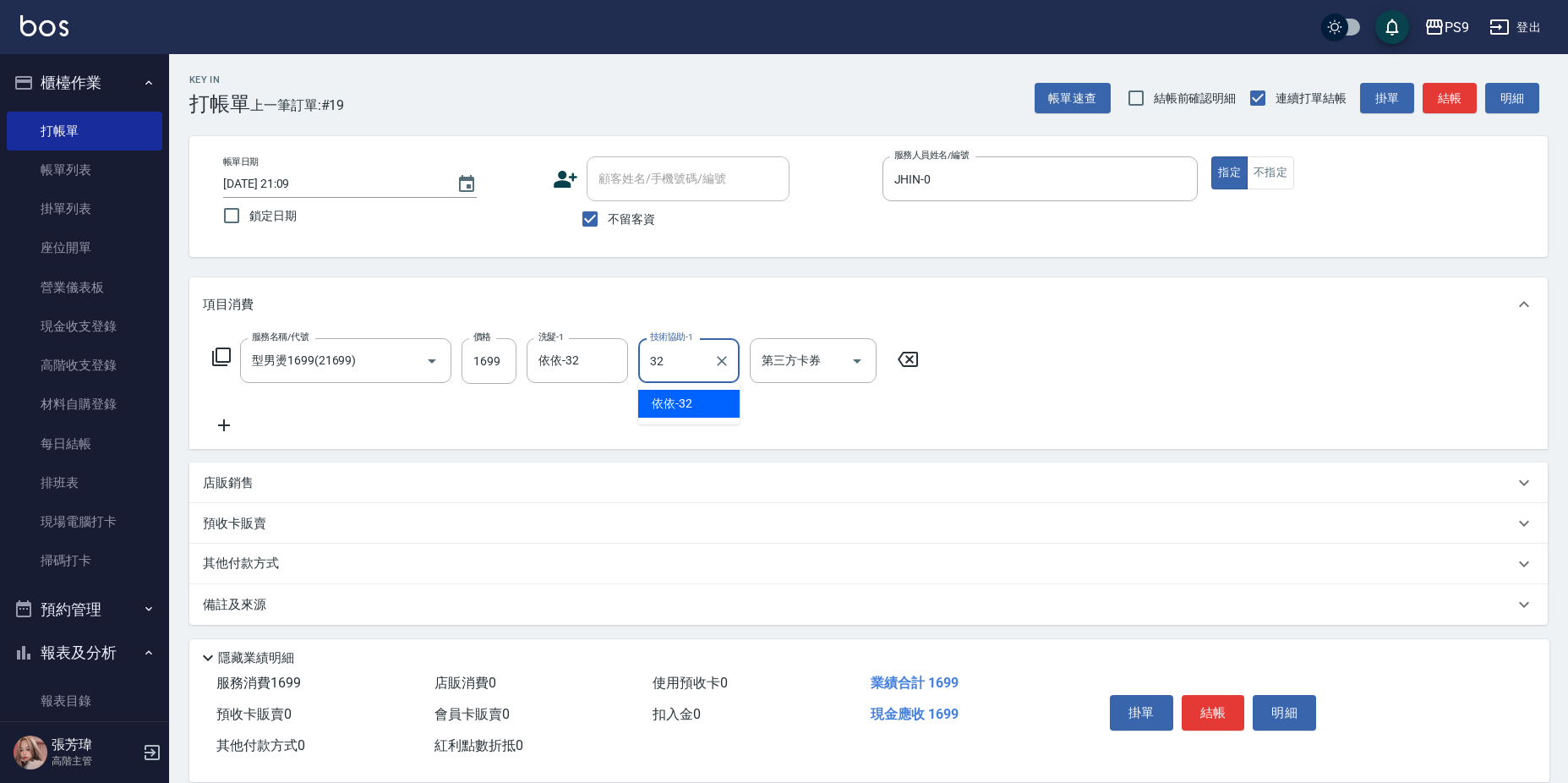
type input "依依-32"
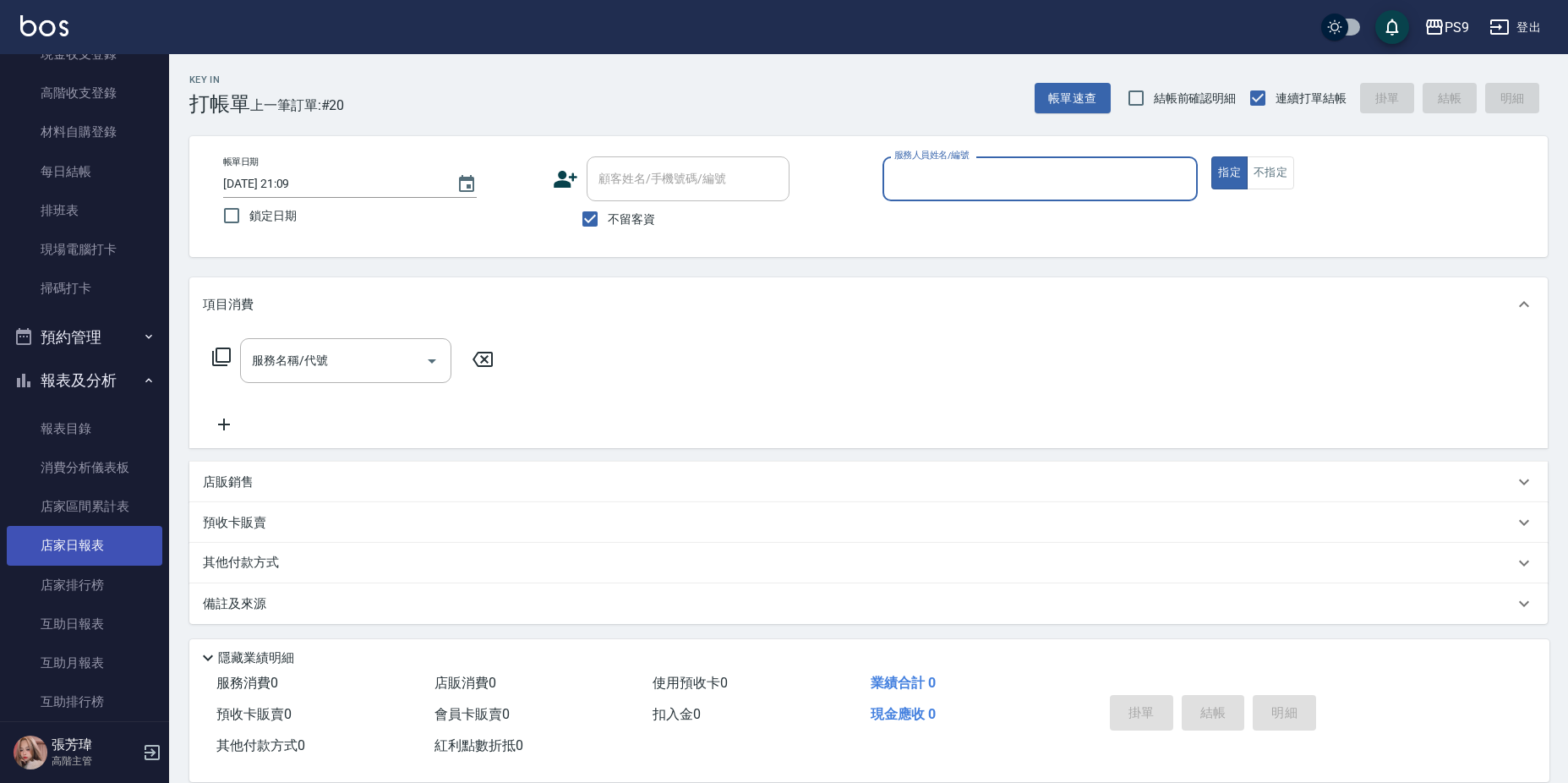
scroll to position [338, 0]
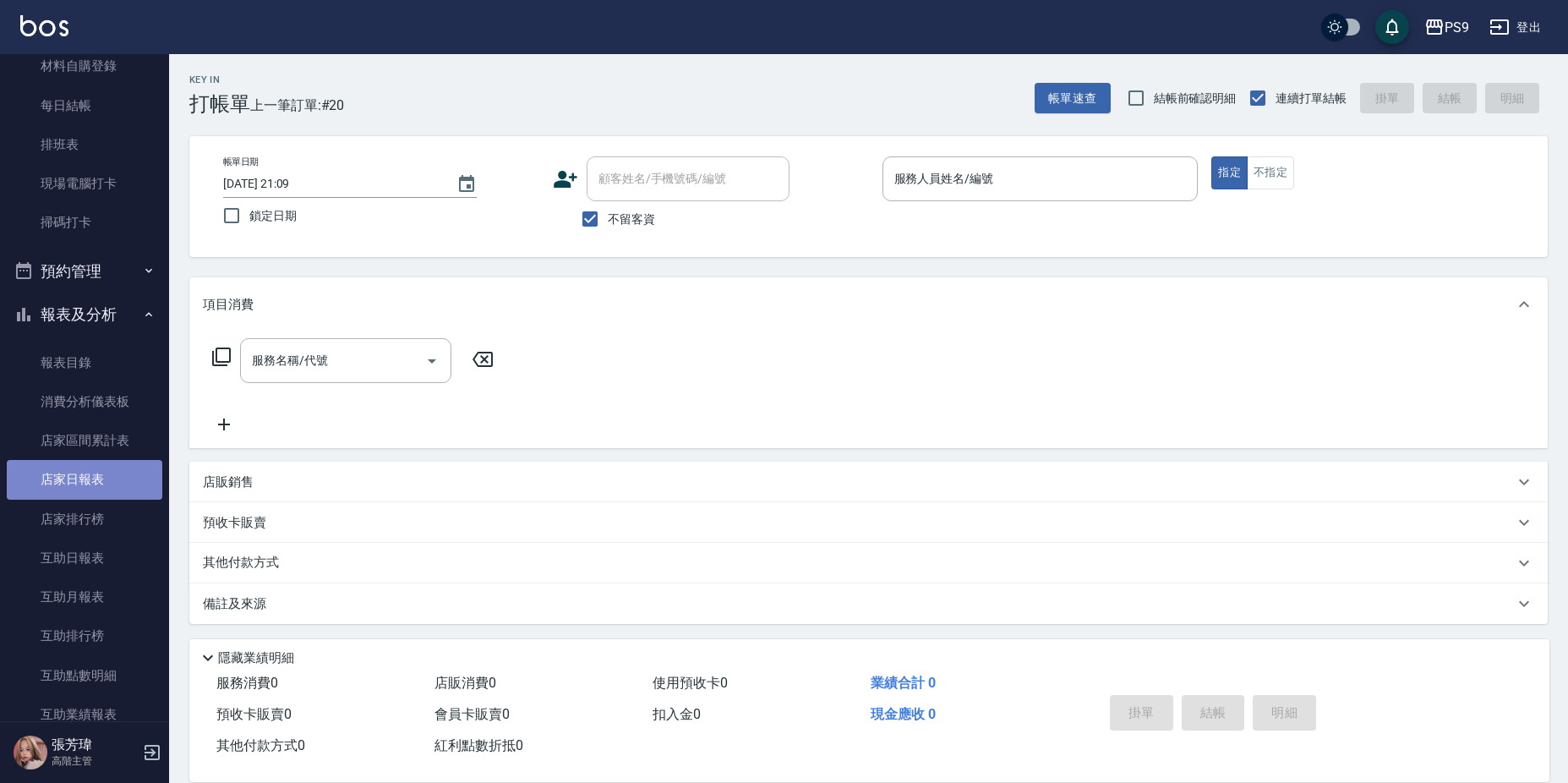
click at [105, 476] on link "店家日報表" at bounding box center [85, 478] width 156 height 38
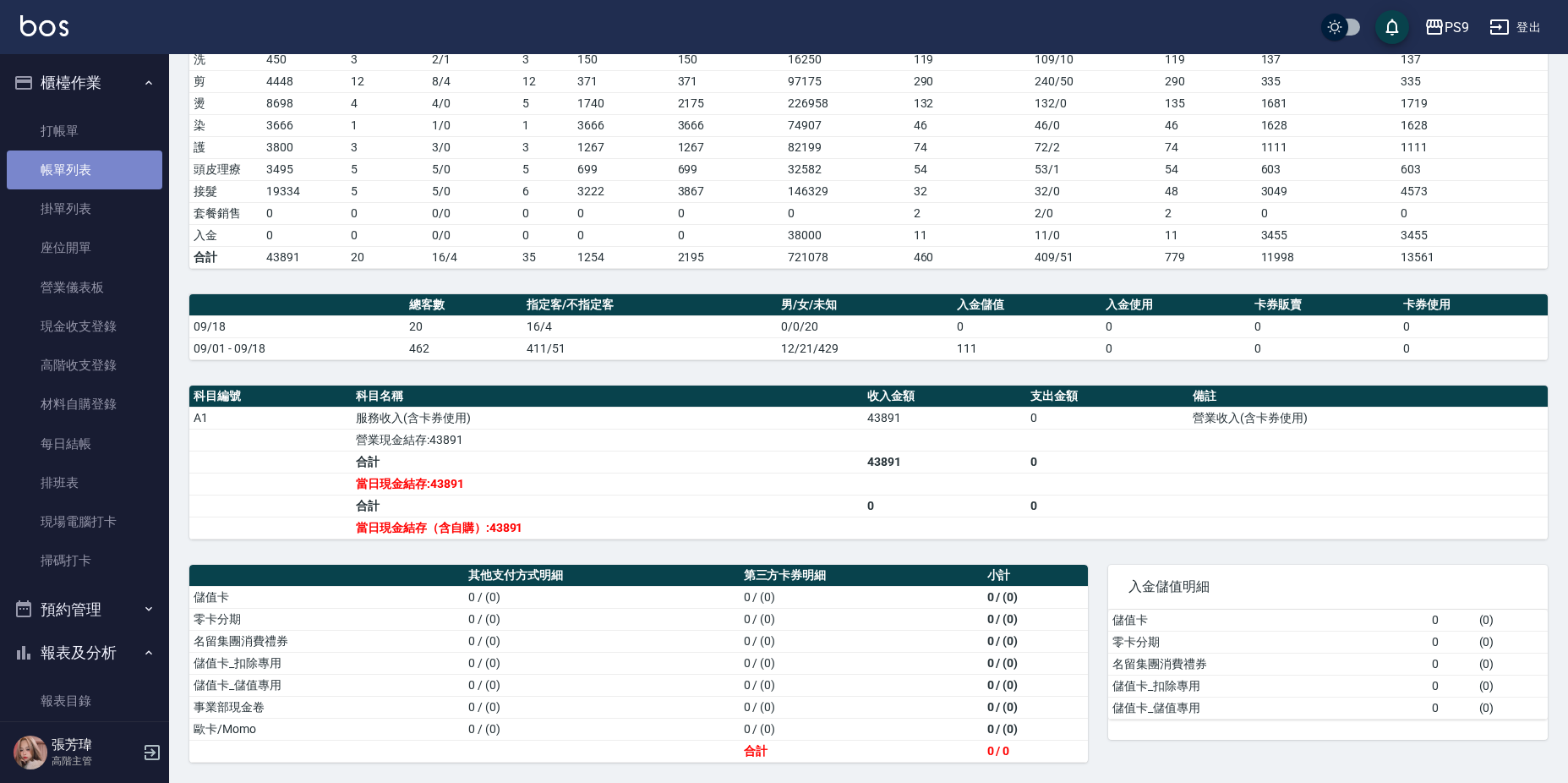
click at [109, 155] on link "帳單列表" at bounding box center [85, 170] width 156 height 38
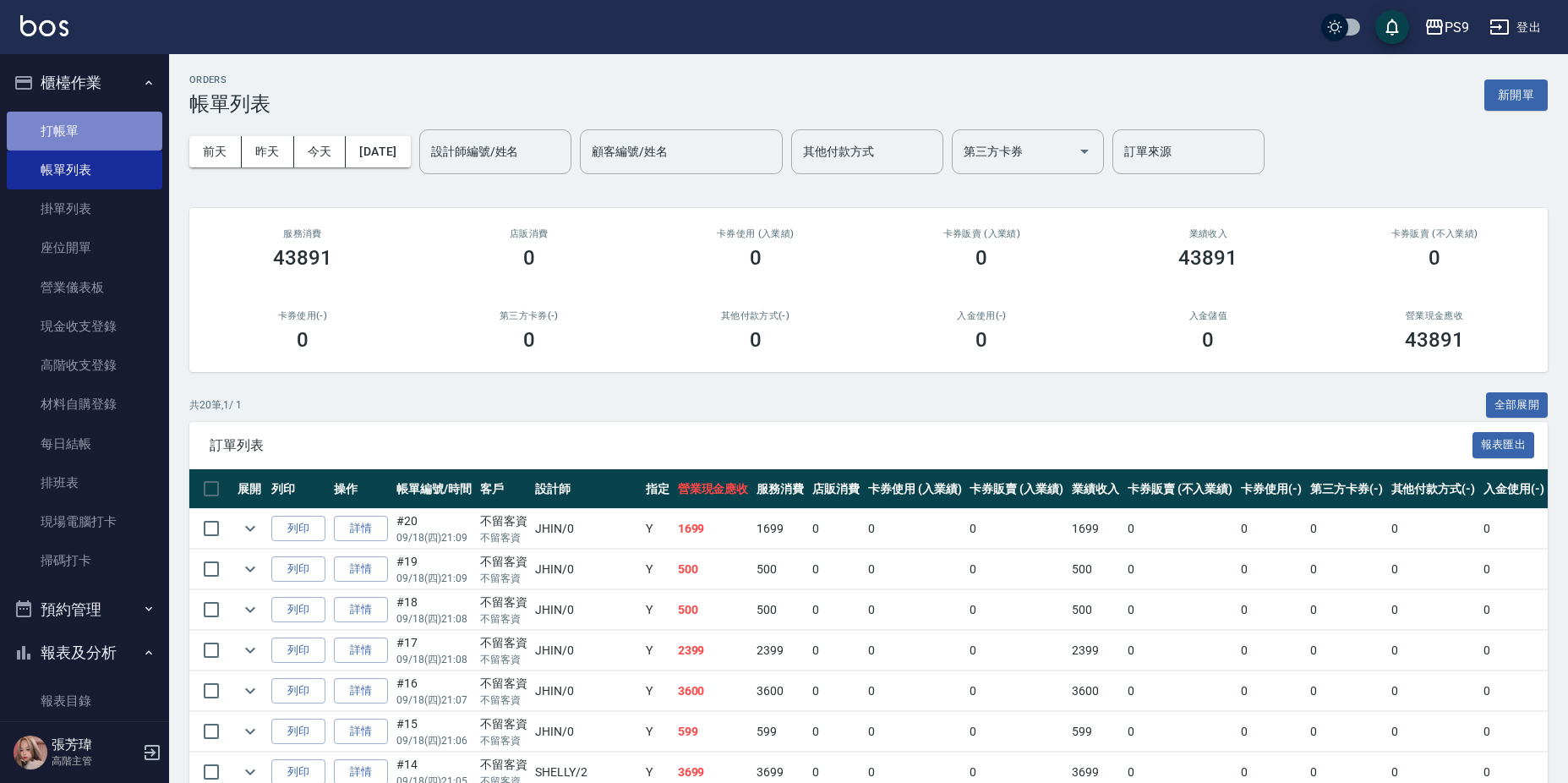
click at [132, 127] on link "打帳單" at bounding box center [85, 130] width 156 height 38
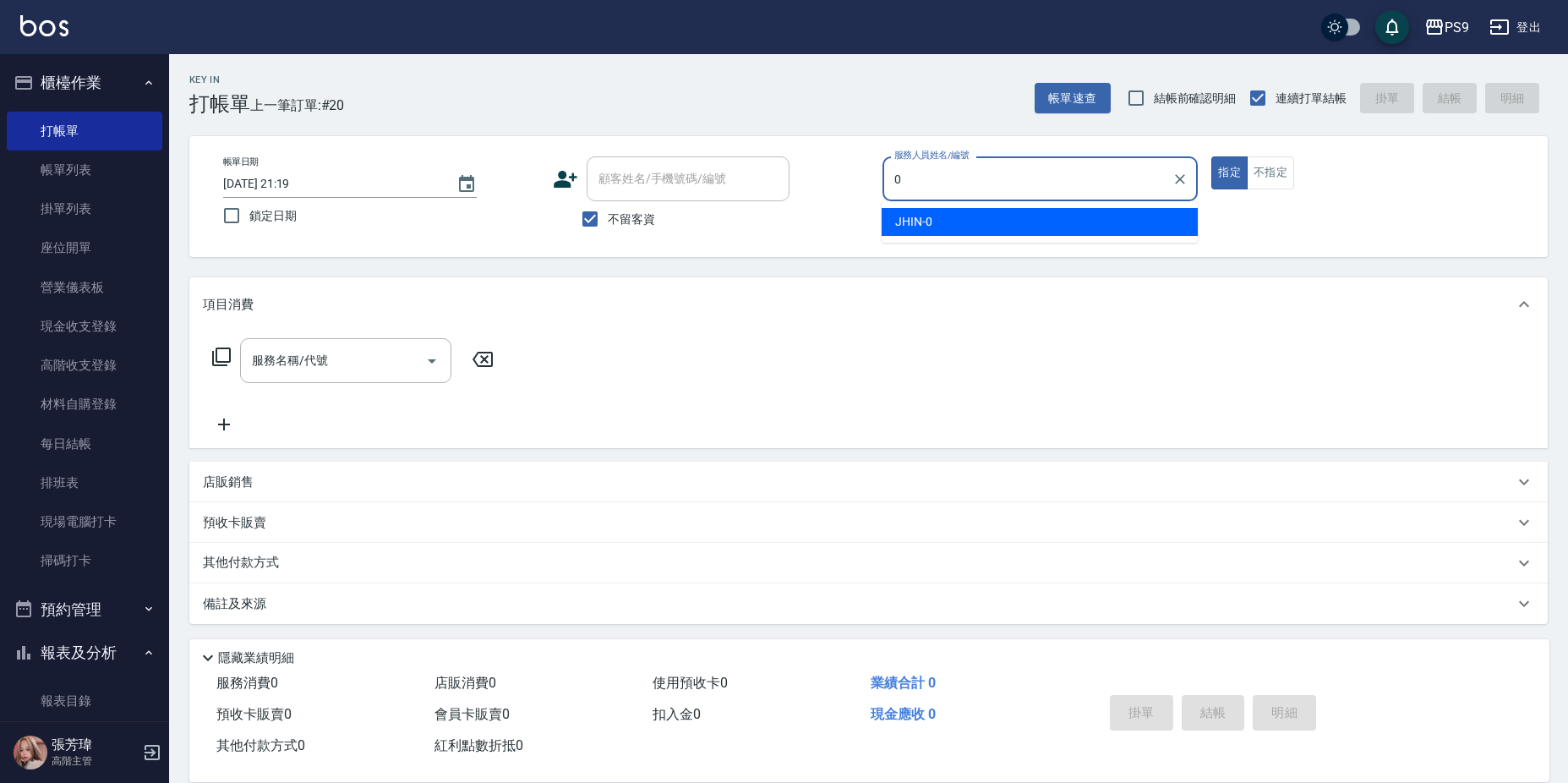
type input "JHIN-0"
type button "true"
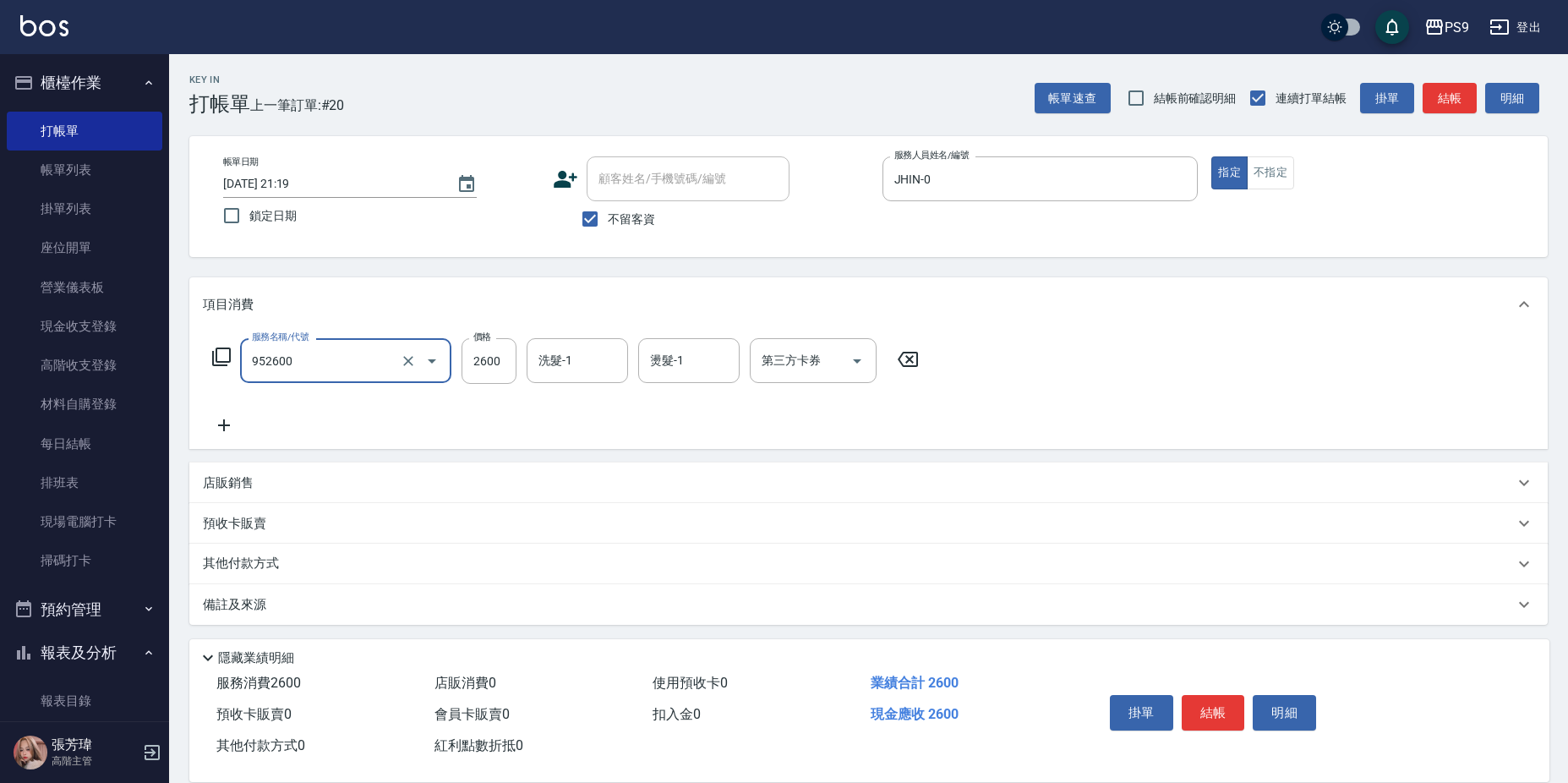
type input "過年-燙B(952600)"
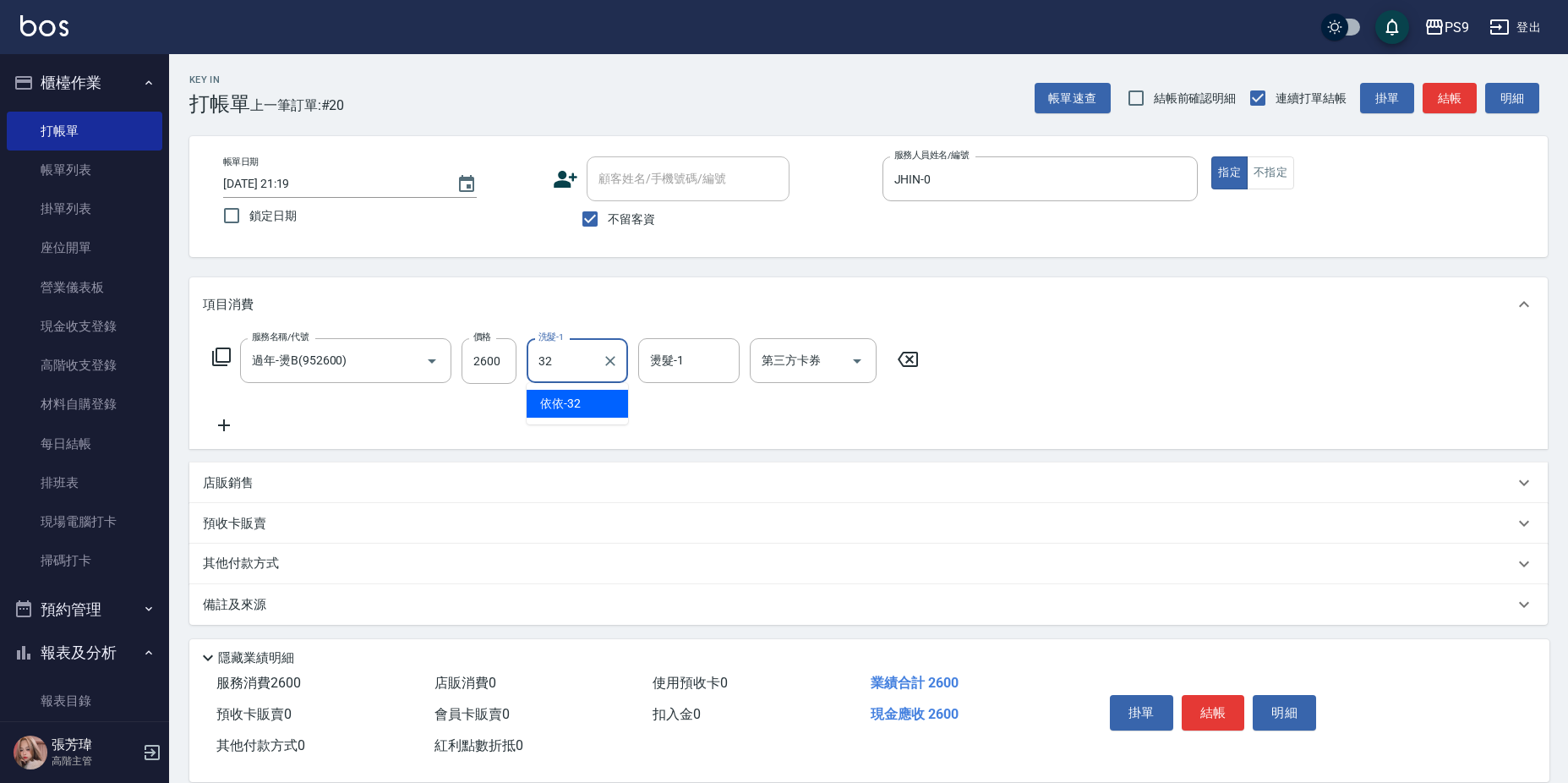
type input "依依-32"
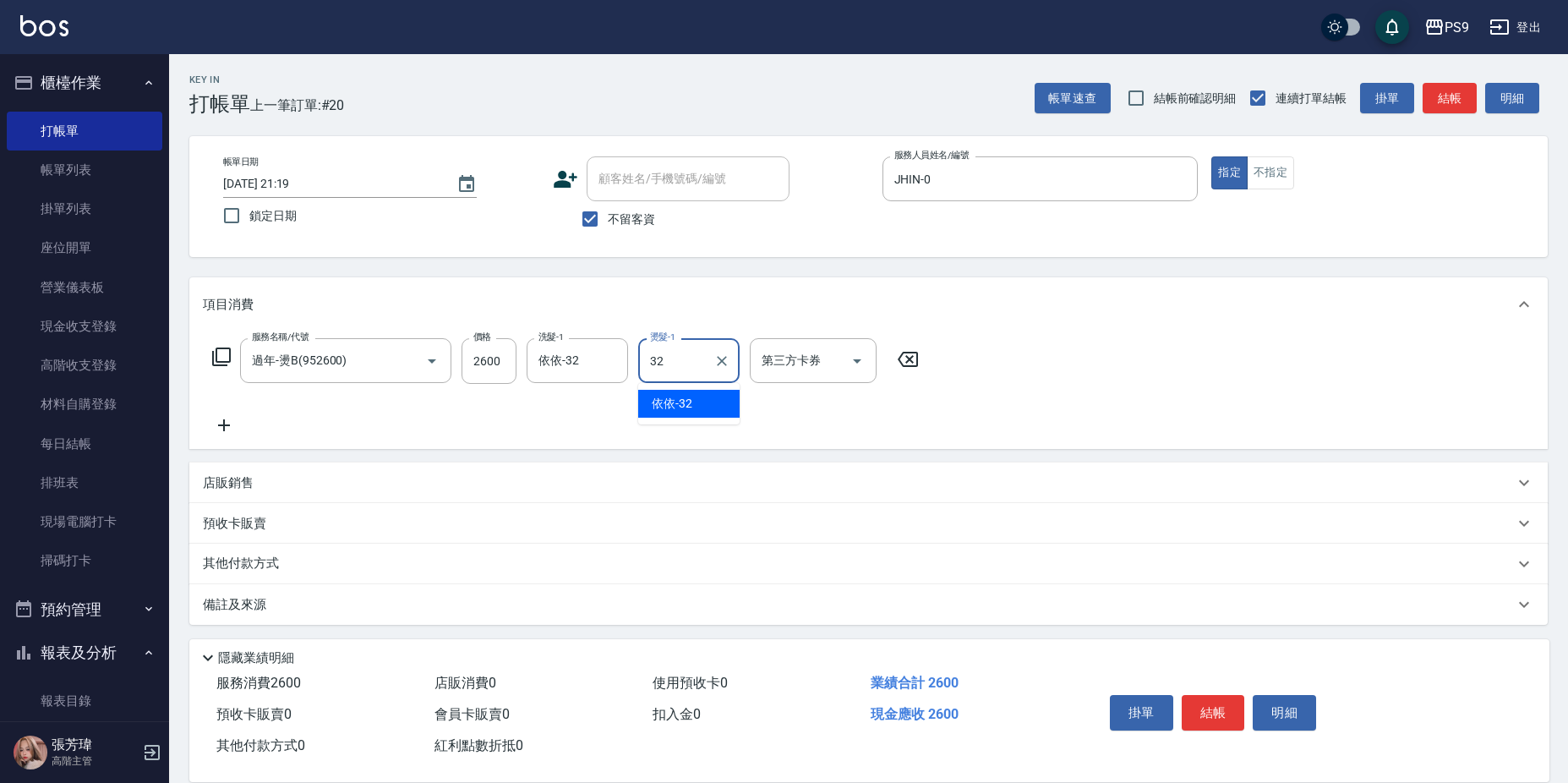
type input "依依-32"
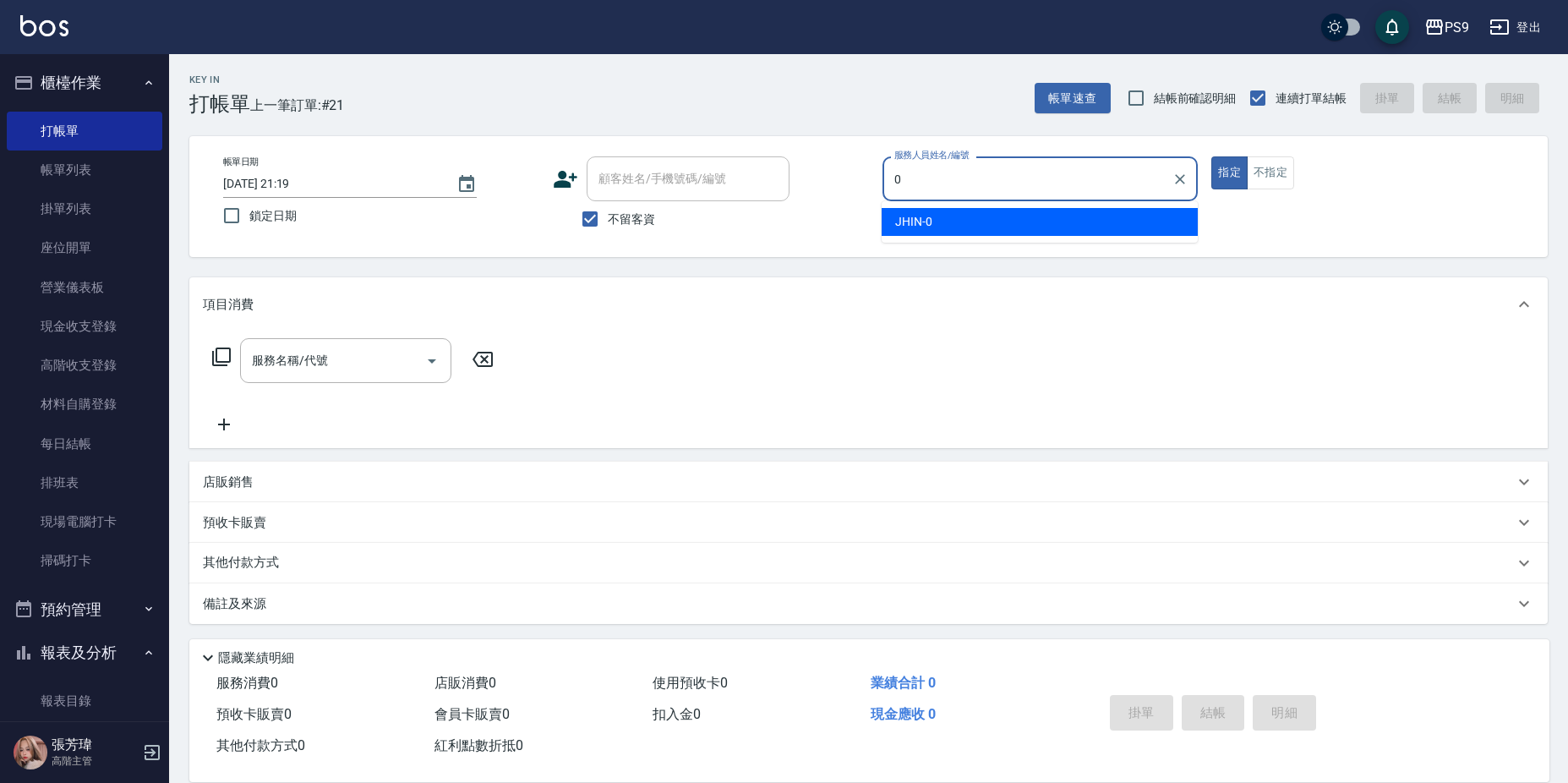
type input "JHIN-0"
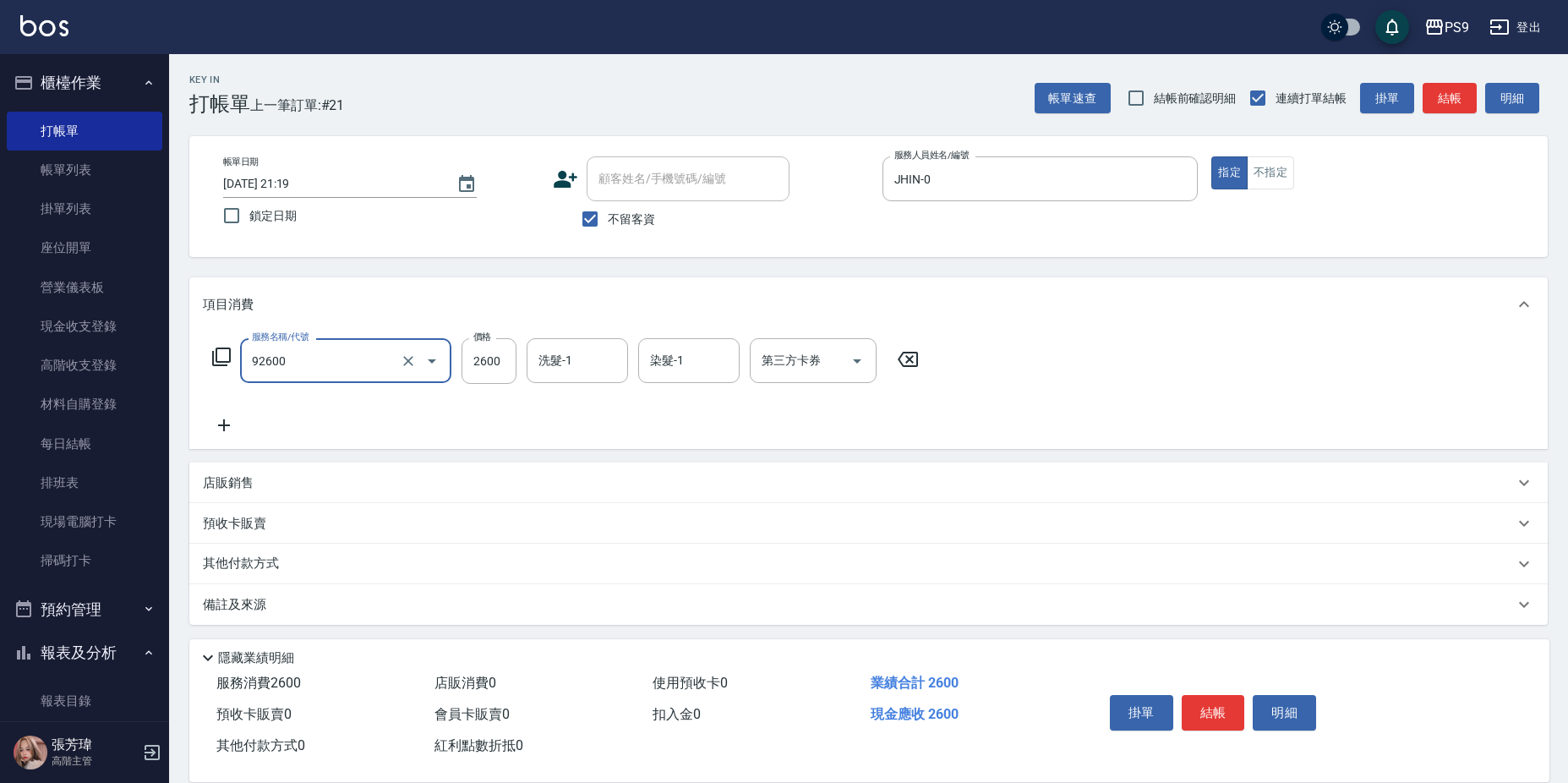
type input "過年-染A(92600)"
type input "2800"
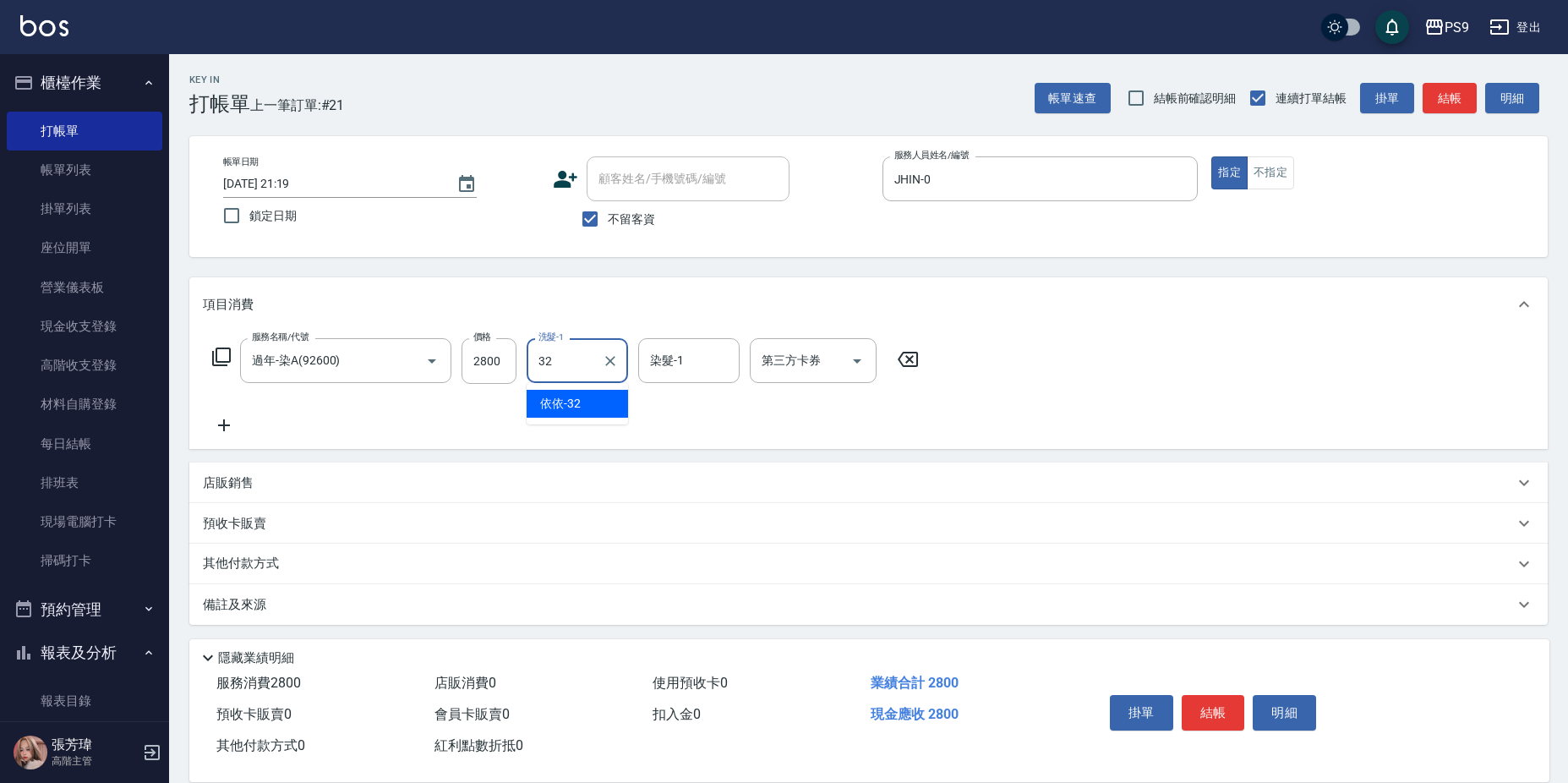
type input "依依-32"
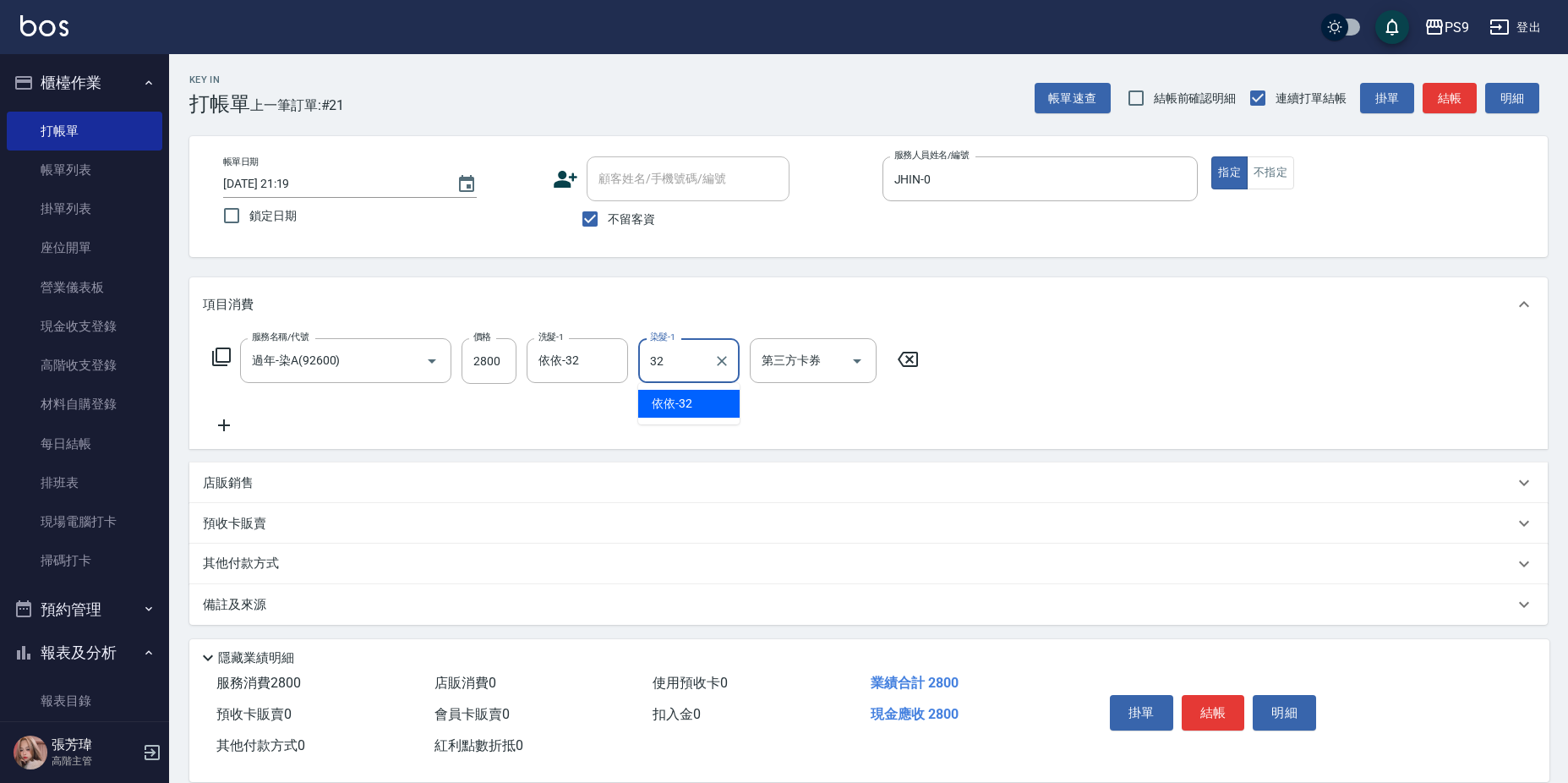
type input "依依-32"
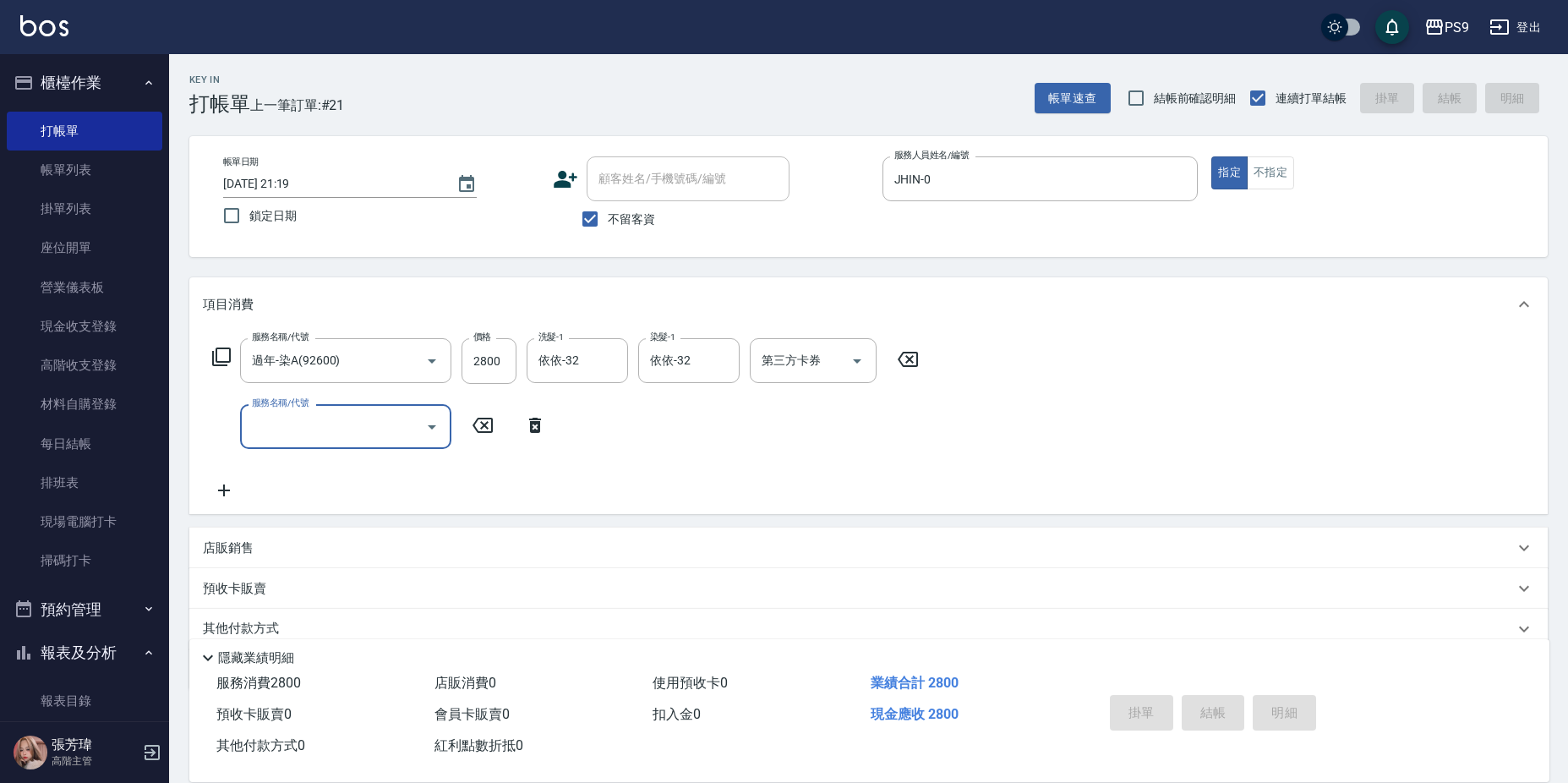
type input "[DATE] 21:20"
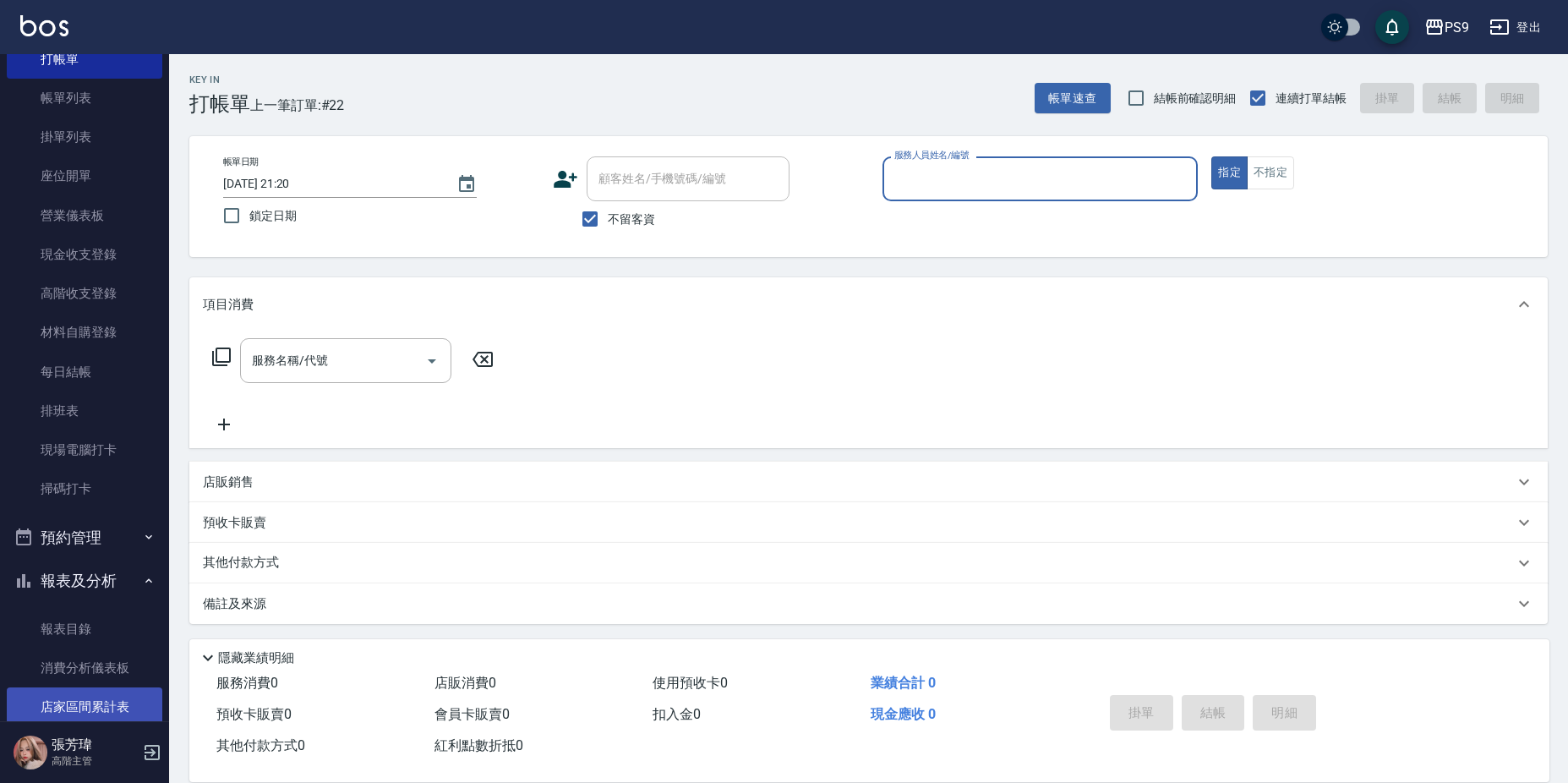
scroll to position [169, 0]
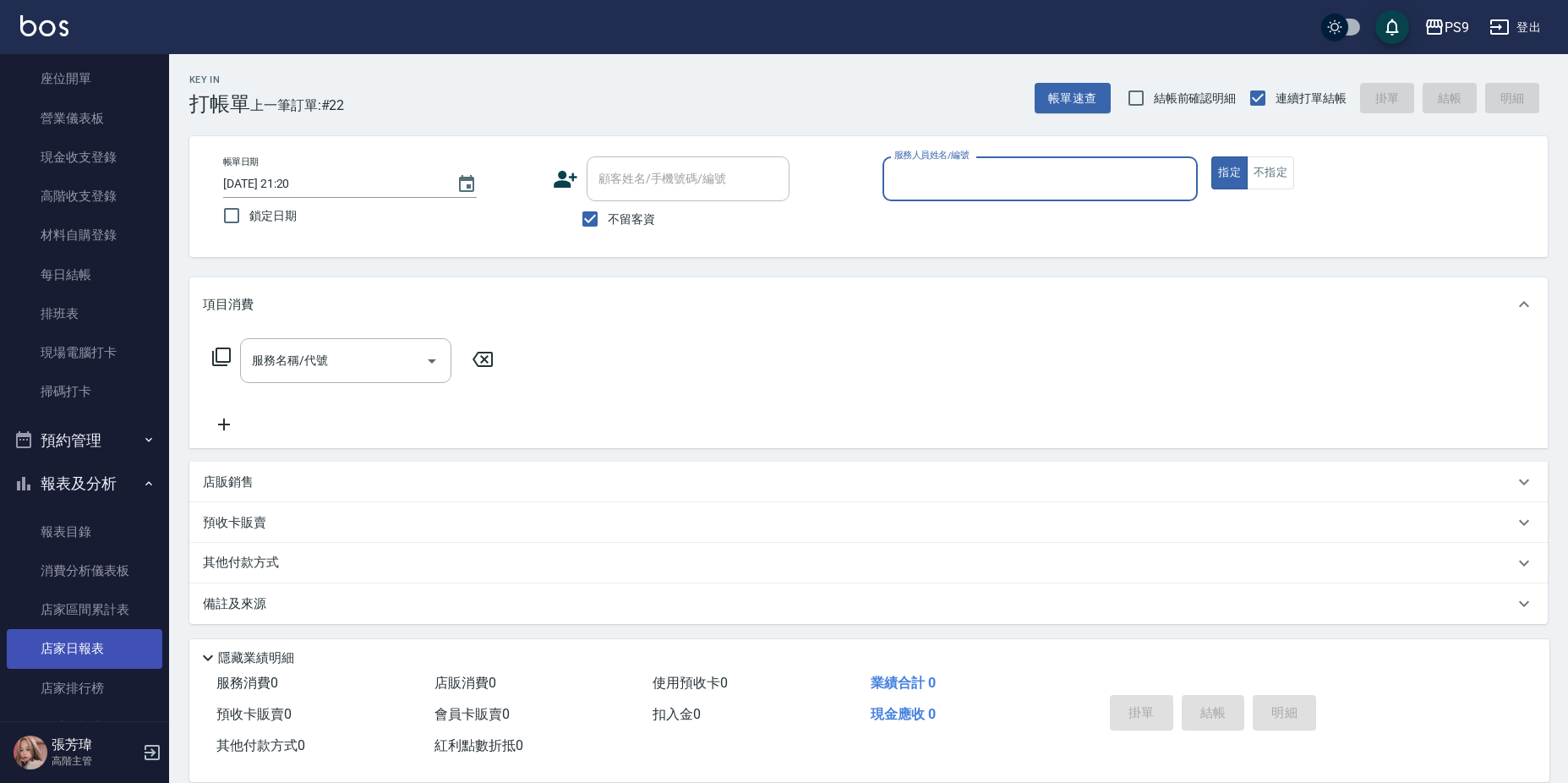
click at [76, 656] on link "店家日報表" at bounding box center [85, 648] width 156 height 38
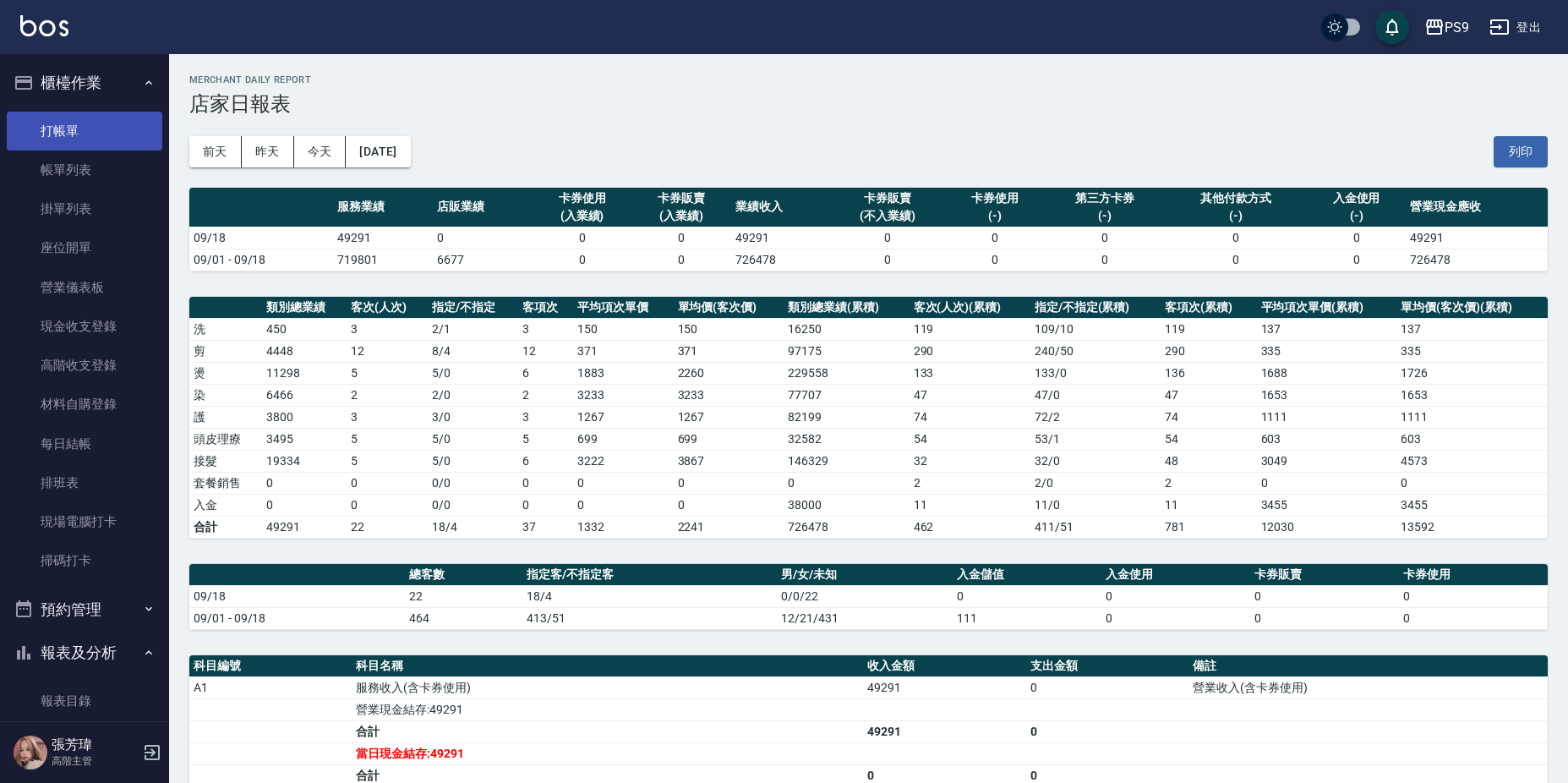
click at [77, 136] on link "打帳單" at bounding box center [85, 130] width 156 height 38
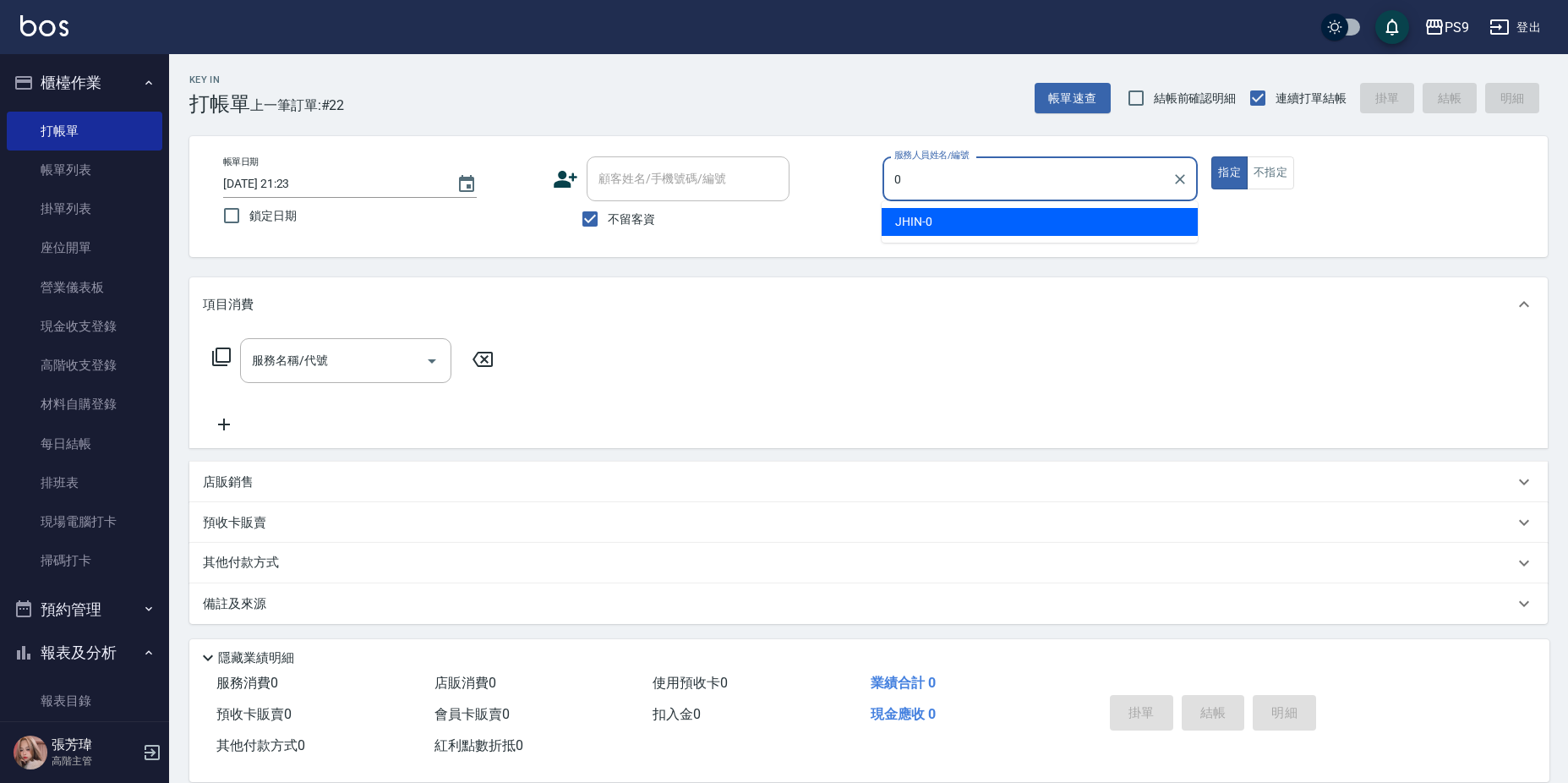
type input "JHIN-0"
type button "true"
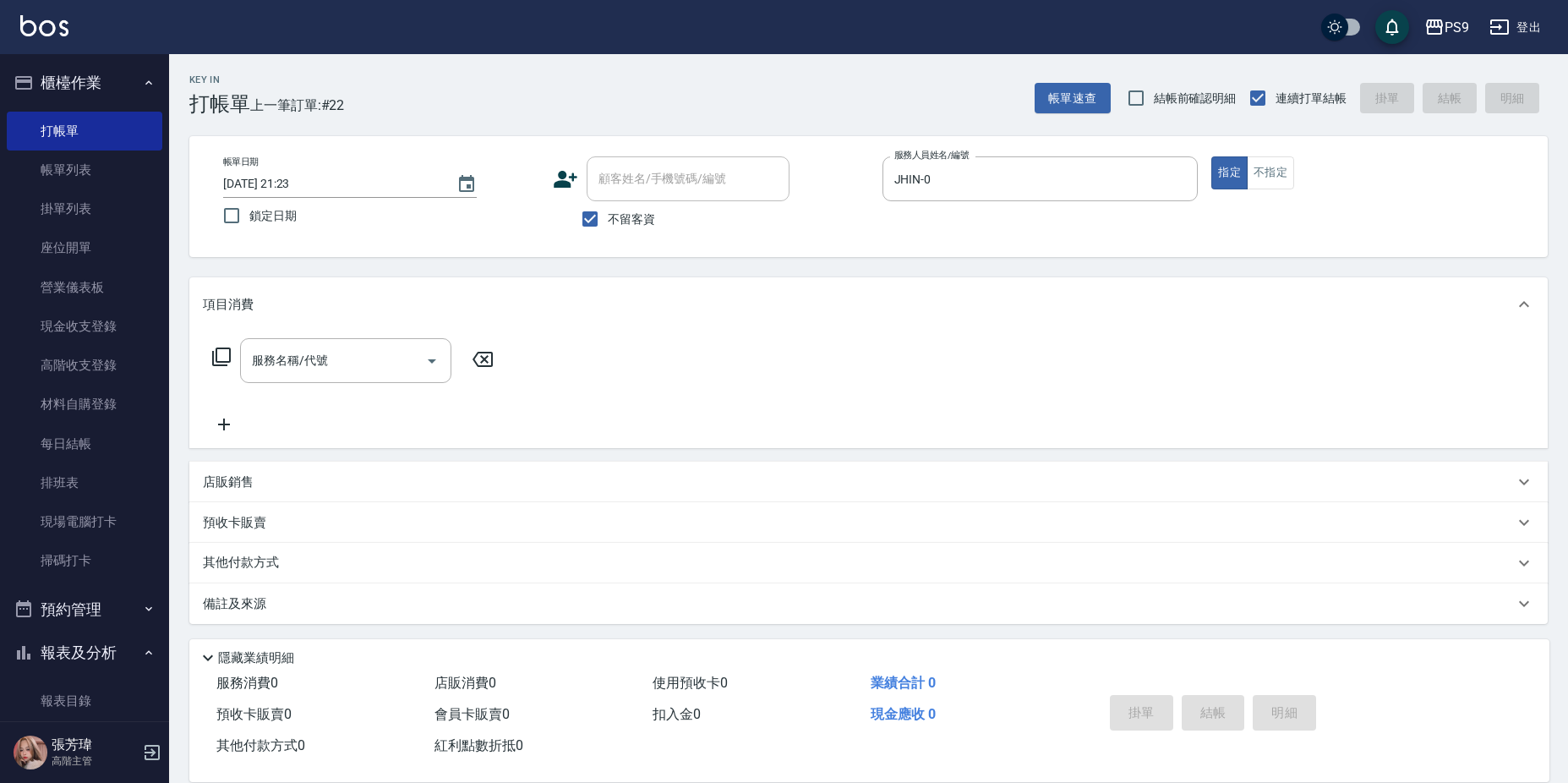
click at [633, 219] on span "不留客資" at bounding box center [631, 219] width 47 height 18
click at [607, 219] on input "不留客資" at bounding box center [590, 219] width 36 height 36
checkbox input "false"
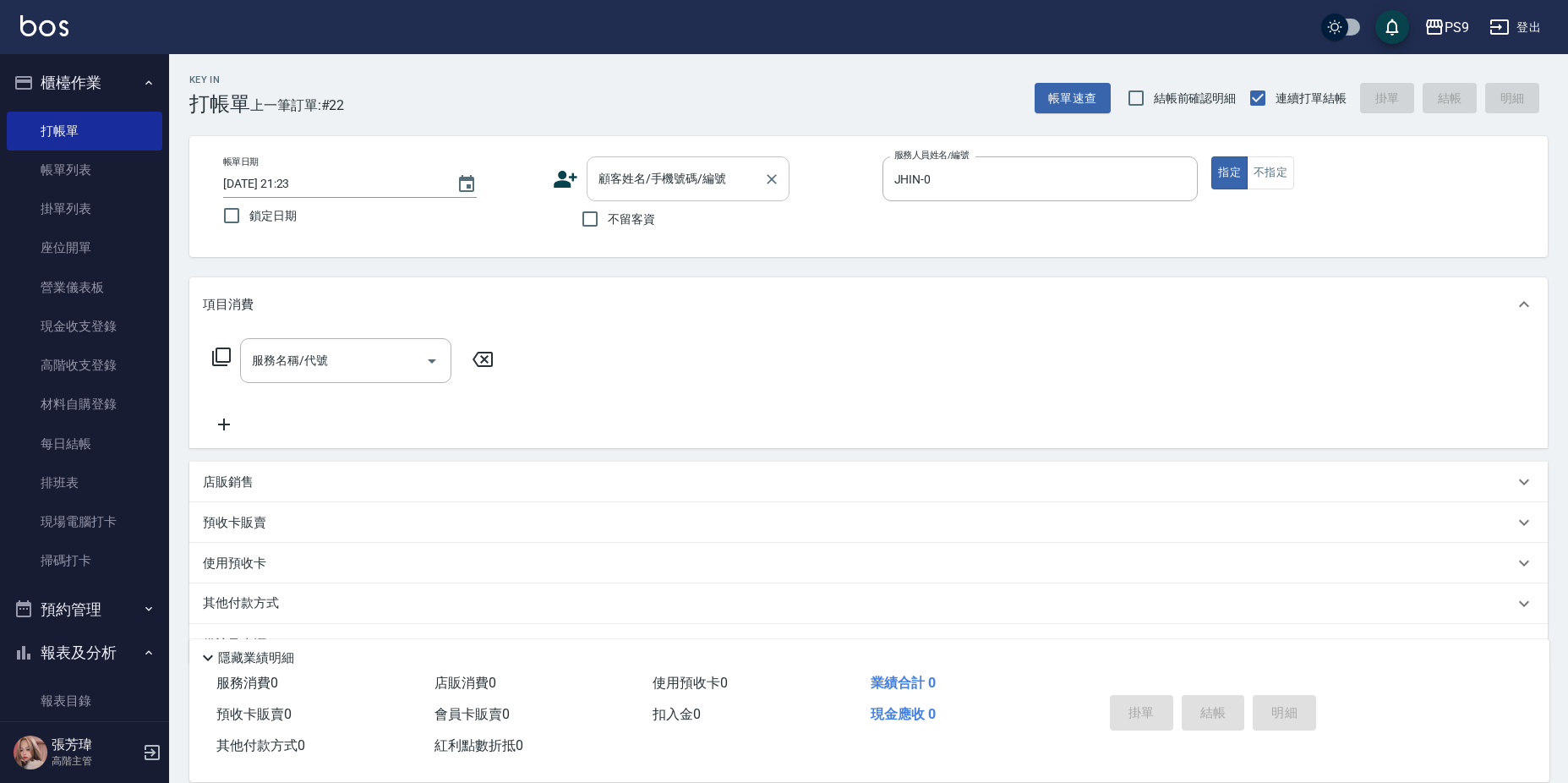
click at [663, 171] on input "顧客姓名/手機號碼/編號" at bounding box center [676, 178] width 163 height 30
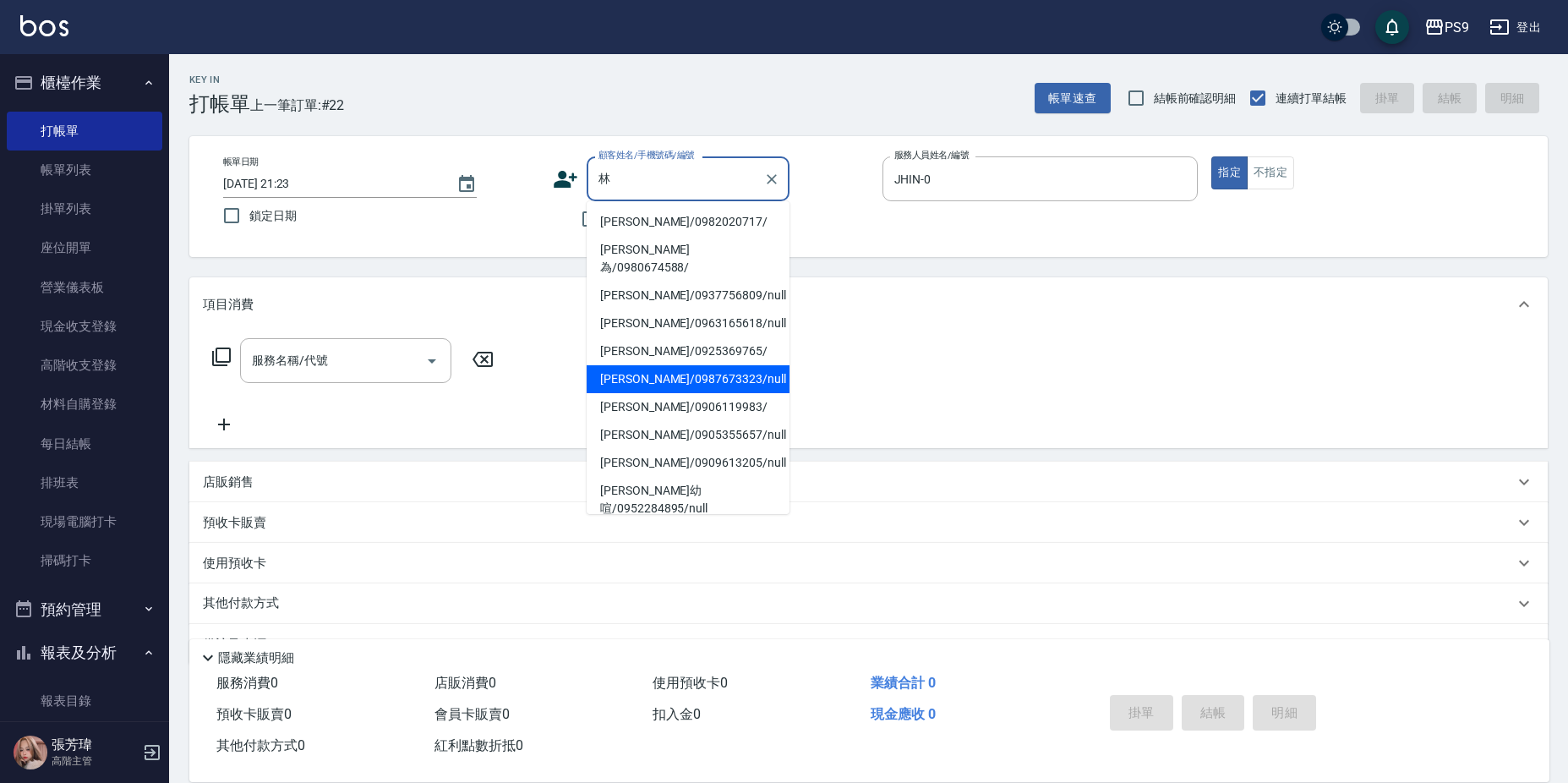
click at [660, 365] on li "[PERSON_NAME]/0987673323/null" at bounding box center [688, 379] width 203 height 28
type input "[PERSON_NAME]/0987673323/null"
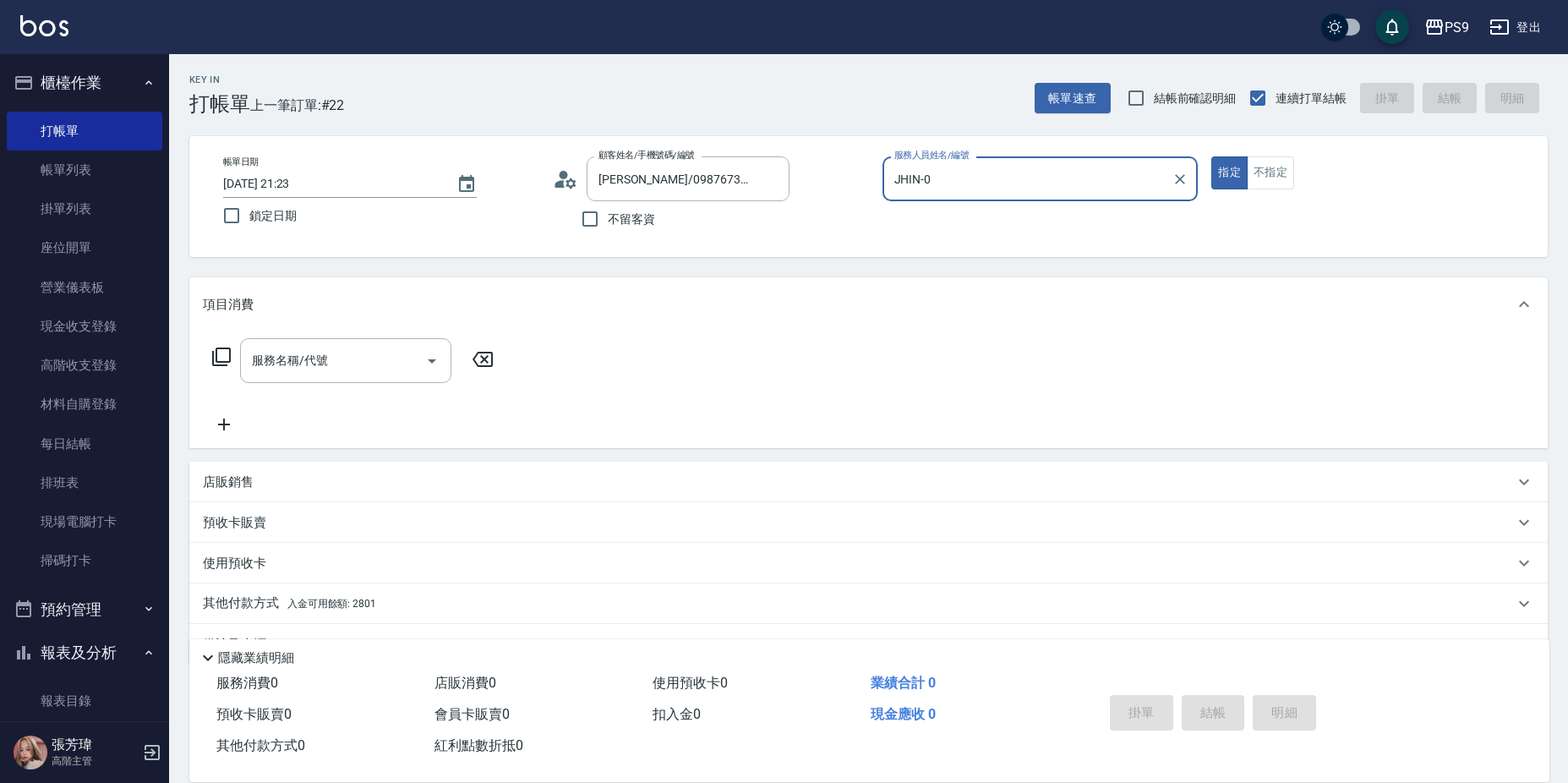
click at [1211, 157] on button "指定" at bounding box center [1229, 173] width 36 height 33
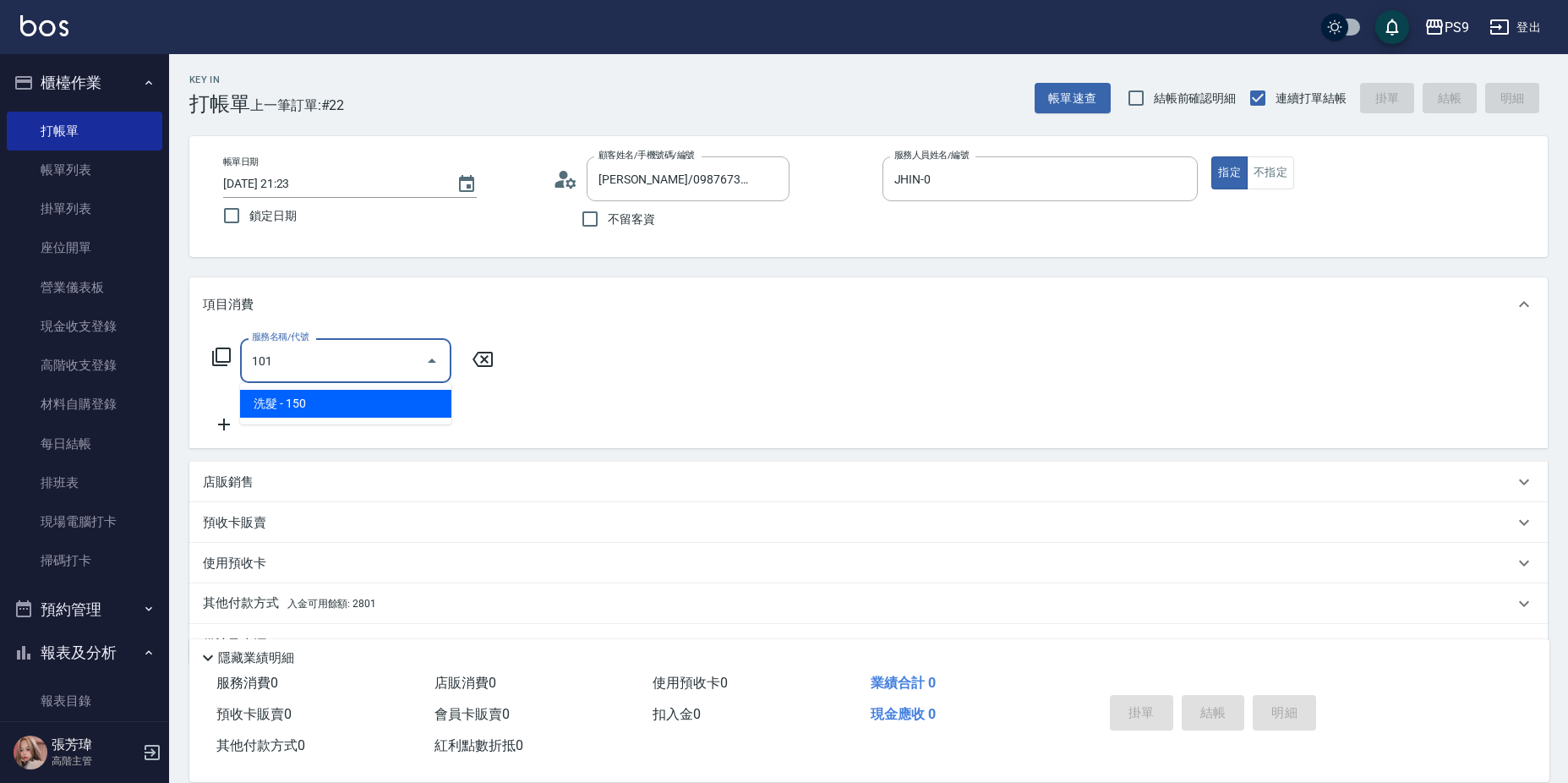
type input "洗髮(101)"
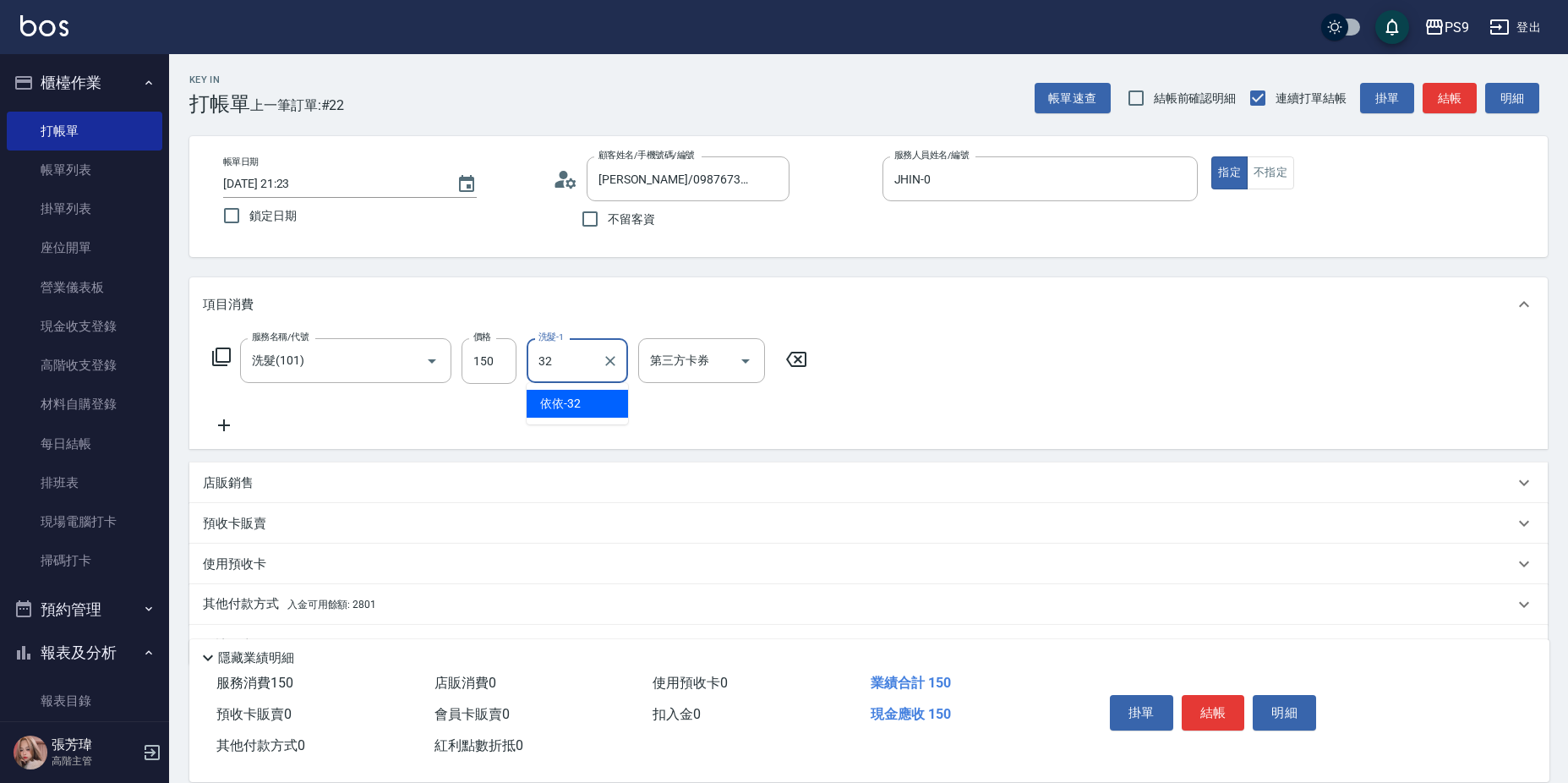
type input "依依-32"
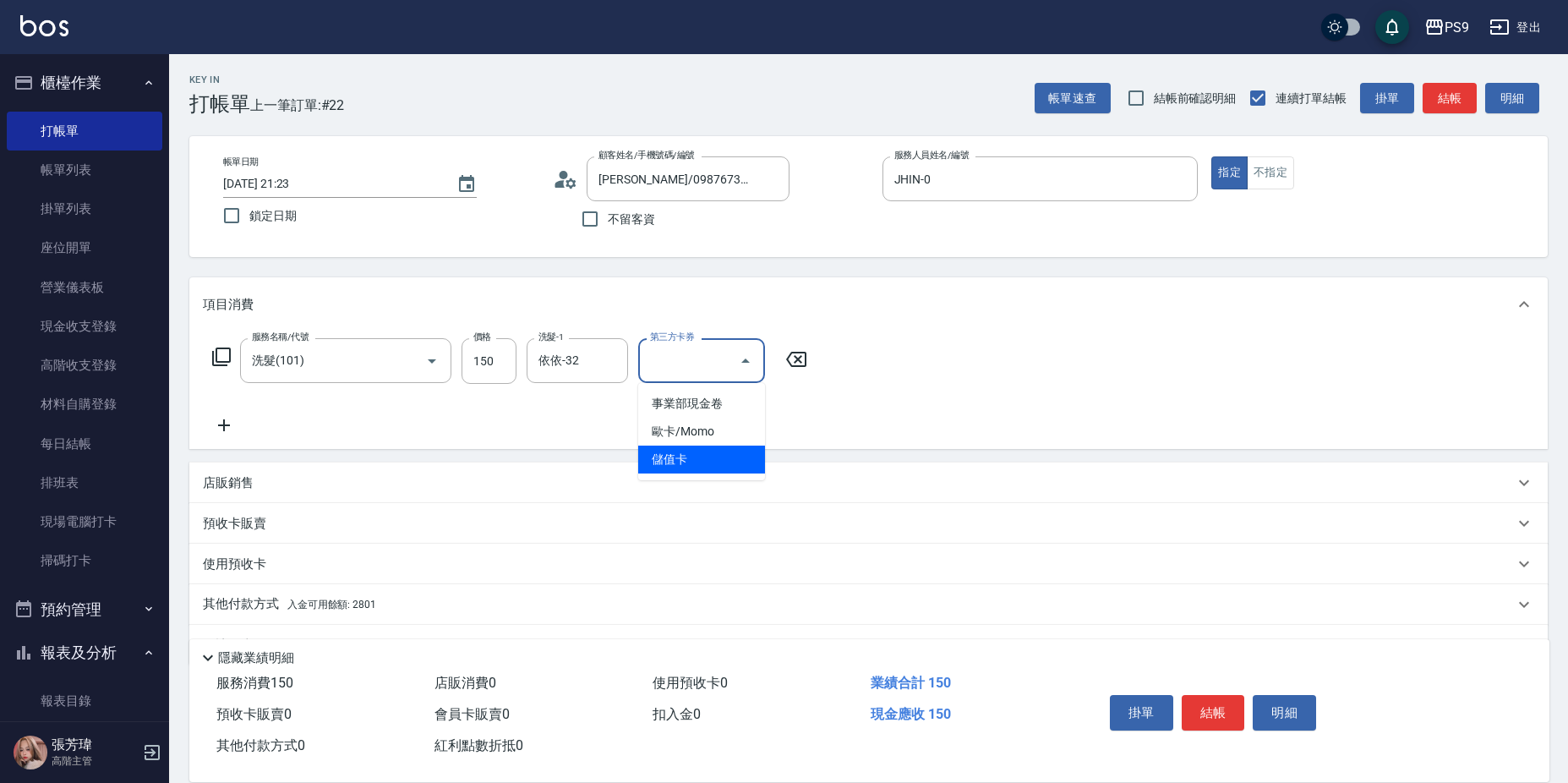
type input "儲值卡"
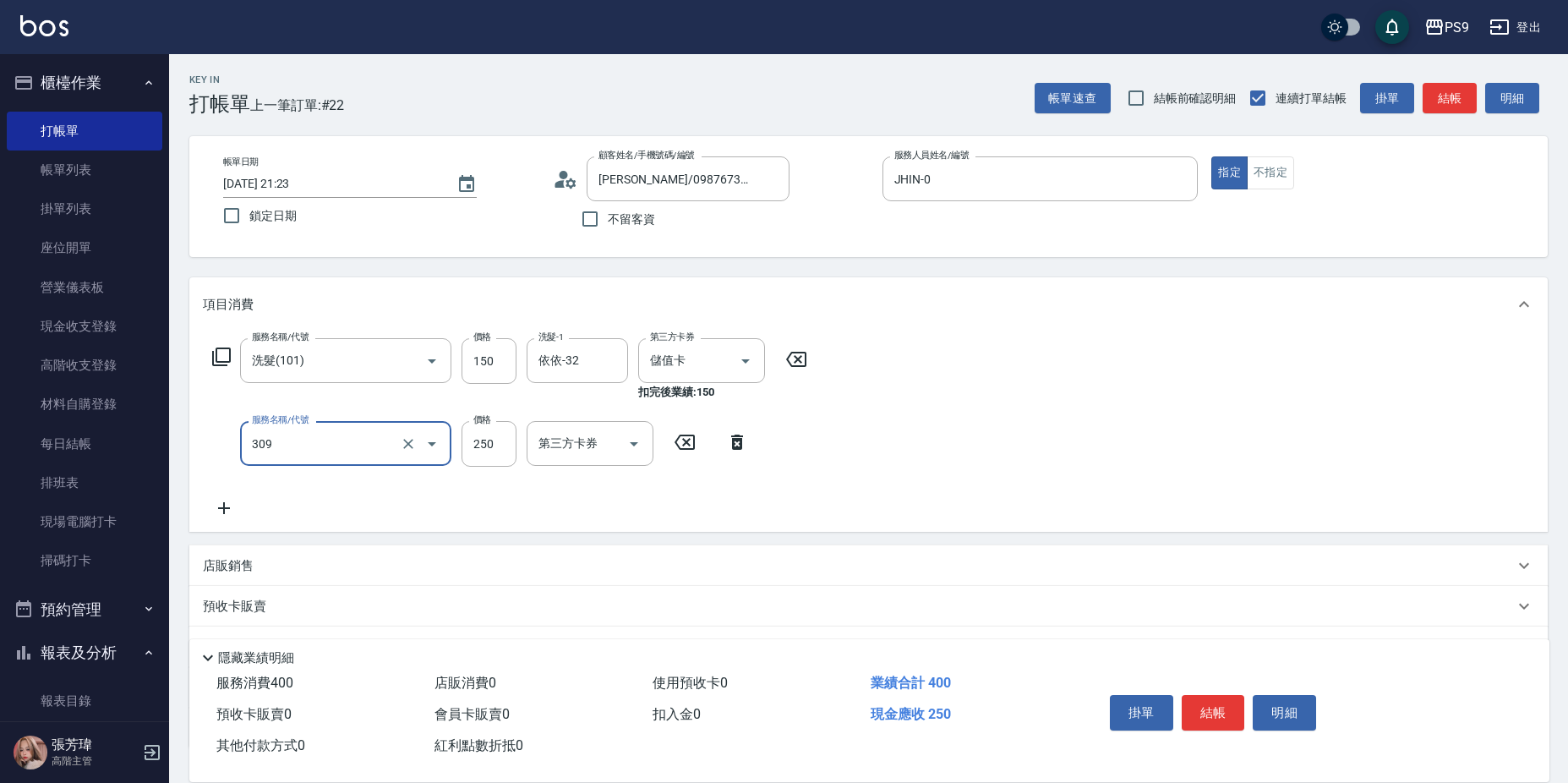
type input "剪-250(309)"
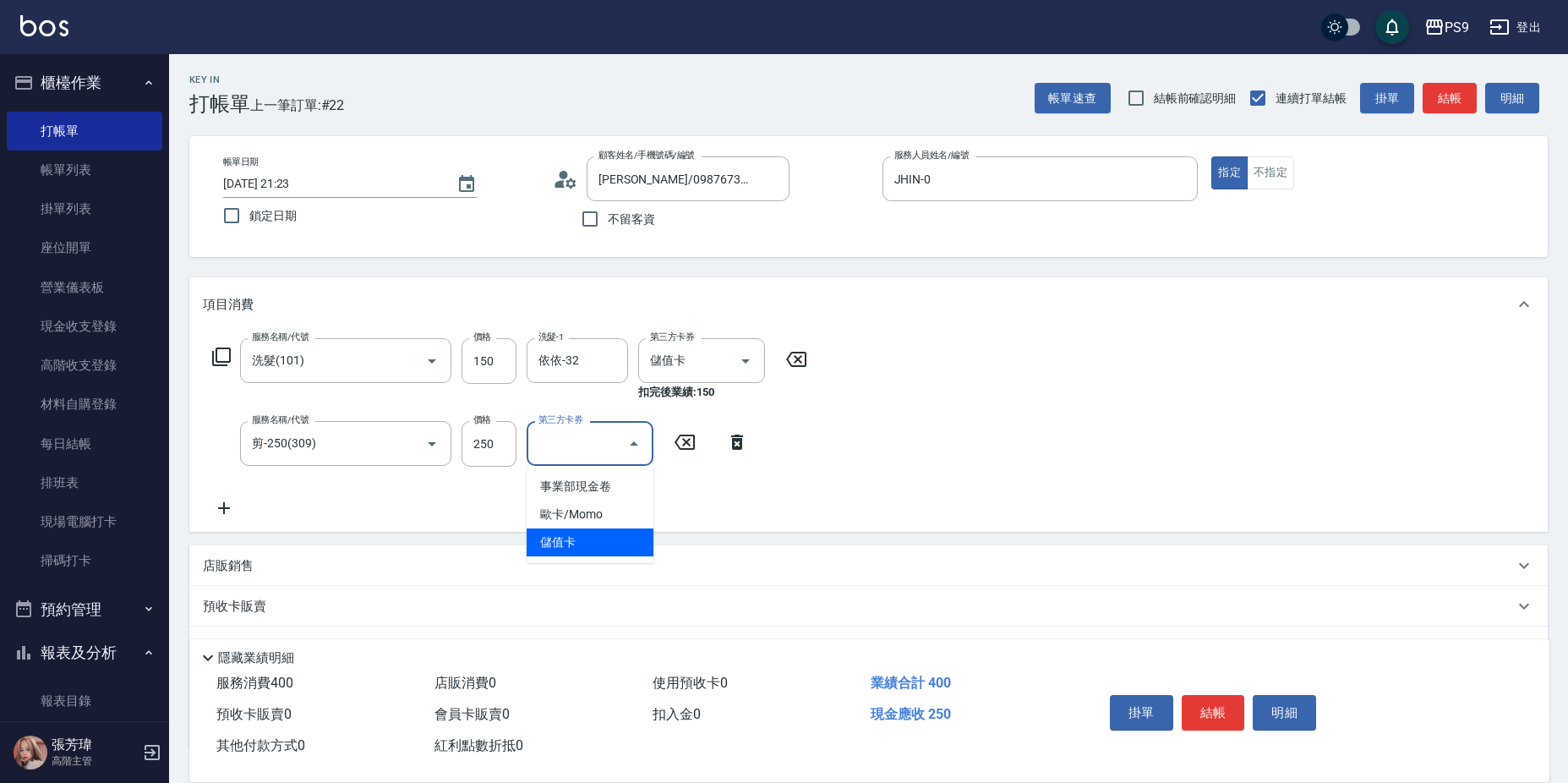
type input "儲值卡"
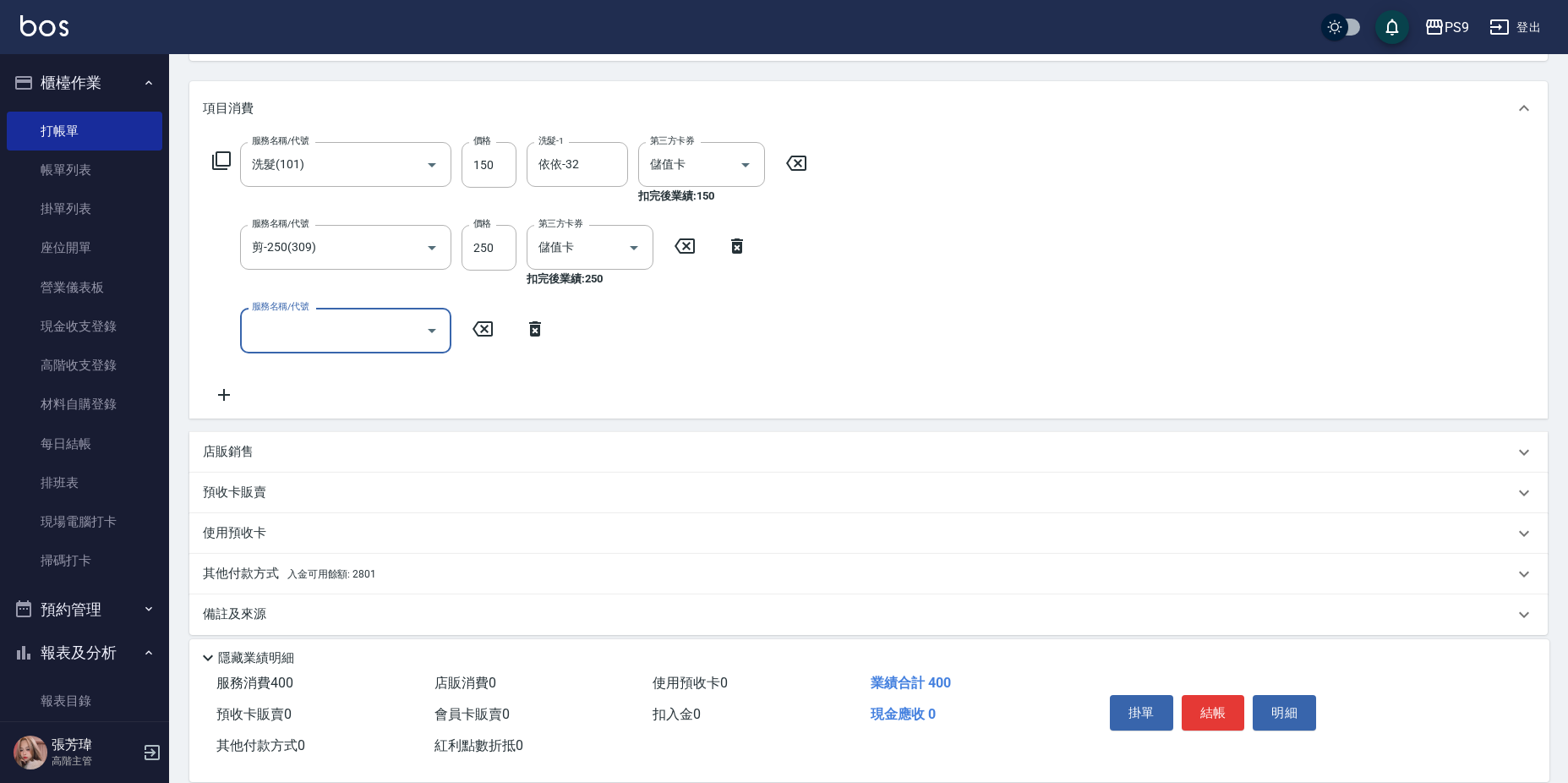
scroll to position [210, 0]
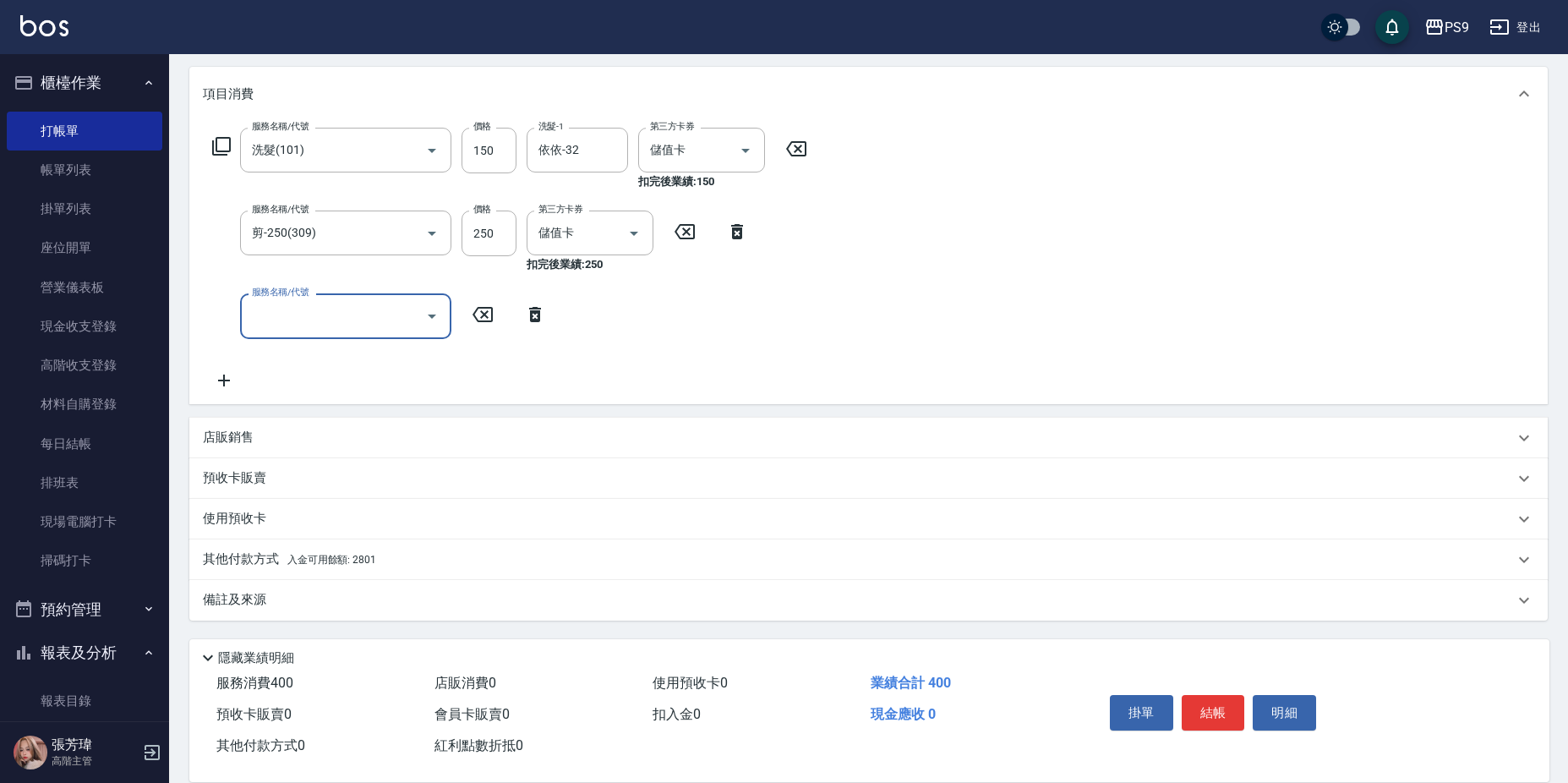
click at [484, 558] on div "其他付款方式 入金可用餘額: 2801" at bounding box center [858, 559] width 1311 height 19
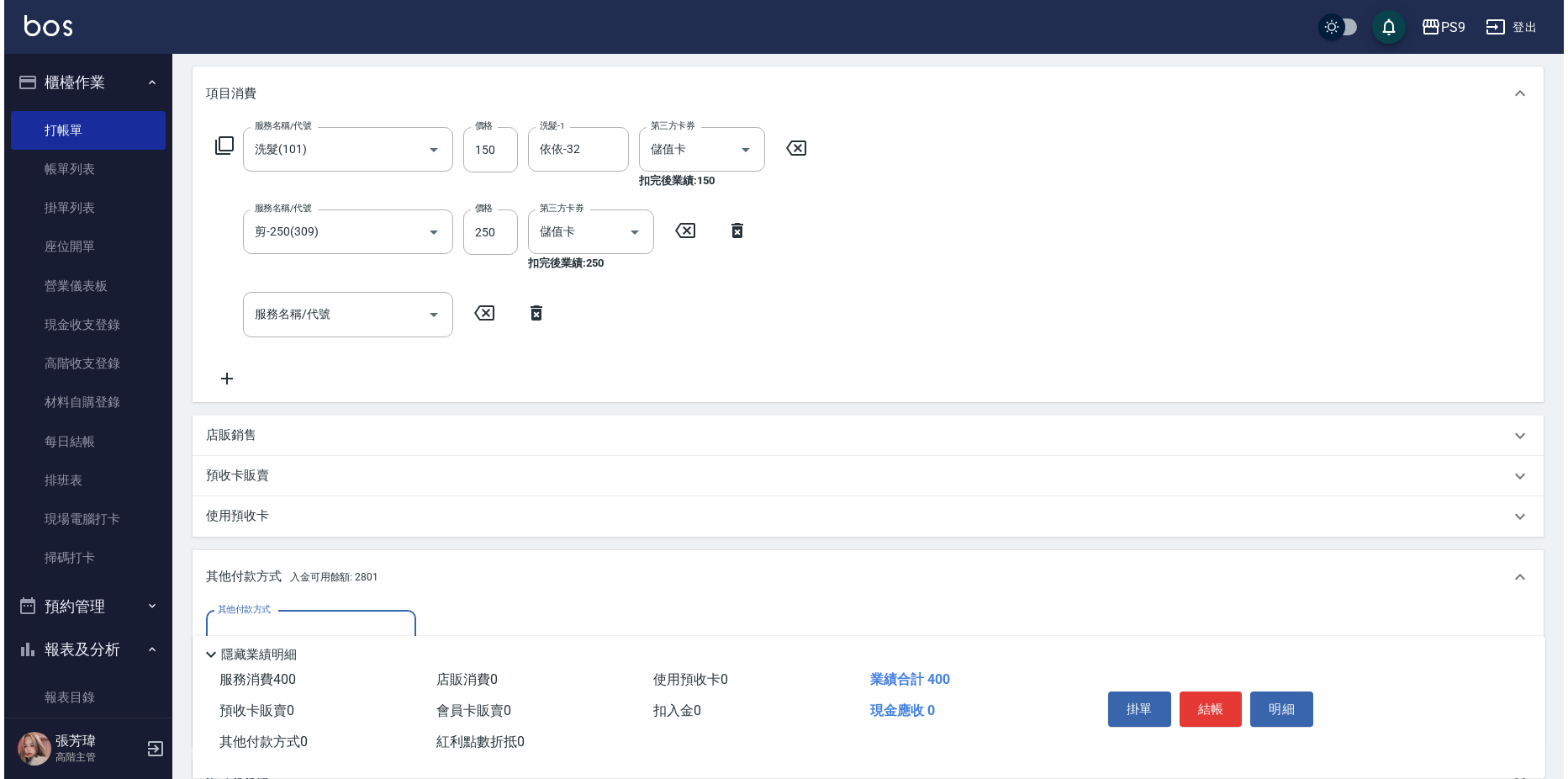
scroll to position [0, 0]
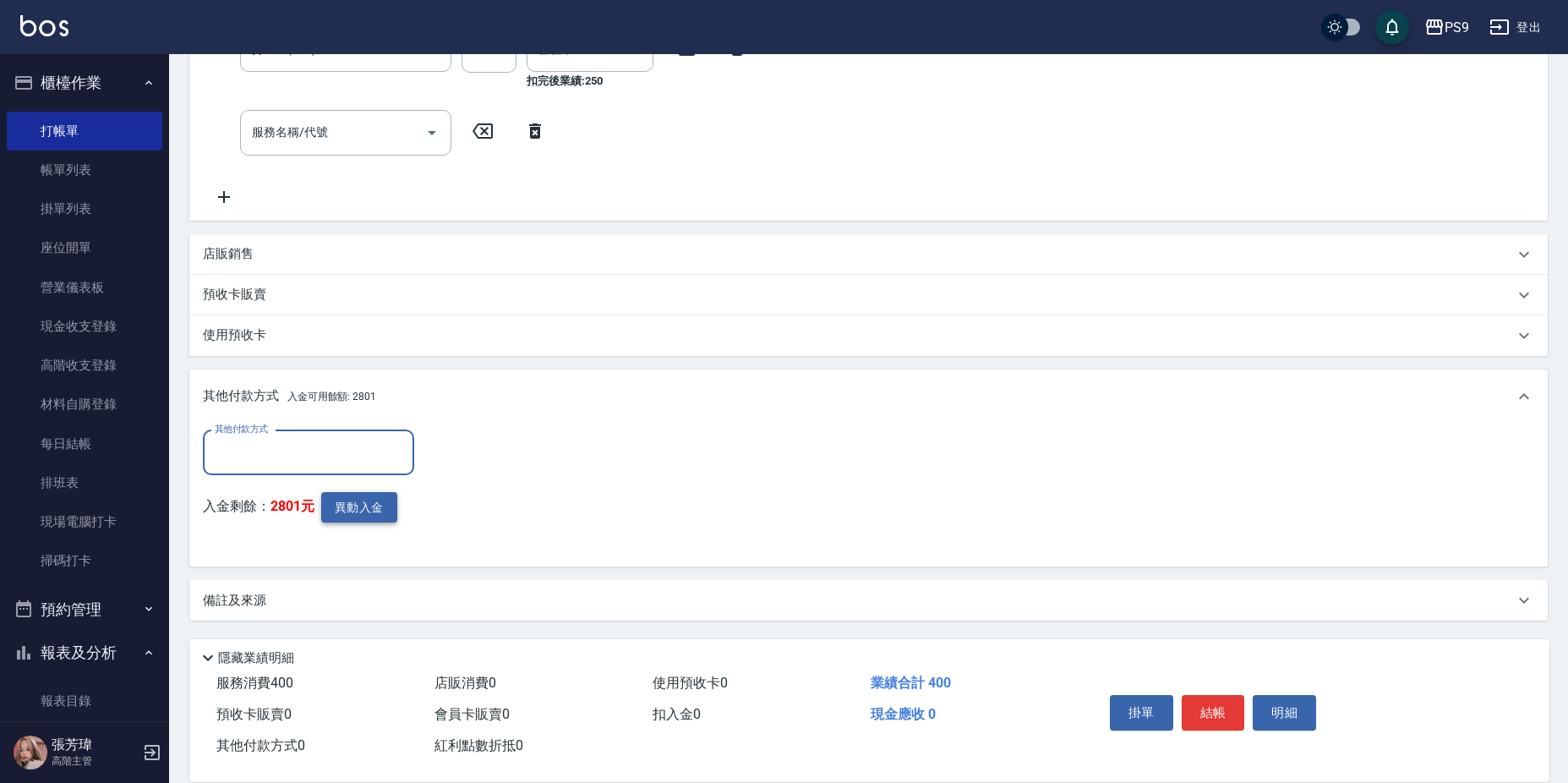
click at [388, 508] on button "異動入金" at bounding box center [359, 508] width 76 height 32
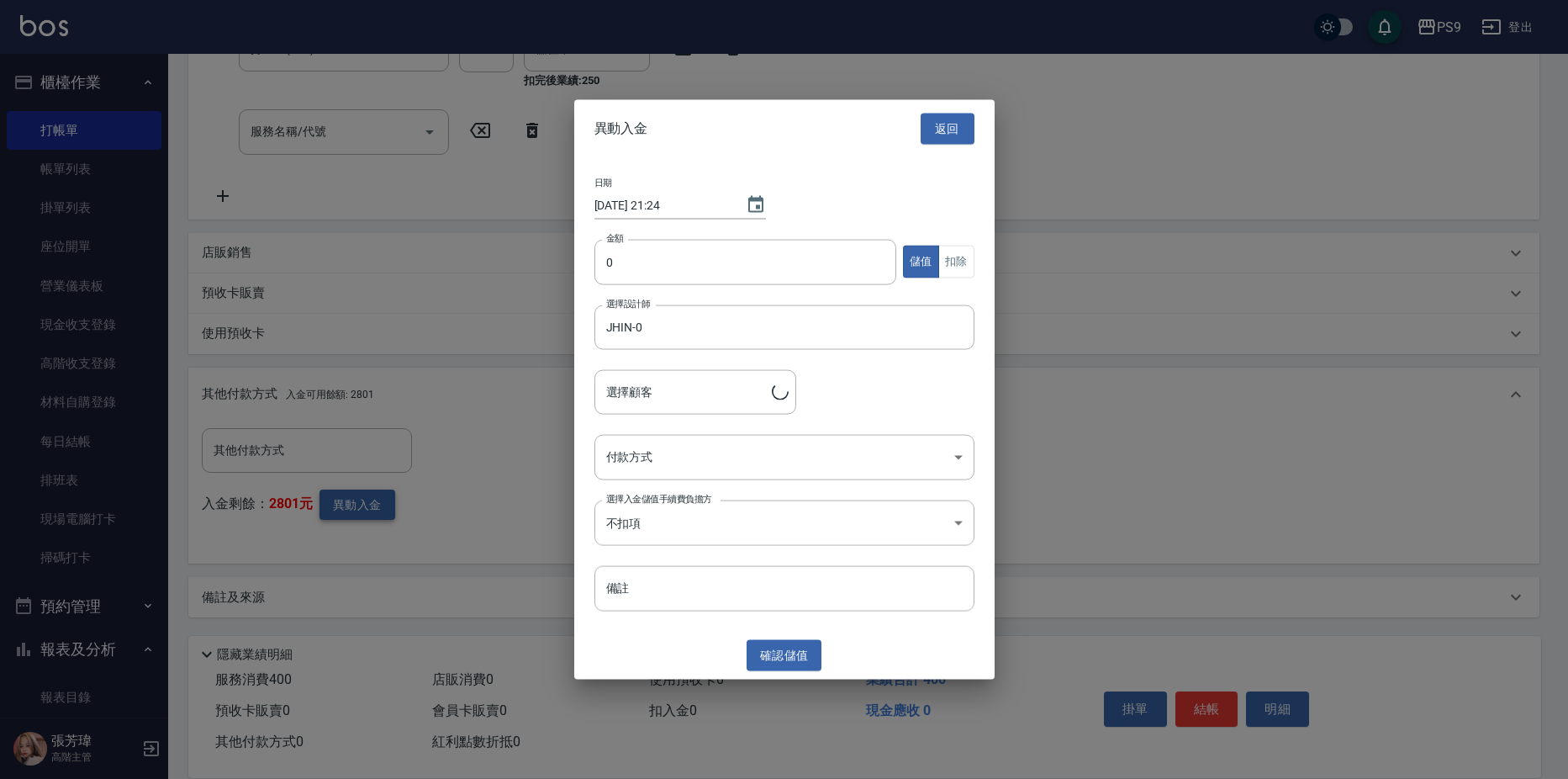
type input "[PERSON_NAME]/0987673323"
drag, startPoint x: 685, startPoint y: 244, endPoint x: 650, endPoint y: 321, distance: 84.6
click at [685, 244] on input "0" at bounding box center [745, 261] width 303 height 45
type input "400"
click at [969, 251] on button "扣除" at bounding box center [956, 261] width 36 height 32
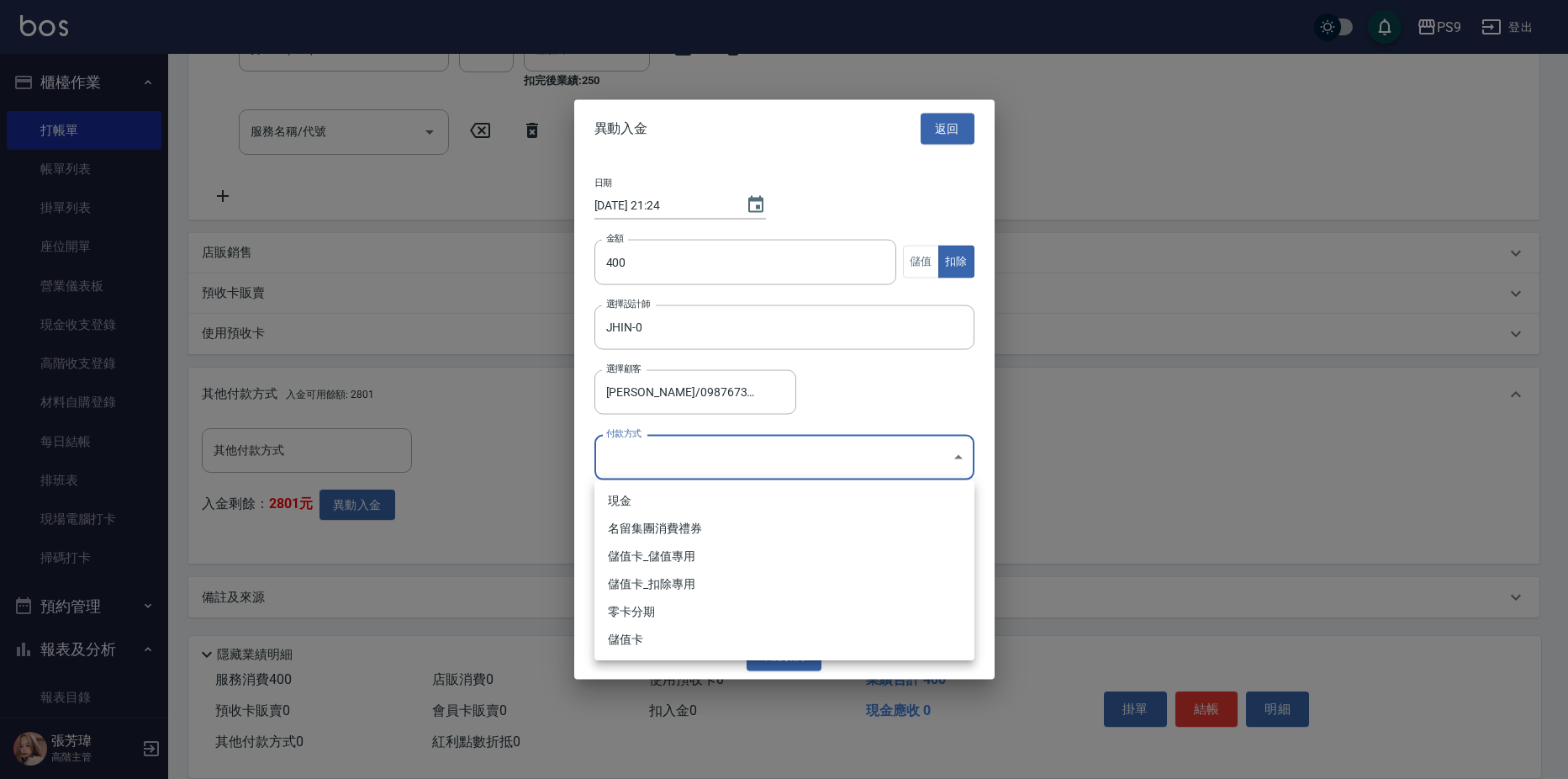
click at [723, 442] on body "PS9 登出 櫃檯作業 打帳單 帳單列表 掛單列表 座位開單 營業儀表板 現金收支登錄 高階收支登錄 材料自購登錄 每日結帳 排班表 現場電腦打卡 掃碼打卡 …" at bounding box center [784, 193] width 1568 height 1170
click at [657, 582] on li "儲值卡_扣除專用" at bounding box center [784, 584] width 379 height 27
type input "儲值卡_扣除專用"
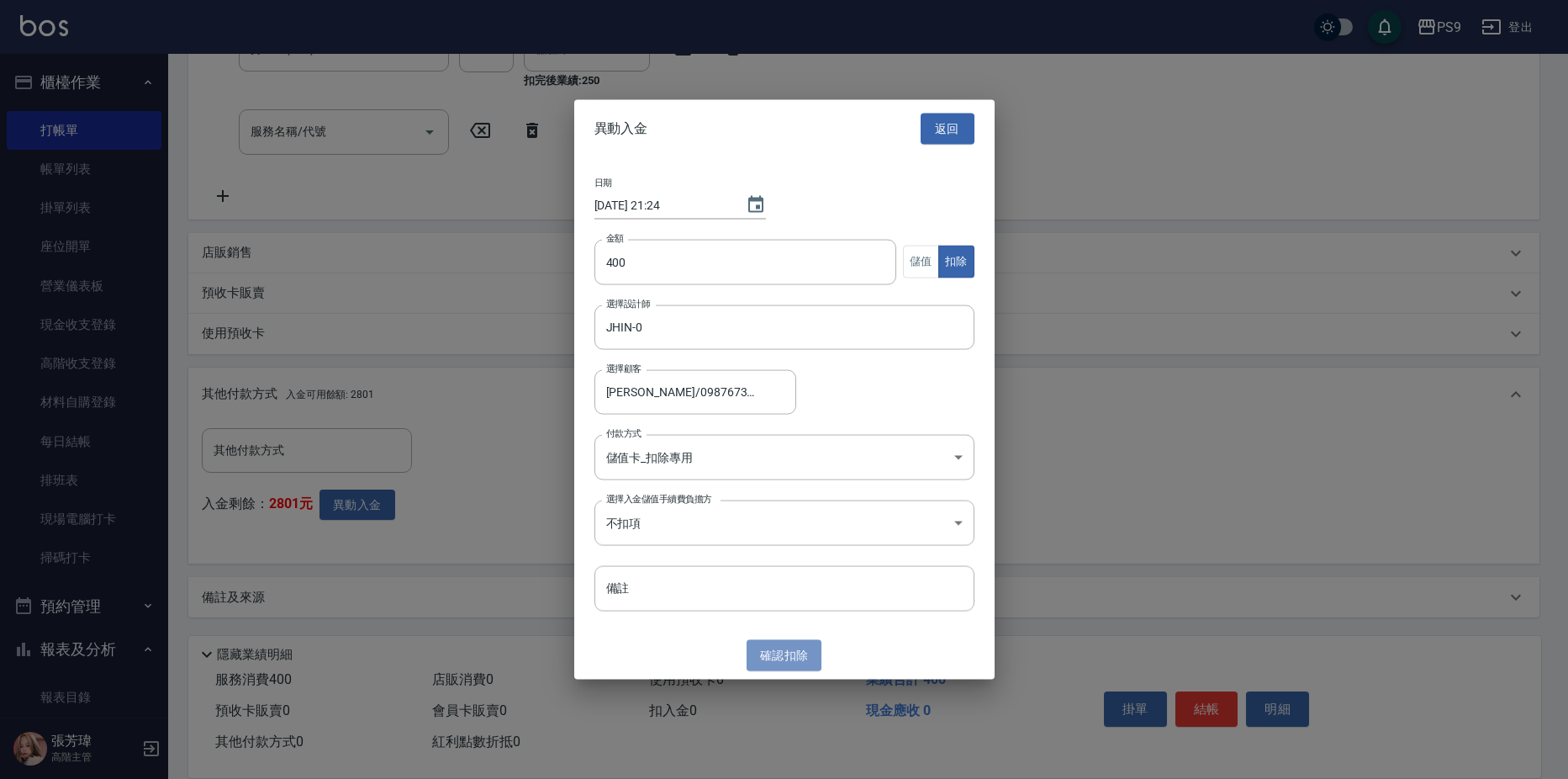
click at [772, 649] on button "確認 扣除" at bounding box center [784, 655] width 76 height 31
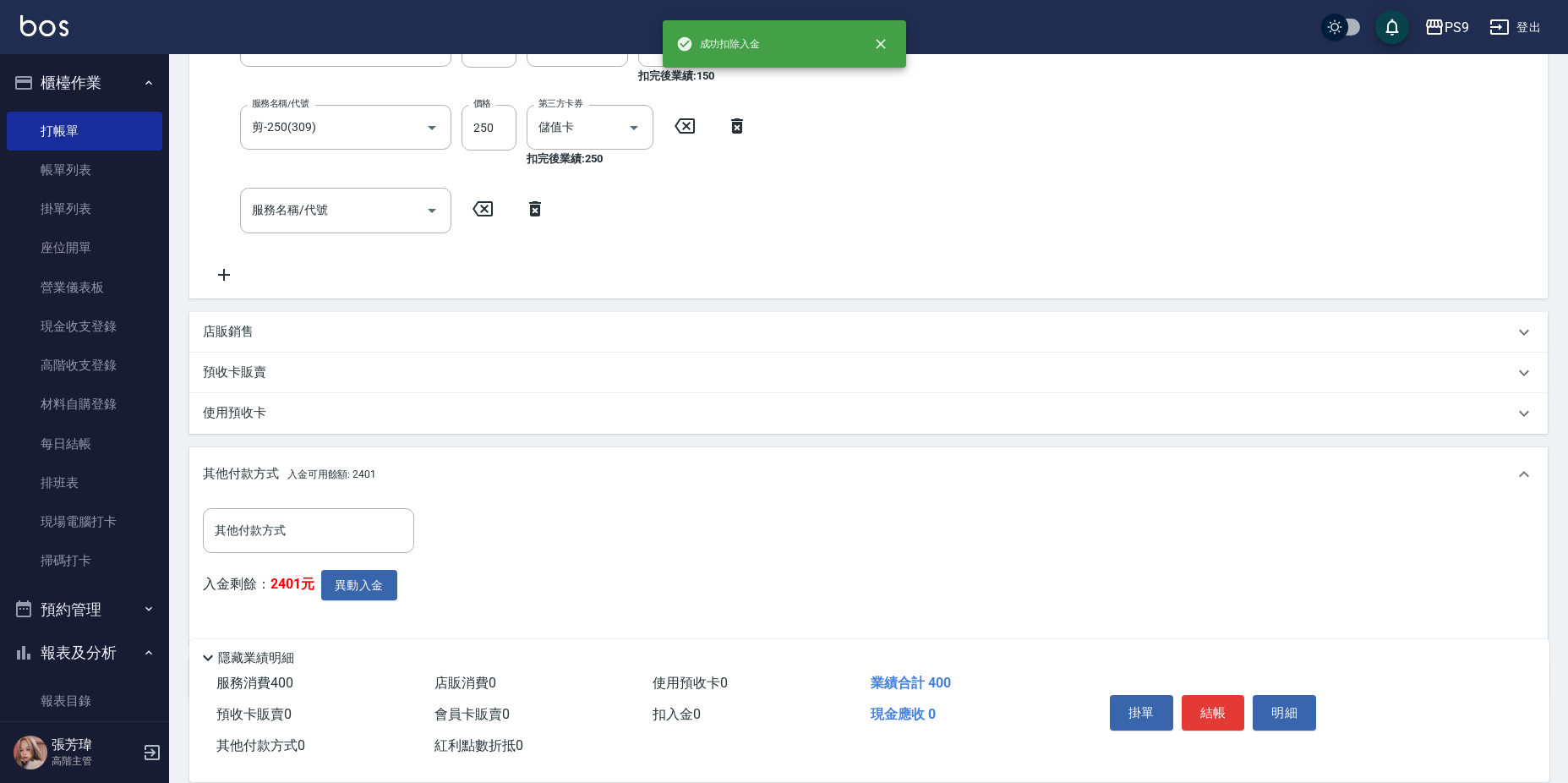
scroll to position [393, 0]
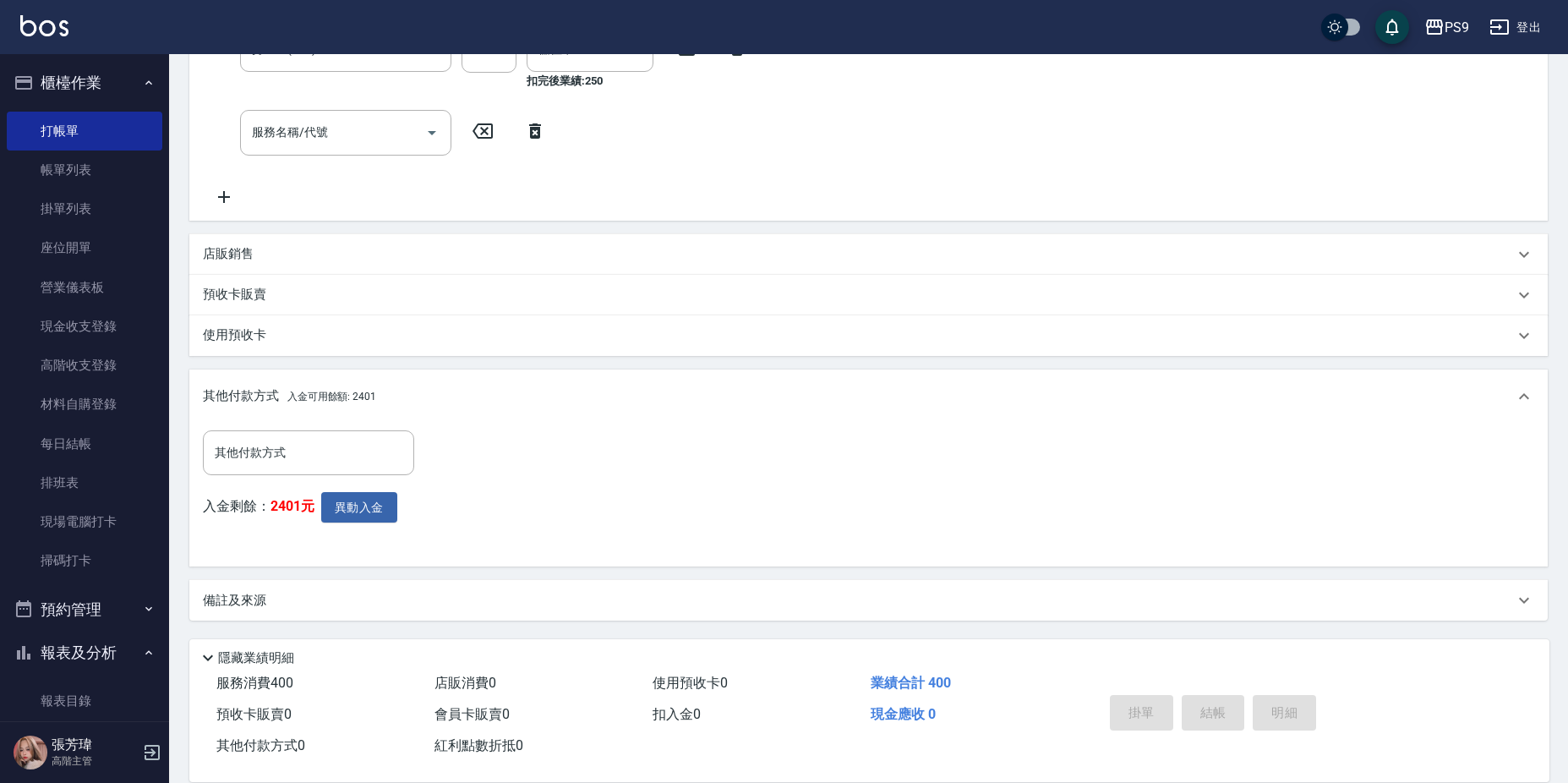
type input "[DATE] 21:24"
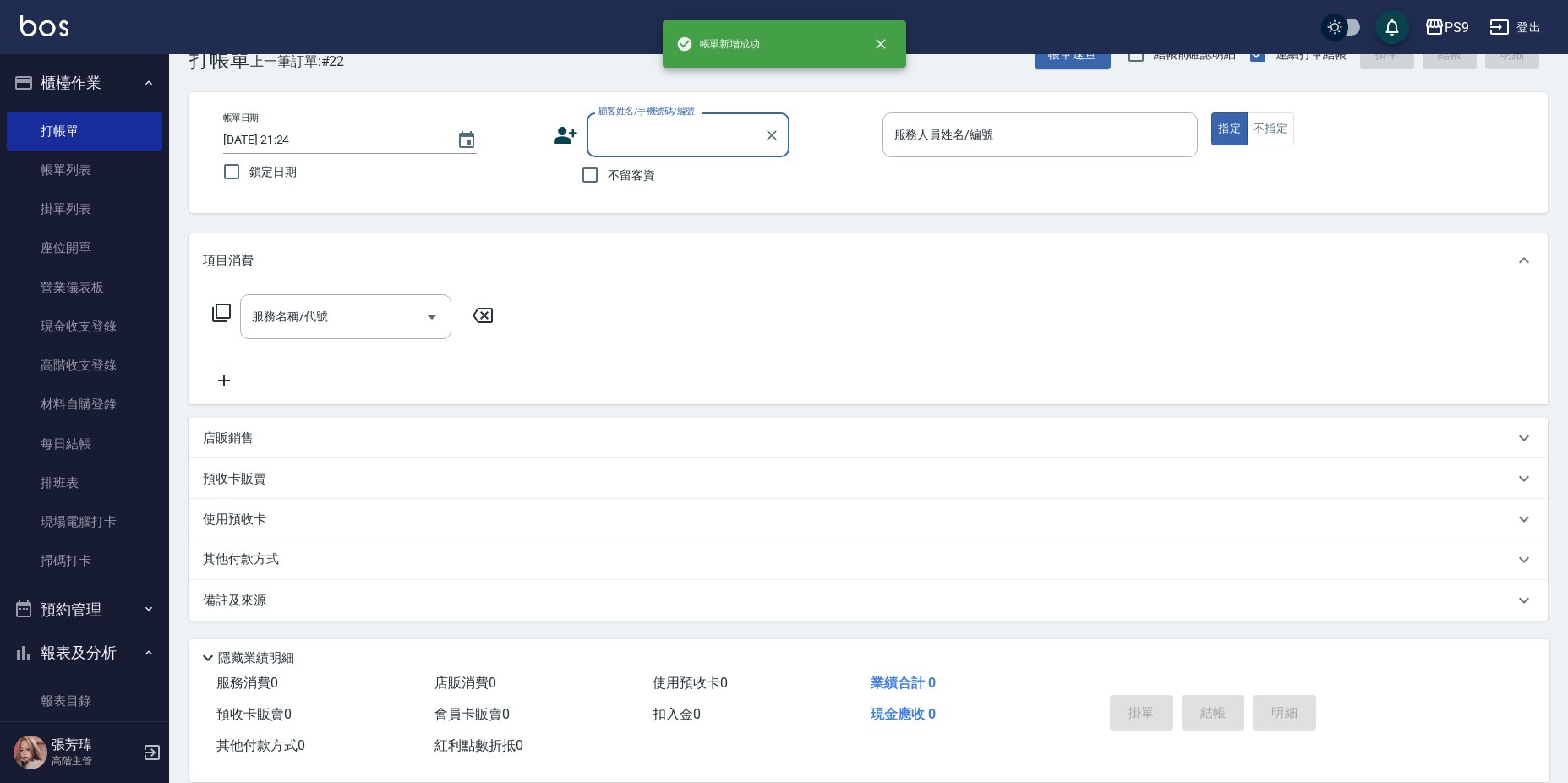
scroll to position [0, 0]
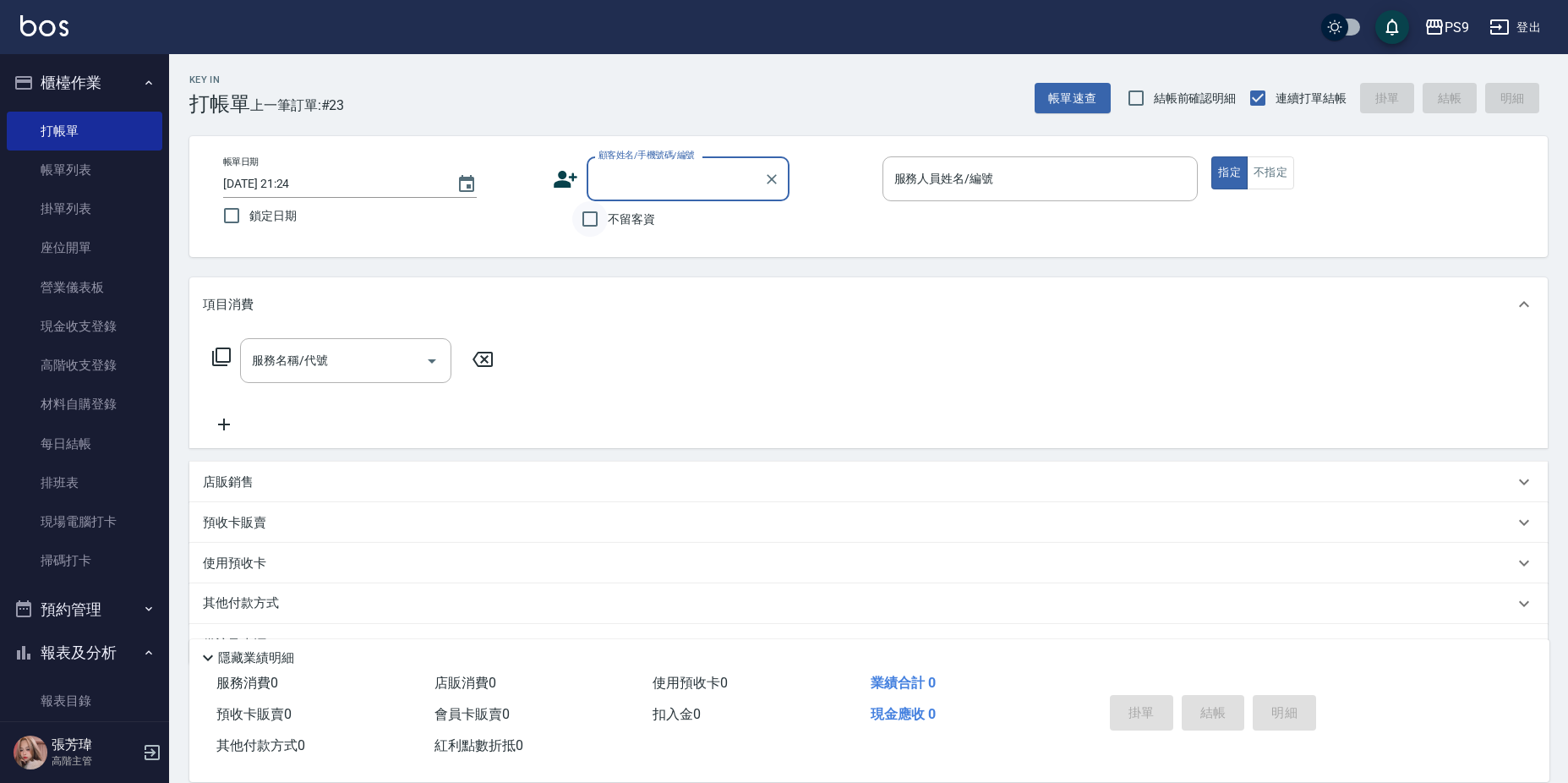
click at [603, 216] on input "不留客資" at bounding box center [590, 219] width 36 height 36
checkbox input "true"
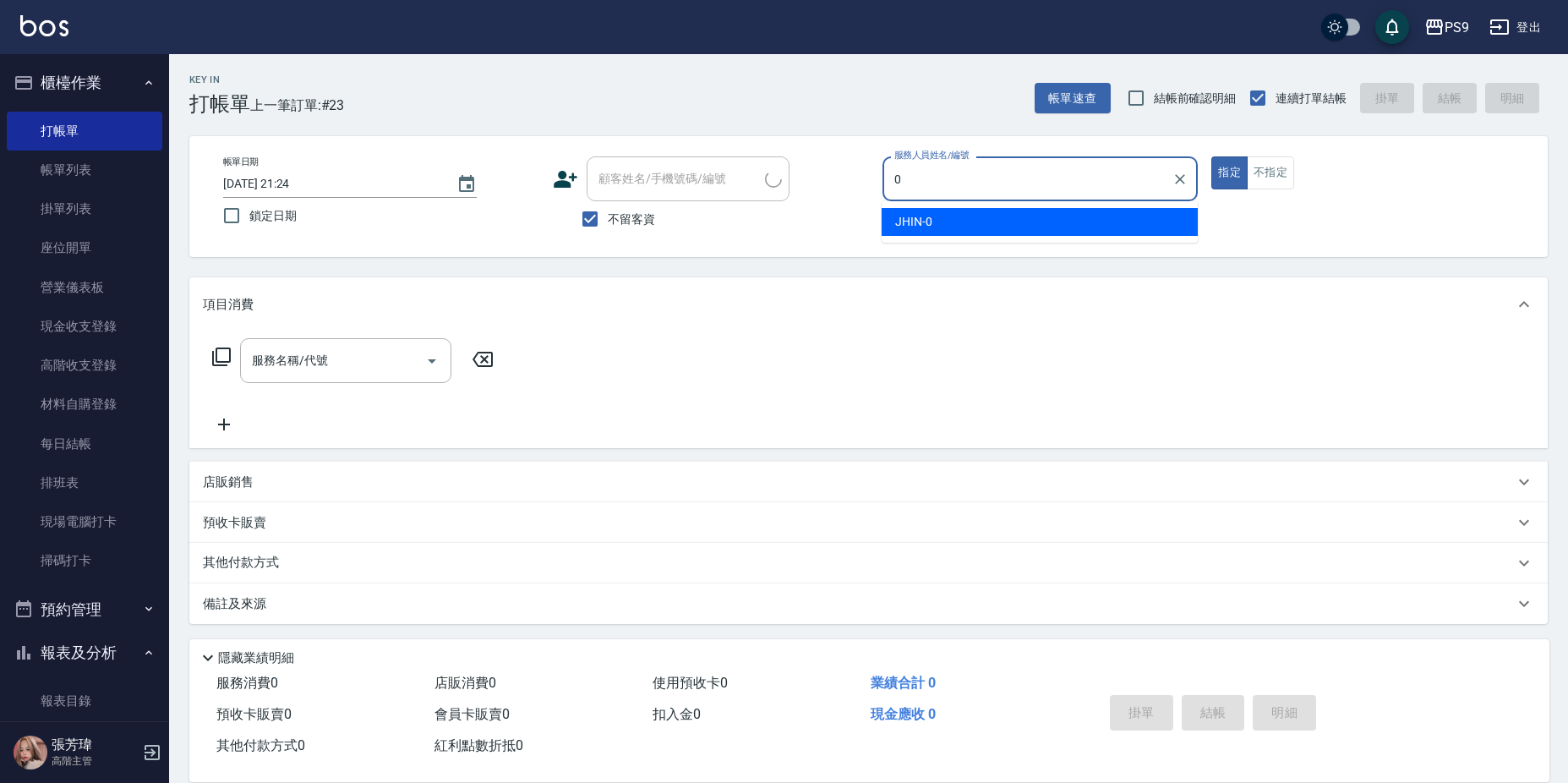
type input "JHIN-0"
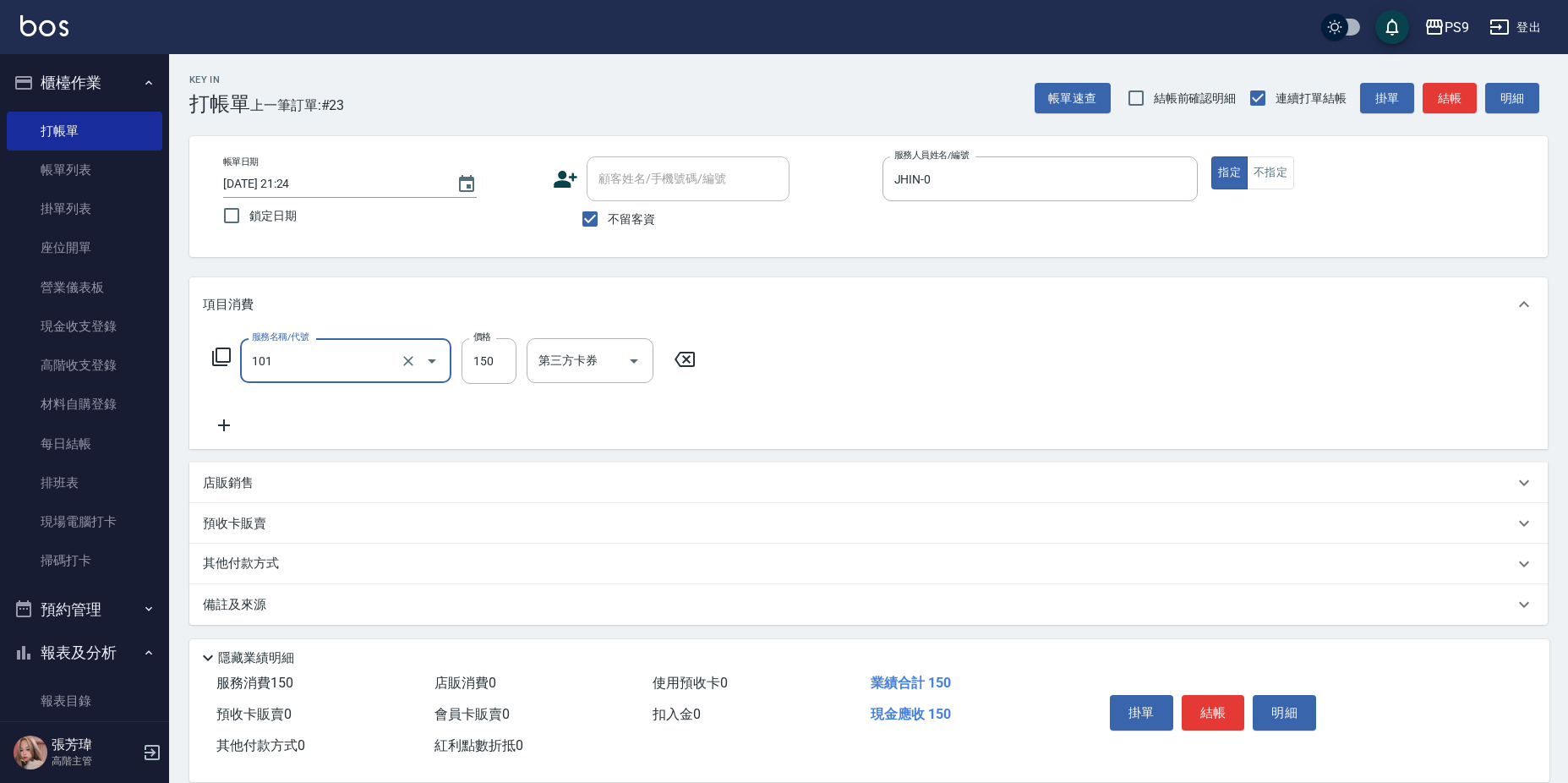
type input "洗髮(101)"
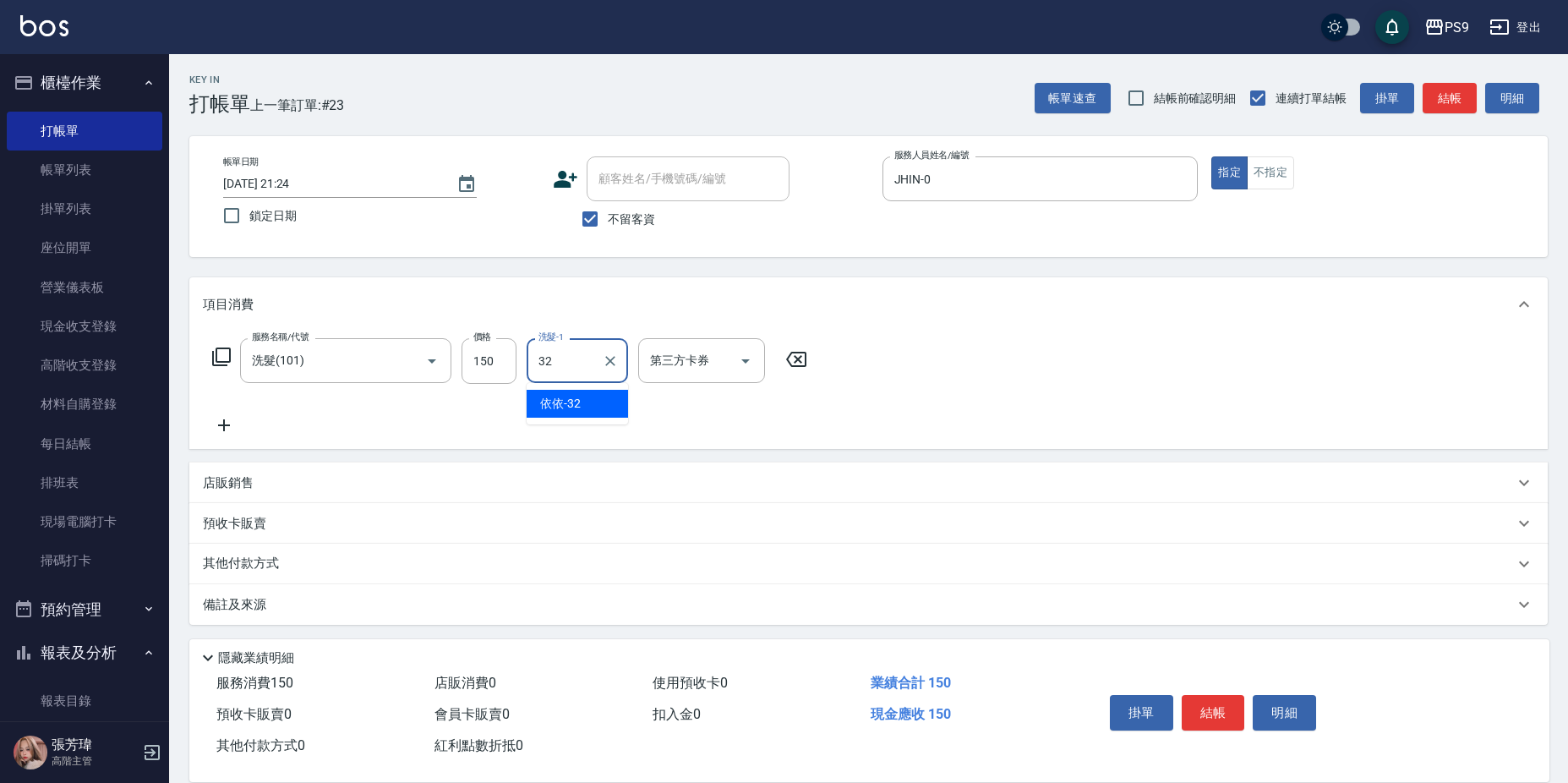
type input "依依-32"
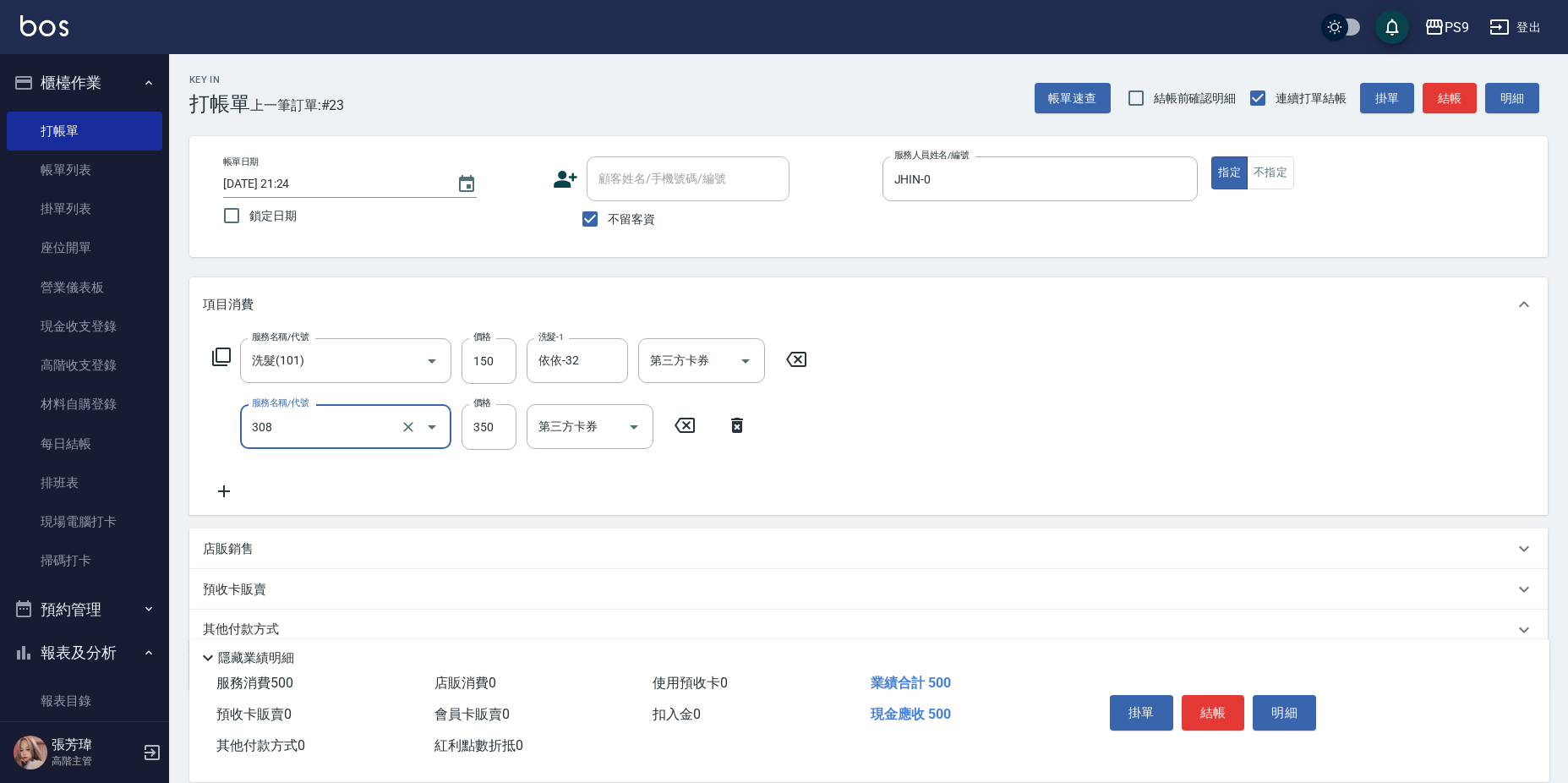
type input "剪-350(308)"
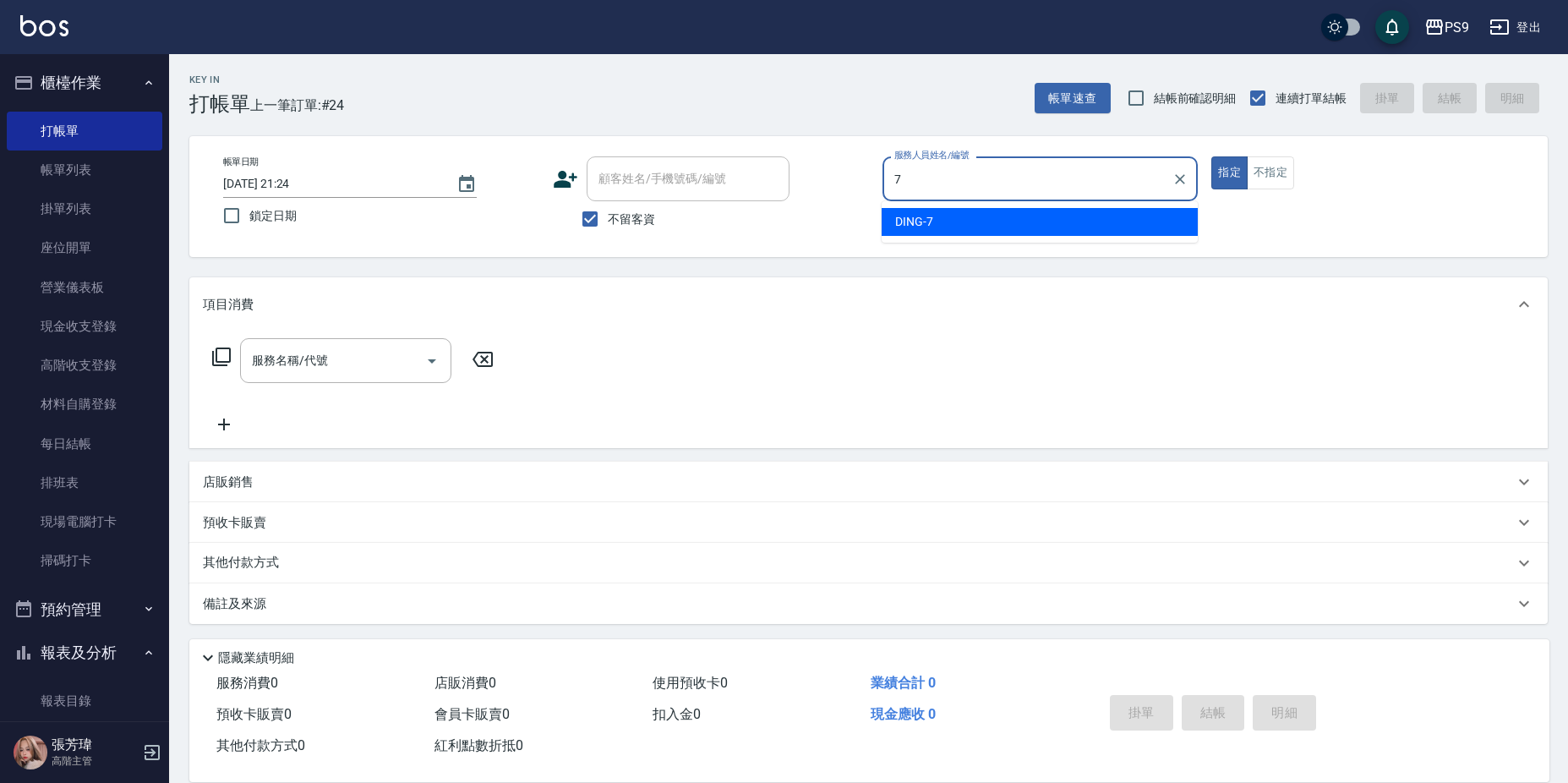
type input "DING-7"
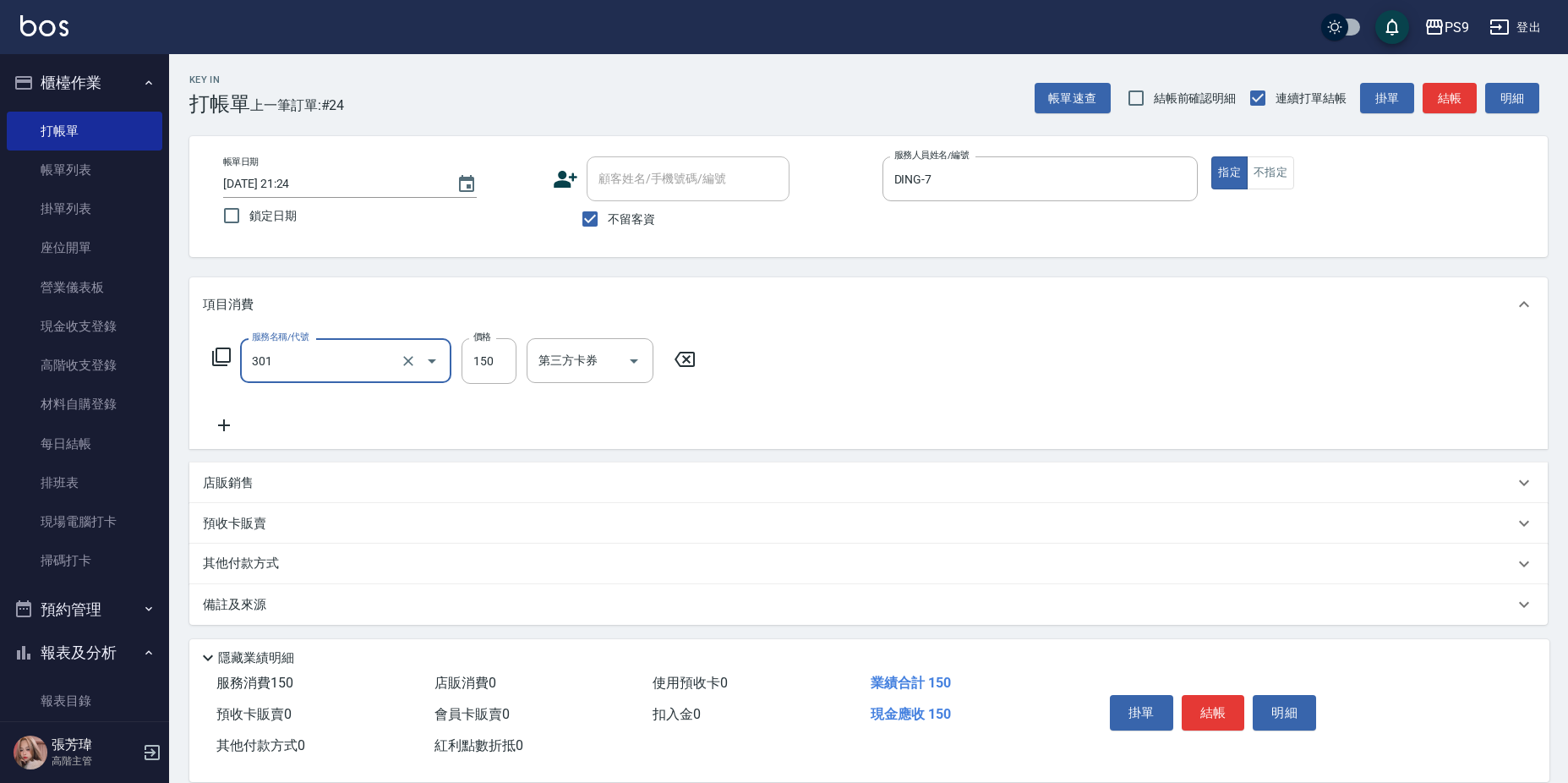
type input "剪-150(301)"
type input "500"
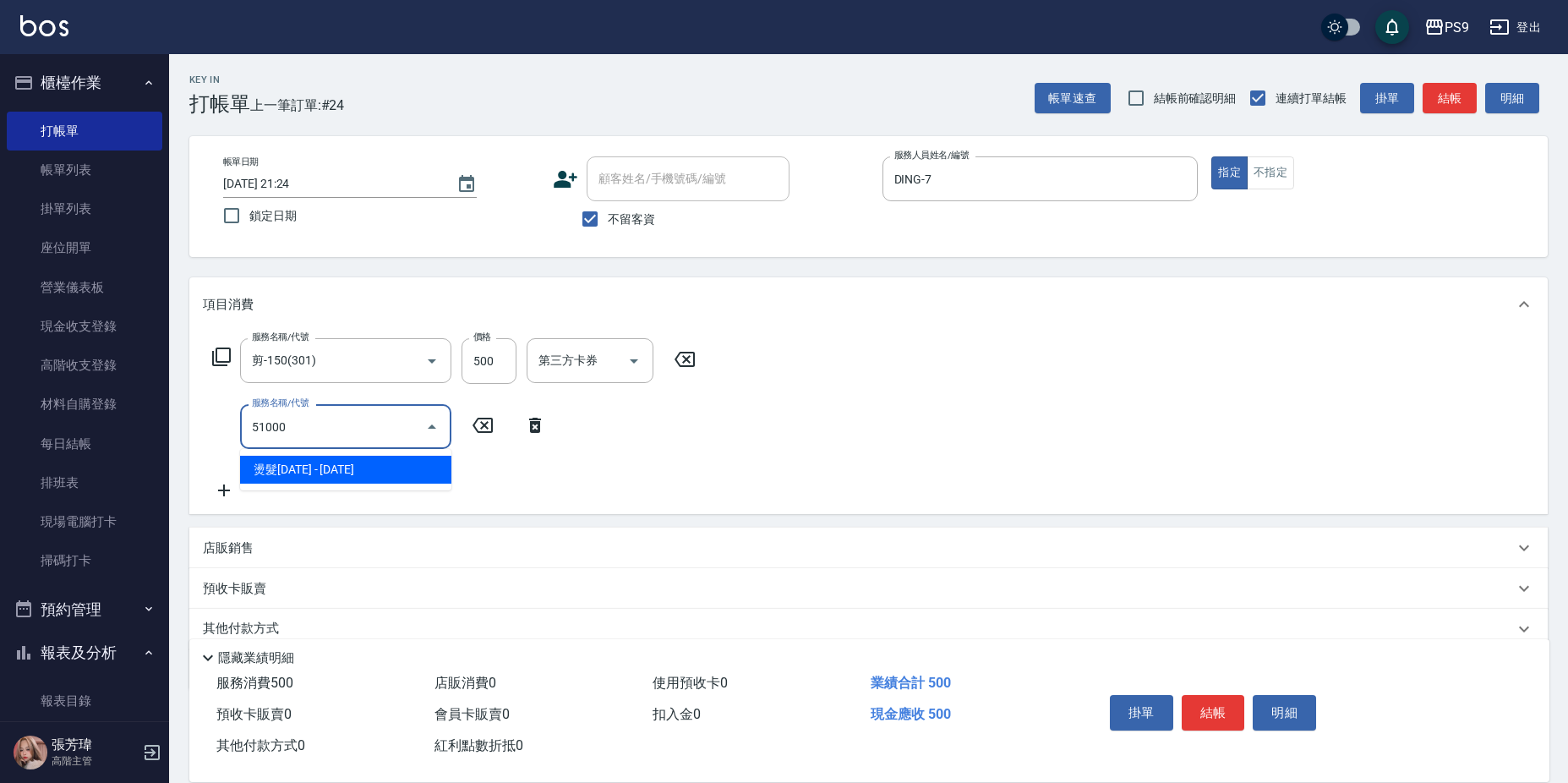
type input "燙髮1000(51000)"
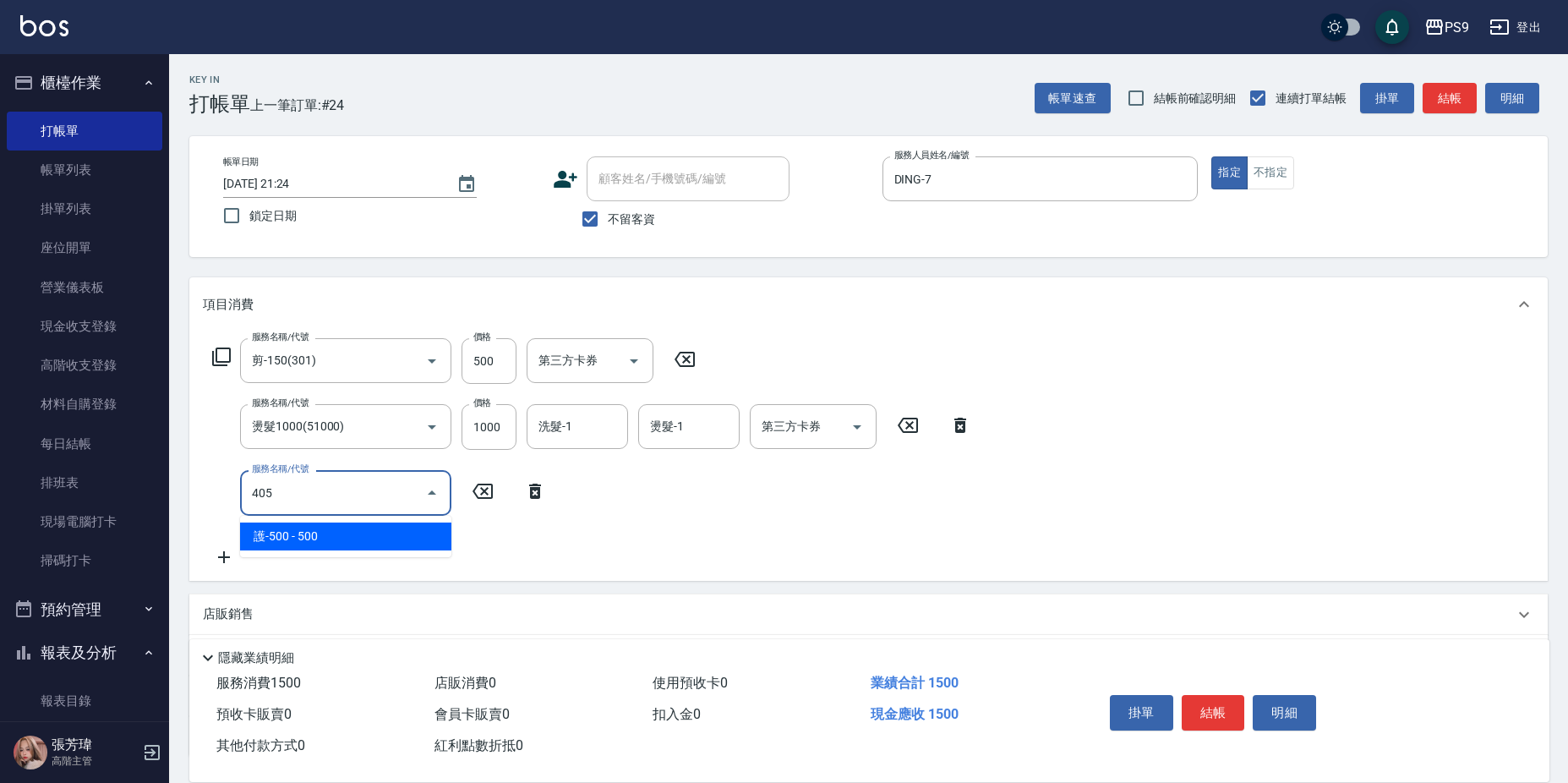
type input "護-500(405)"
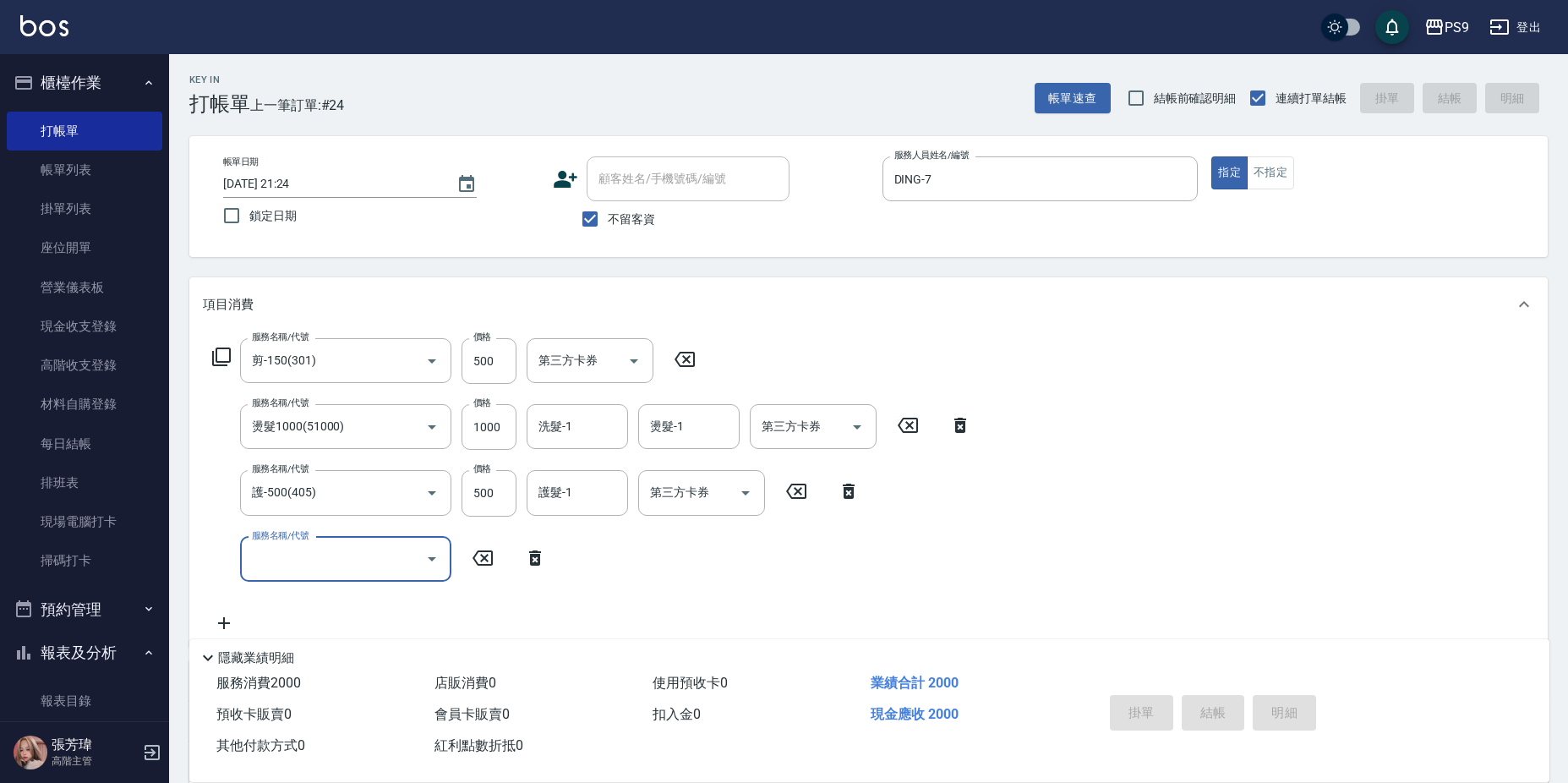
type input "[DATE] 21:25"
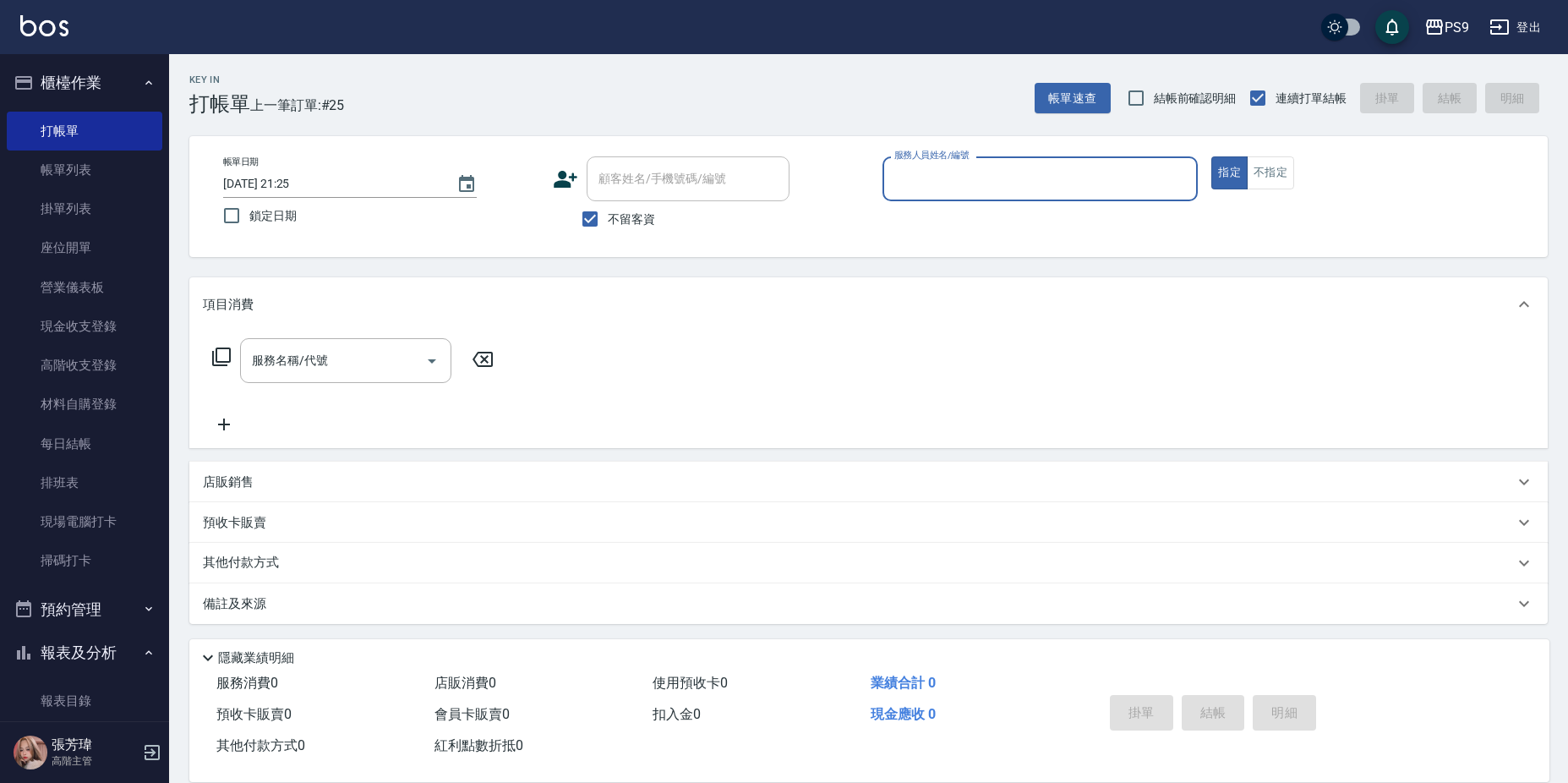
scroll to position [338, 0]
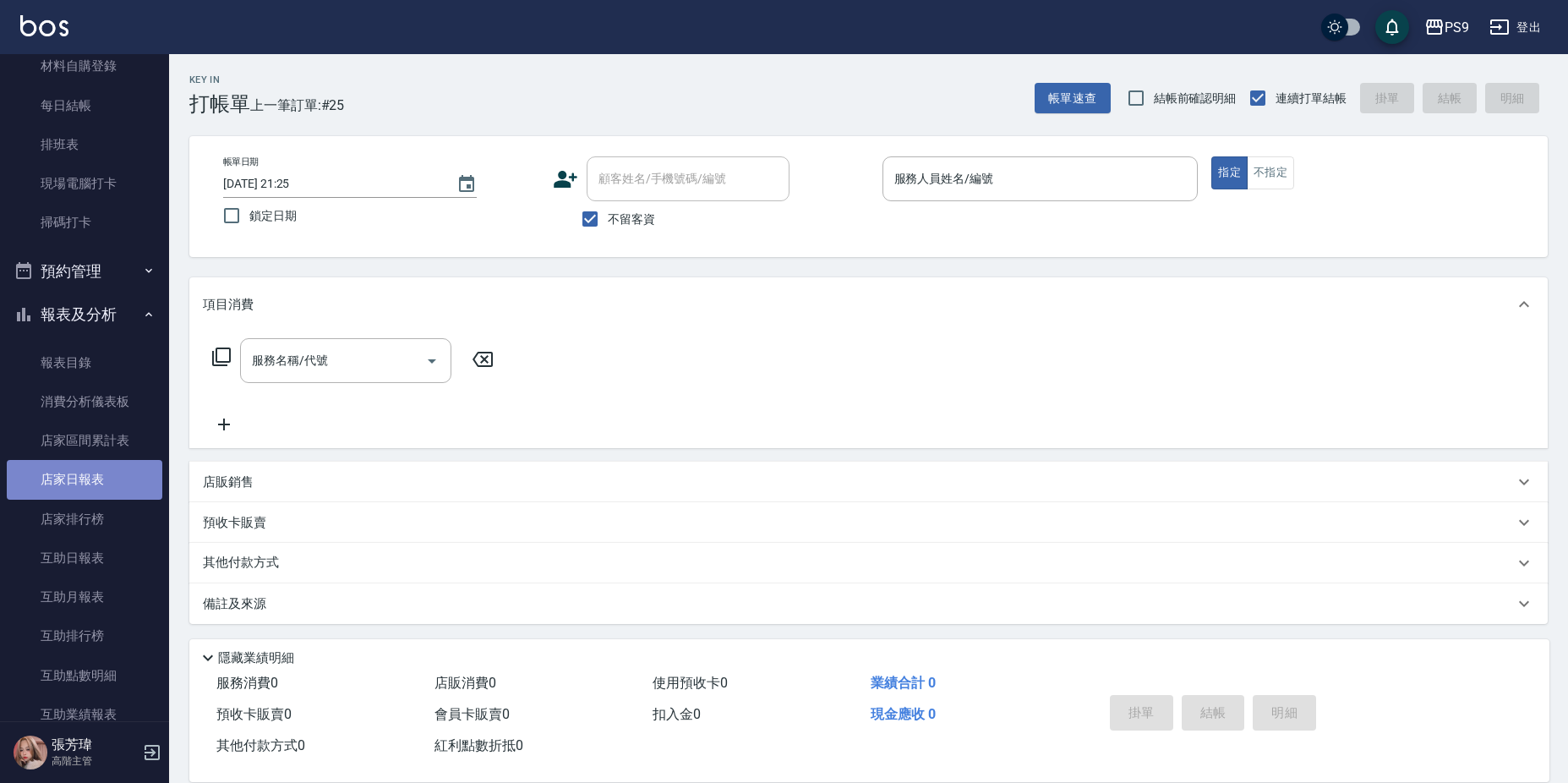
click at [108, 473] on link "店家日報表" at bounding box center [85, 478] width 156 height 38
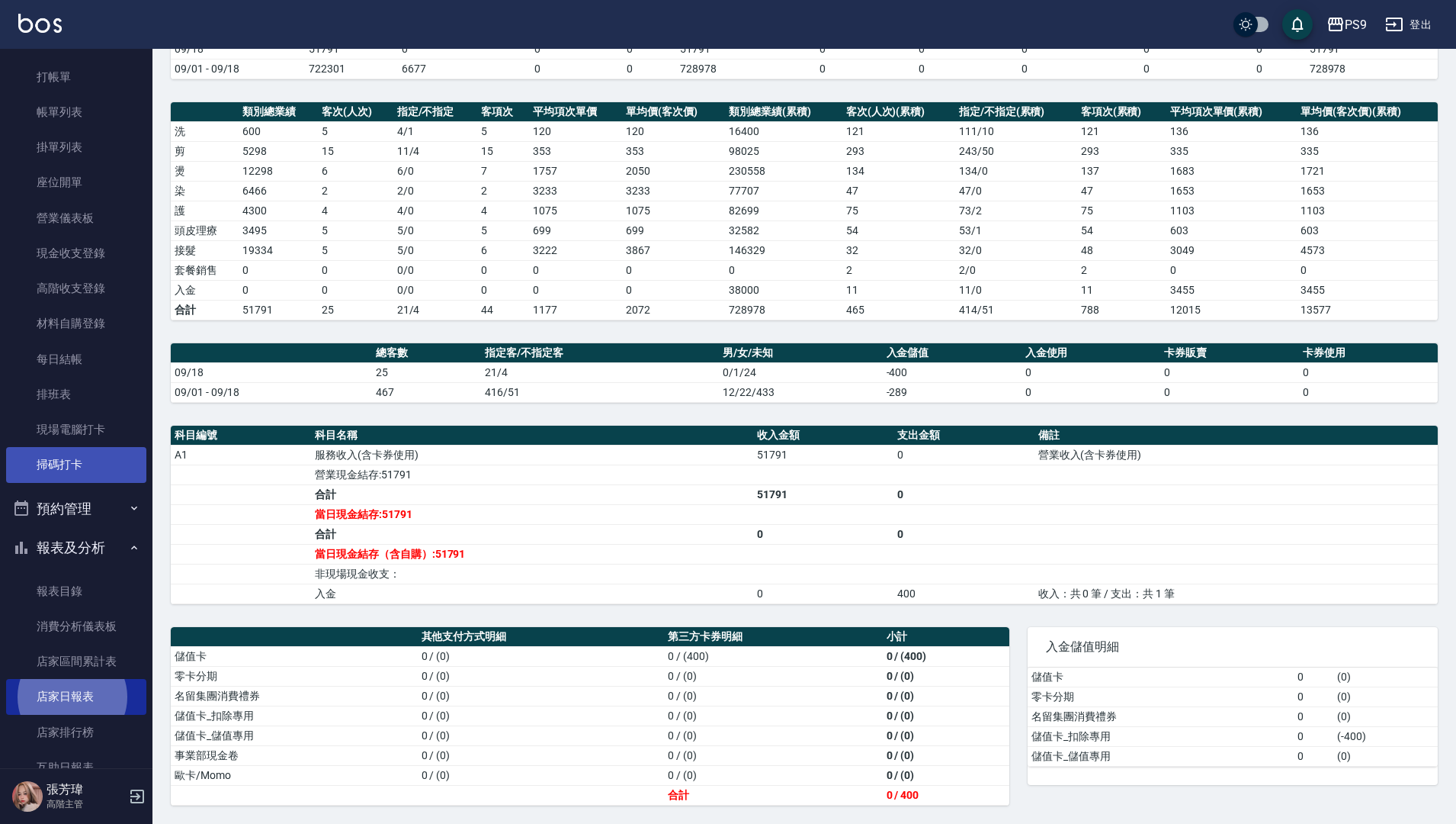
scroll to position [77, 0]
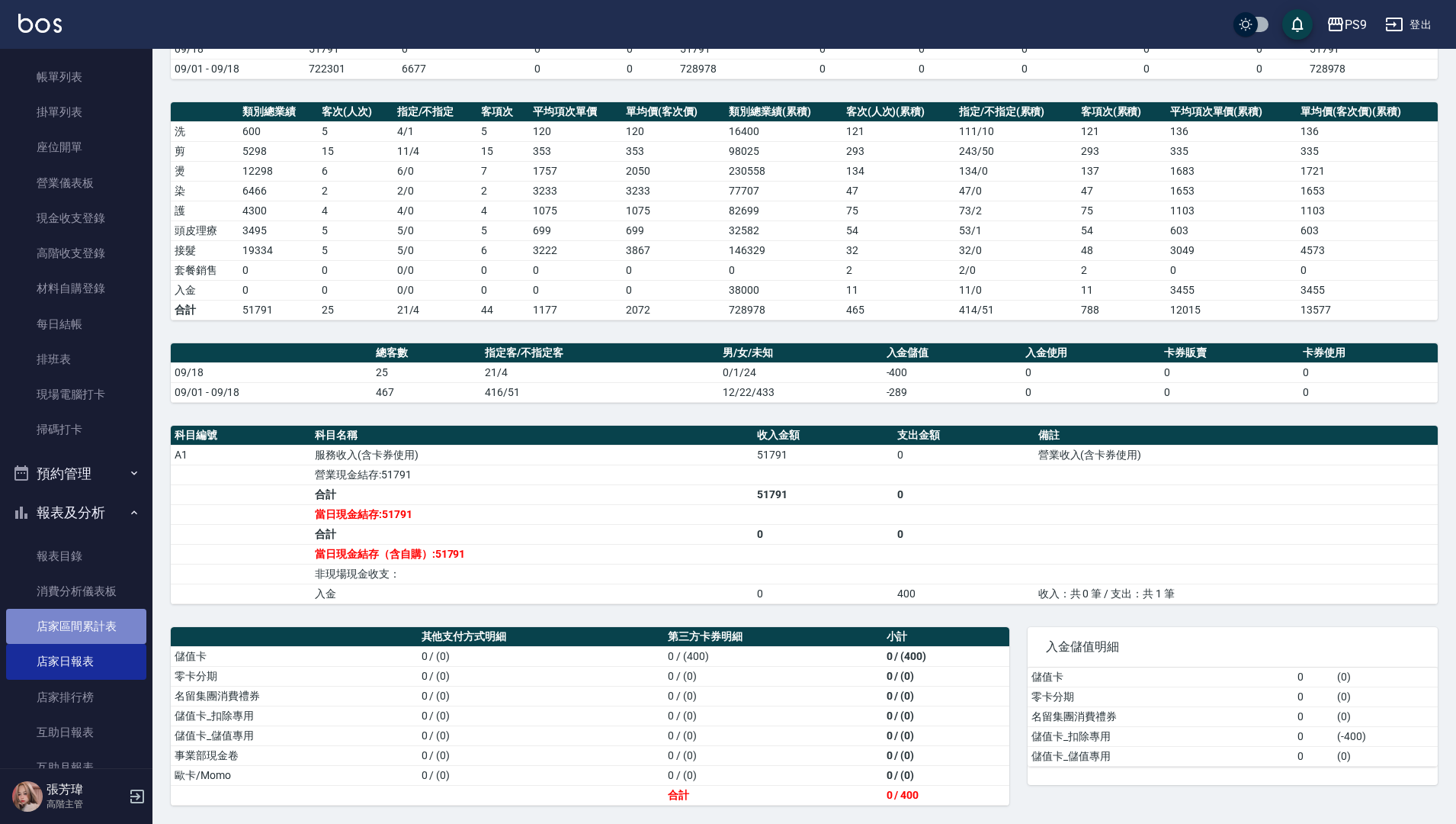
click at [125, 631] on link "店家區間累計表" at bounding box center [76, 626] width 141 height 35
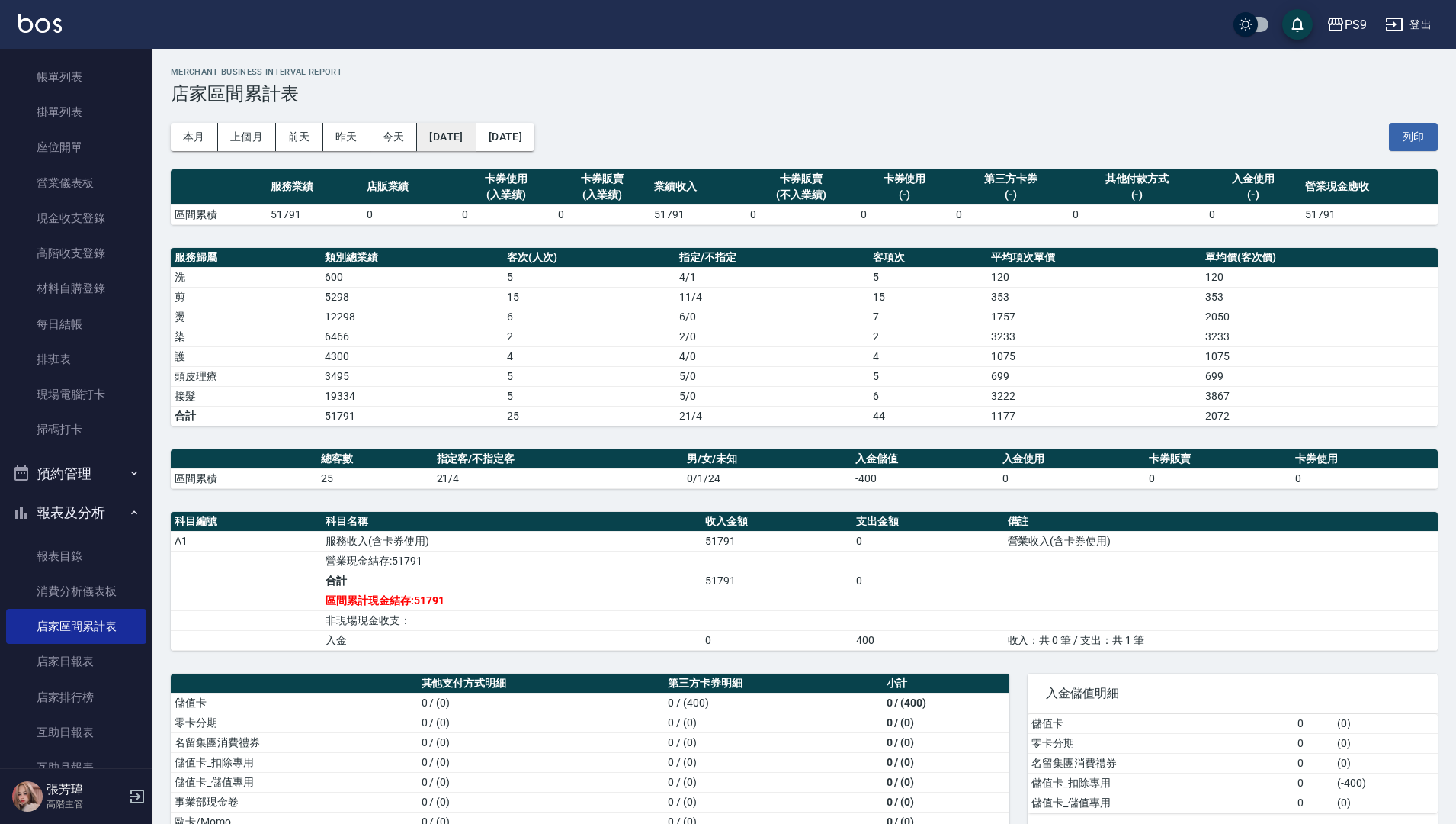
click at [475, 128] on button "[DATE]" at bounding box center [446, 137] width 59 height 28
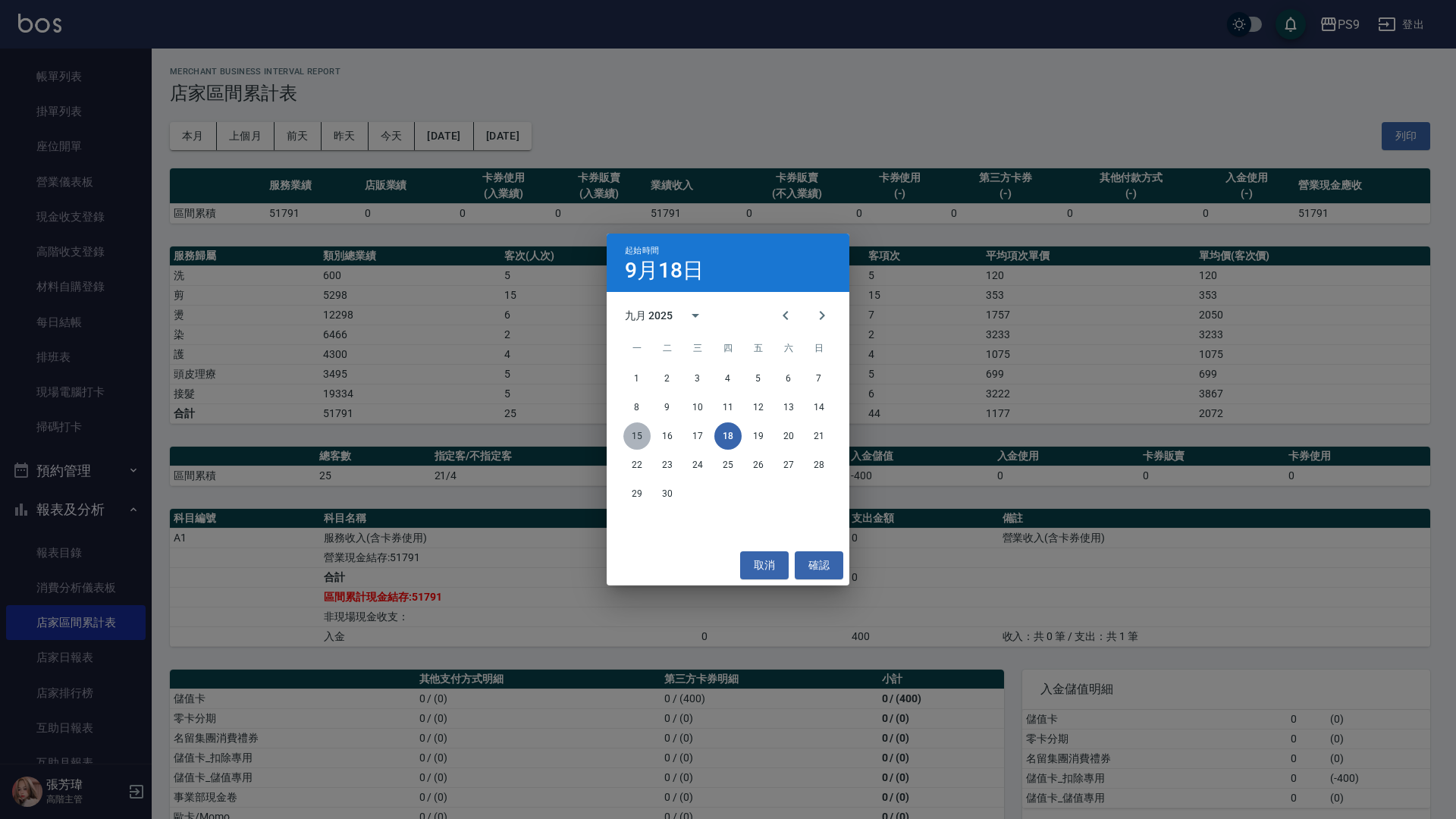
click at [644, 432] on button "15" at bounding box center [637, 435] width 27 height 27
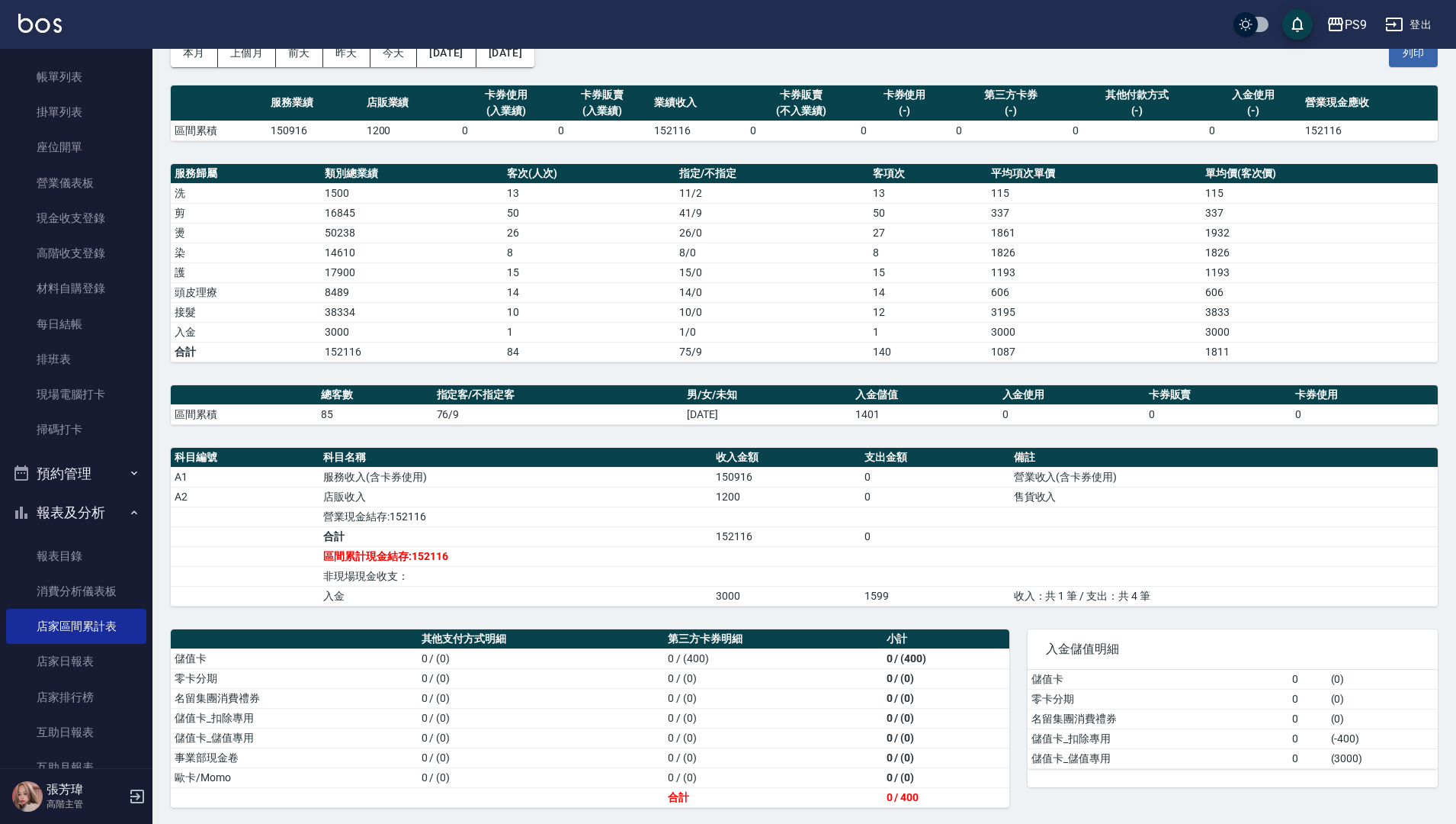
scroll to position [86, 0]
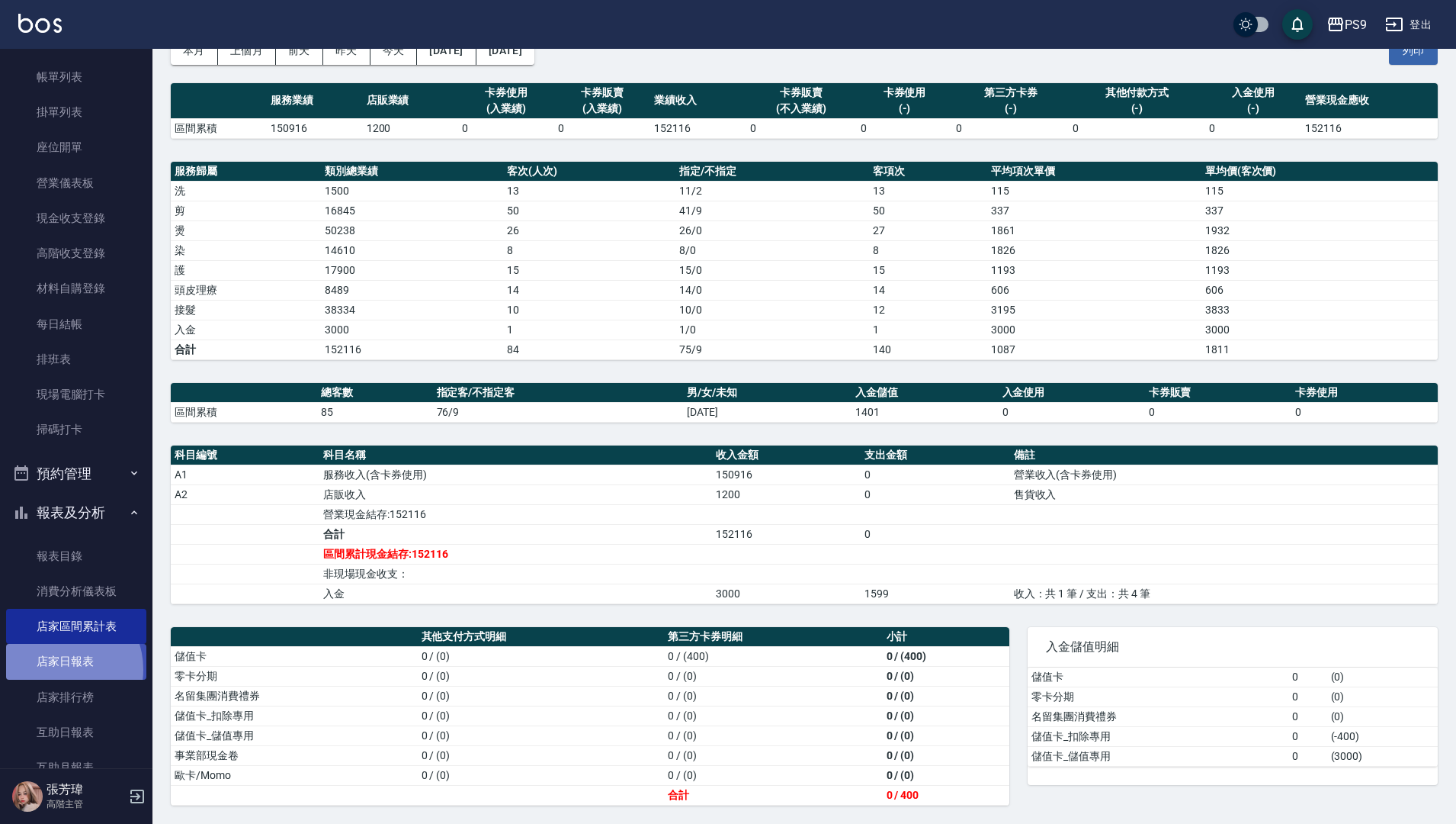
click at [58, 669] on link "店家日報表" at bounding box center [76, 660] width 141 height 35
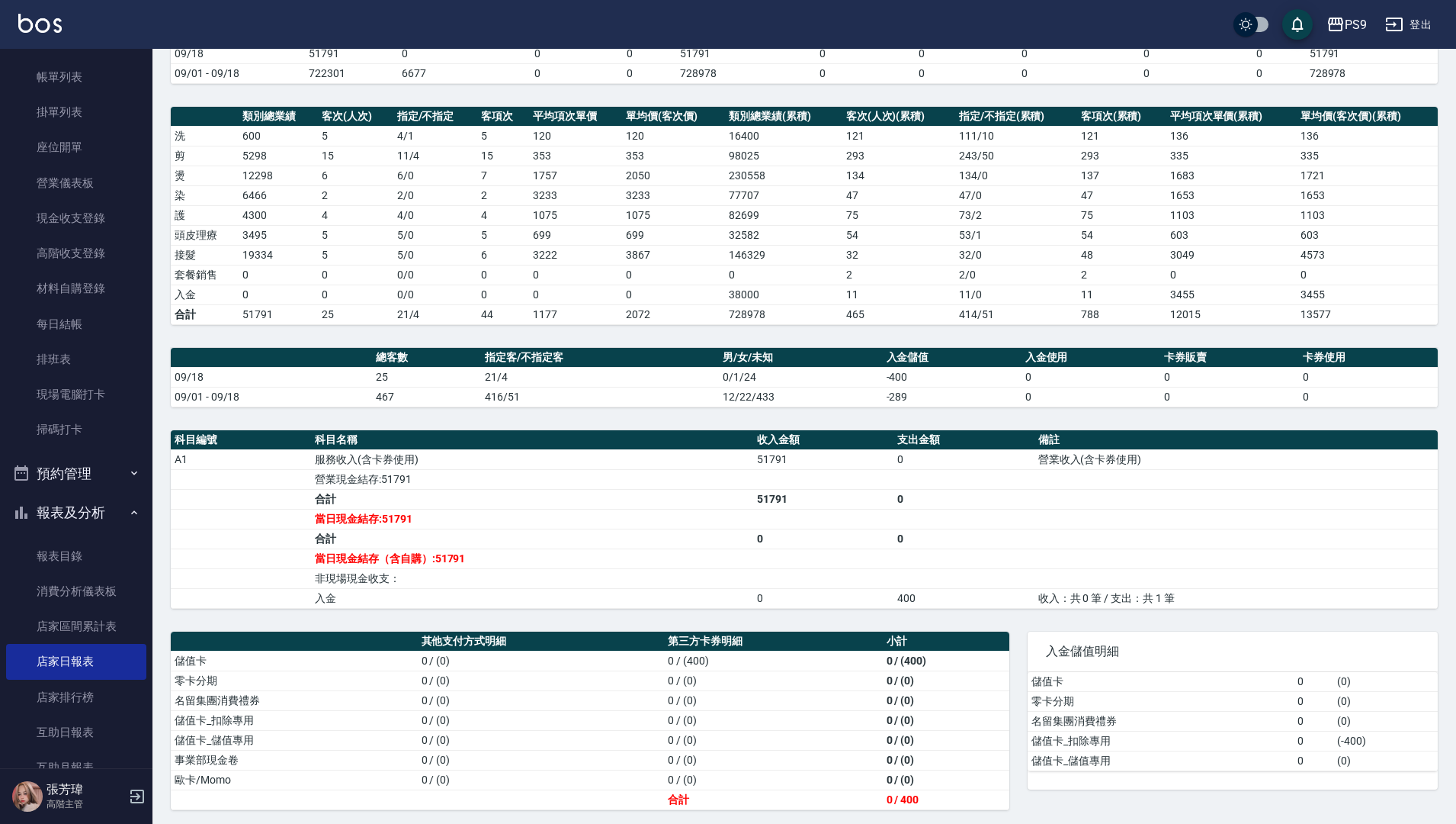
scroll to position [166, 0]
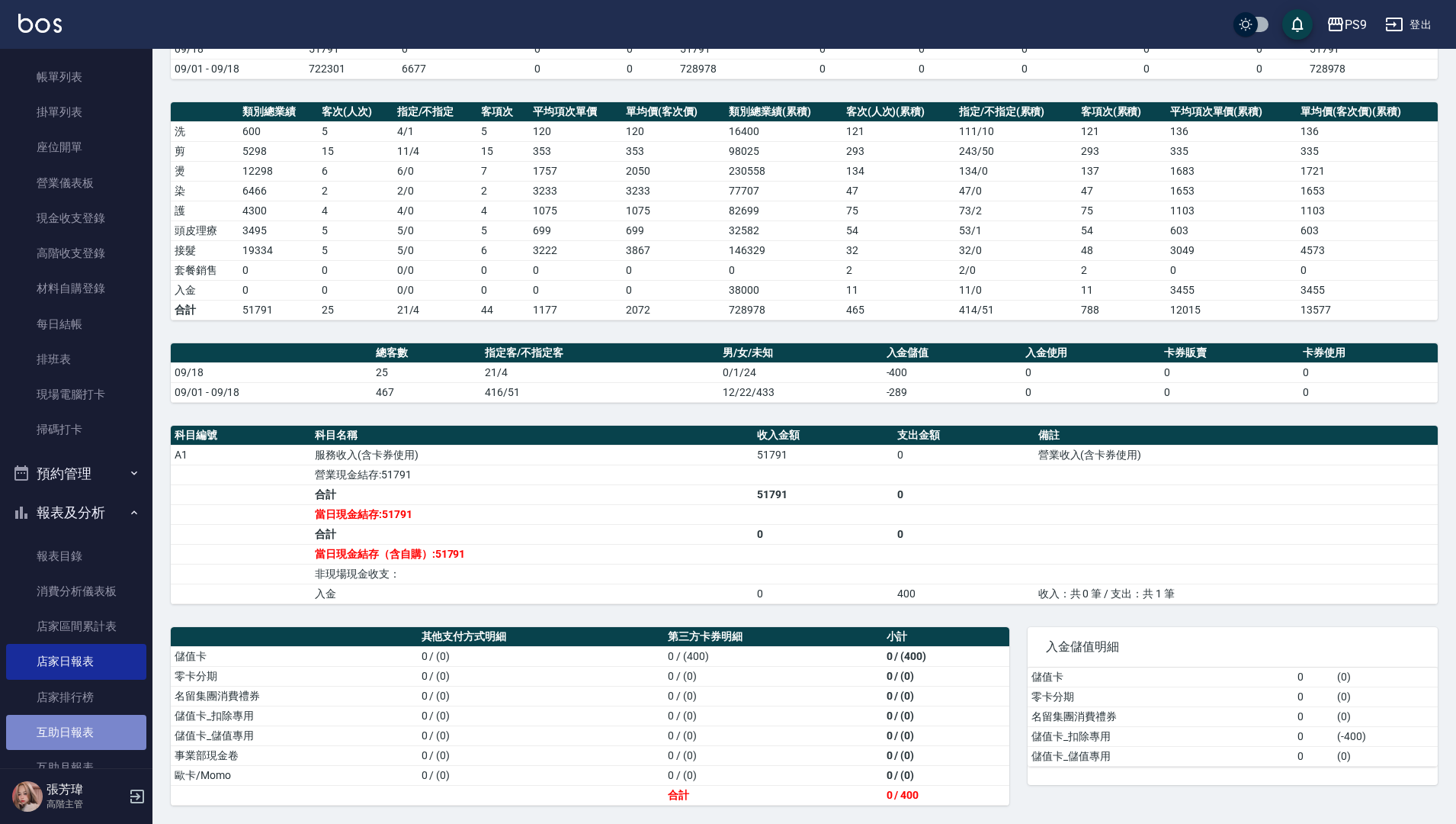
click at [102, 706] on link "互助日報表" at bounding box center [76, 731] width 141 height 35
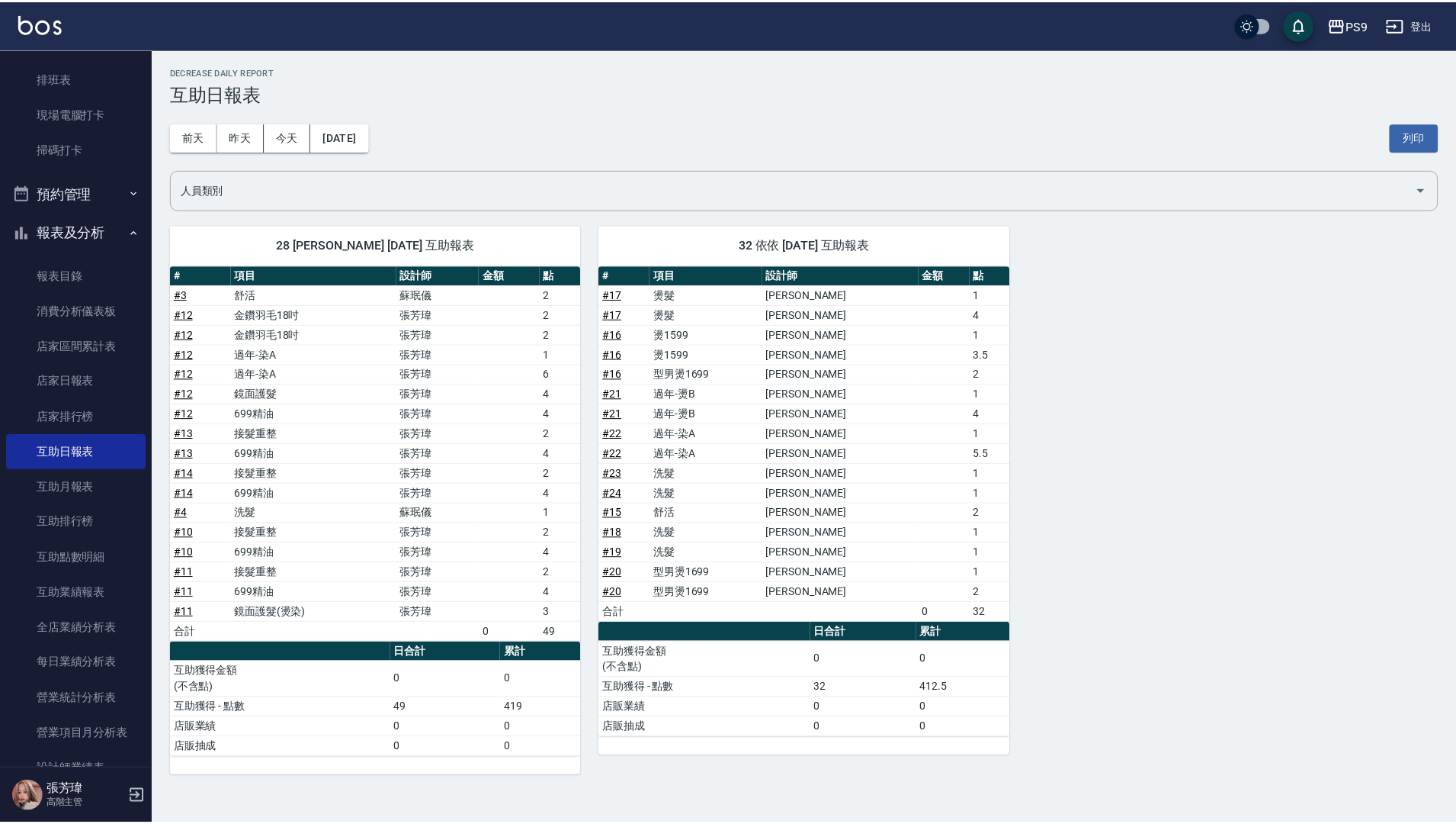
scroll to position [534, 0]
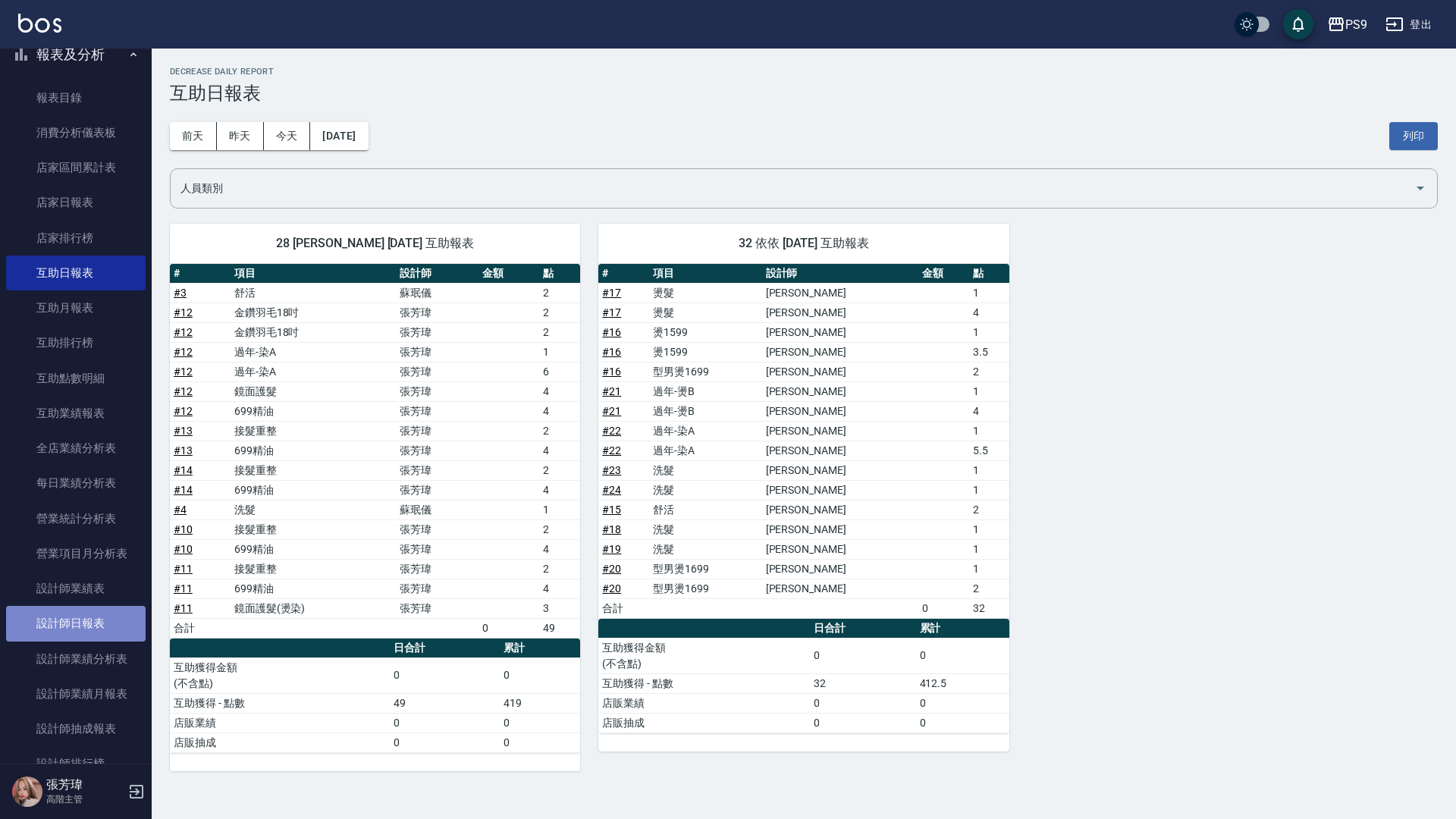
click at [90, 617] on link "設計師日報表" at bounding box center [76, 623] width 140 height 34
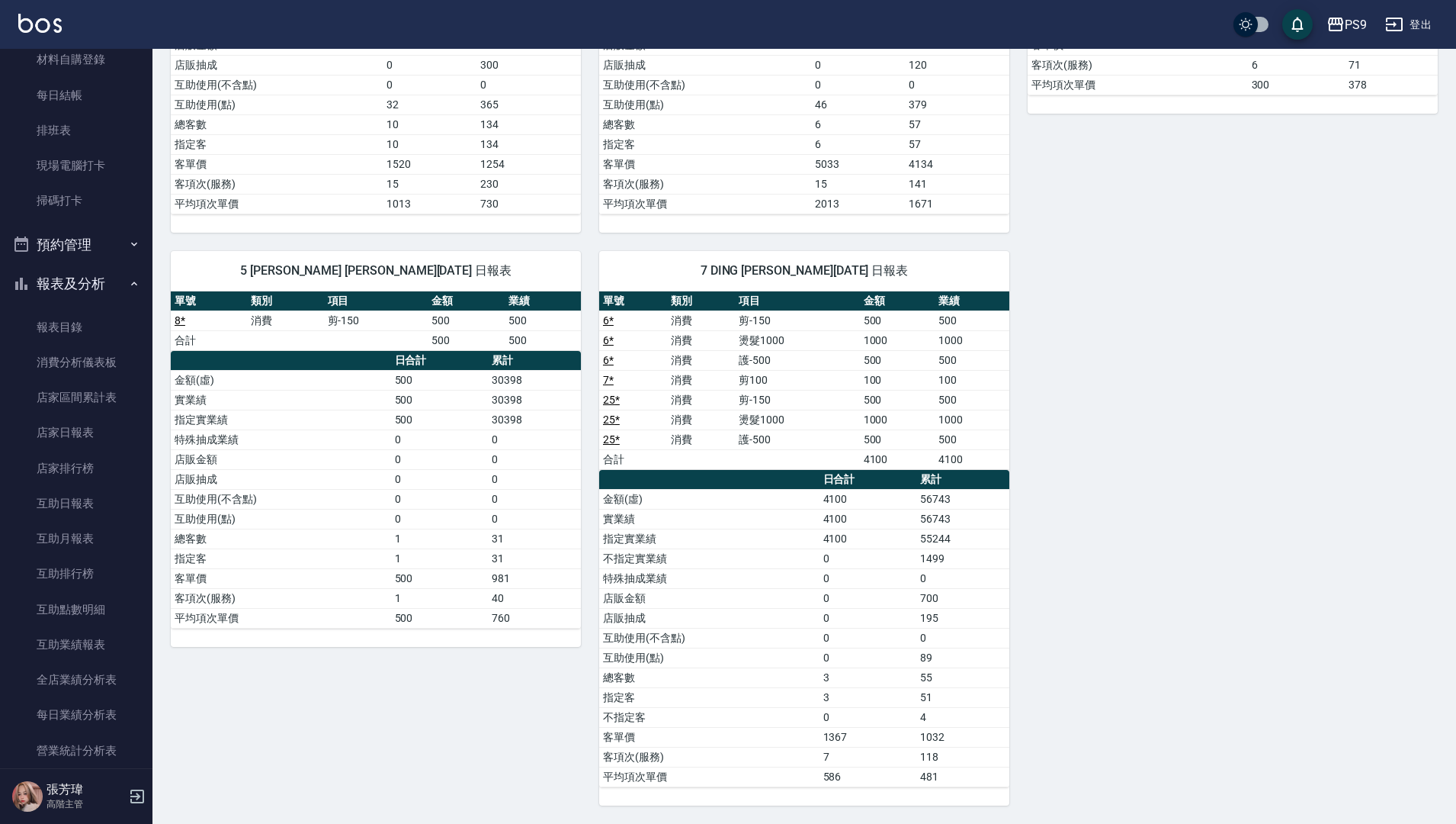
scroll to position [229, 0]
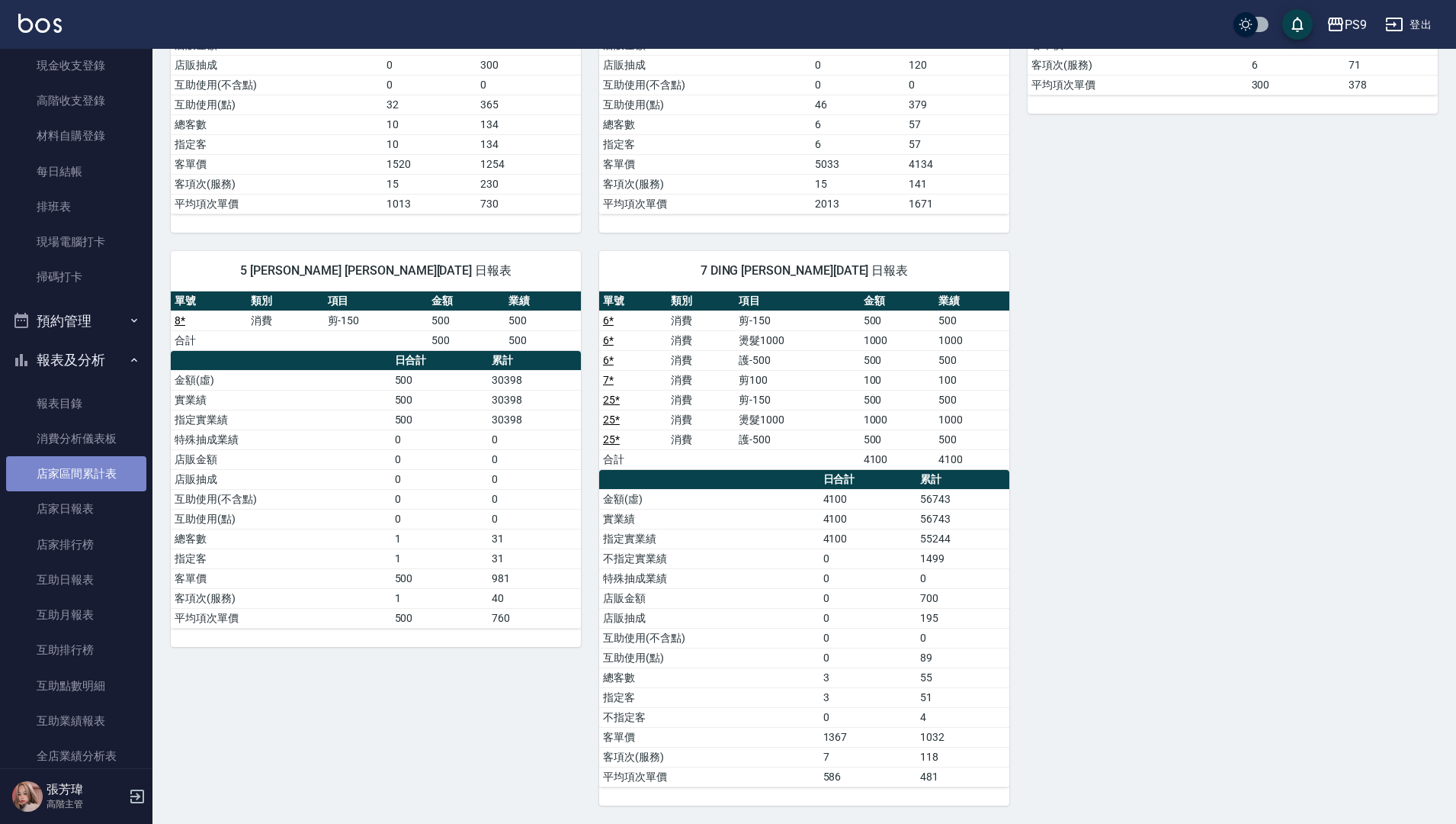
click at [99, 483] on link "店家區間累計表" at bounding box center [76, 473] width 141 height 35
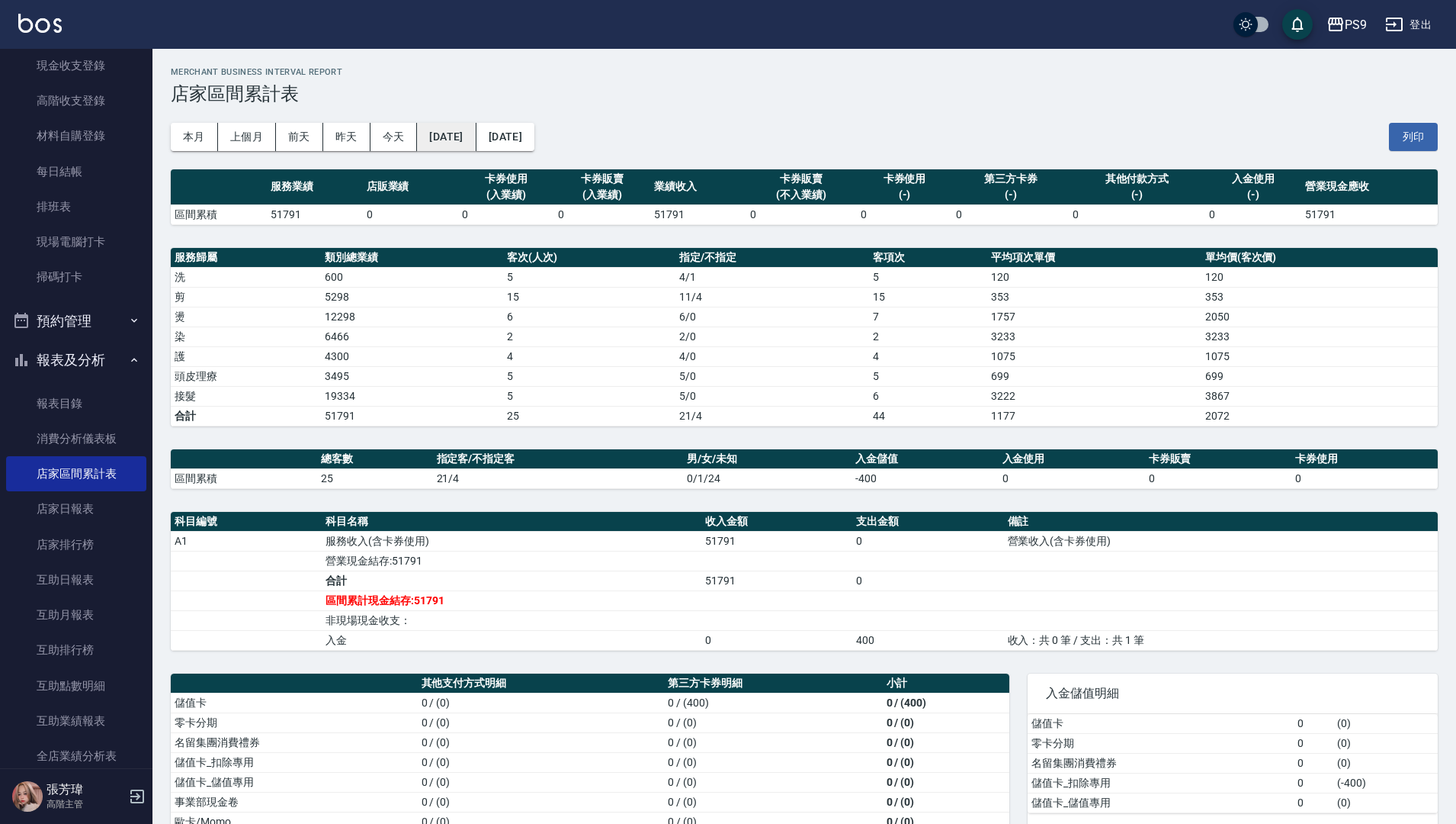
click at [438, 136] on button "[DATE]" at bounding box center [446, 137] width 59 height 28
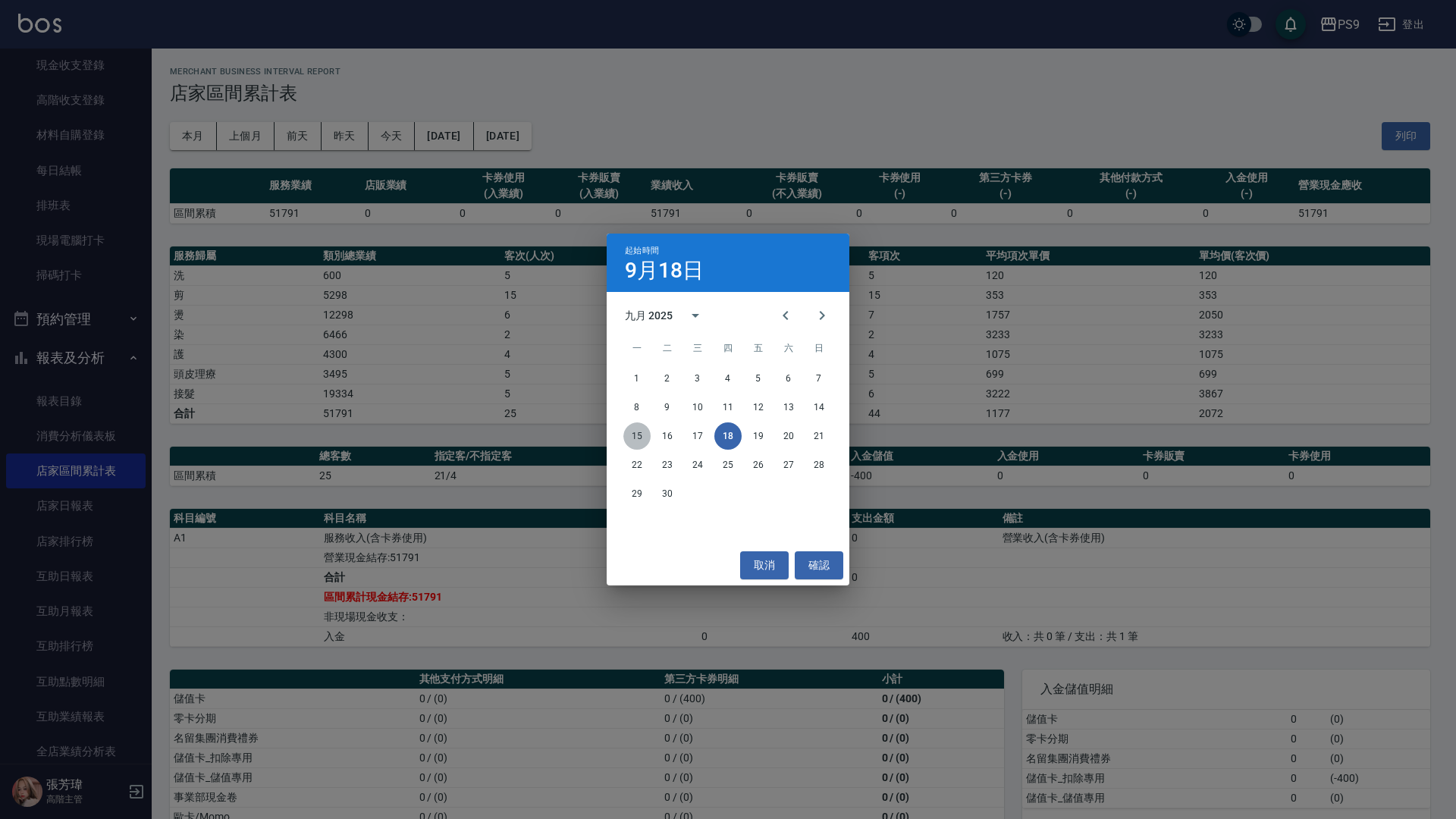
click at [636, 430] on button "15" at bounding box center [637, 435] width 27 height 27
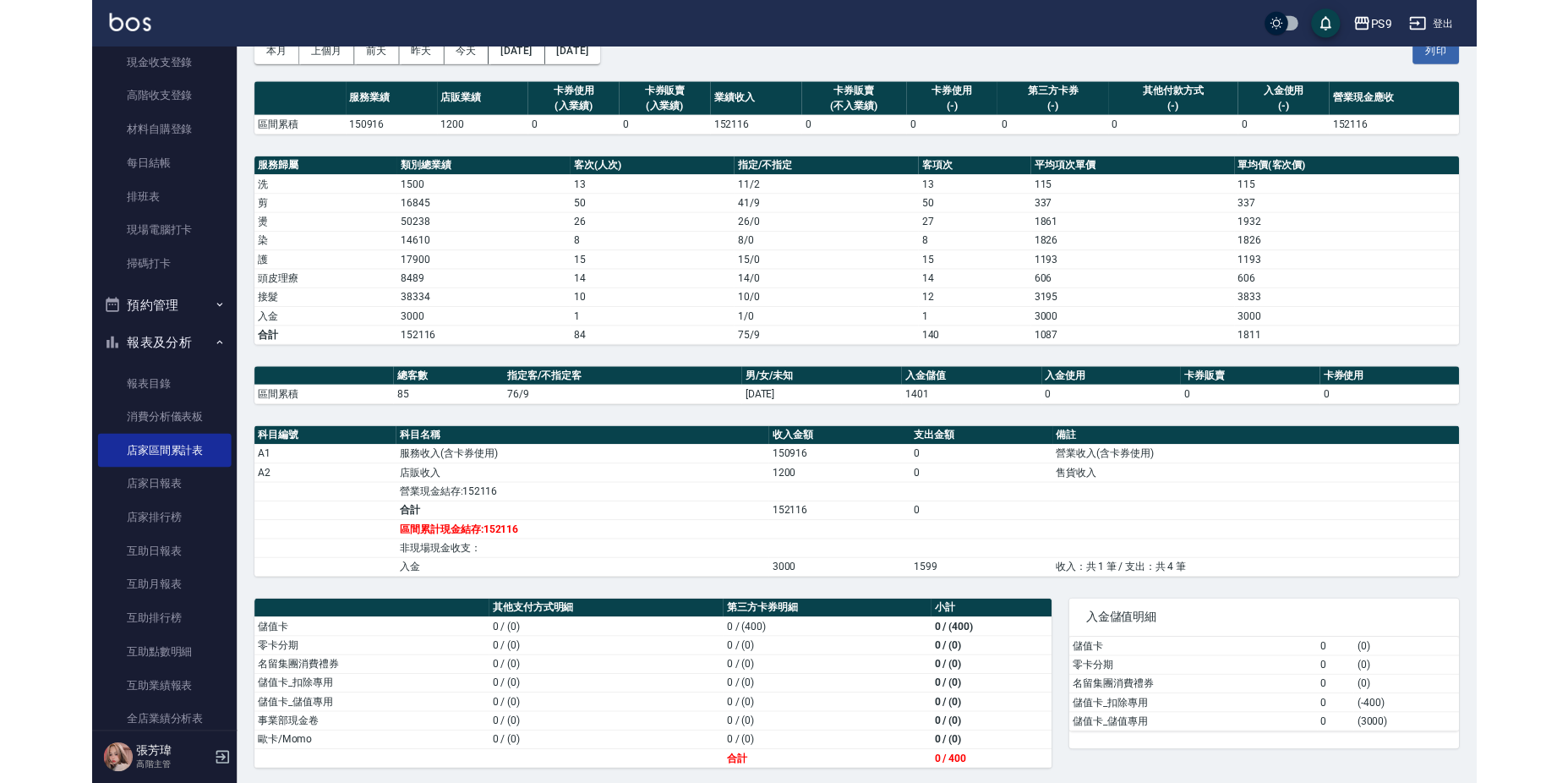
scroll to position [96, 0]
